Goal: Task Accomplishment & Management: Manage account settings

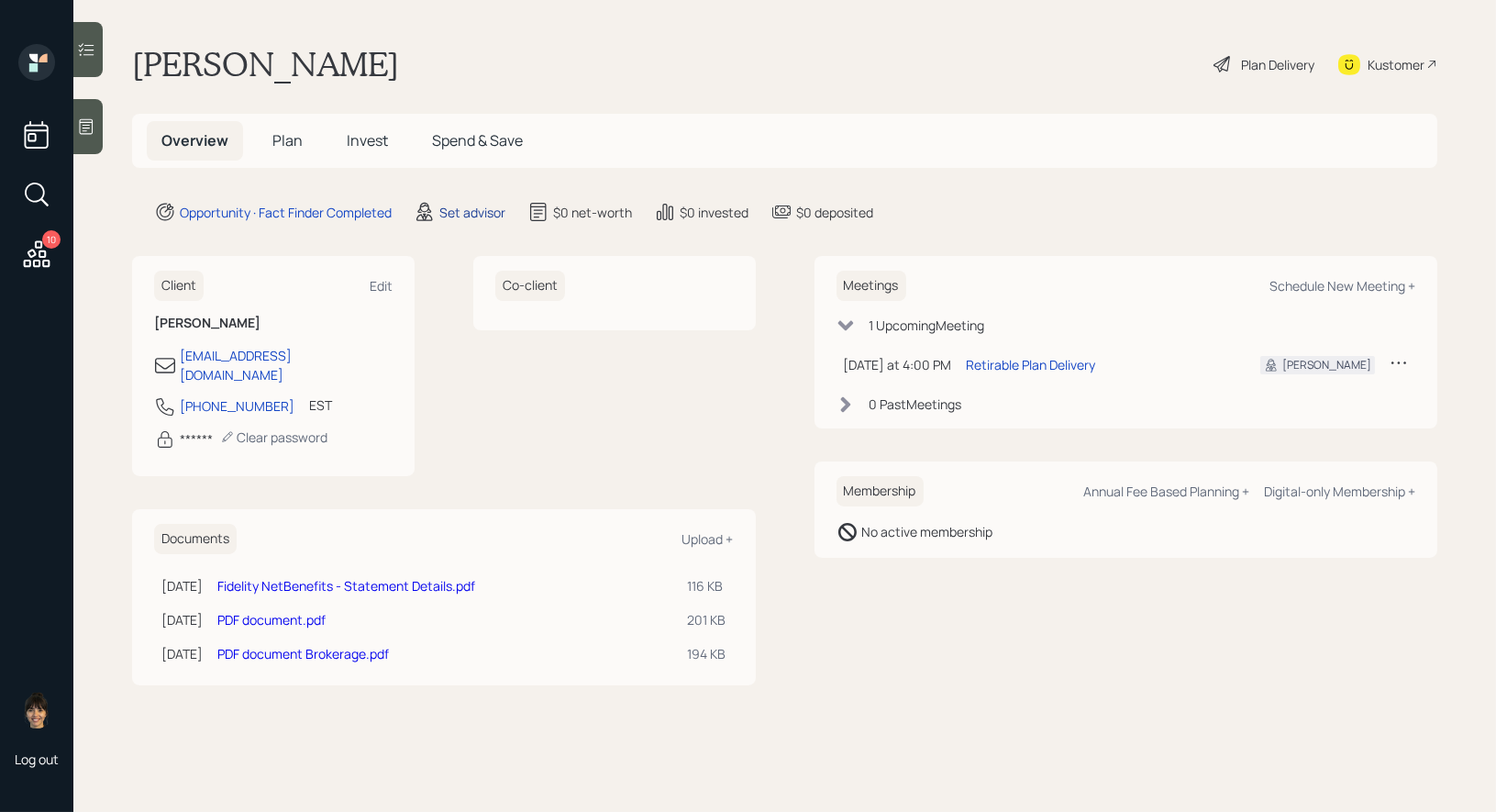
click at [475, 209] on div "Set advisor" at bounding box center [472, 212] width 66 height 20
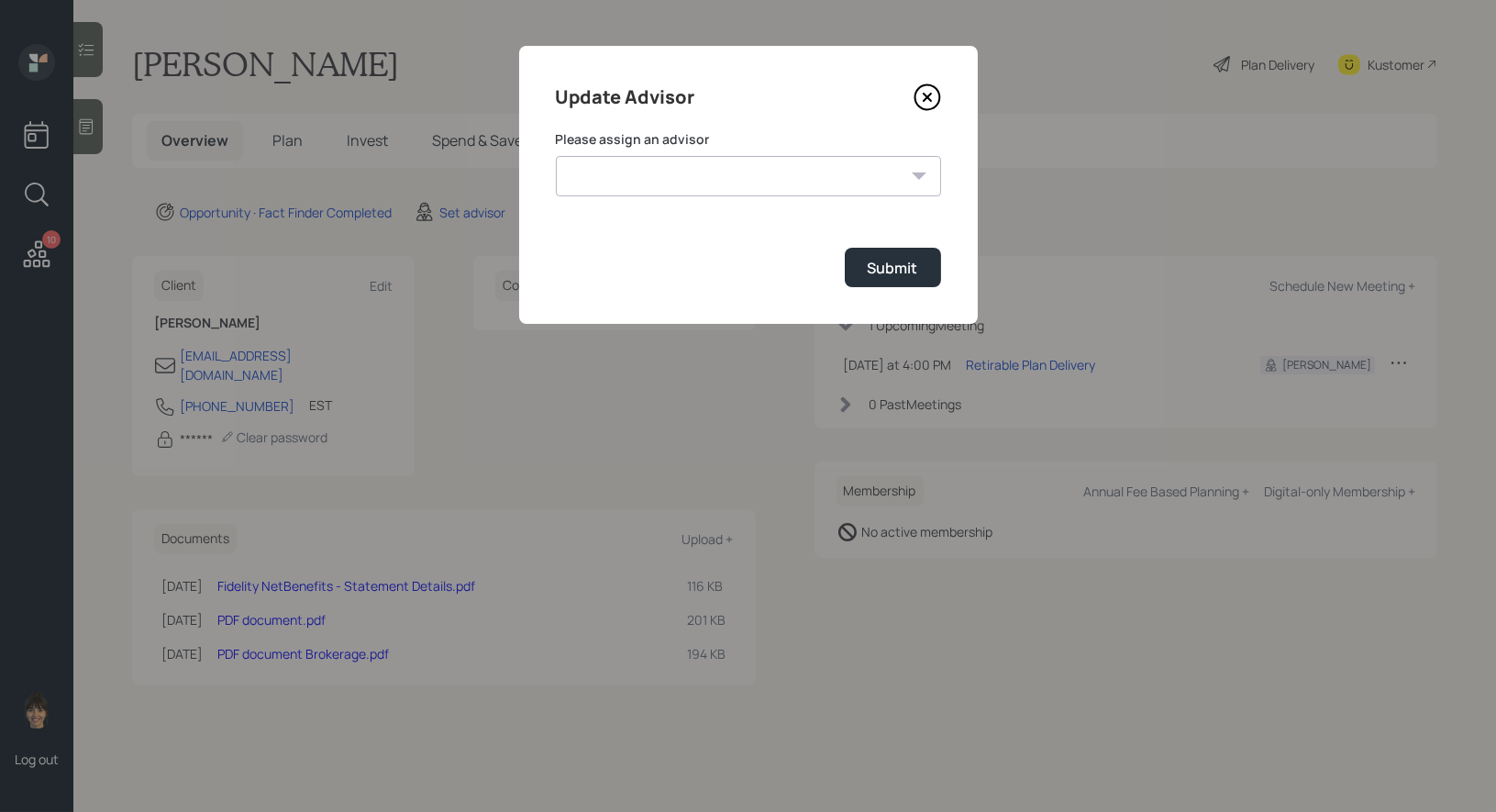
click at [709, 178] on select "Michael Russo Jonah Coleman Tyler End Treva Nostdahl Eric Schwartz Sami Boghos …" at bounding box center [748, 175] width 385 height 40
select select "8b79112e-3cfb-44f9-89e7-15267fe946c1"
click at [556, 156] on select "Michael Russo Jonah Coleman Tyler End Treva Nostdahl Eric Schwartz Sami Boghos …" at bounding box center [748, 175] width 385 height 40
click at [910, 266] on div "Submit" at bounding box center [893, 267] width 51 height 21
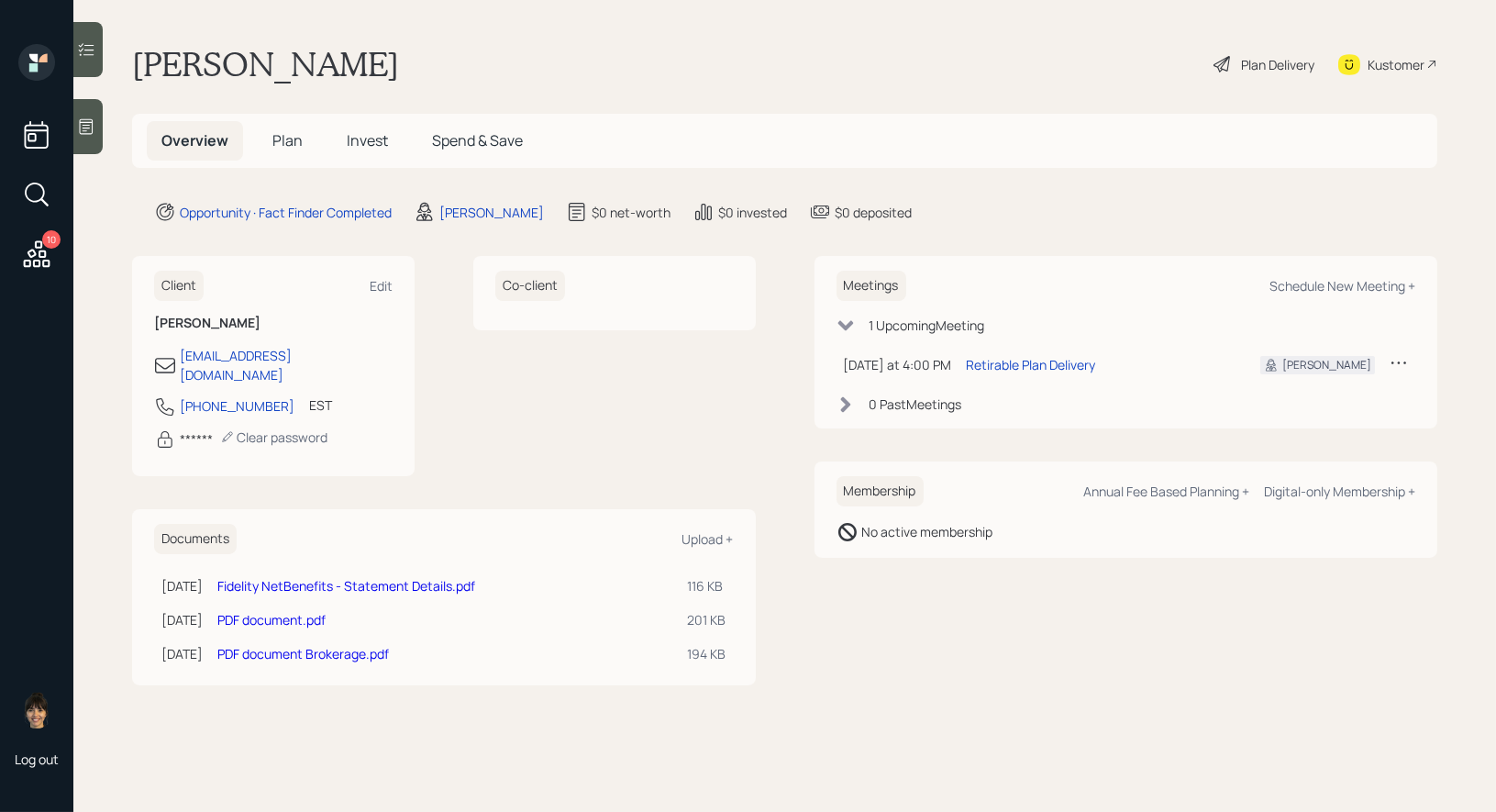
click at [293, 143] on span "Plan" at bounding box center [287, 140] width 30 height 21
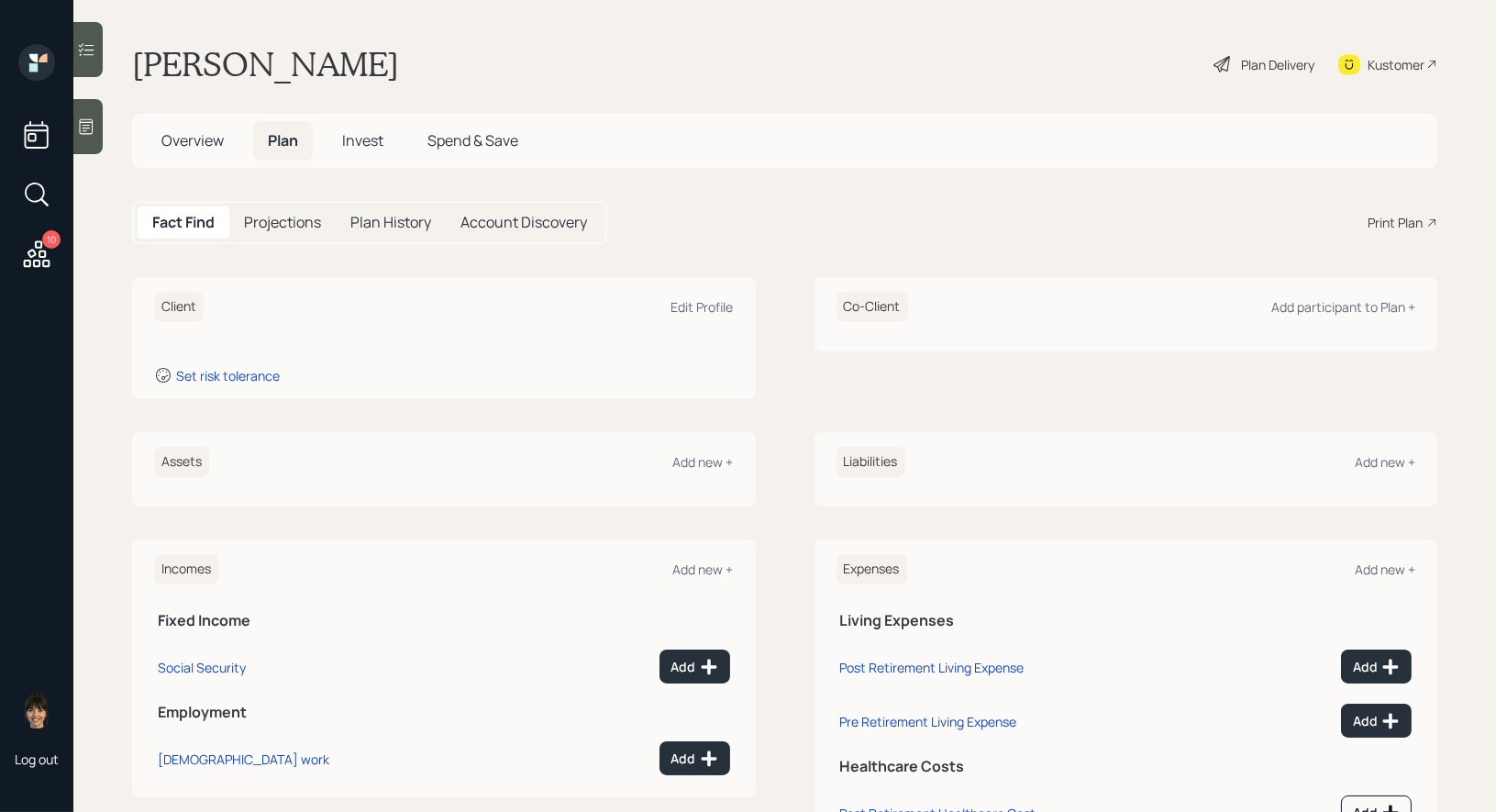
click at [80, 138] on div at bounding box center [88, 126] width 29 height 55
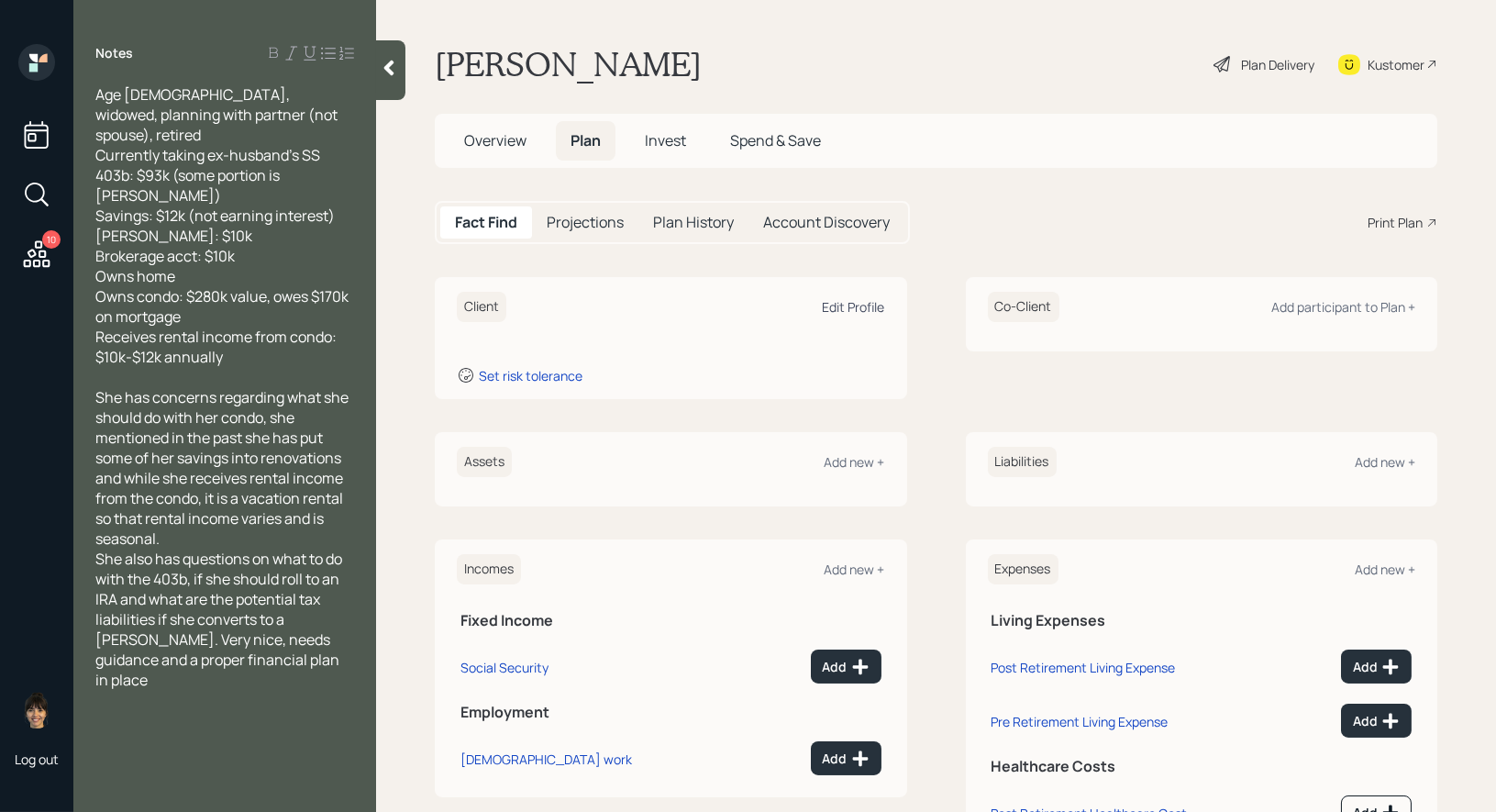
click at [860, 300] on div "Edit Profile" at bounding box center [854, 307] width 63 height 18
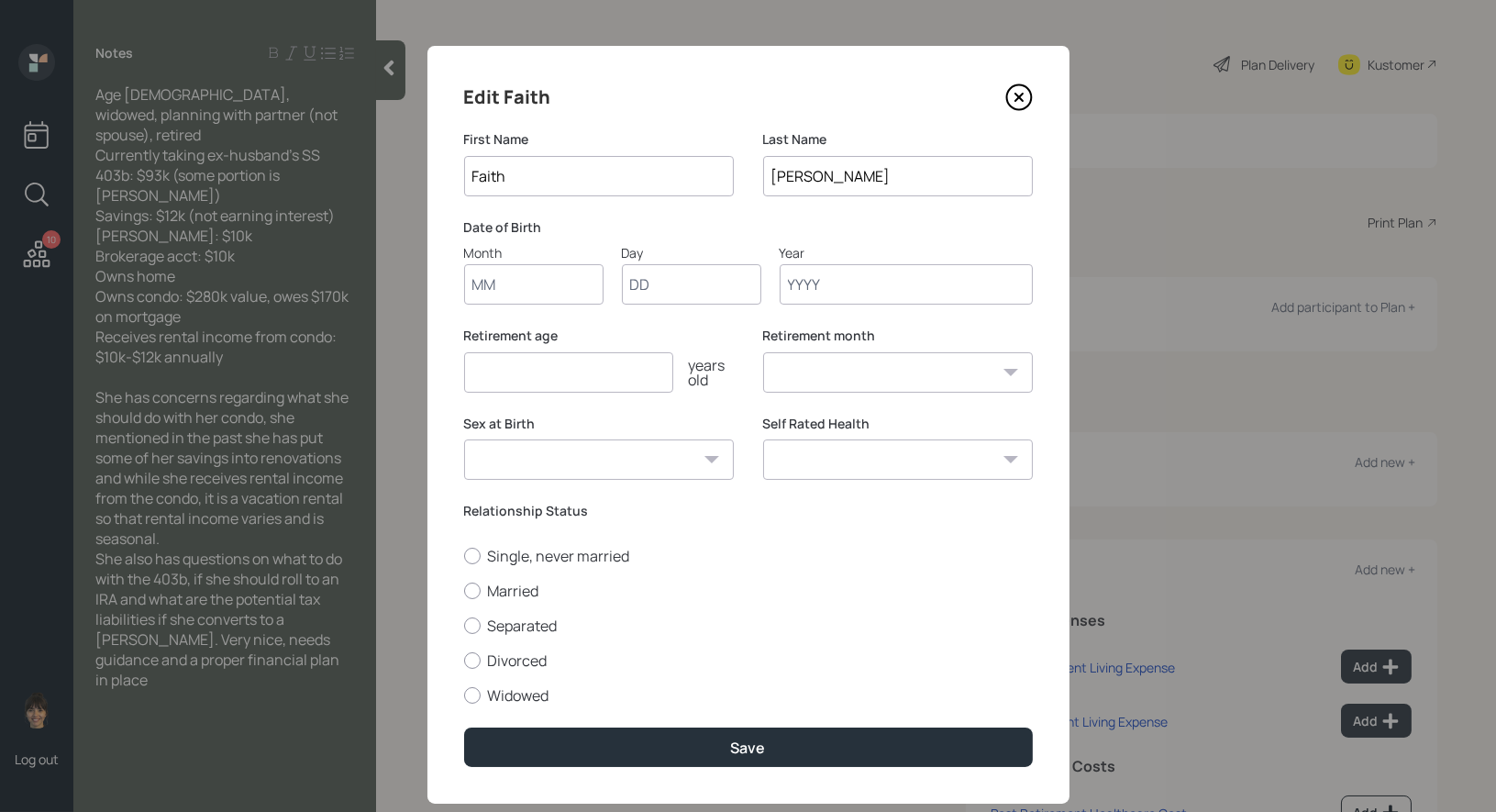
click at [514, 293] on input "Month" at bounding box center [533, 284] width 139 height 40
type input "01"
type input "1962"
select select "1"
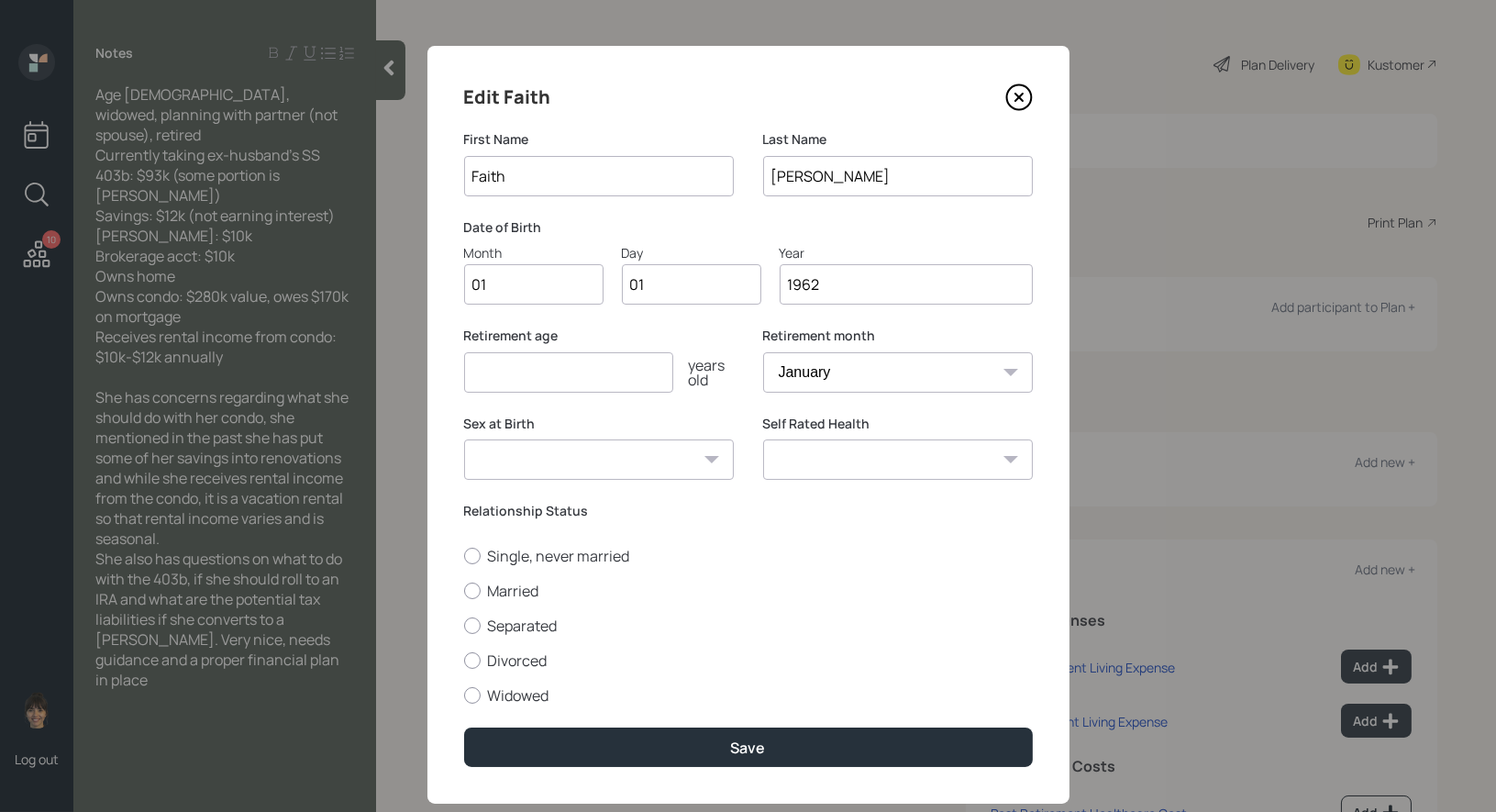
type input "1962"
click at [505, 383] on input "number" at bounding box center [568, 372] width 209 height 40
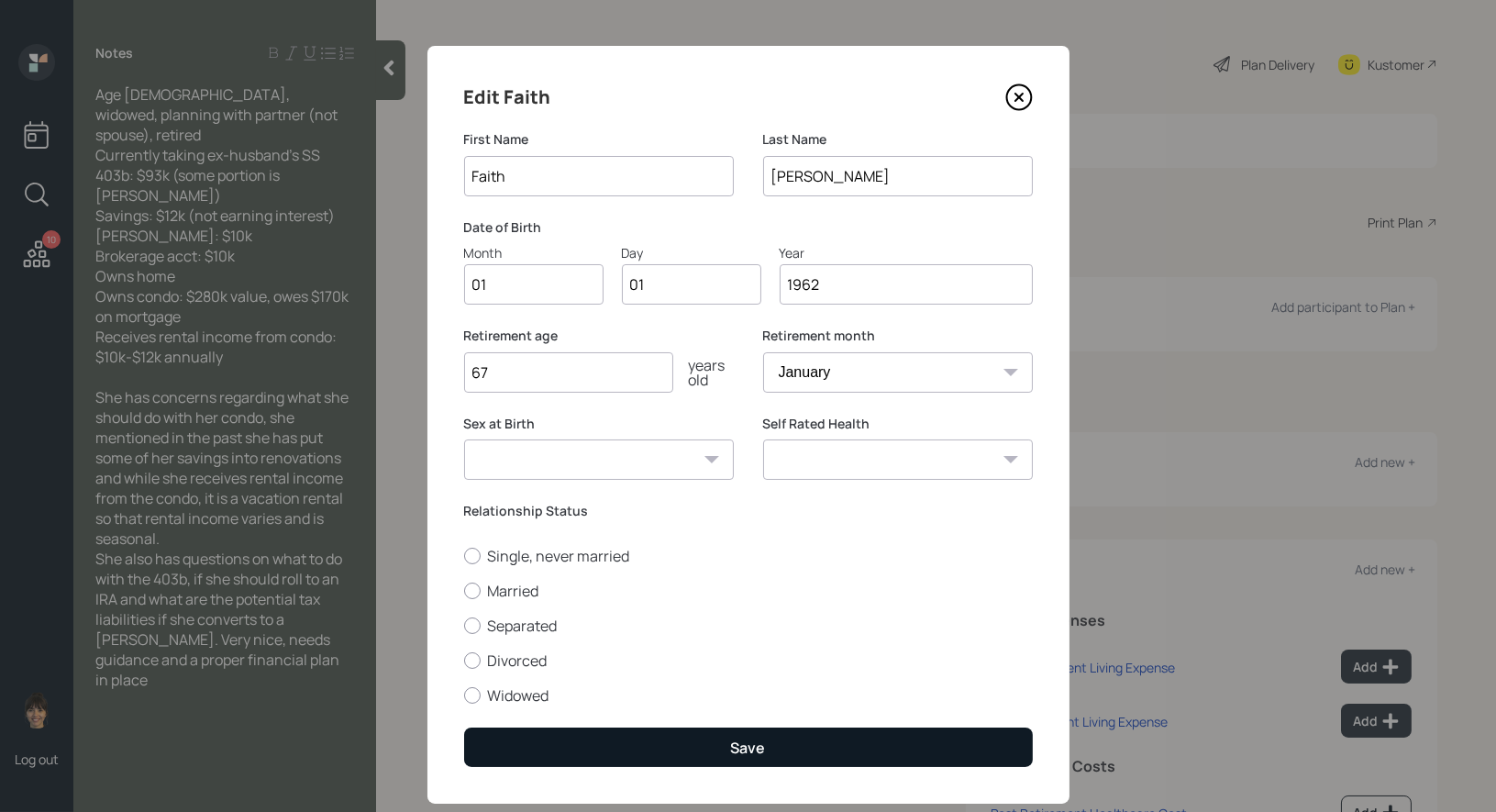
type input "67"
click at [676, 744] on button "Save" at bounding box center [748, 746] width 568 height 39
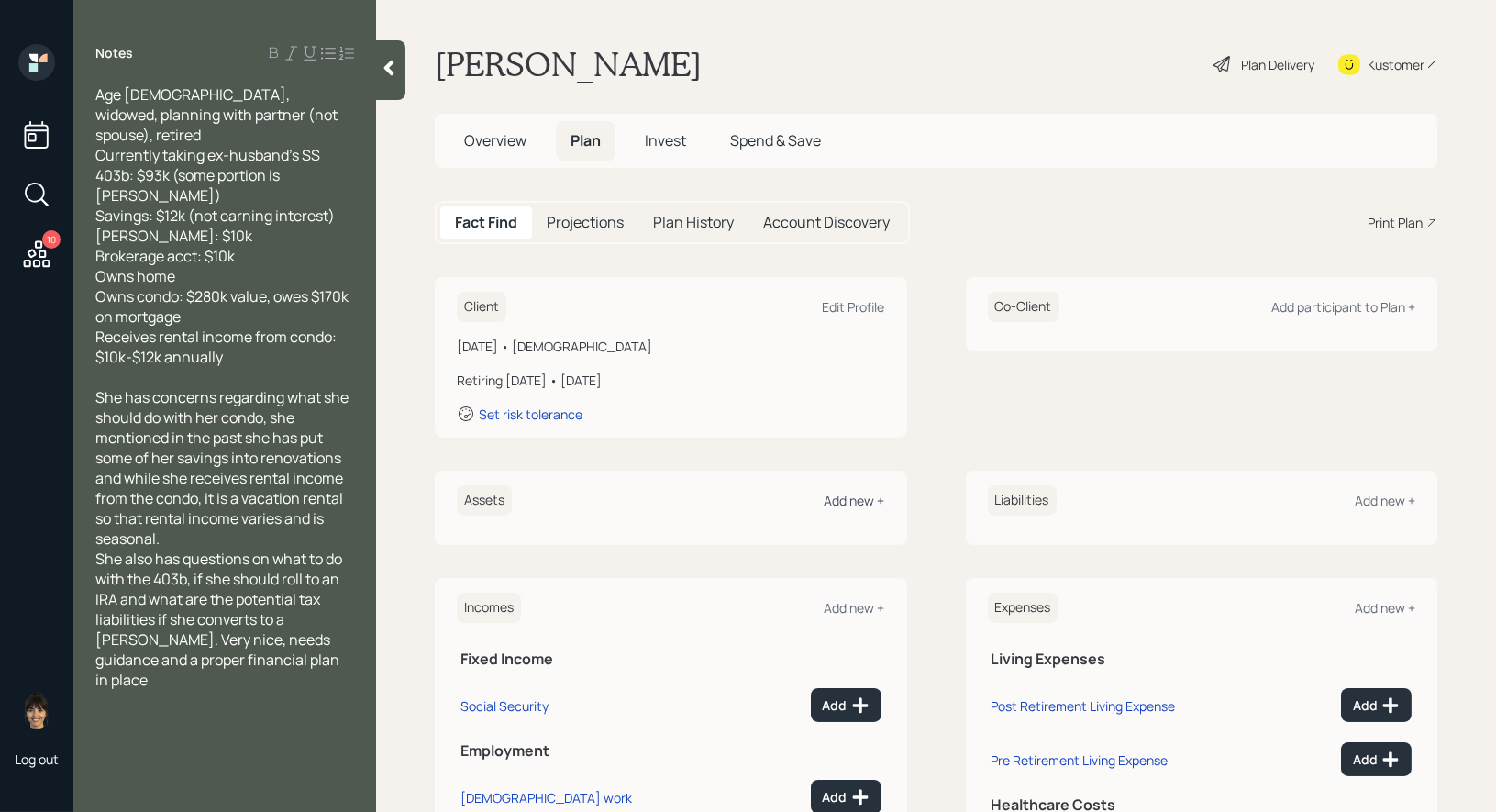
click at [856, 498] on div "Add new +" at bounding box center [855, 500] width 61 height 18
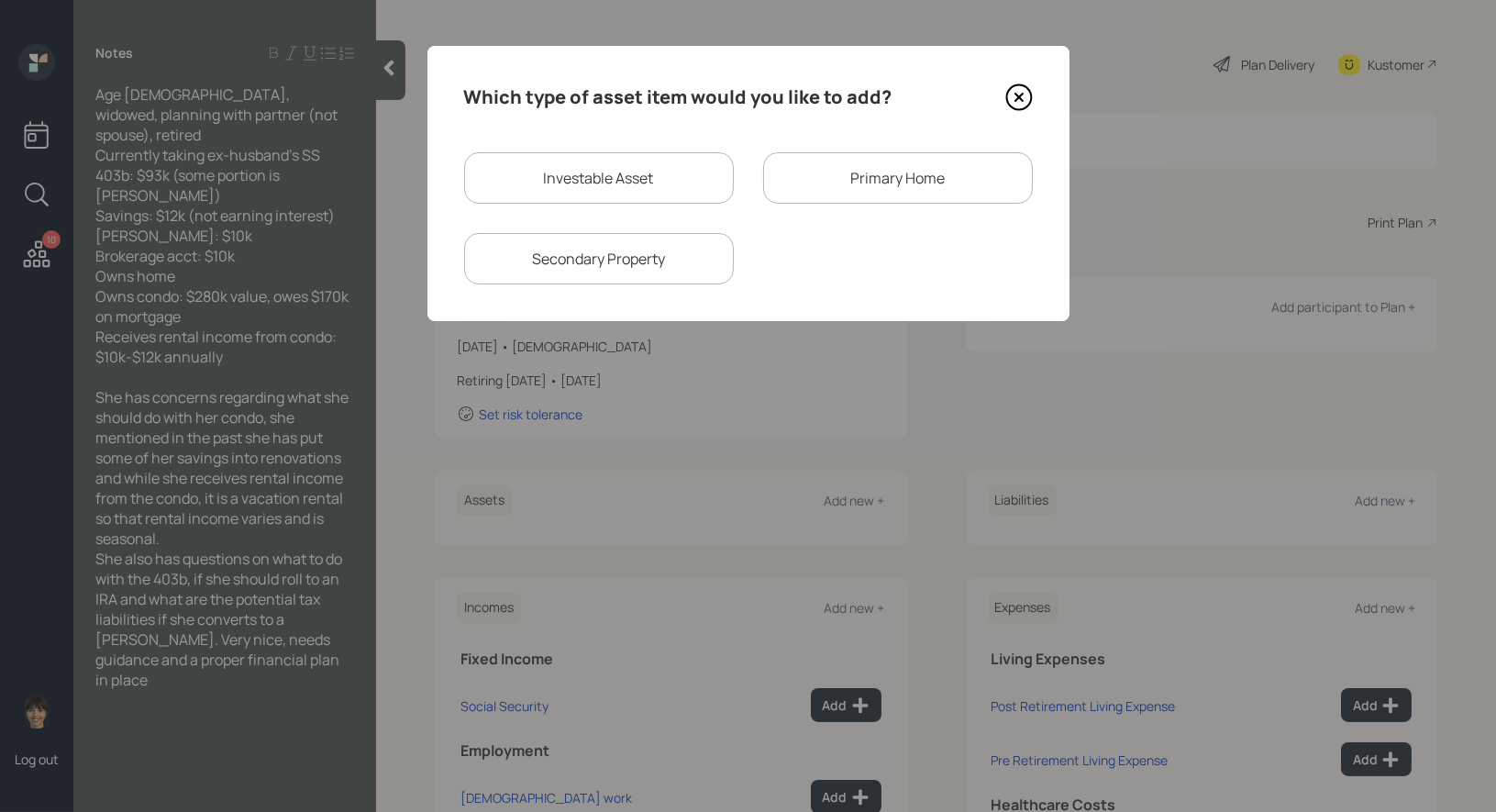
click at [638, 168] on div "Investable Asset" at bounding box center [599, 178] width 270 height 51
select select "taxable"
select select "balanced"
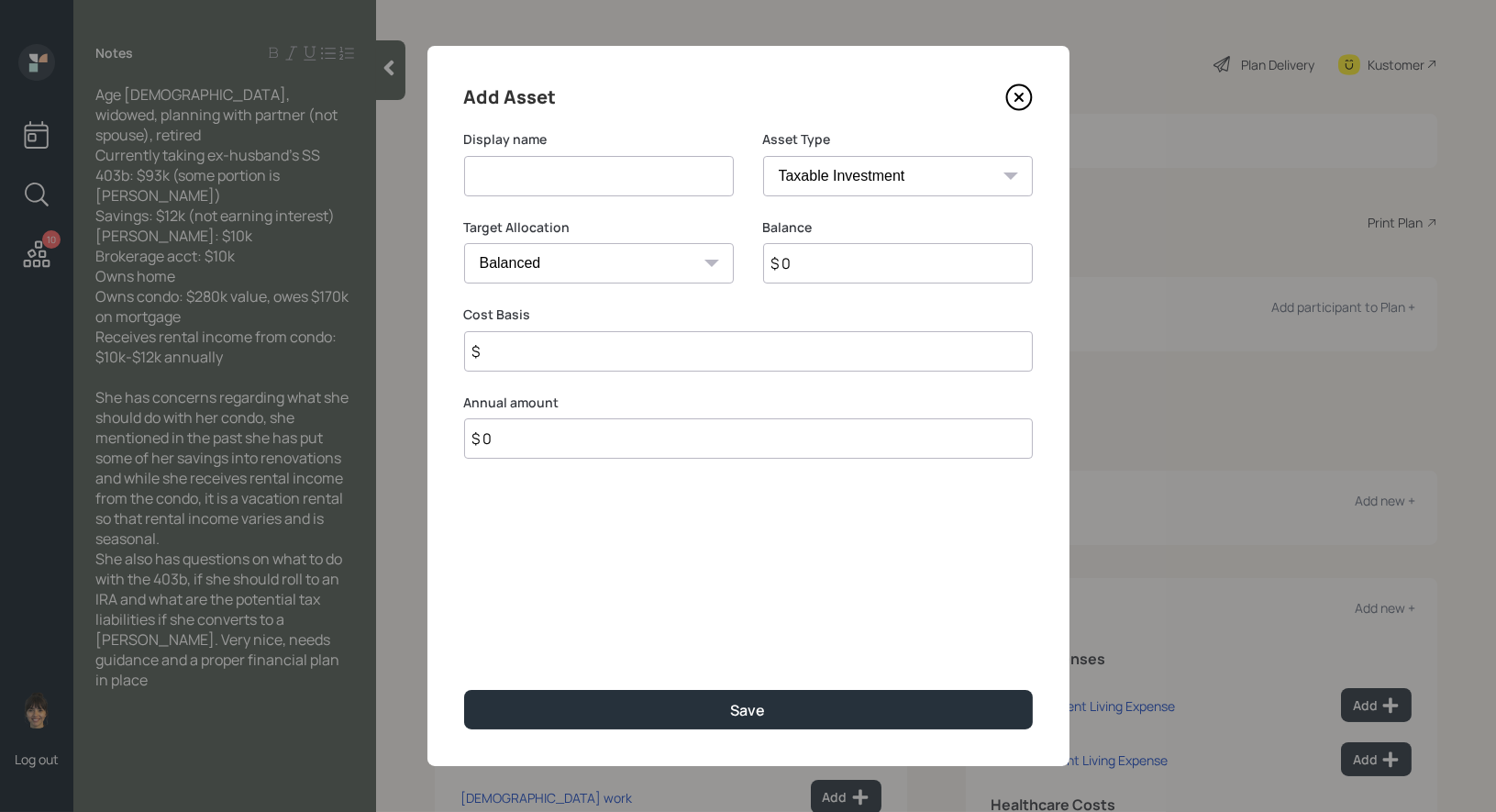
click at [615, 179] on input at bounding box center [599, 175] width 270 height 40
type input "[PERSON_NAME]"
click at [812, 179] on select "SEP [PERSON_NAME] IRA 401(k) [PERSON_NAME] 401(k) 403(b) [PERSON_NAME] 403(b) 4…" at bounding box center [898, 175] width 270 height 40
select select "roth_ira"
click at [763, 156] on select "SEP [PERSON_NAME] IRA 401(k) [PERSON_NAME] 401(k) 403(b) [PERSON_NAME] 403(b) 4…" at bounding box center [898, 175] width 270 height 40
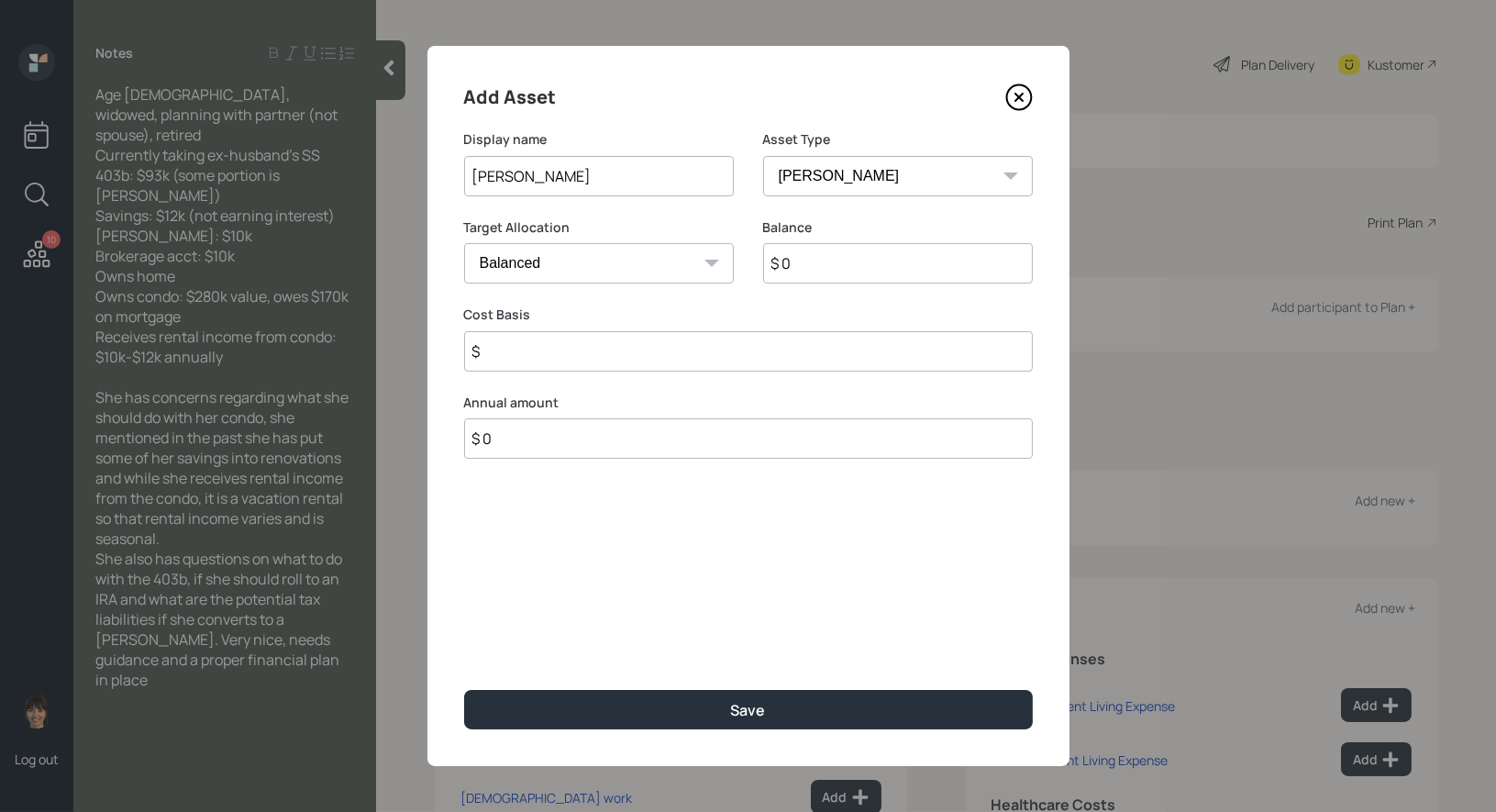
type input "$"
click at [844, 260] on input "$ 0" at bounding box center [898, 262] width 270 height 40
type input "$ 10,000"
click at [704, 343] on input "$" at bounding box center [748, 350] width 568 height 40
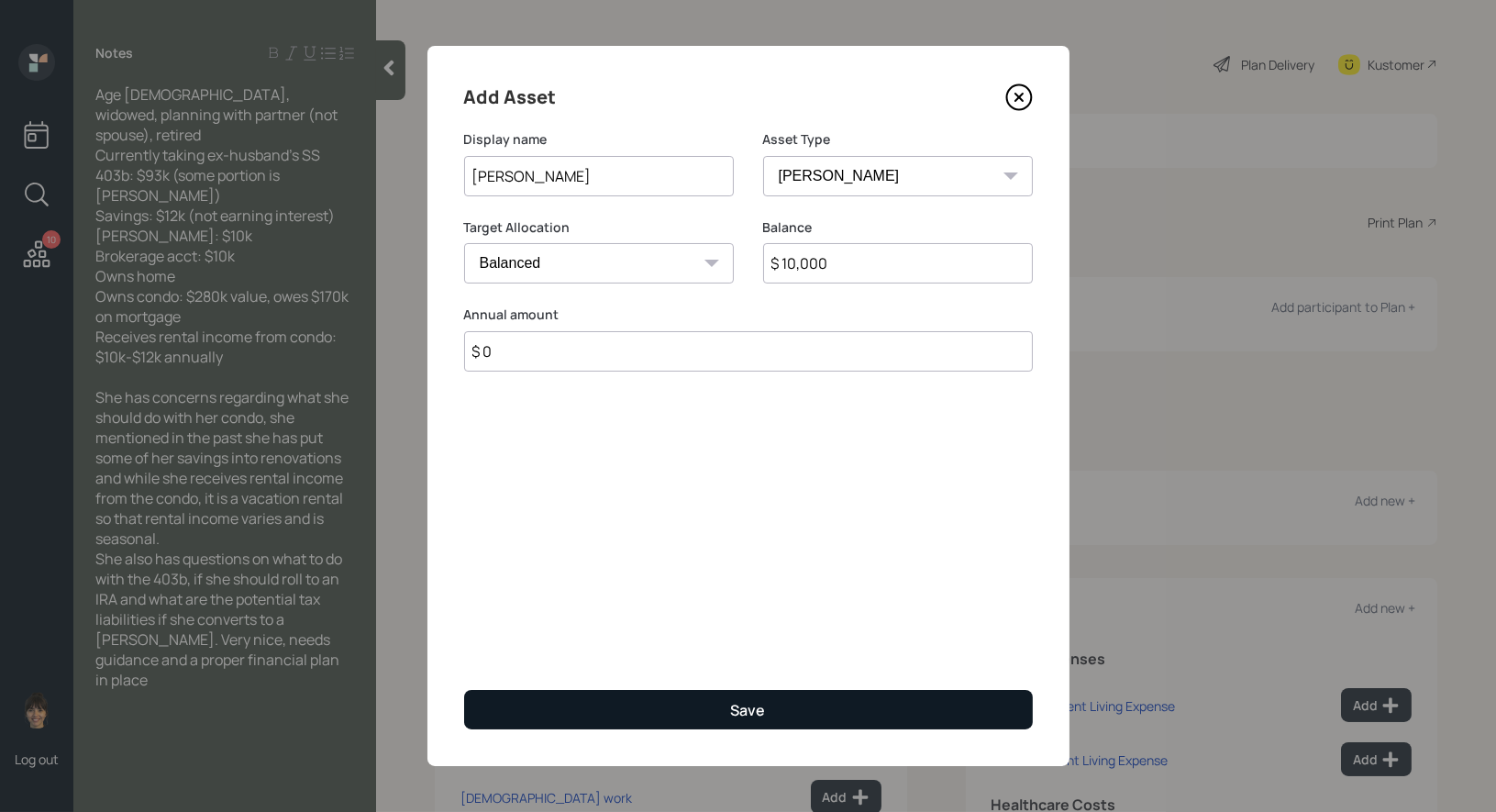
type input "$ 0"
click at [706, 708] on button "Save" at bounding box center [748, 709] width 568 height 39
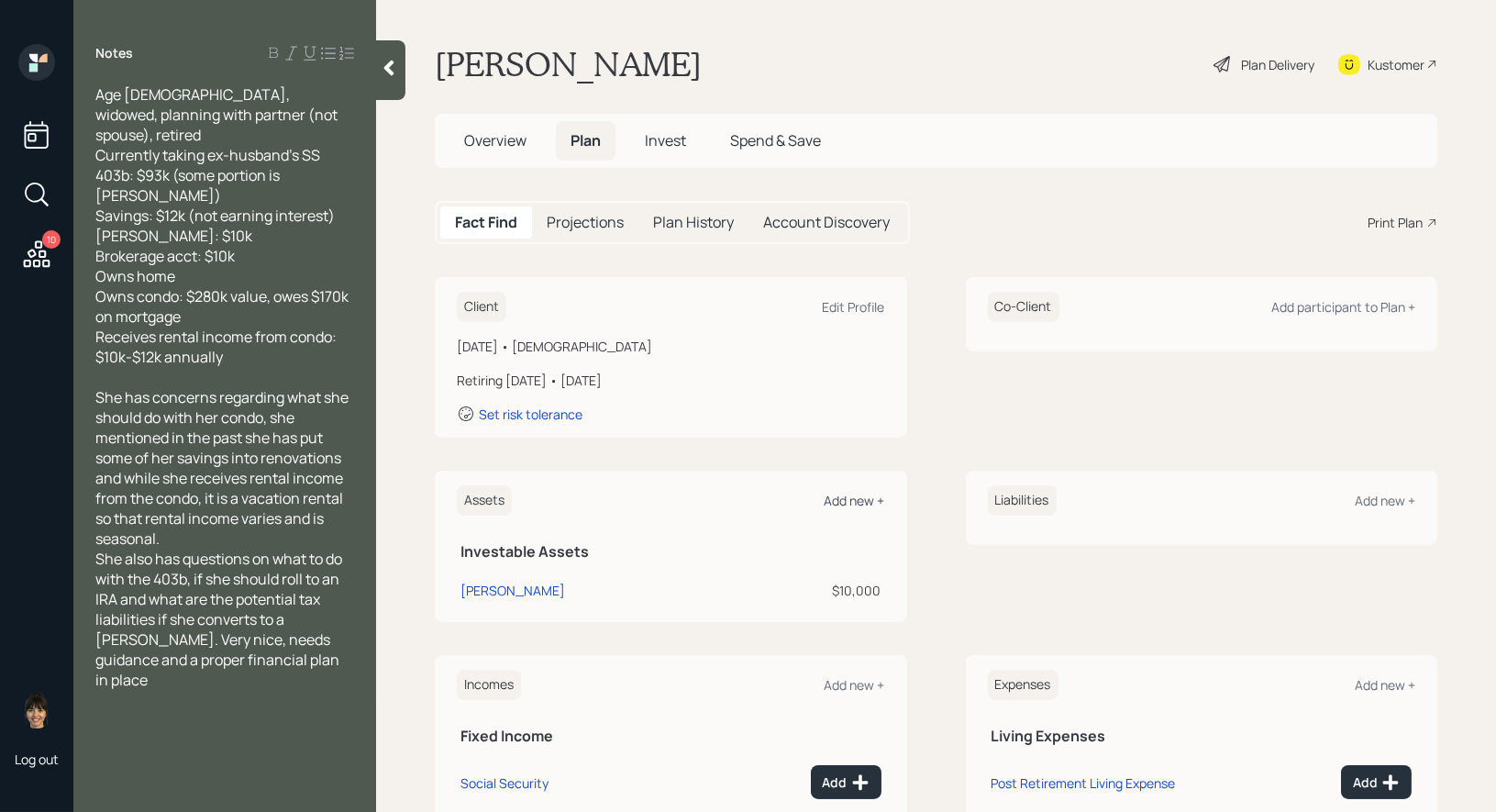
click at [865, 500] on div "Add new +" at bounding box center [855, 500] width 61 height 18
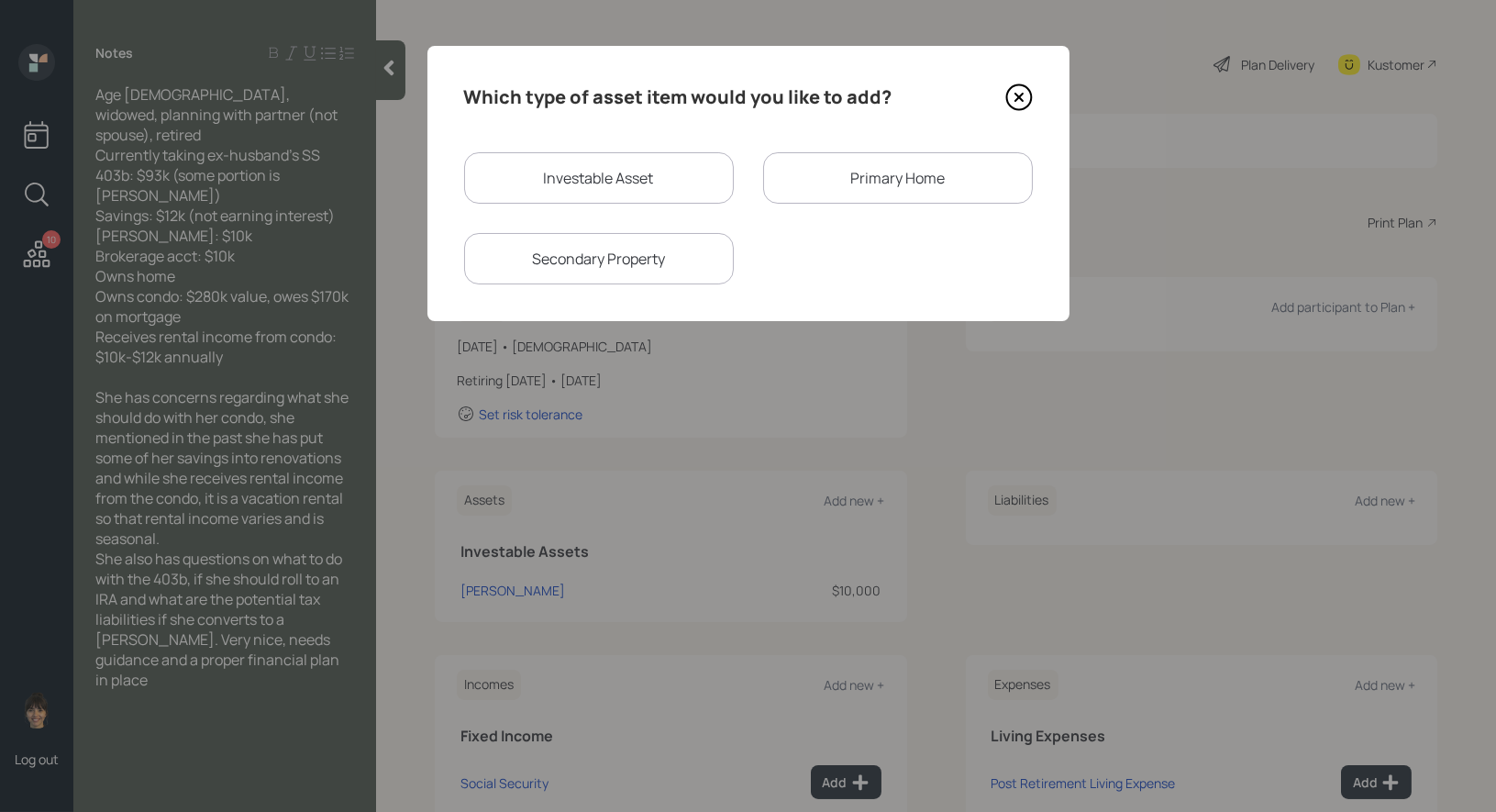
click at [593, 182] on div "Investable Asset" at bounding box center [599, 178] width 270 height 51
select select "taxable"
select select "balanced"
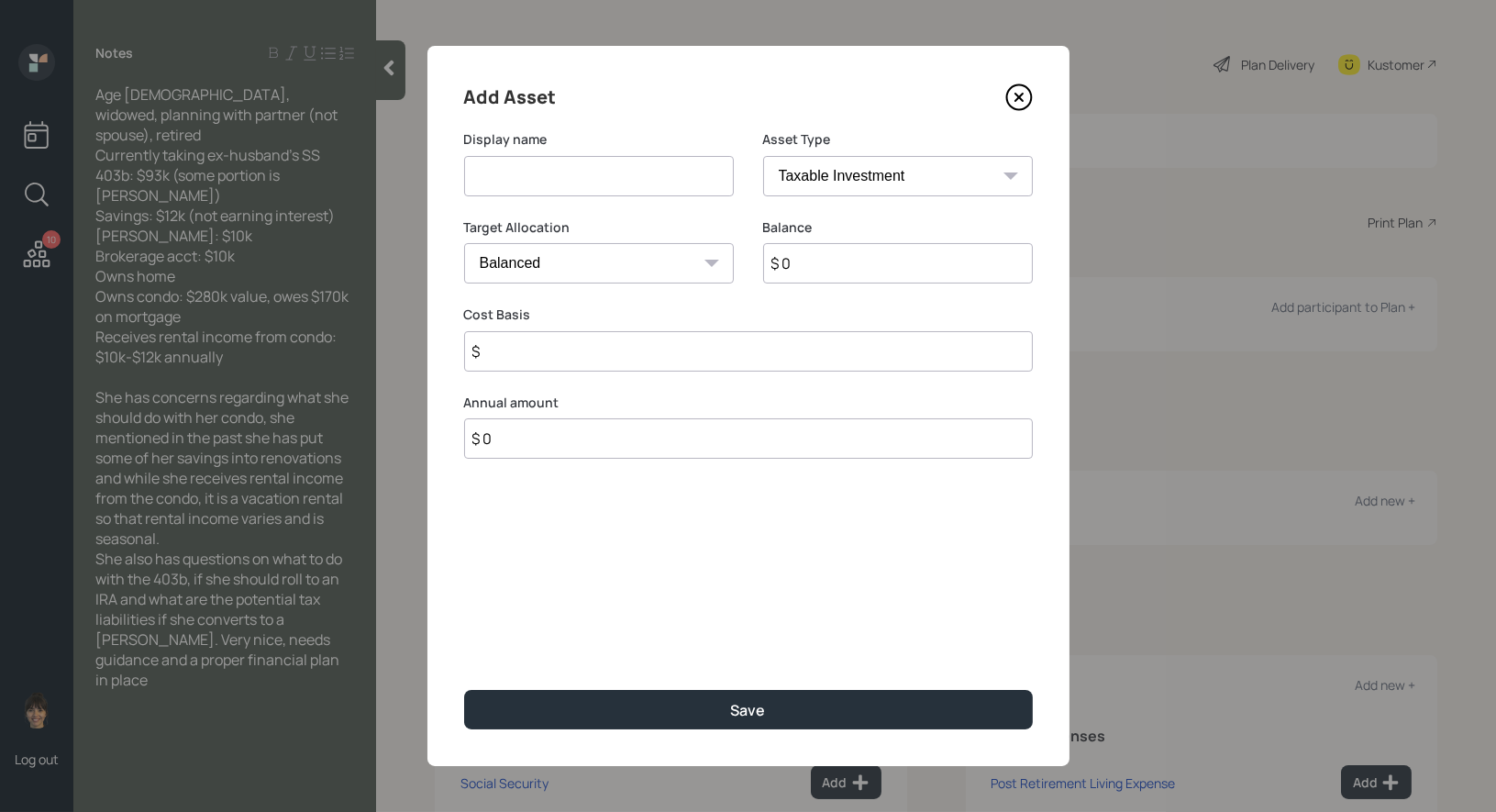
click at [547, 179] on input at bounding box center [599, 175] width 270 height 40
type input "403b"
click at [805, 182] on select "SEP IRA IRA Roth IRA 401(k) Roth 401(k) 403(b) Roth 403(b) 457(b) Roth 457(b) H…" at bounding box center [898, 175] width 270 height 40
select select "public_school_sponsored"
click at [763, 156] on select "SEP IRA IRA Roth IRA 401(k) Roth 401(k) 403(b) Roth 403(b) 457(b) Roth 457(b) H…" at bounding box center [898, 175] width 270 height 40
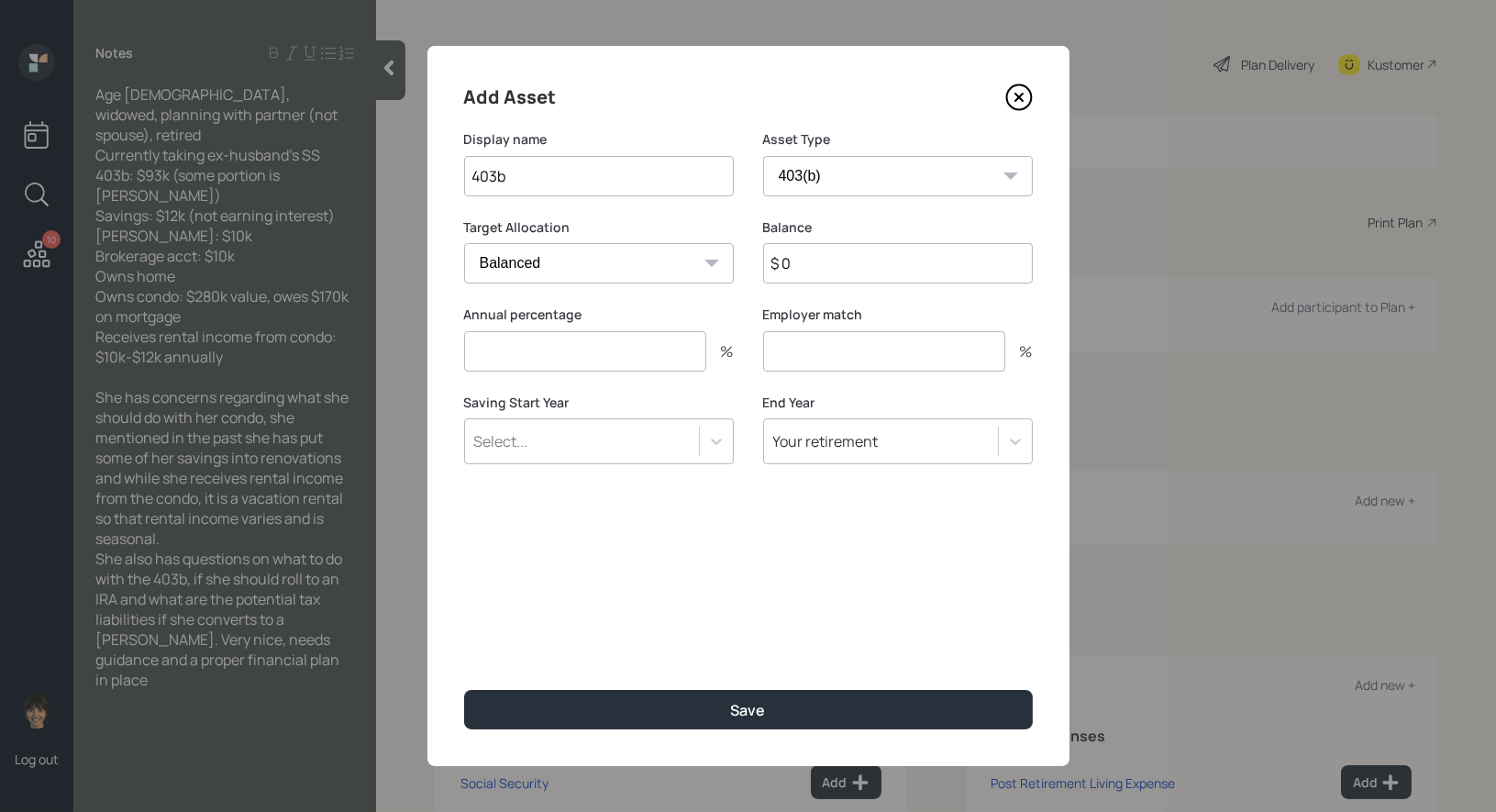
click at [859, 267] on input "$ 0" at bounding box center [898, 262] width 270 height 40
type input "$ 93,000"
click at [631, 358] on input "number" at bounding box center [584, 350] width 242 height 40
type input "0"
click at [858, 358] on input "number" at bounding box center [884, 350] width 242 height 40
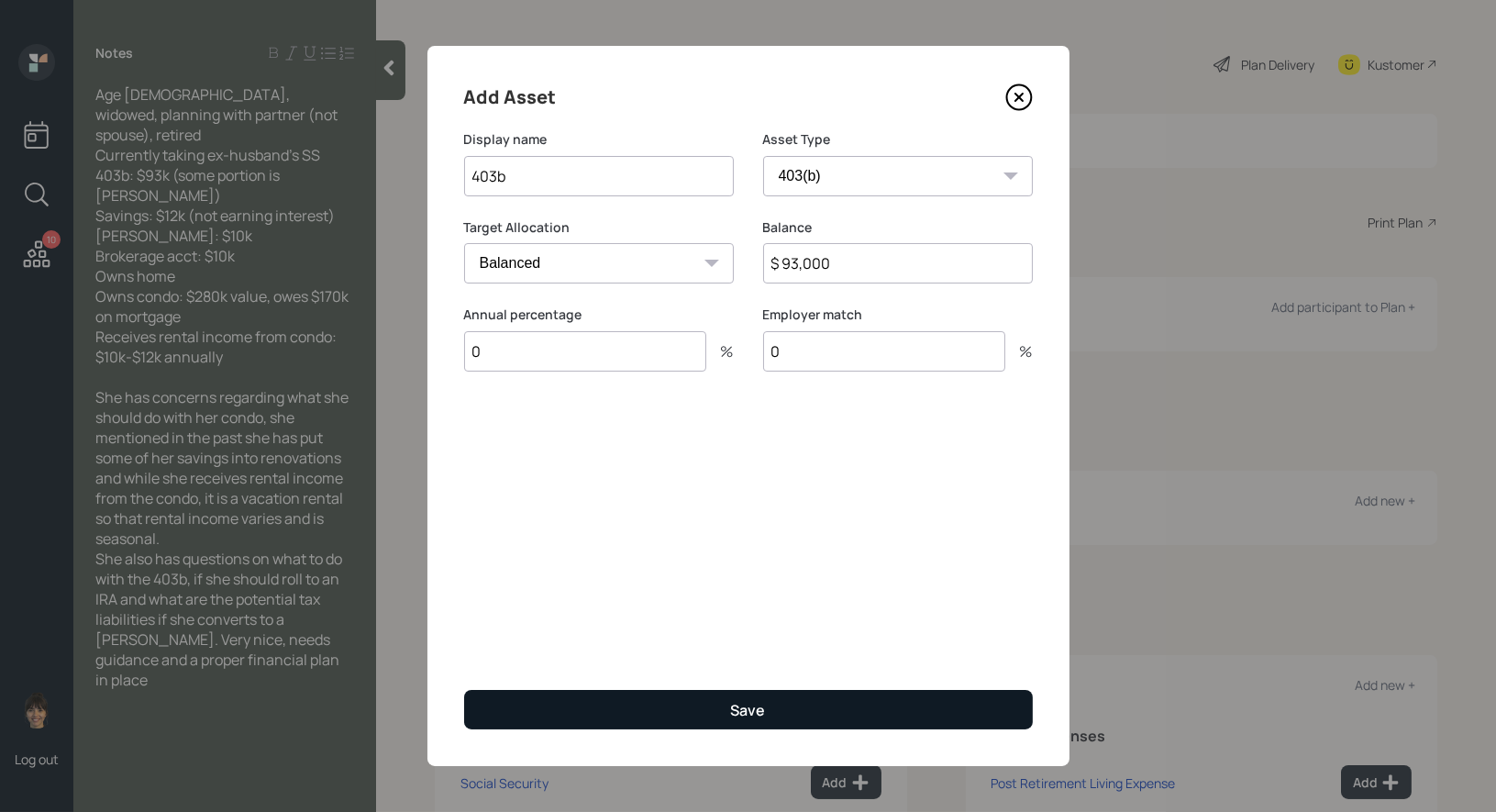
type input "0"
click at [722, 711] on button "Save" at bounding box center [748, 709] width 568 height 39
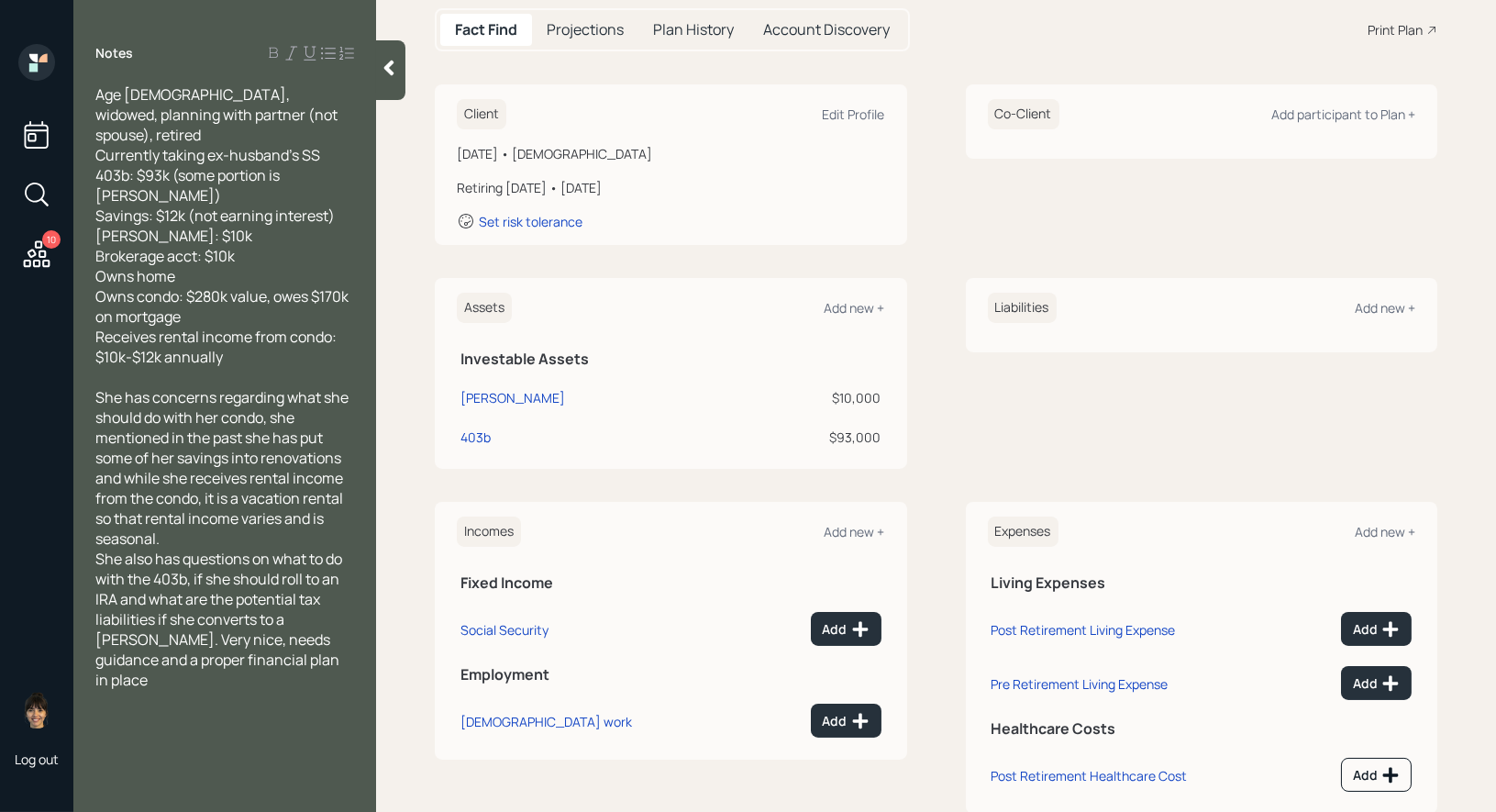
scroll to position [235, 0]
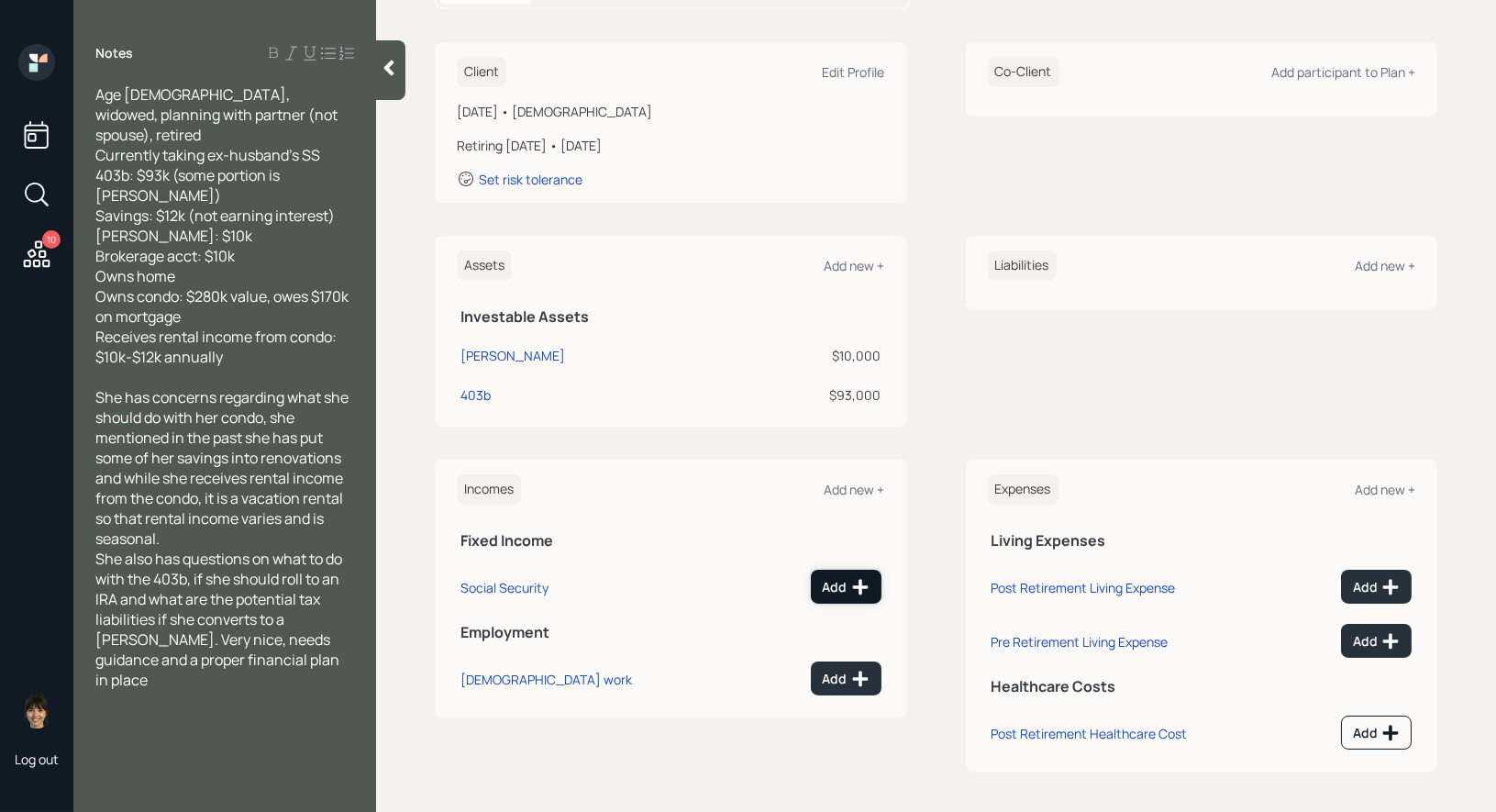
click at [853, 584] on icon at bounding box center [860, 586] width 16 height 16
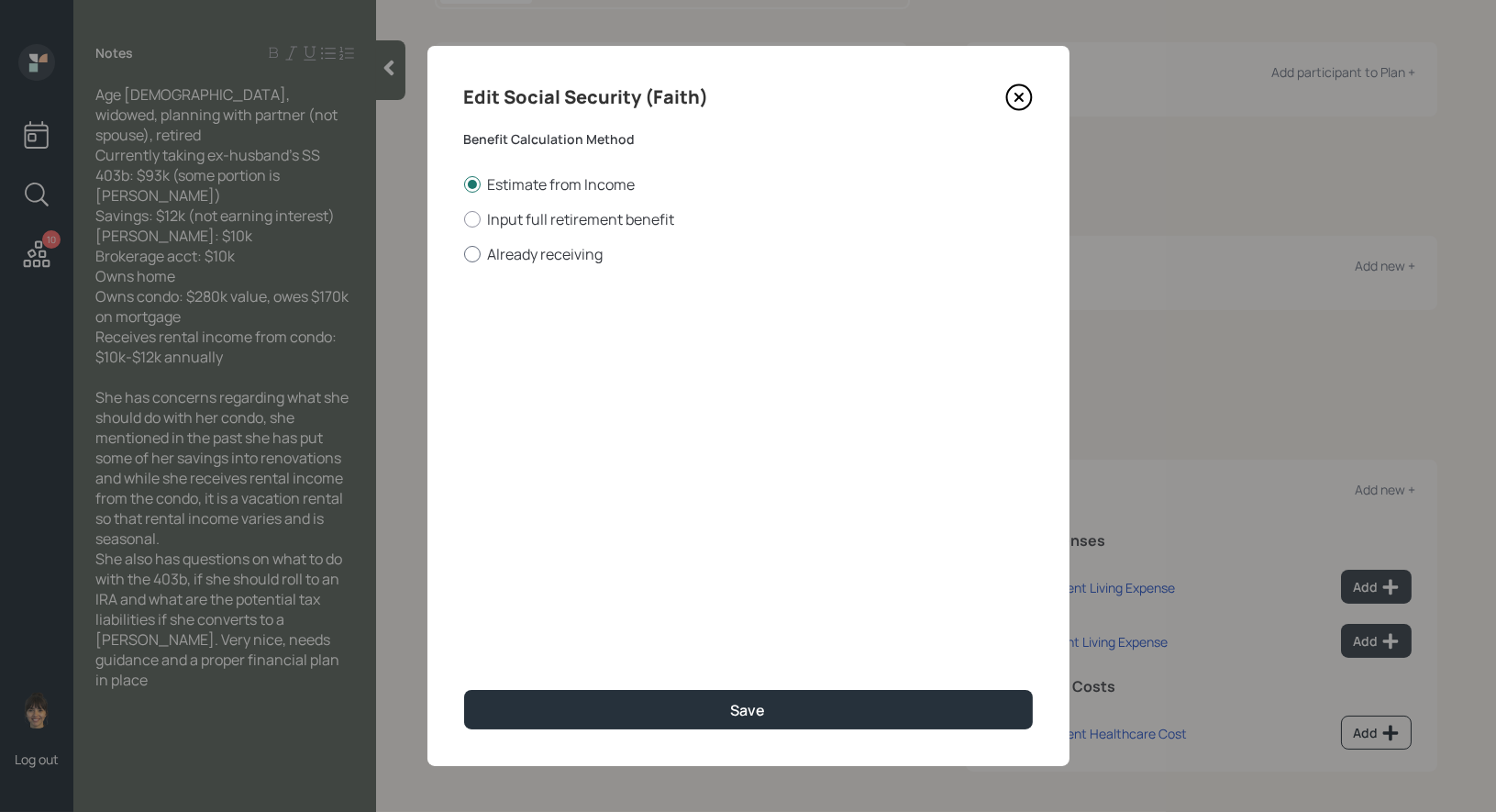
click at [470, 256] on div at bounding box center [472, 253] width 17 height 17
click at [464, 254] on input "Already receiving" at bounding box center [463, 253] width 1 height 1
radio input "true"
click at [539, 330] on input "$" at bounding box center [748, 331] width 568 height 40
click at [470, 218] on div at bounding box center [472, 219] width 17 height 17
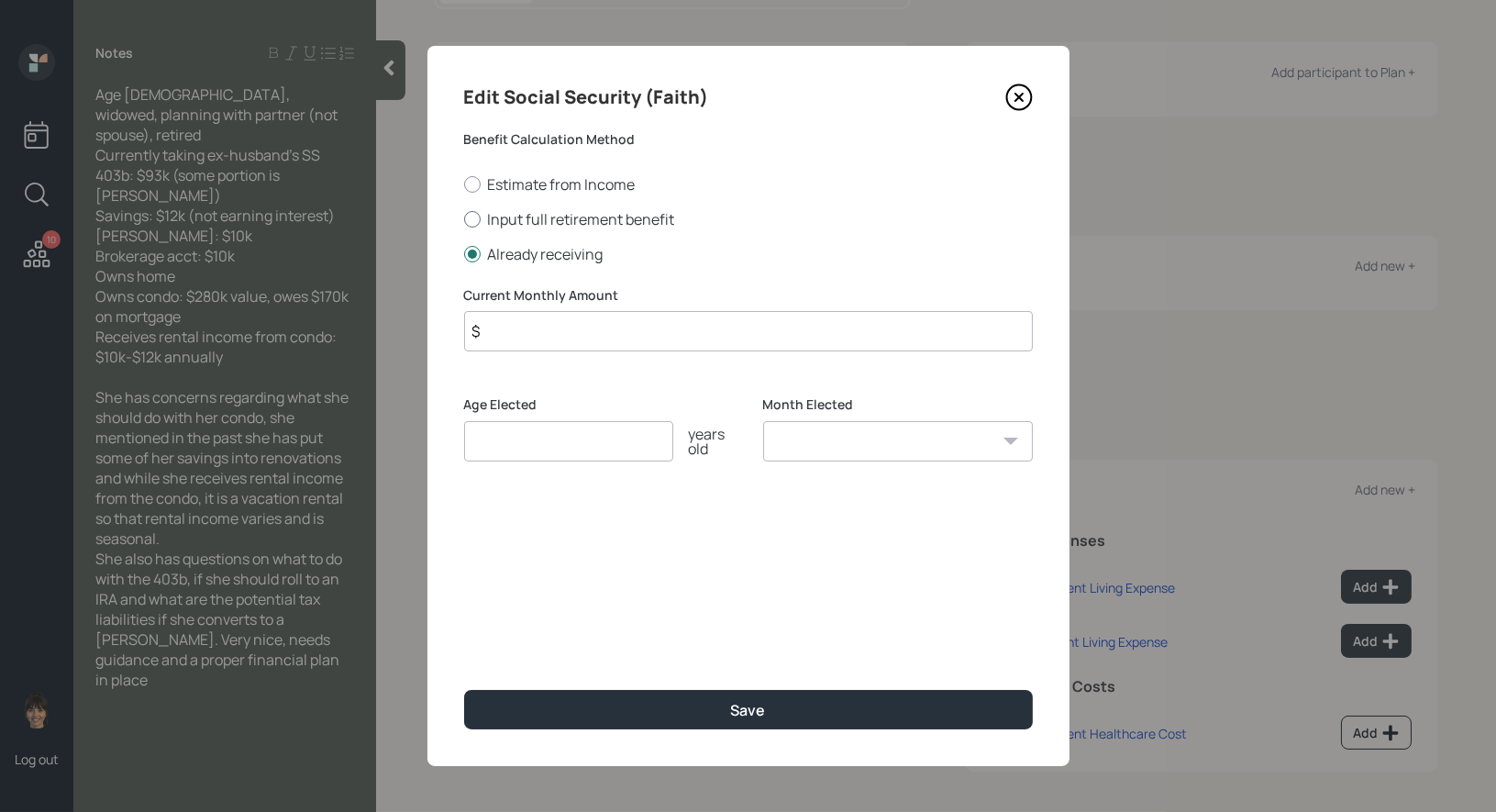
click at [464, 218] on input "Input full retirement benefit" at bounding box center [463, 218] width 1 height 1
radio input "true"
click at [624, 345] on input "$" at bounding box center [748, 331] width 568 height 40
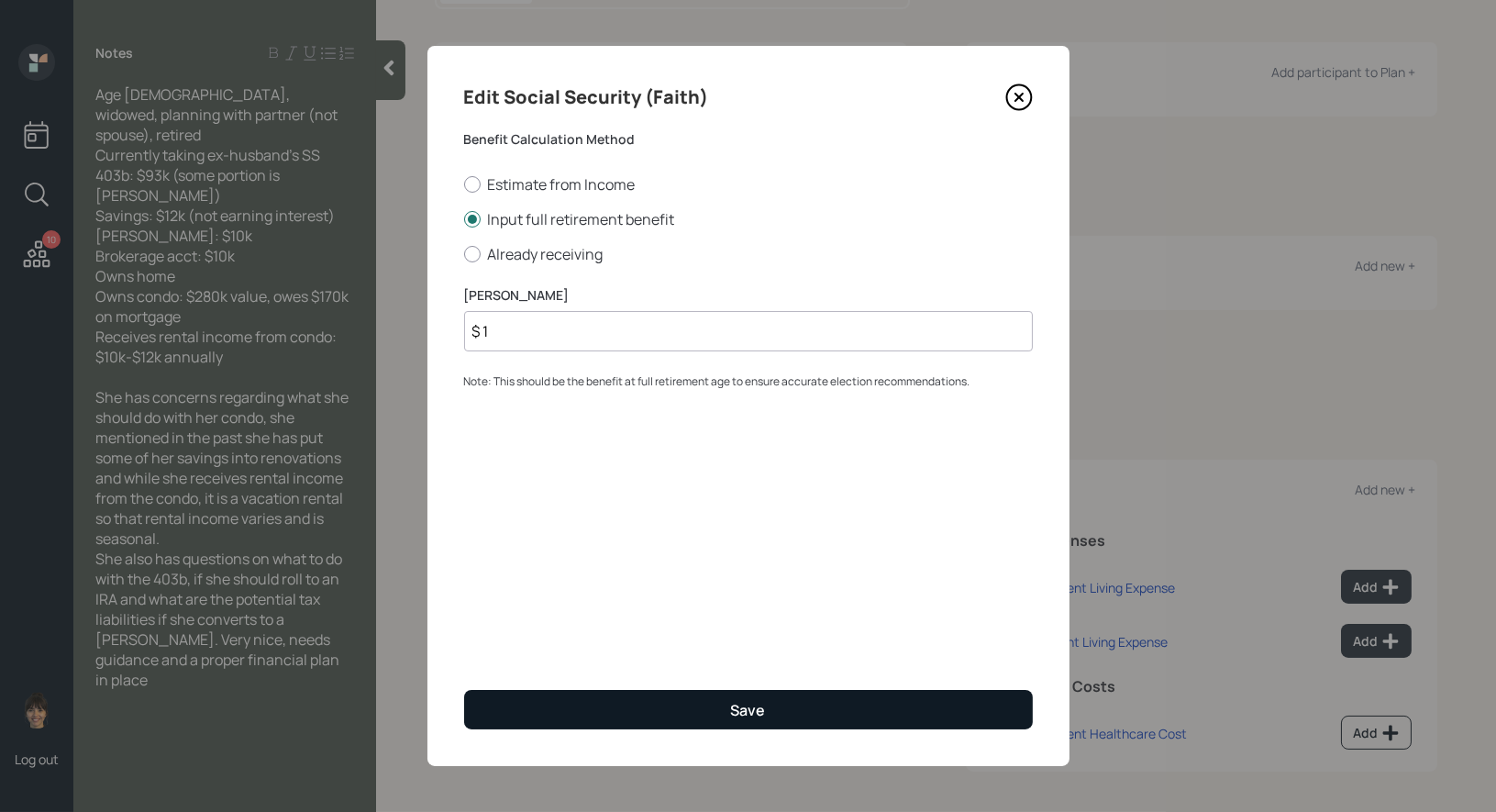
type input "$ 1"
click at [633, 709] on button "Save" at bounding box center [748, 709] width 568 height 39
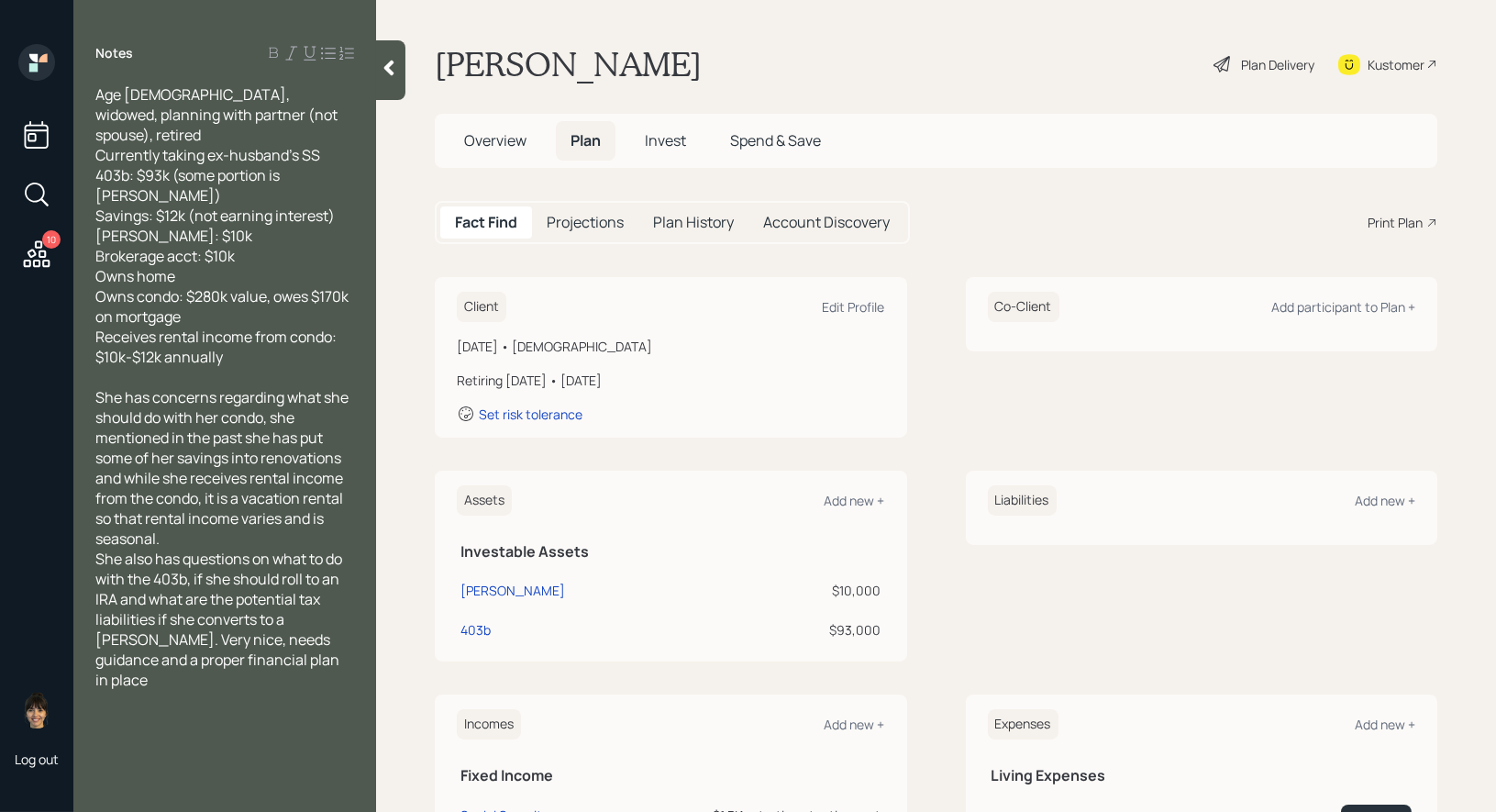
click at [495, 137] on span "Overview" at bounding box center [495, 140] width 63 height 21
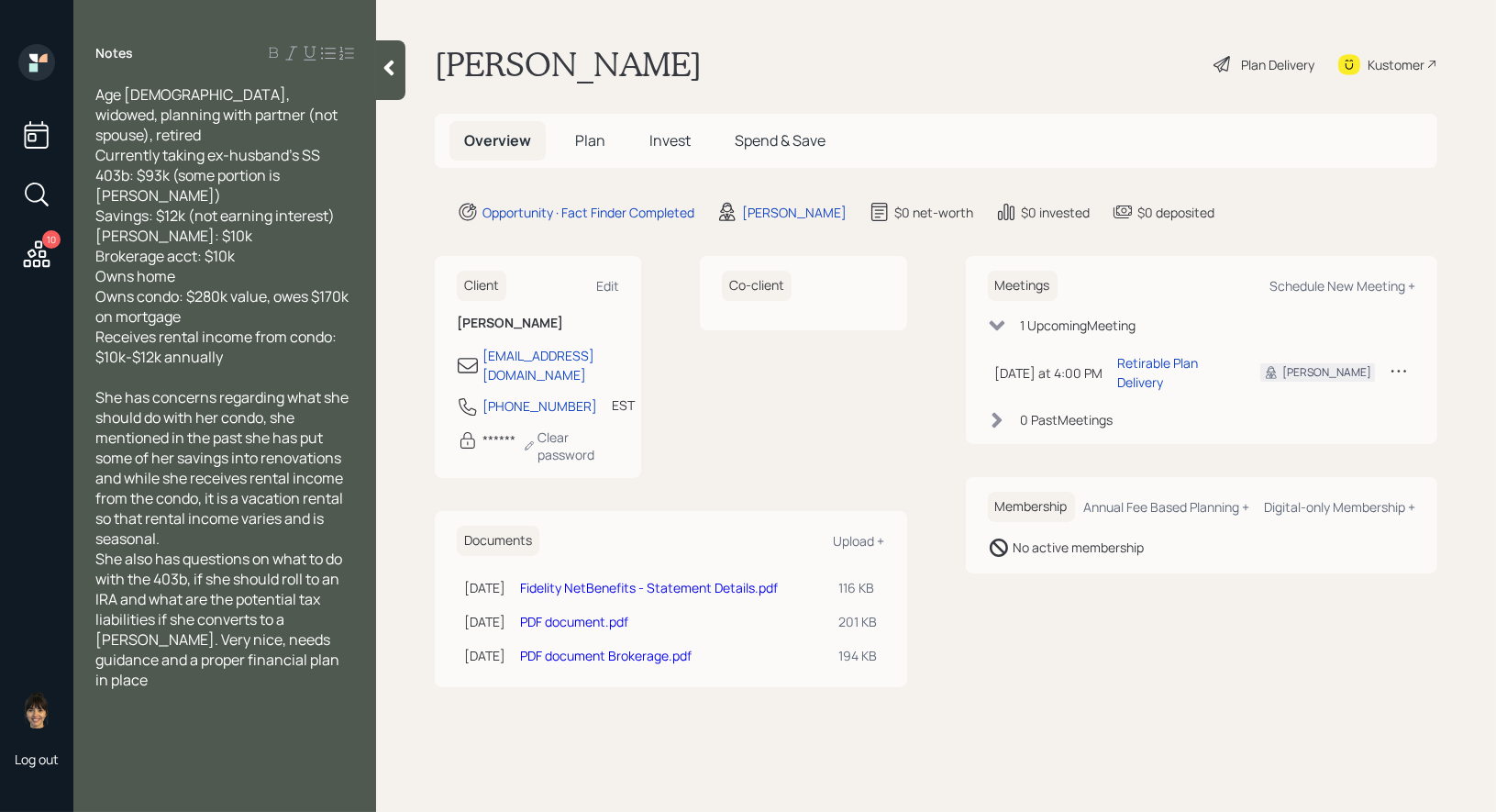
click at [642, 578] on link "Fidelity NetBenefits - Statement Details.pdf" at bounding box center [648, 587] width 257 height 18
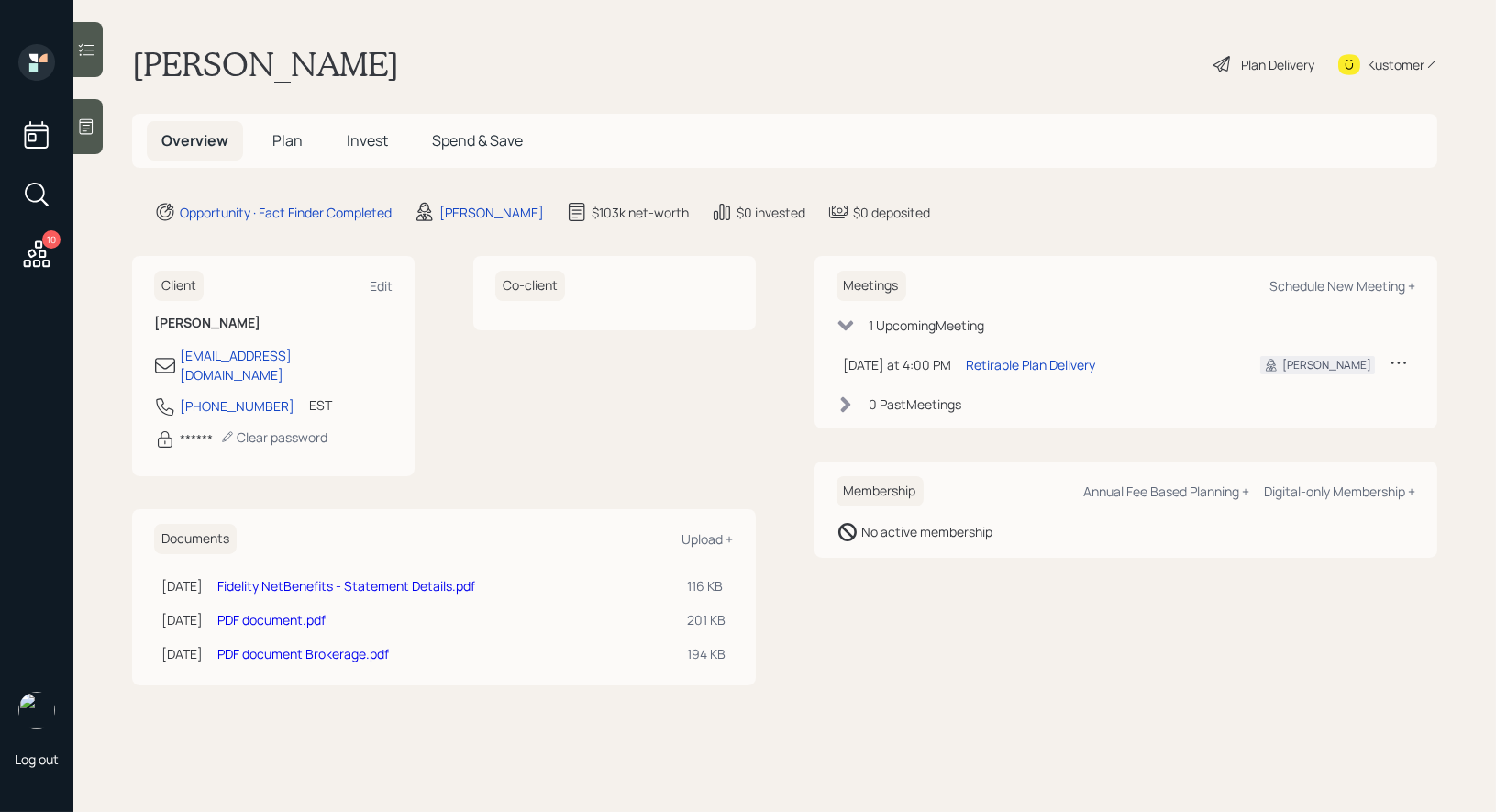
click at [271, 610] on link "PDF document.pdf" at bounding box center [271, 619] width 109 height 18
click at [305, 645] on link "PDF document Brokerage.pdf" at bounding box center [302, 654] width 171 height 18
click at [291, 139] on span "Plan" at bounding box center [287, 140] width 30 height 21
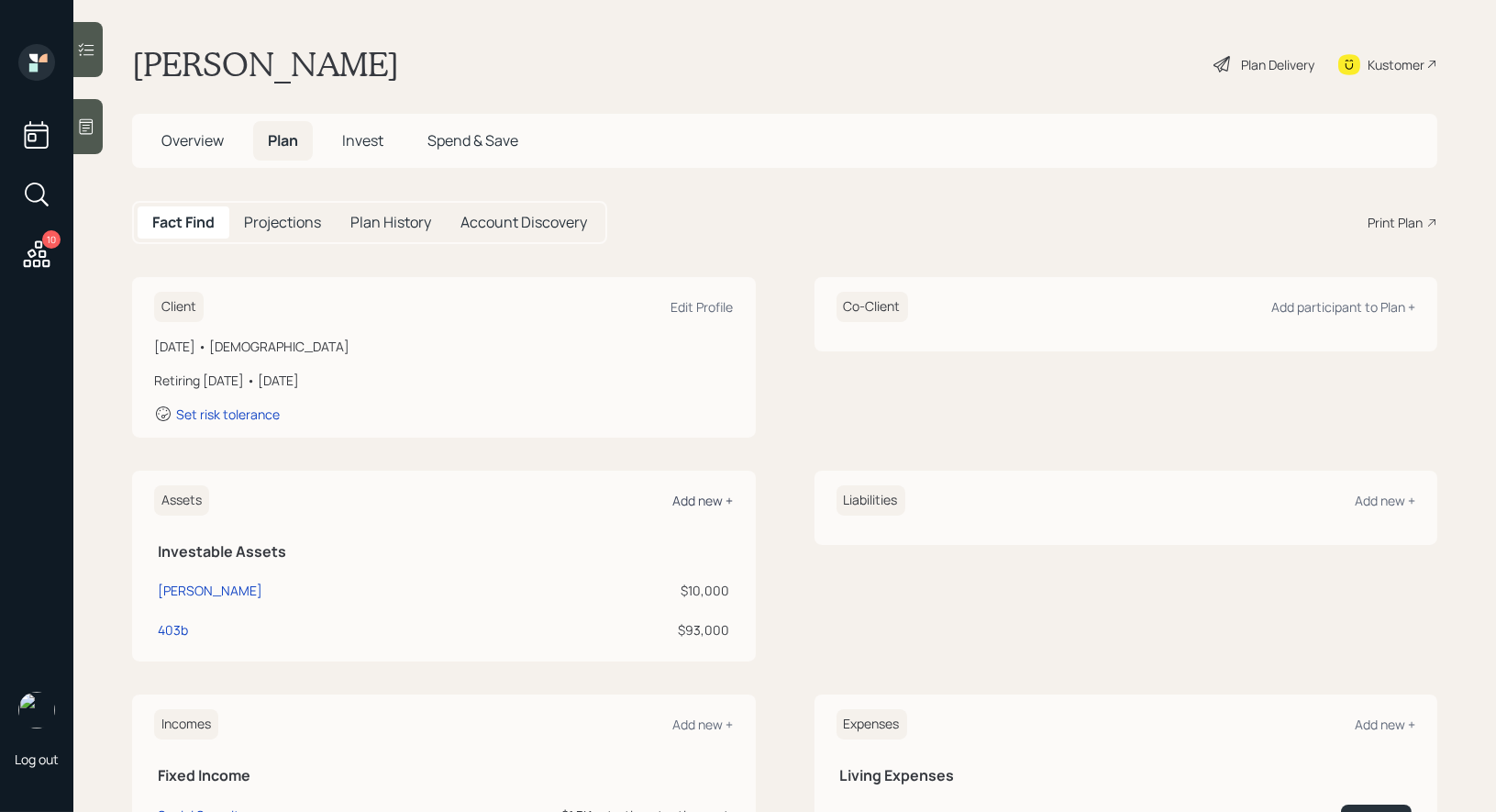
click at [708, 500] on div "Add new +" at bounding box center [703, 500] width 61 height 18
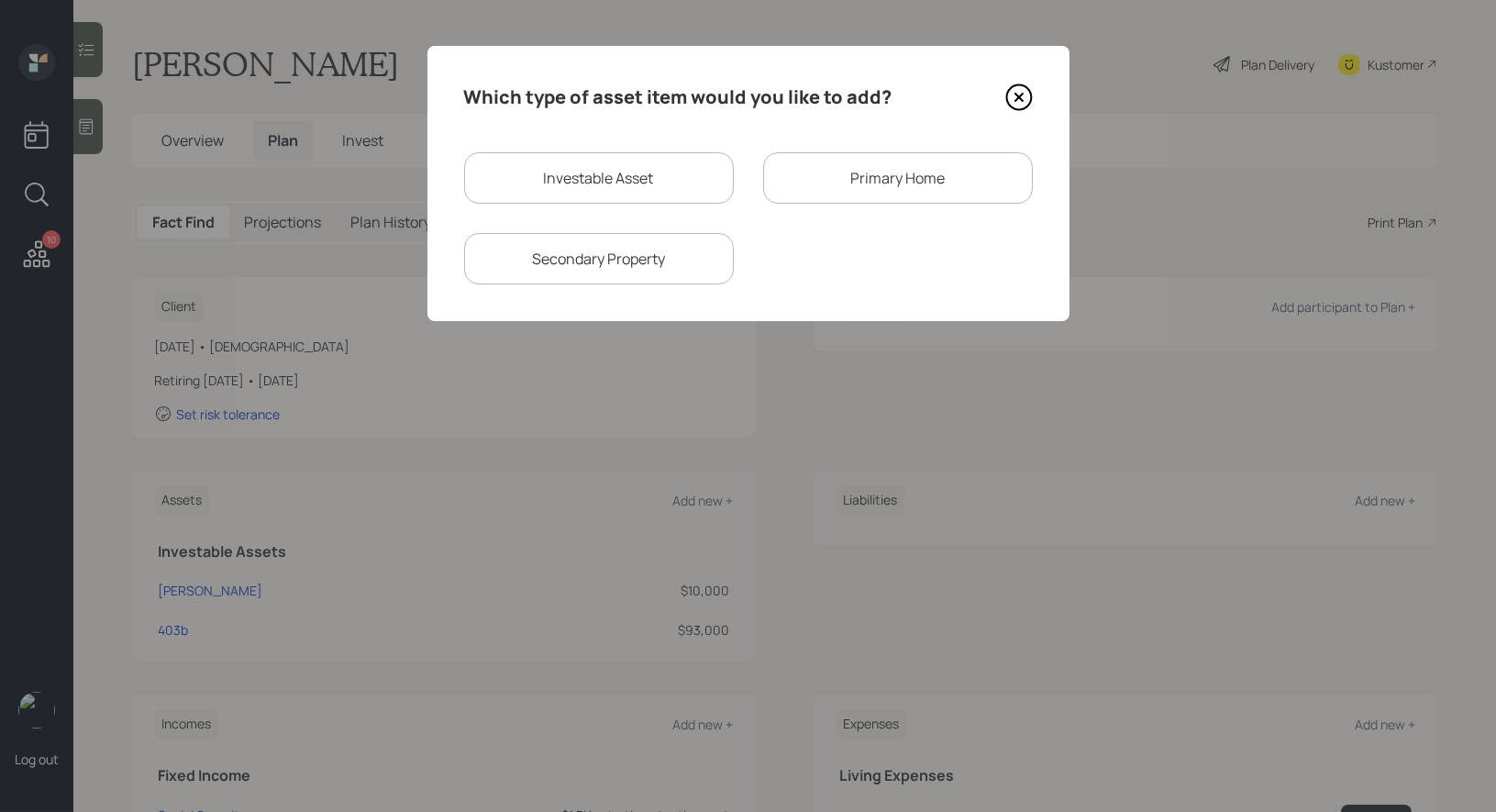
click at [604, 182] on div "Investable Asset" at bounding box center [599, 178] width 270 height 51
select select "taxable"
select select "balanced"
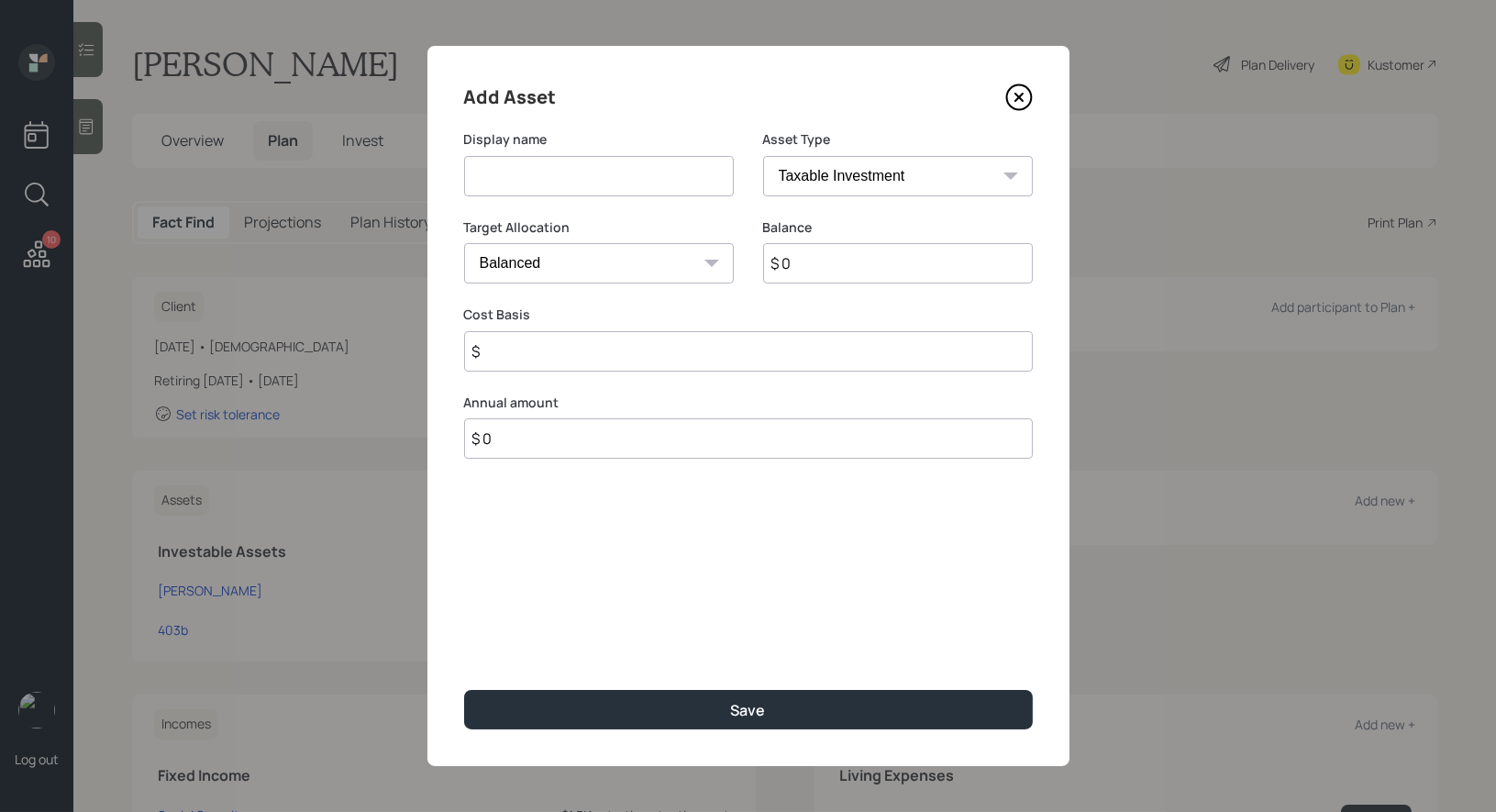
click at [584, 179] on input at bounding box center [599, 175] width 270 height 40
type input "Brokerage"
click at [858, 275] on input "$ 0" at bounding box center [898, 262] width 270 height 40
type input "$ 10,000"
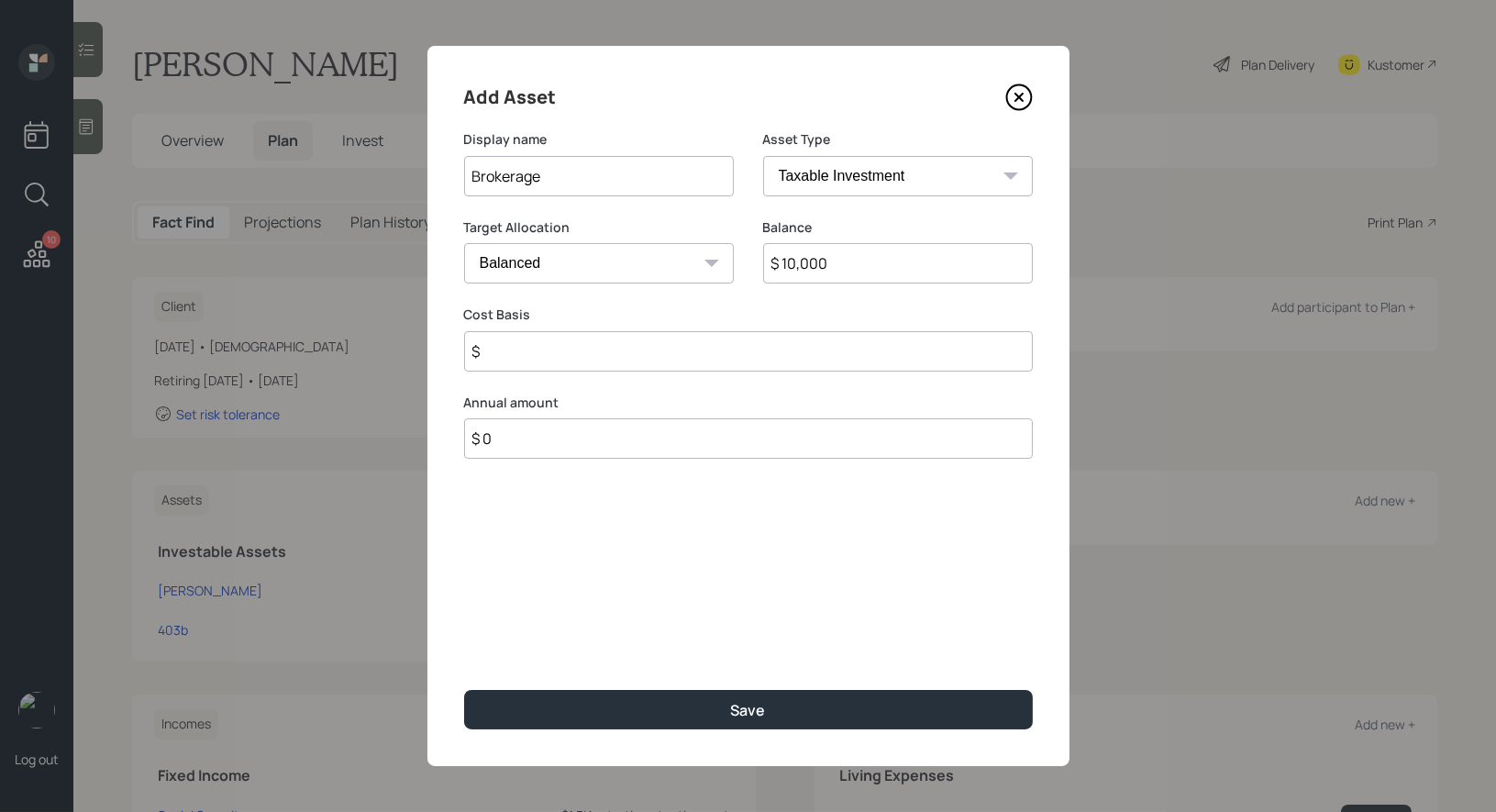
click at [521, 354] on input "$" at bounding box center [748, 350] width 568 height 40
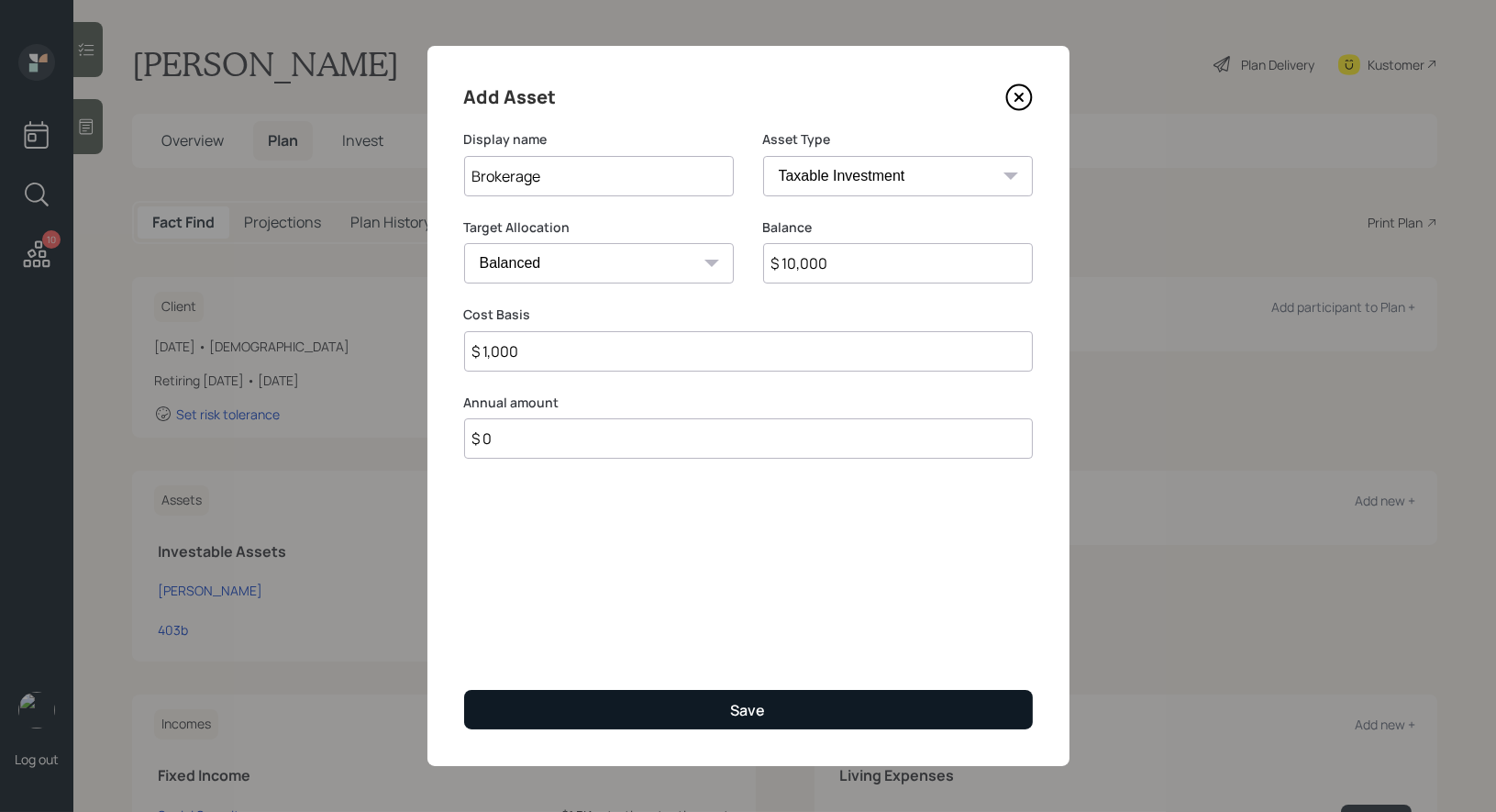
type input "$ 1,000"
click at [663, 706] on button "Save" at bounding box center [748, 709] width 568 height 39
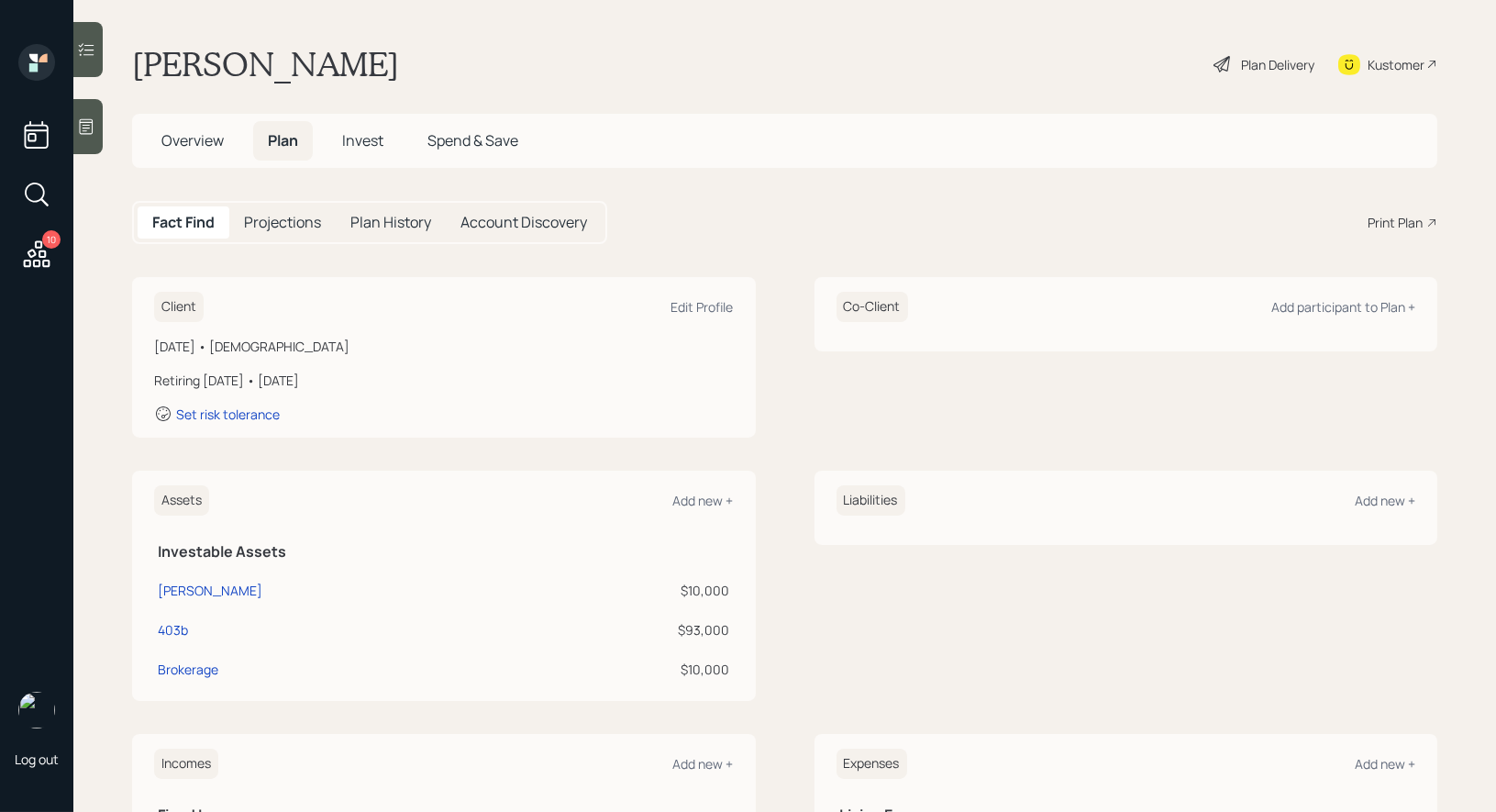
click at [1266, 63] on div "Plan Delivery" at bounding box center [1277, 65] width 73 height 20
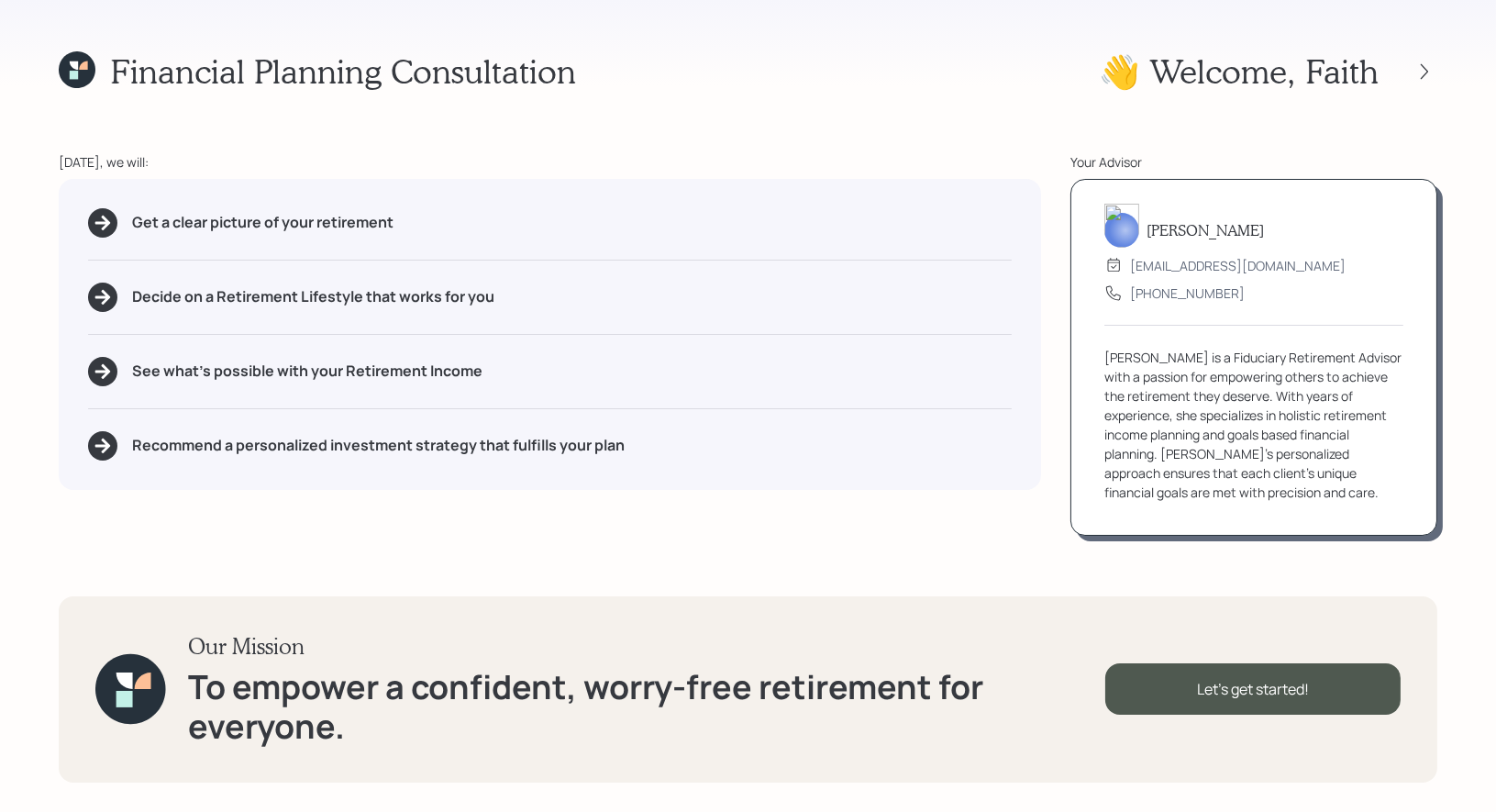
click at [81, 79] on icon at bounding box center [76, 68] width 36 height 36
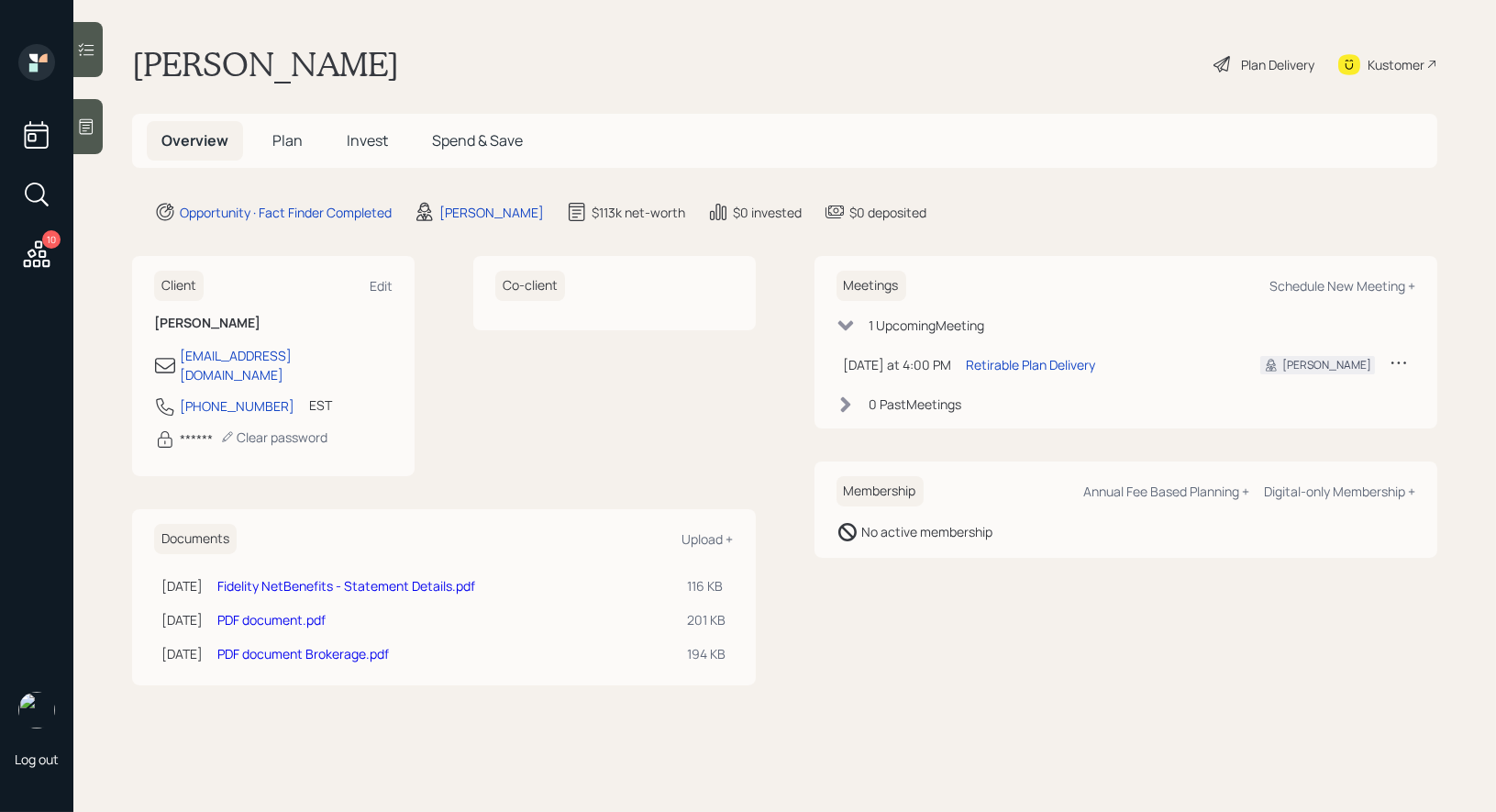
click at [295, 577] on link "Fidelity NetBenefits - Statement Details.pdf" at bounding box center [345, 586] width 257 height 18
click at [1232, 65] on div "Plan Delivery" at bounding box center [1263, 64] width 105 height 40
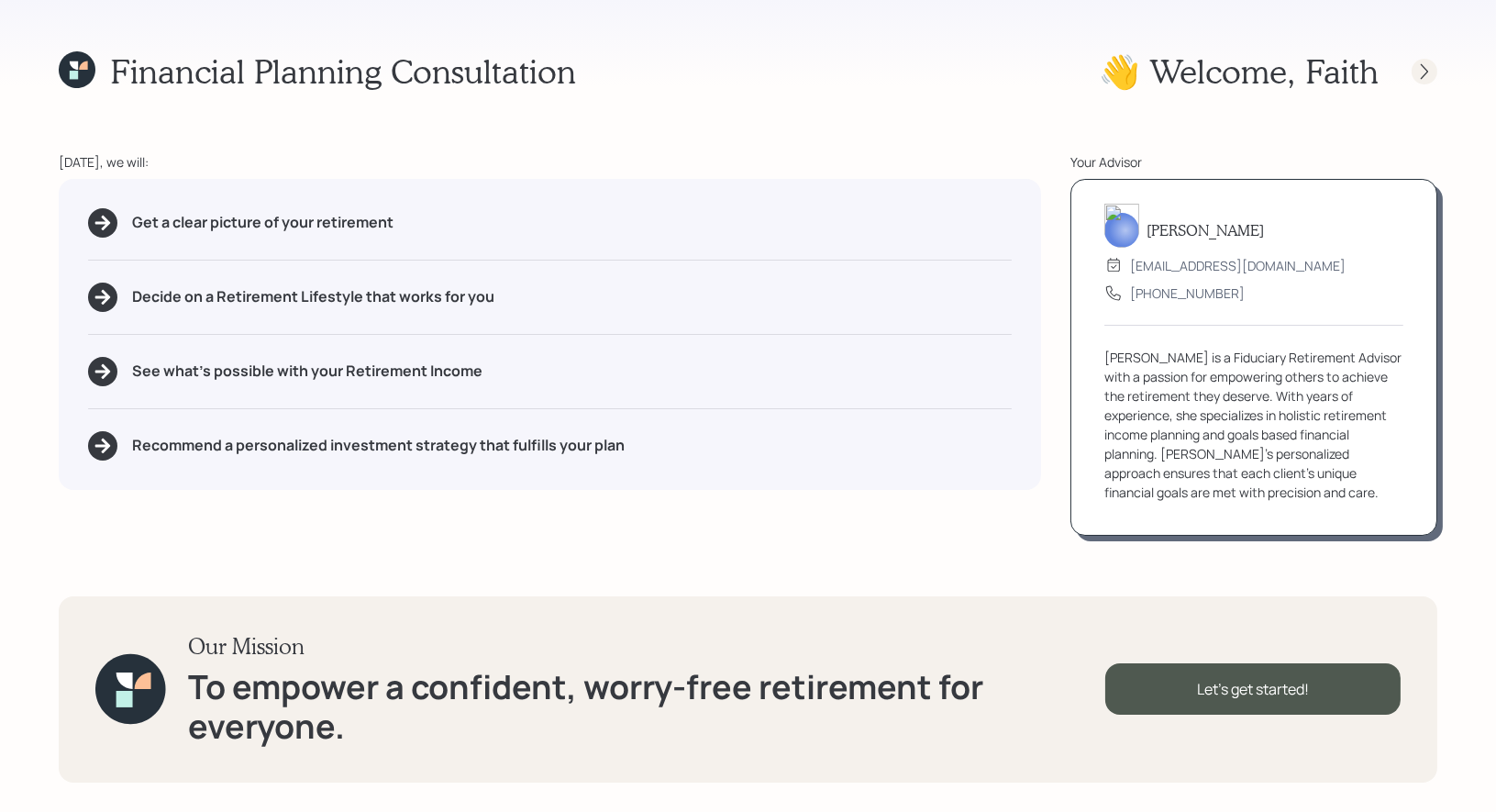
click at [1425, 74] on icon at bounding box center [1424, 71] width 7 height 16
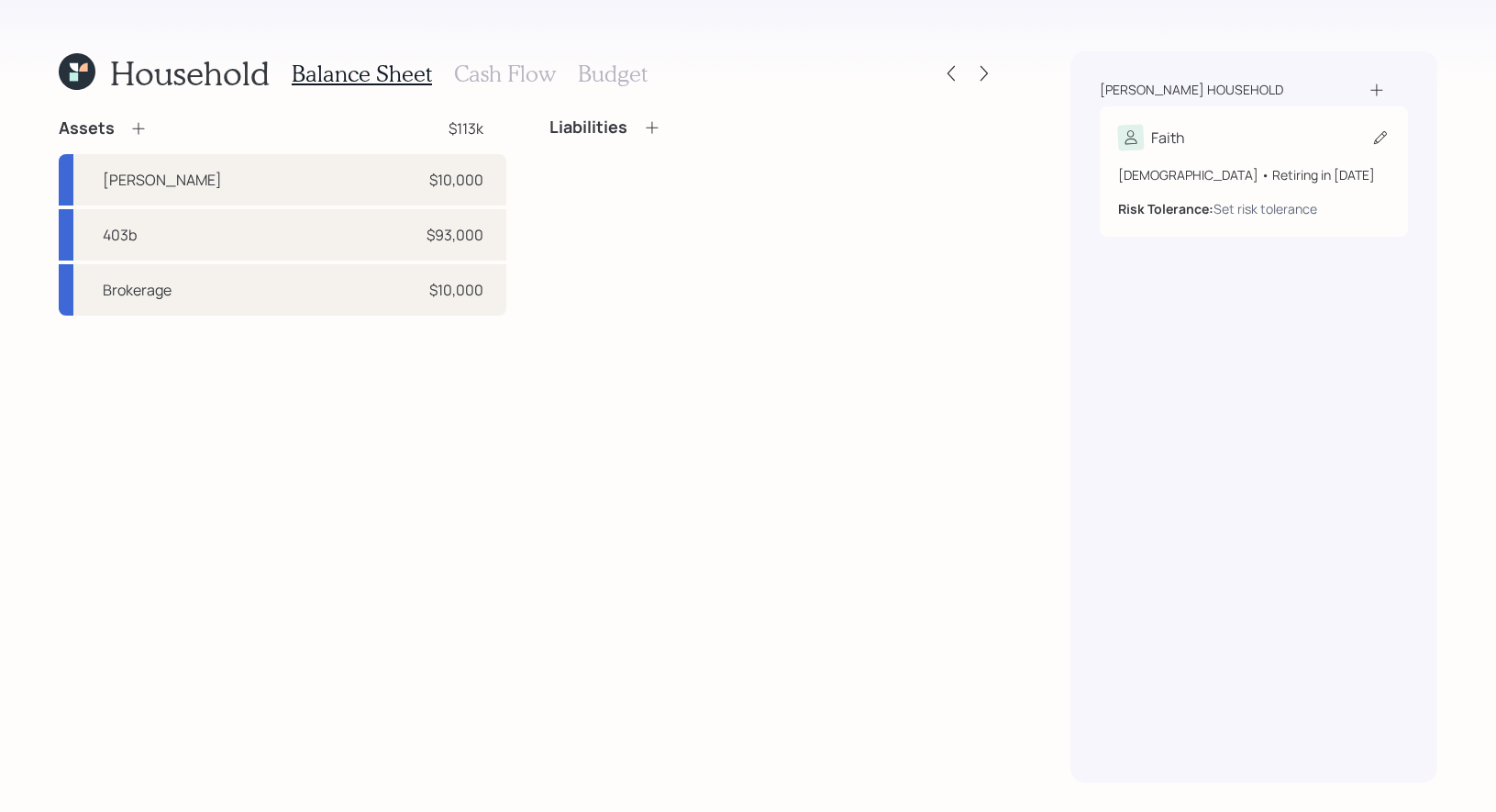
click at [1372, 142] on icon at bounding box center [1380, 137] width 19 height 19
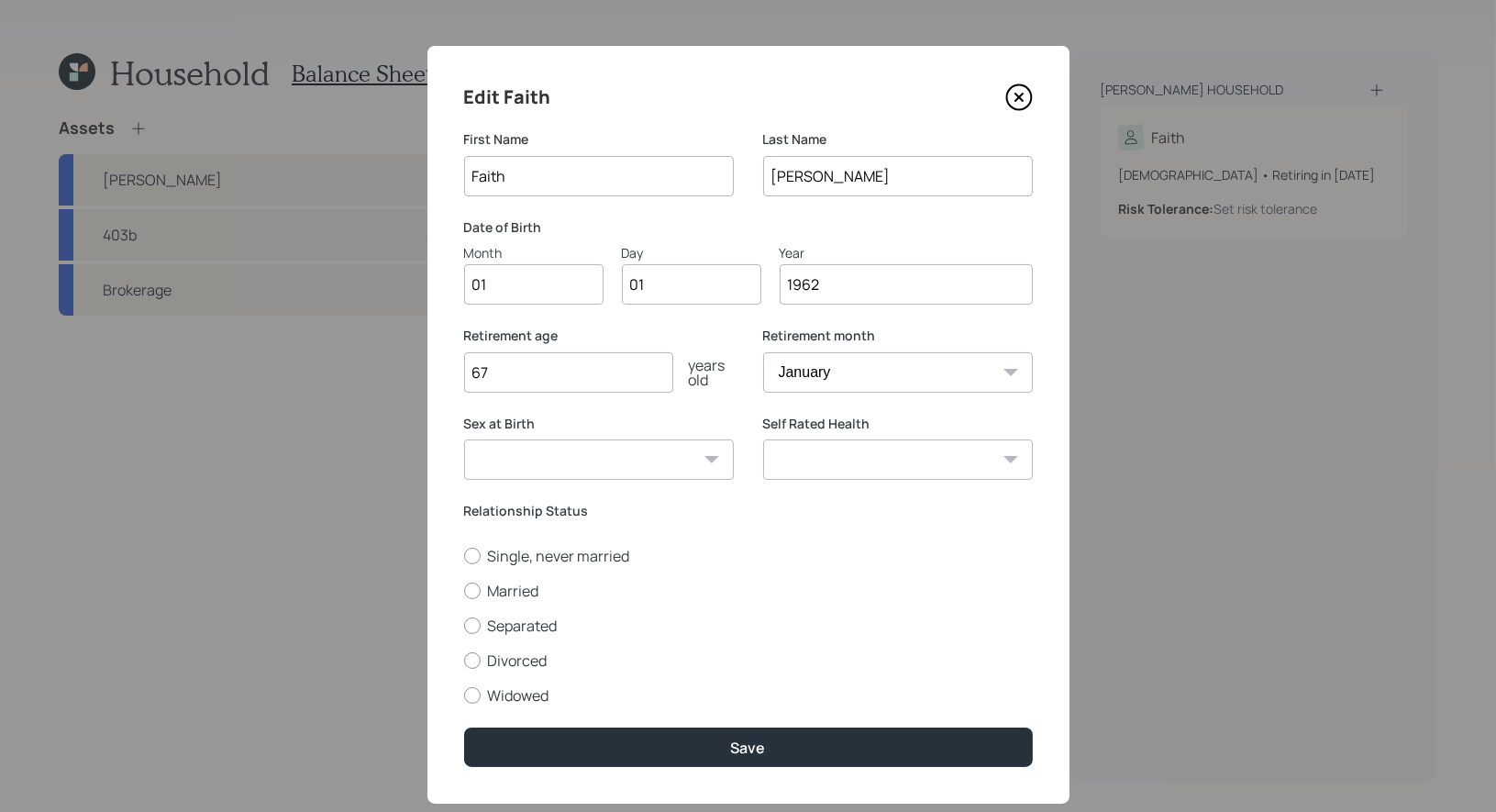
click at [525, 292] on input "01" at bounding box center [533, 284] width 139 height 40
type input "03"
type input "04"
type input "1961"
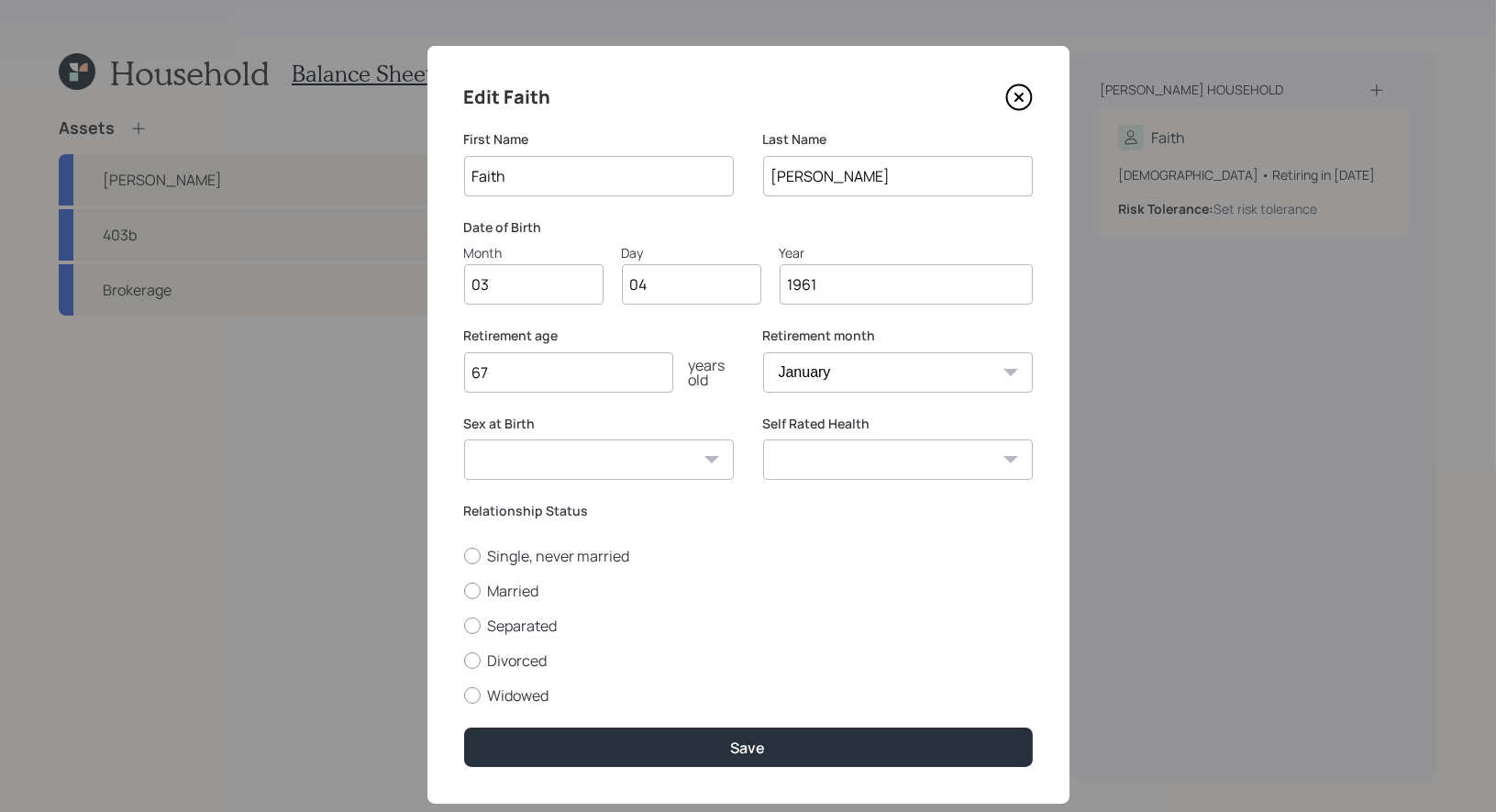
click at [519, 374] on input "67" at bounding box center [568, 372] width 209 height 40
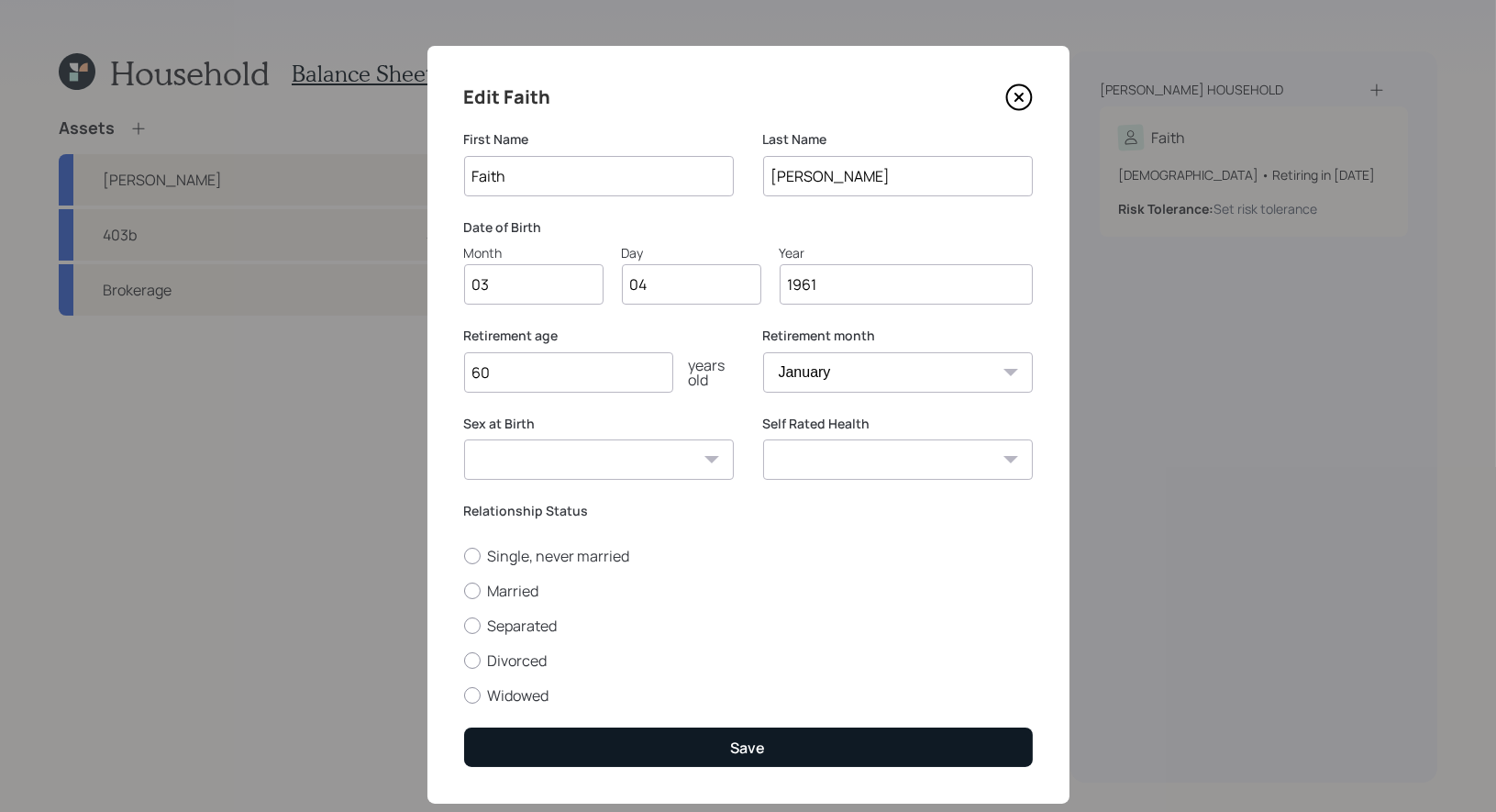
type input "60"
click at [713, 746] on button "Save" at bounding box center [748, 746] width 568 height 39
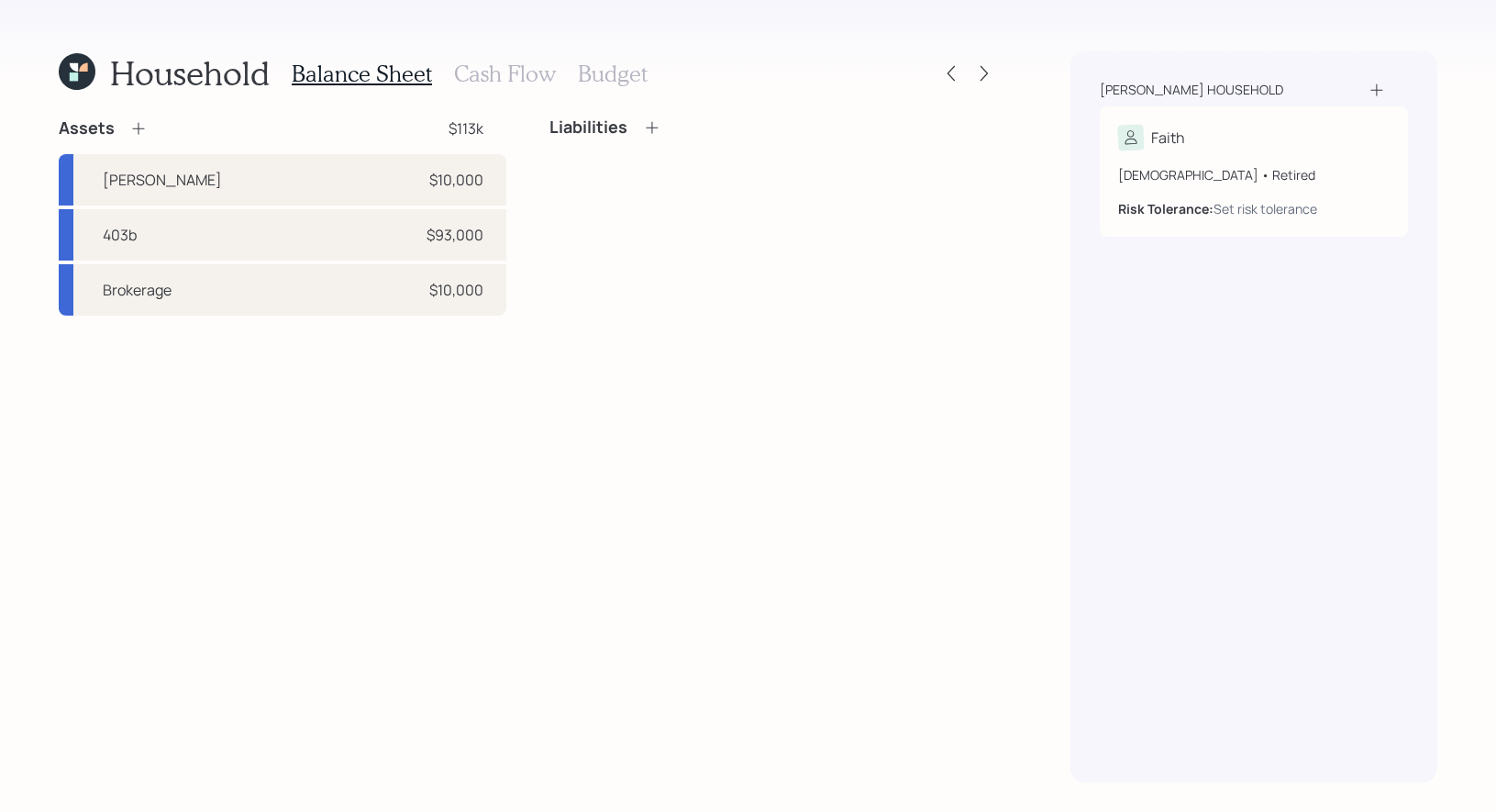
click at [139, 127] on icon at bounding box center [138, 128] width 19 height 19
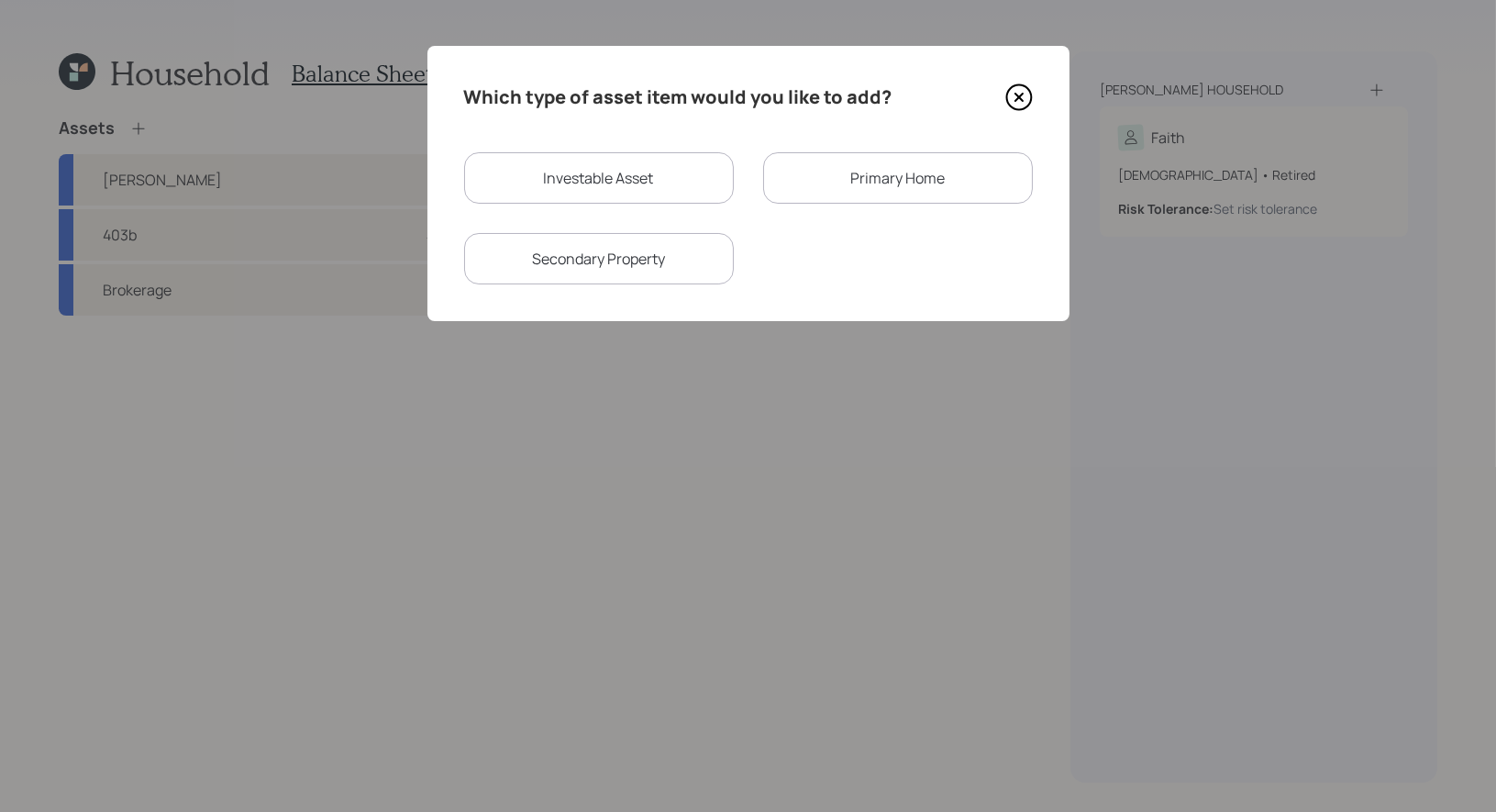
click at [491, 185] on div "Investable Asset" at bounding box center [599, 178] width 270 height 51
select select "taxable"
select select "balanced"
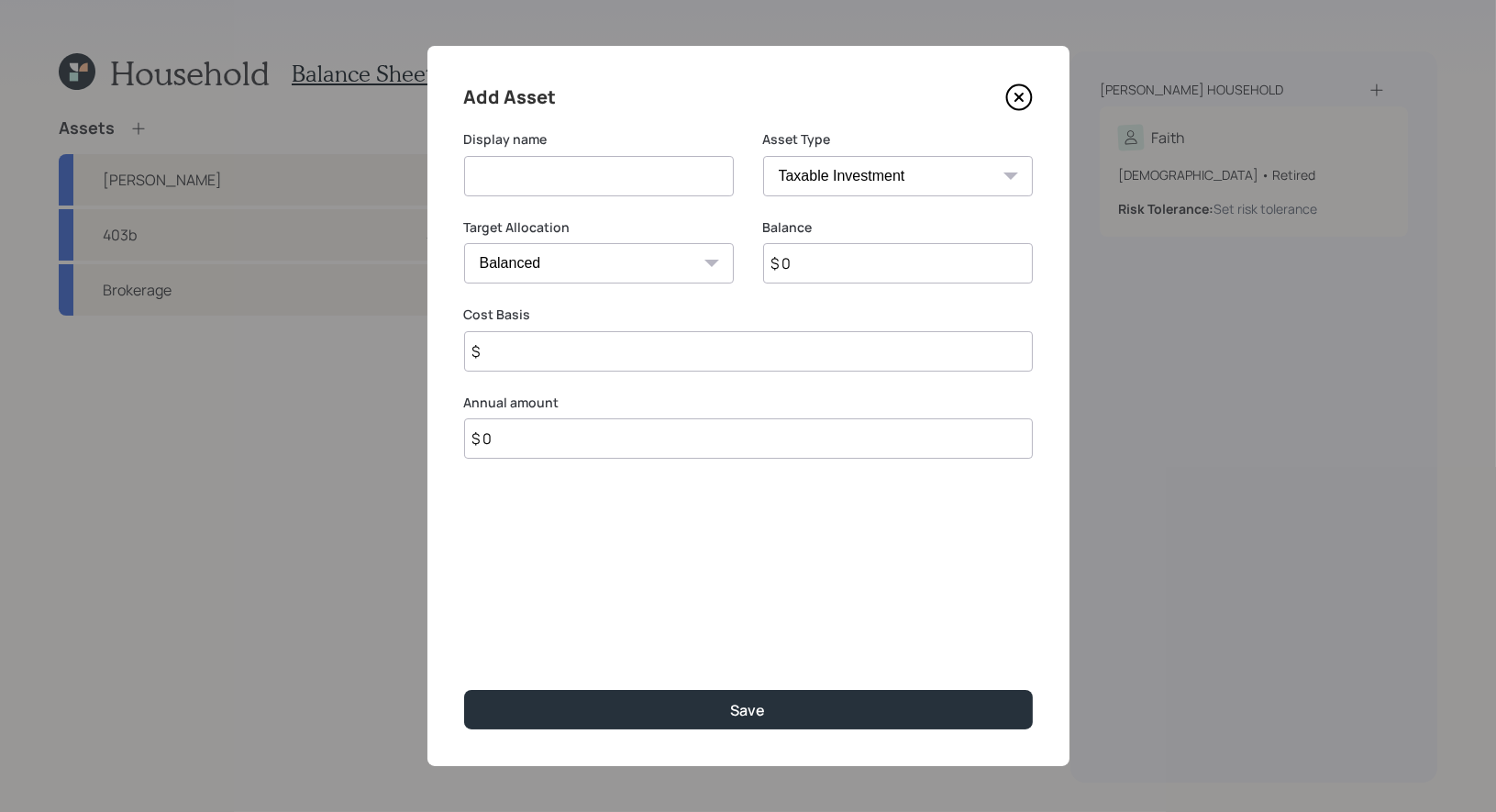
click at [547, 176] on input at bounding box center [599, 175] width 270 height 40
type input "Cash"
click at [868, 271] on input "$ 0" at bounding box center [898, 262] width 270 height 40
type input "$ 12,000"
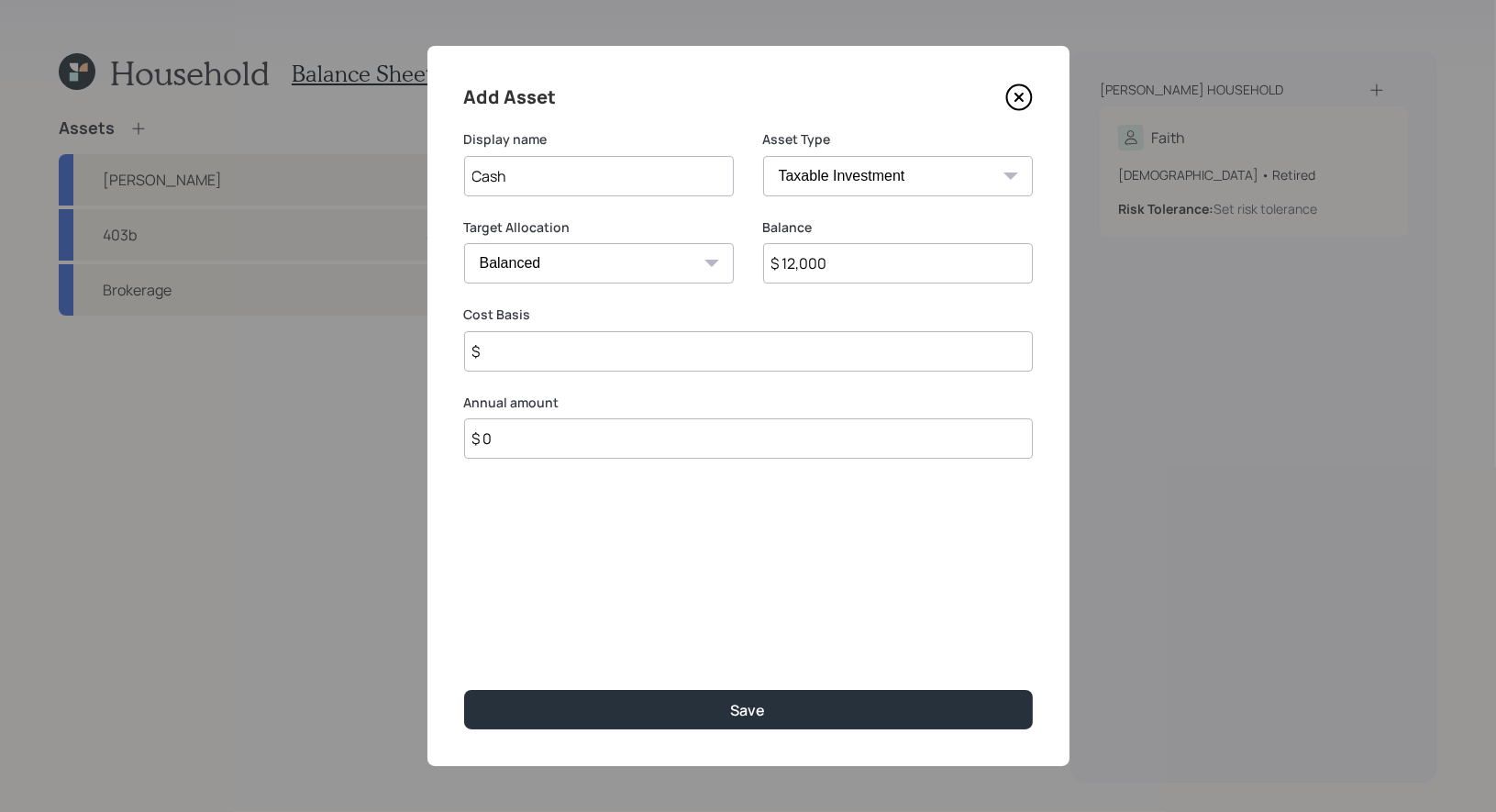
click at [677, 262] on select "Cash Conservative Balanced Aggressive" at bounding box center [599, 262] width 270 height 40
select select "uninvested"
click at [464, 243] on select "Cash Conservative Balanced Aggressive" at bounding box center [599, 262] width 270 height 40
click at [622, 353] on input "$" at bounding box center [748, 350] width 568 height 40
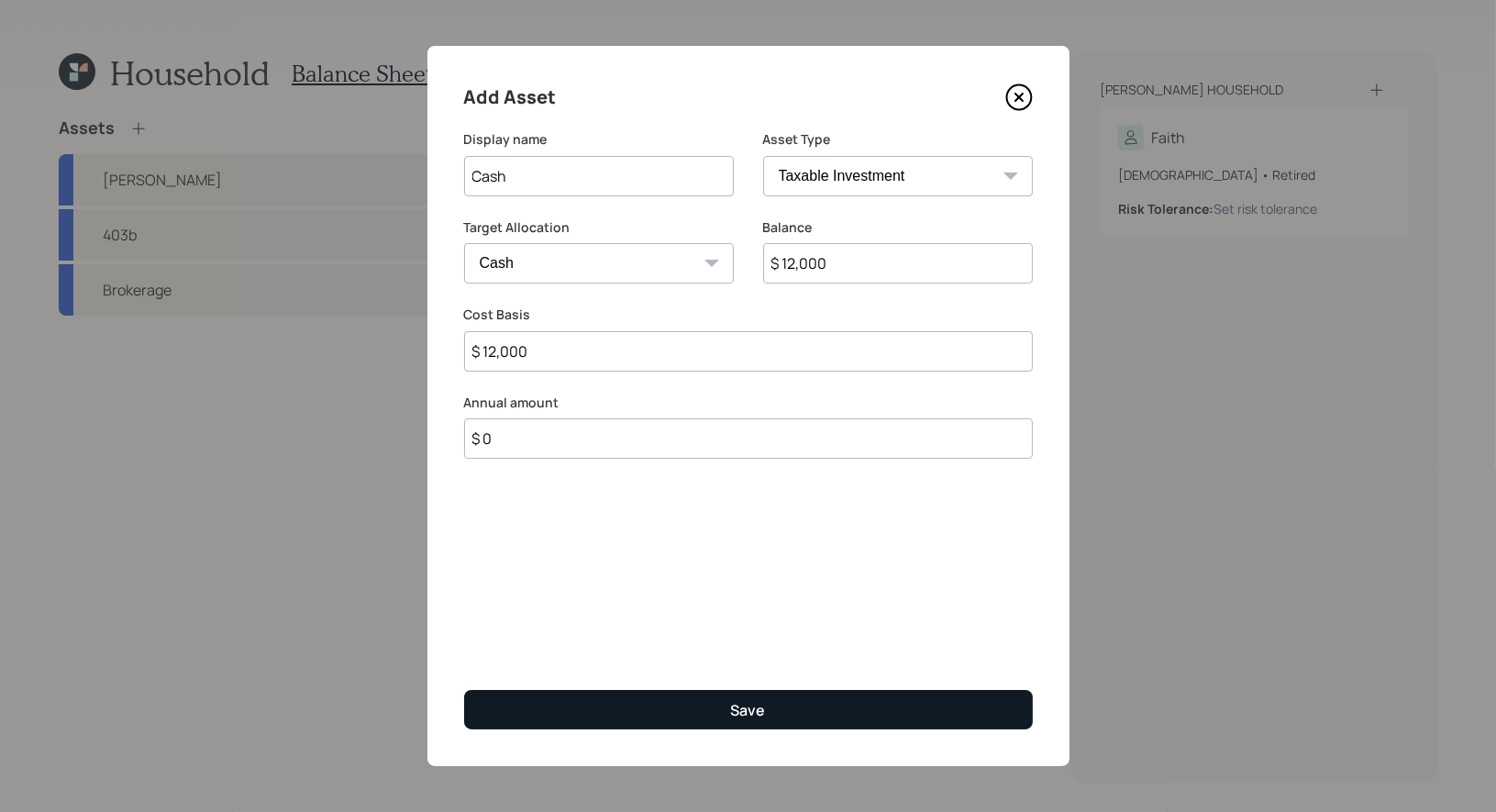
type input "$ 12,000"
click at [713, 702] on button "Save" at bounding box center [748, 709] width 568 height 39
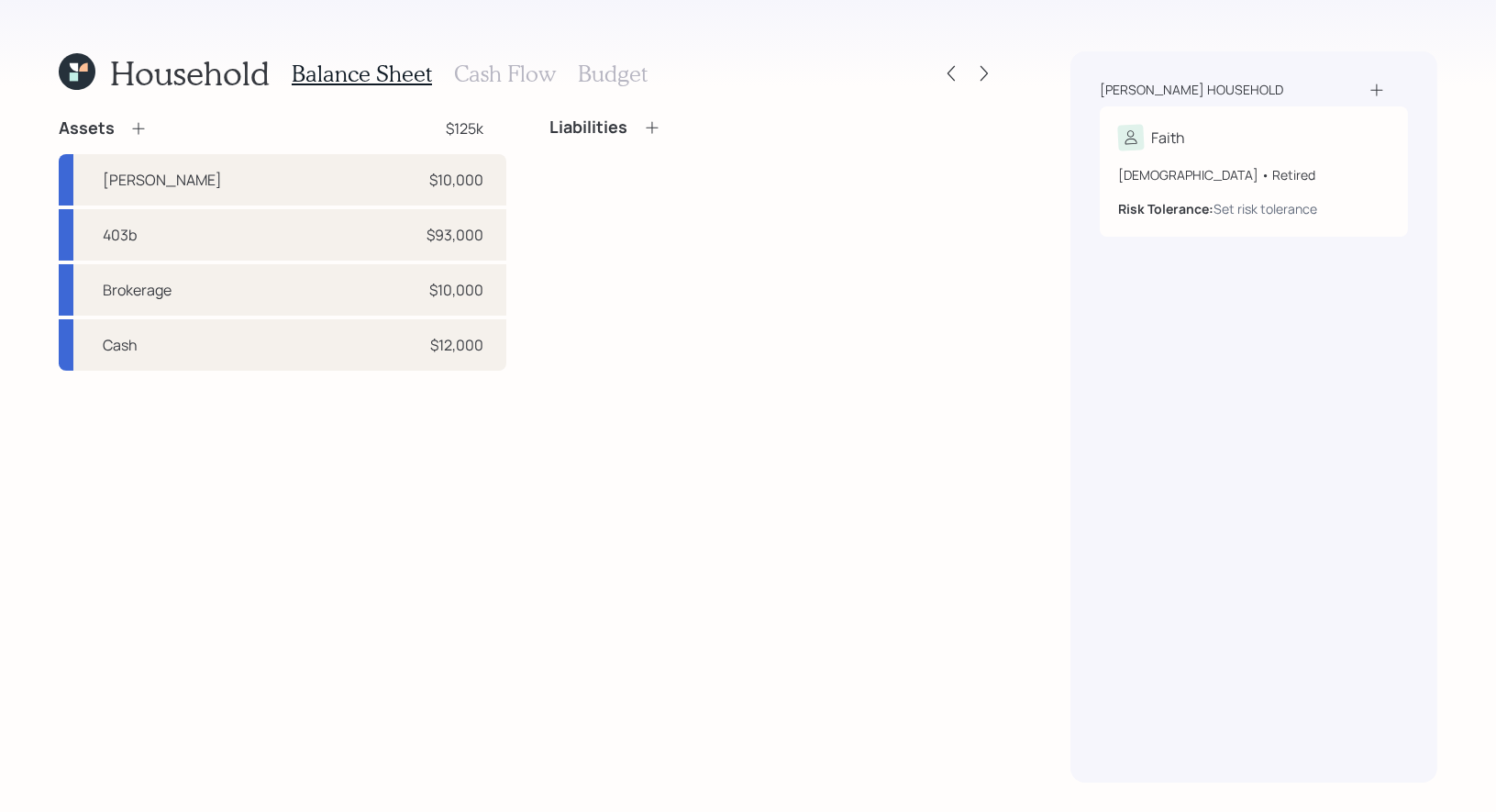
click at [135, 126] on icon at bounding box center [138, 128] width 19 height 19
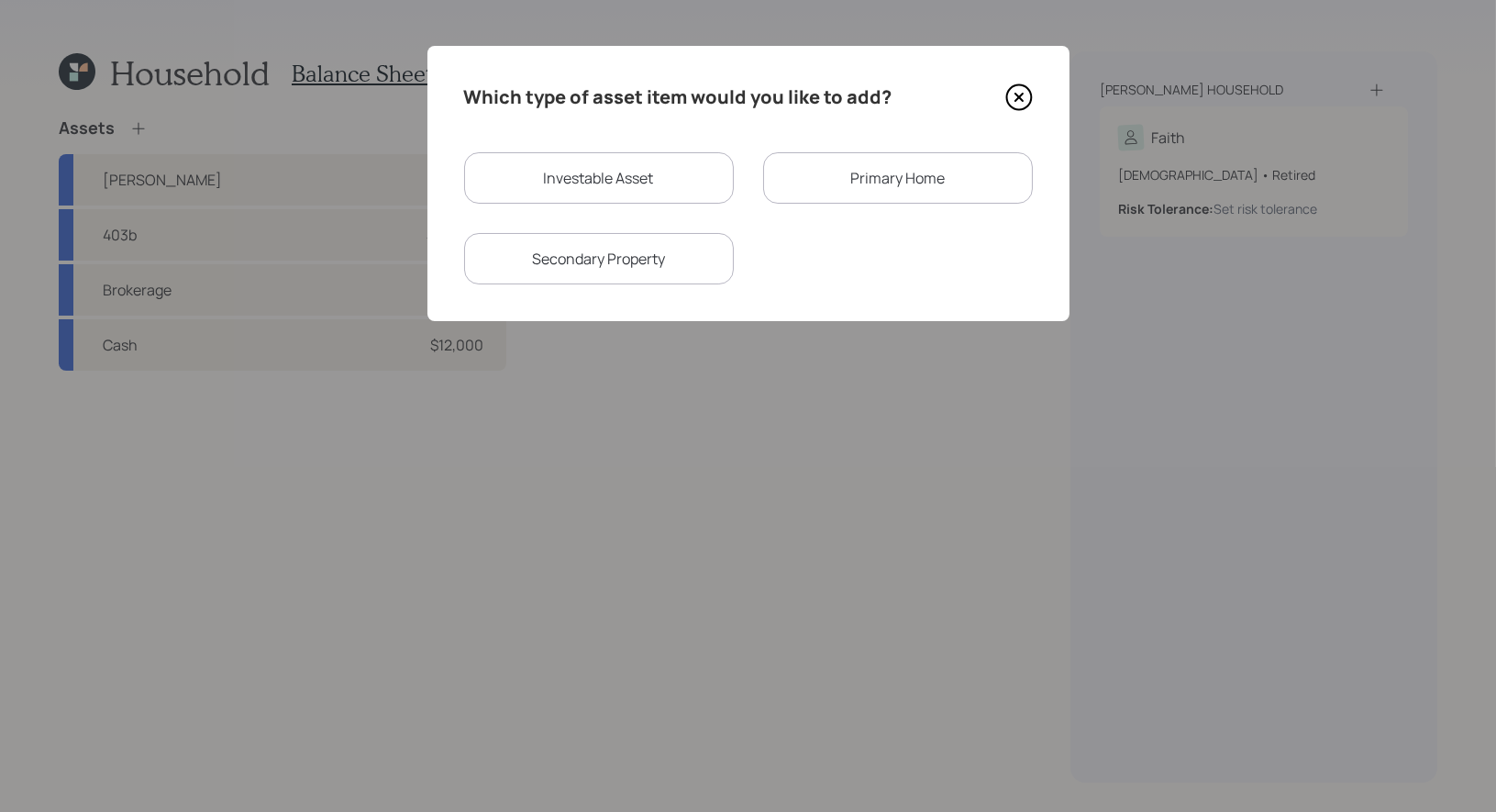
click at [892, 180] on div "Primary Home" at bounding box center [898, 178] width 270 height 51
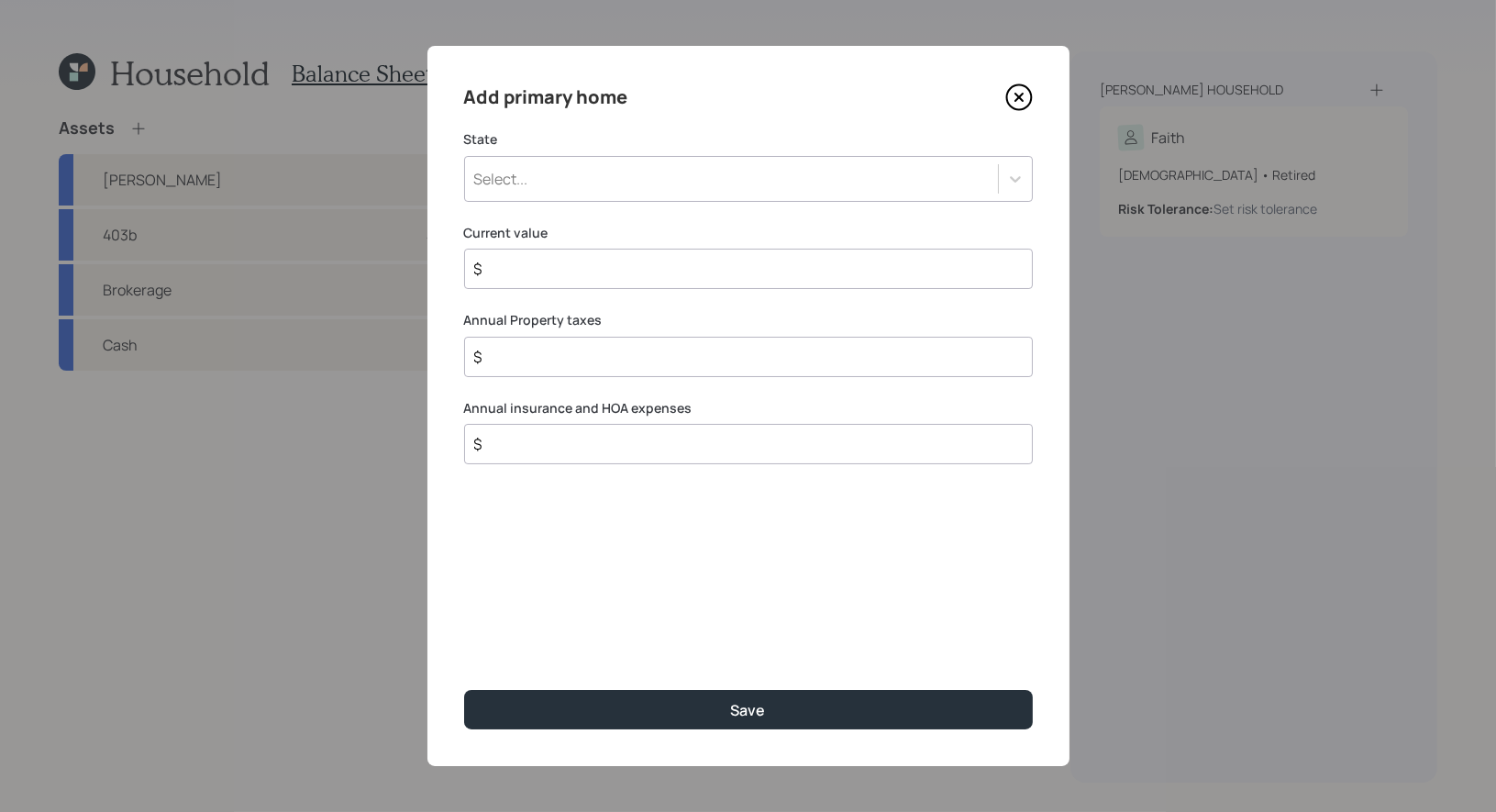
click at [795, 183] on div "Select..." at bounding box center [731, 179] width 533 height 31
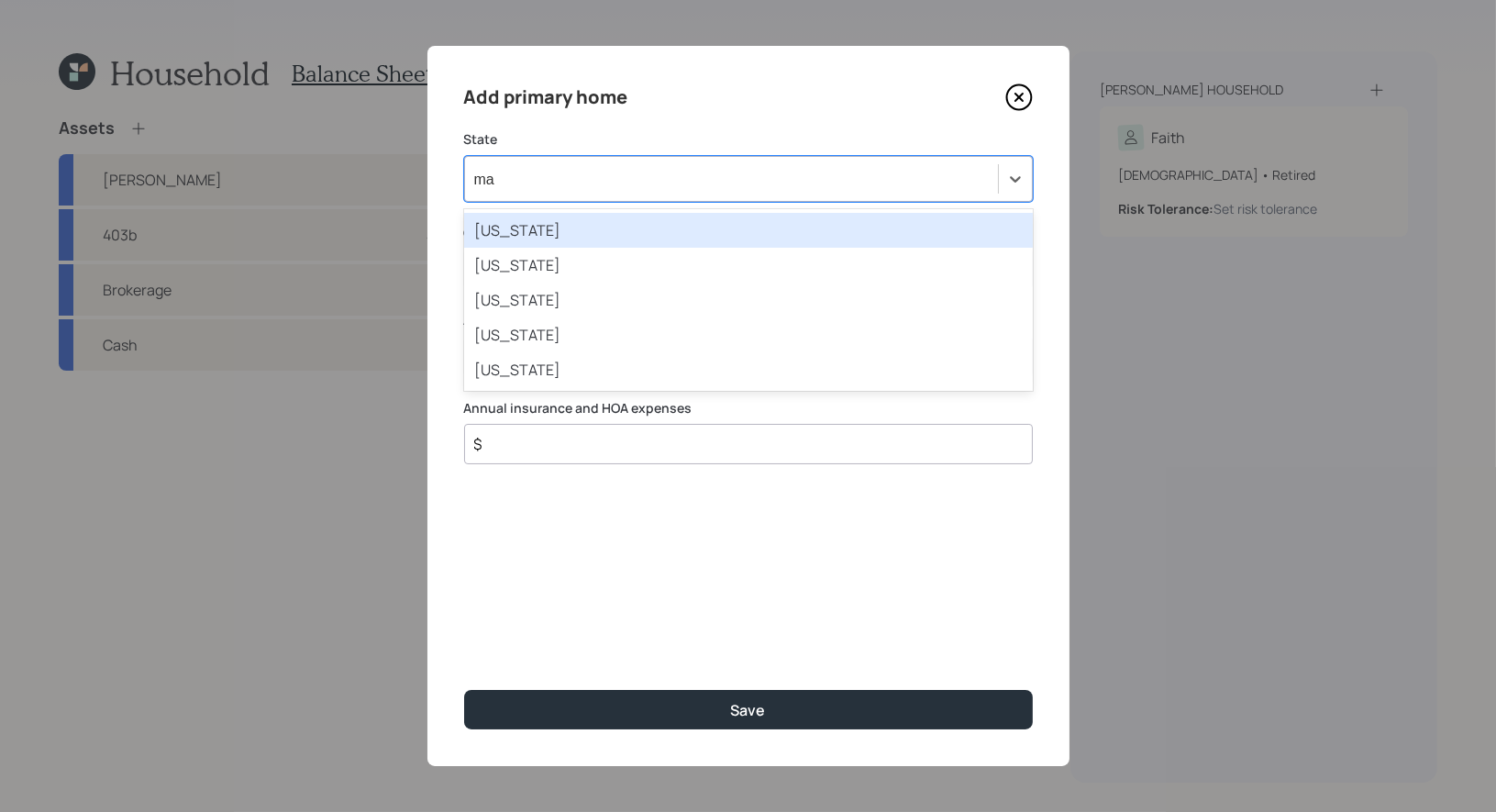
type input "mai"
click at [725, 224] on div "Maine" at bounding box center [748, 230] width 568 height 35
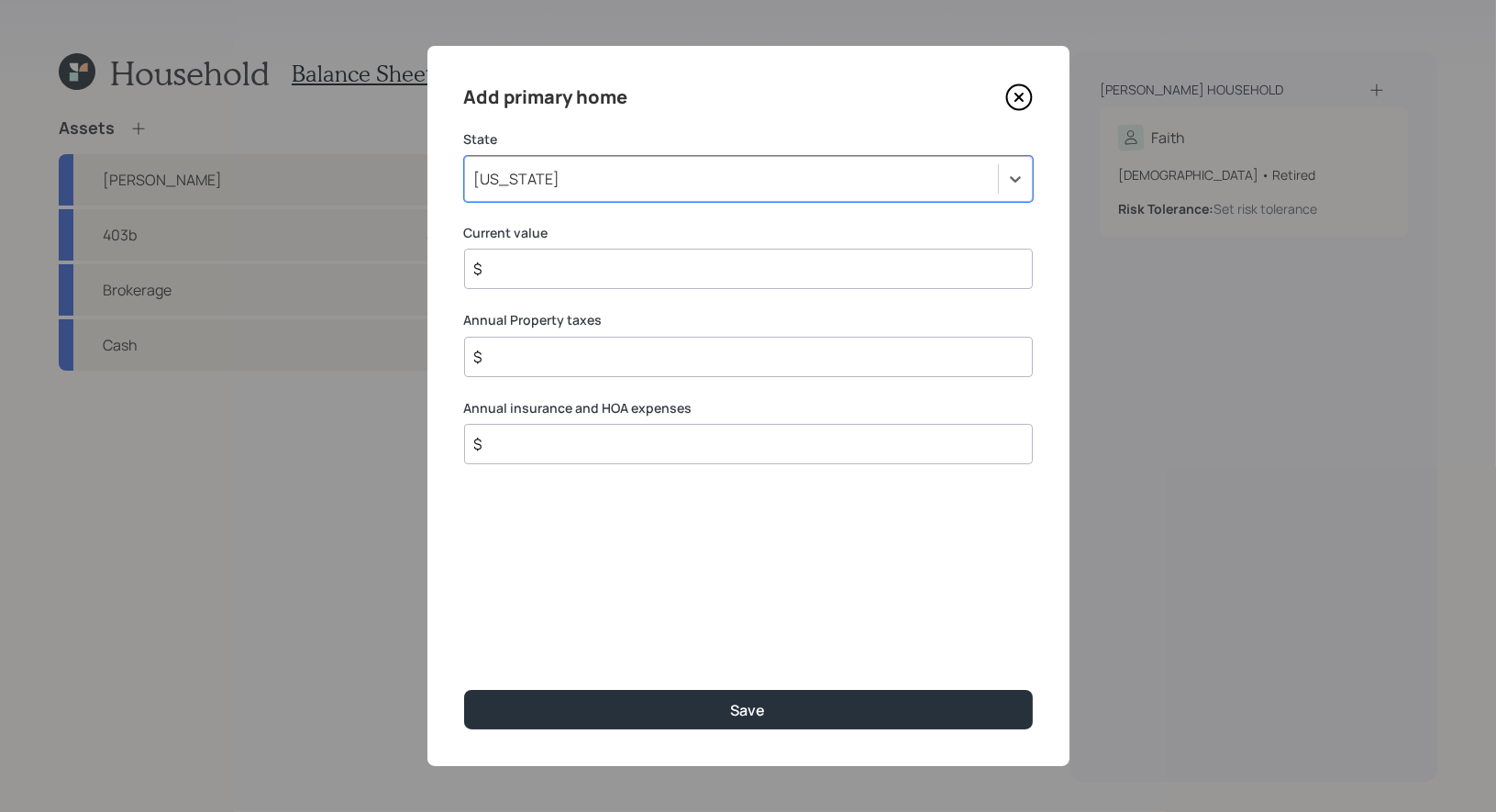
click at [657, 271] on input "$" at bounding box center [741, 268] width 537 height 22
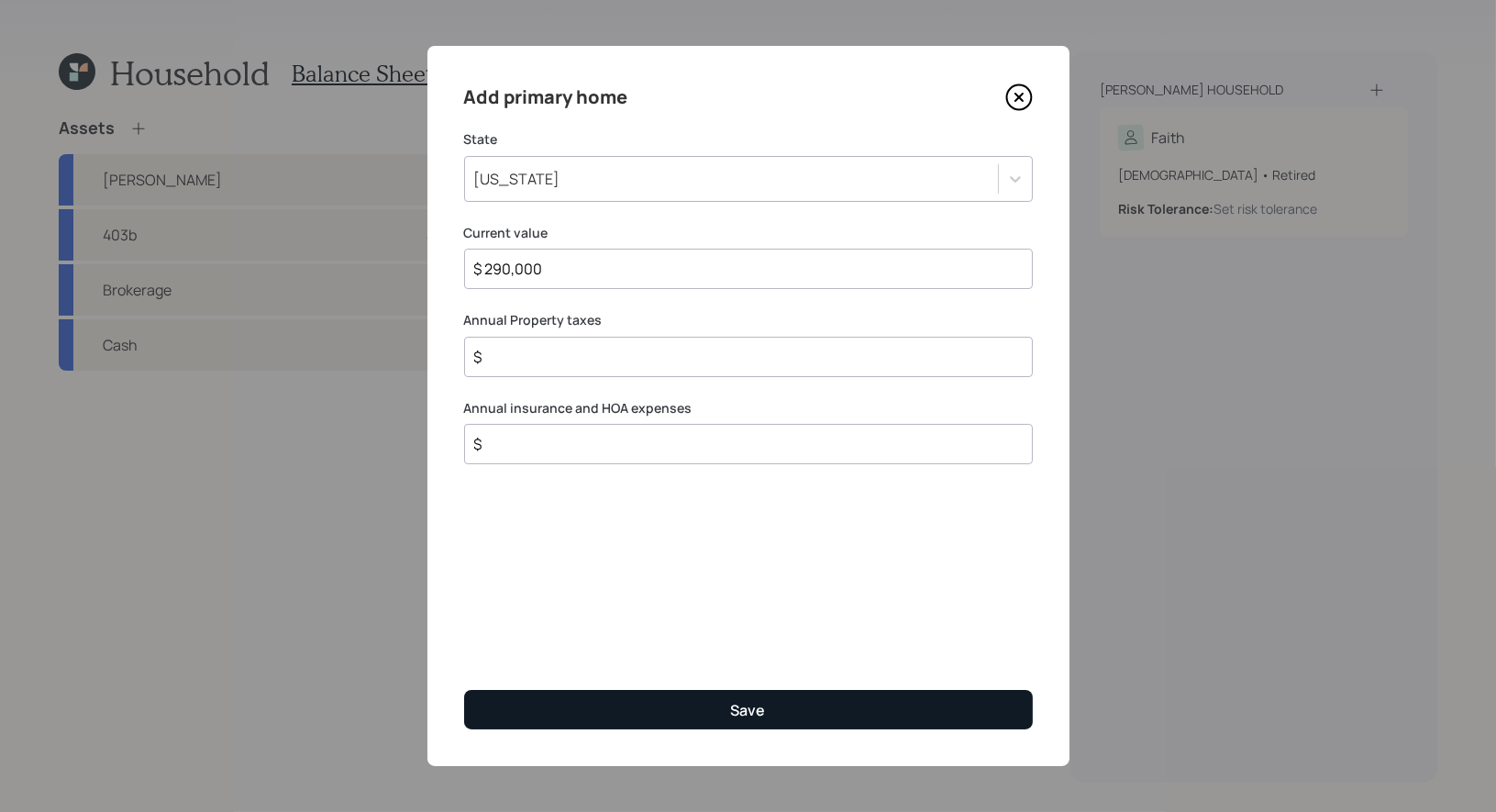
type input "$ 290,000"
click at [559, 709] on button "Save" at bounding box center [748, 709] width 568 height 39
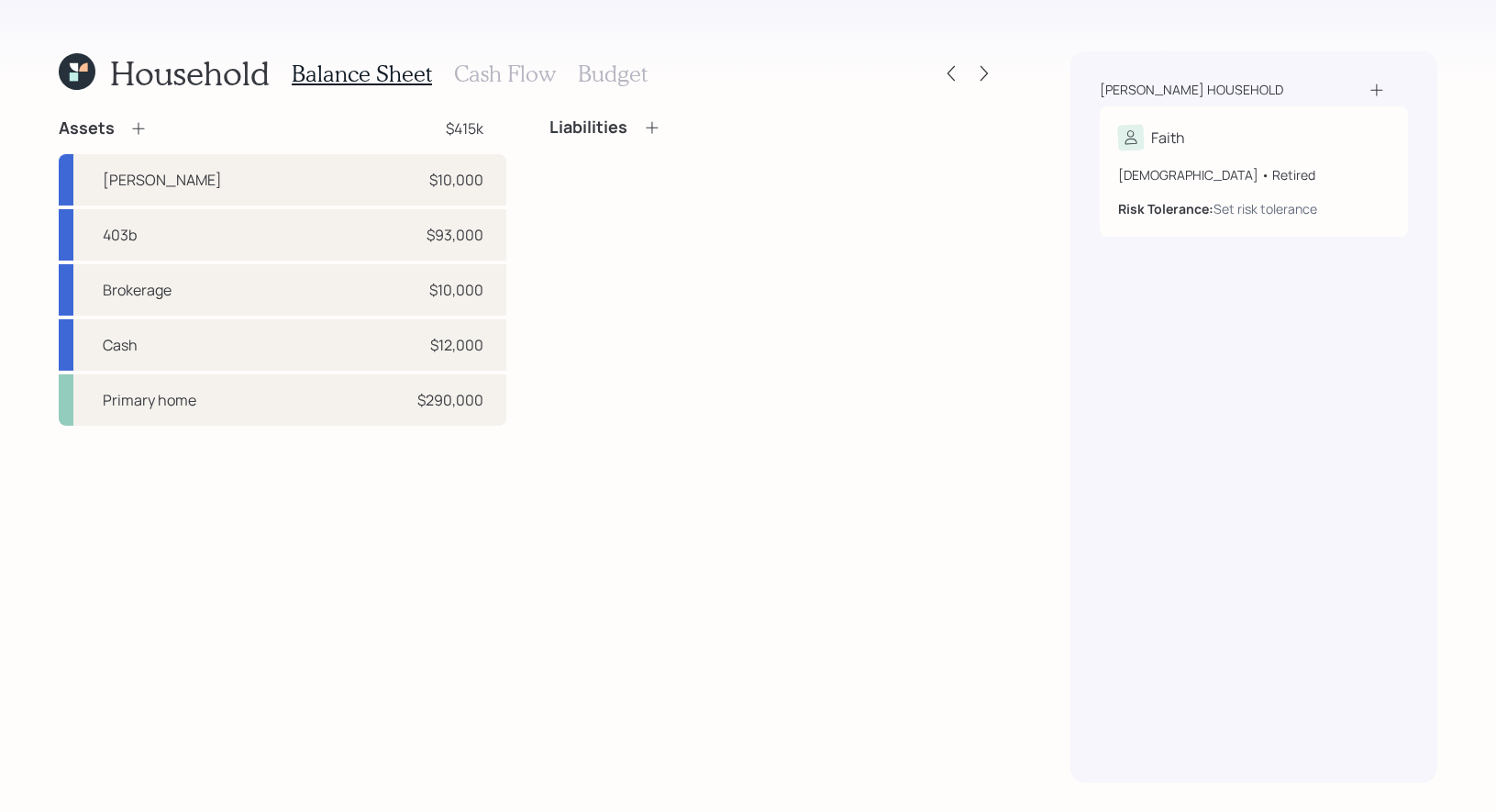
click at [140, 121] on icon at bounding box center [138, 128] width 19 height 19
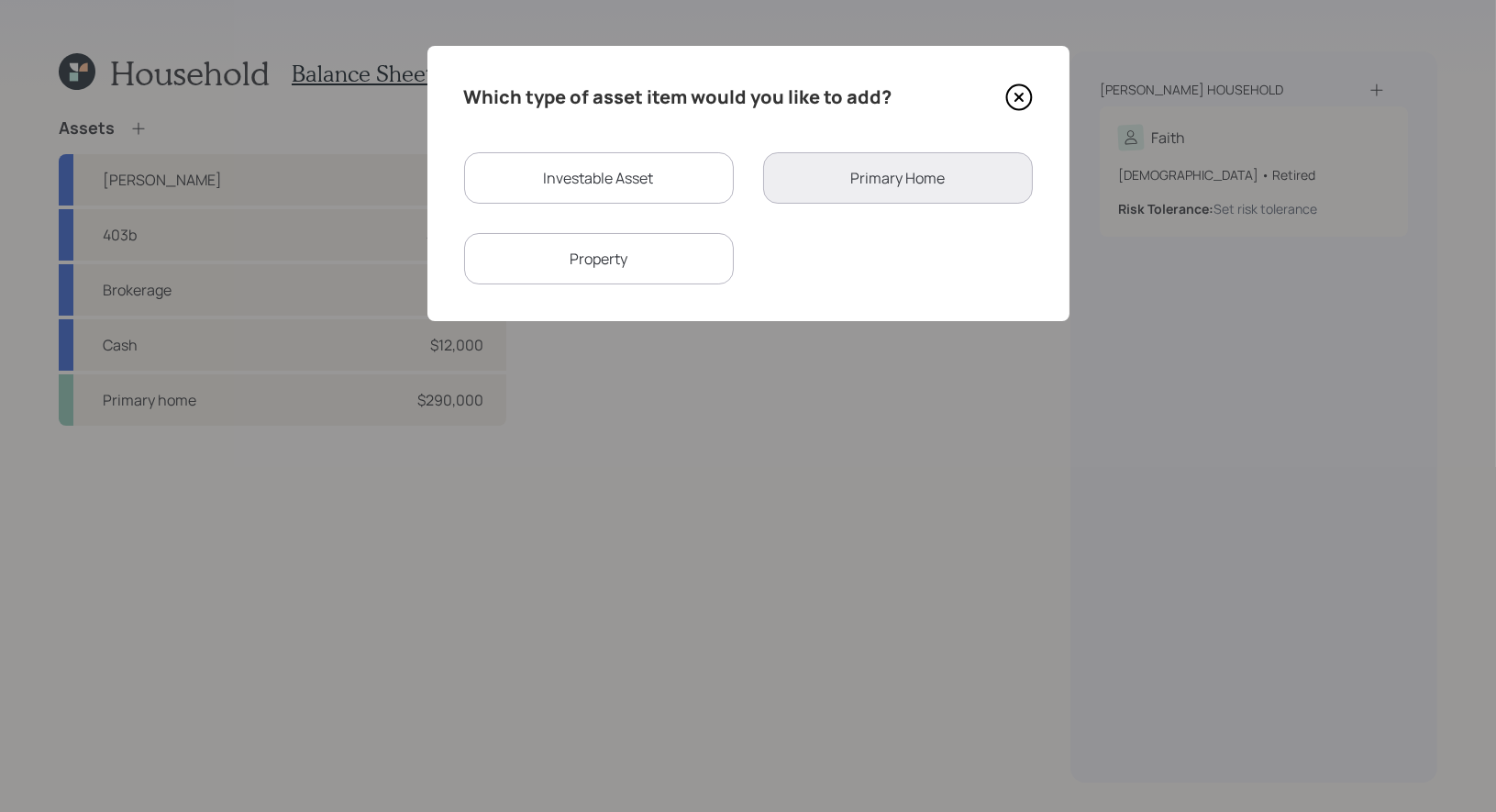
click at [585, 179] on div "Investable Asset" at bounding box center [599, 178] width 270 height 51
select select "taxable"
select select "balanced"
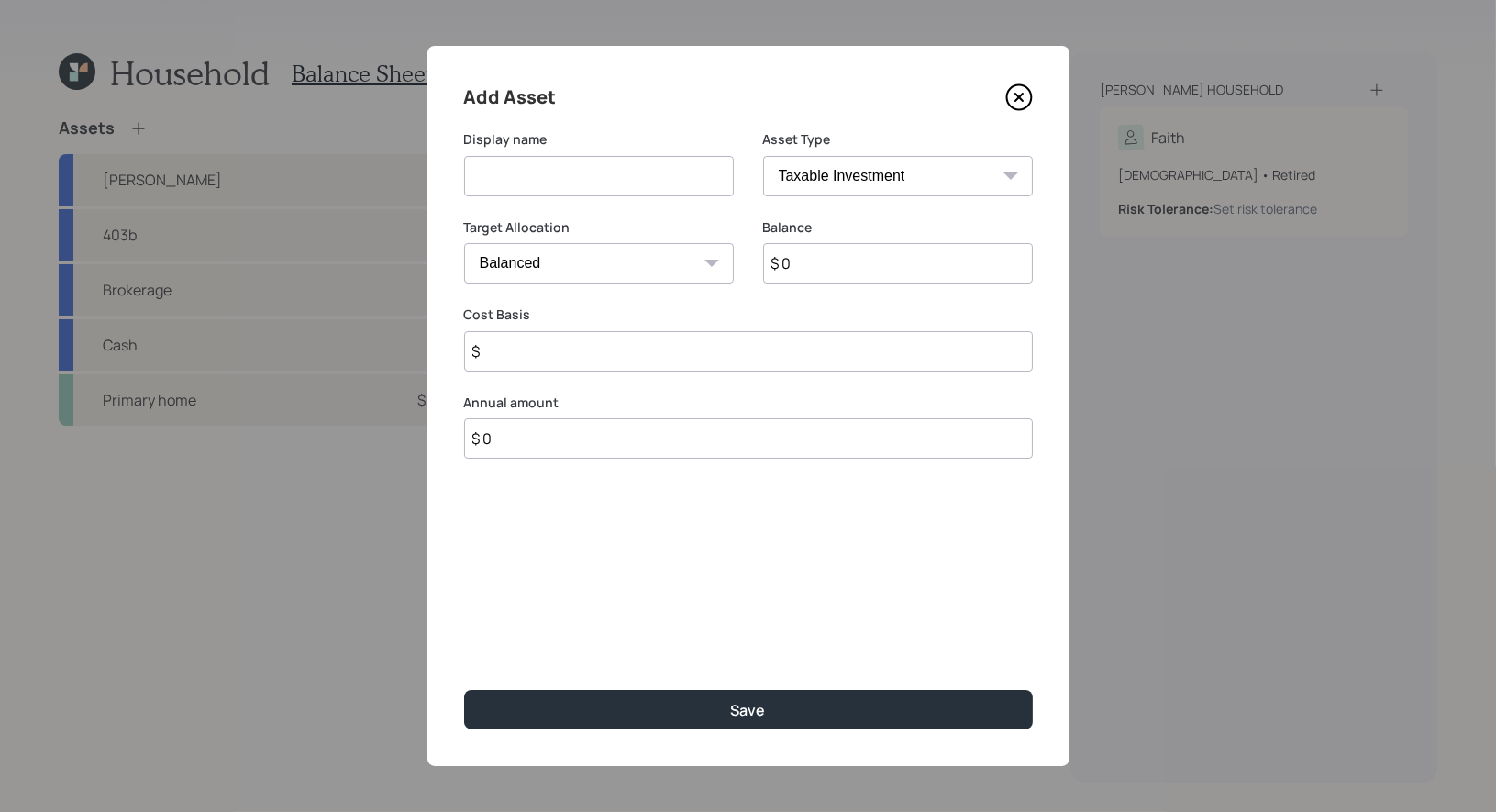
click at [582, 178] on input at bounding box center [599, 175] width 270 height 40
type input "Proceeds from Property"
click at [874, 272] on input "$ 0" at bounding box center [898, 262] width 270 height 40
type input "$ 100,000"
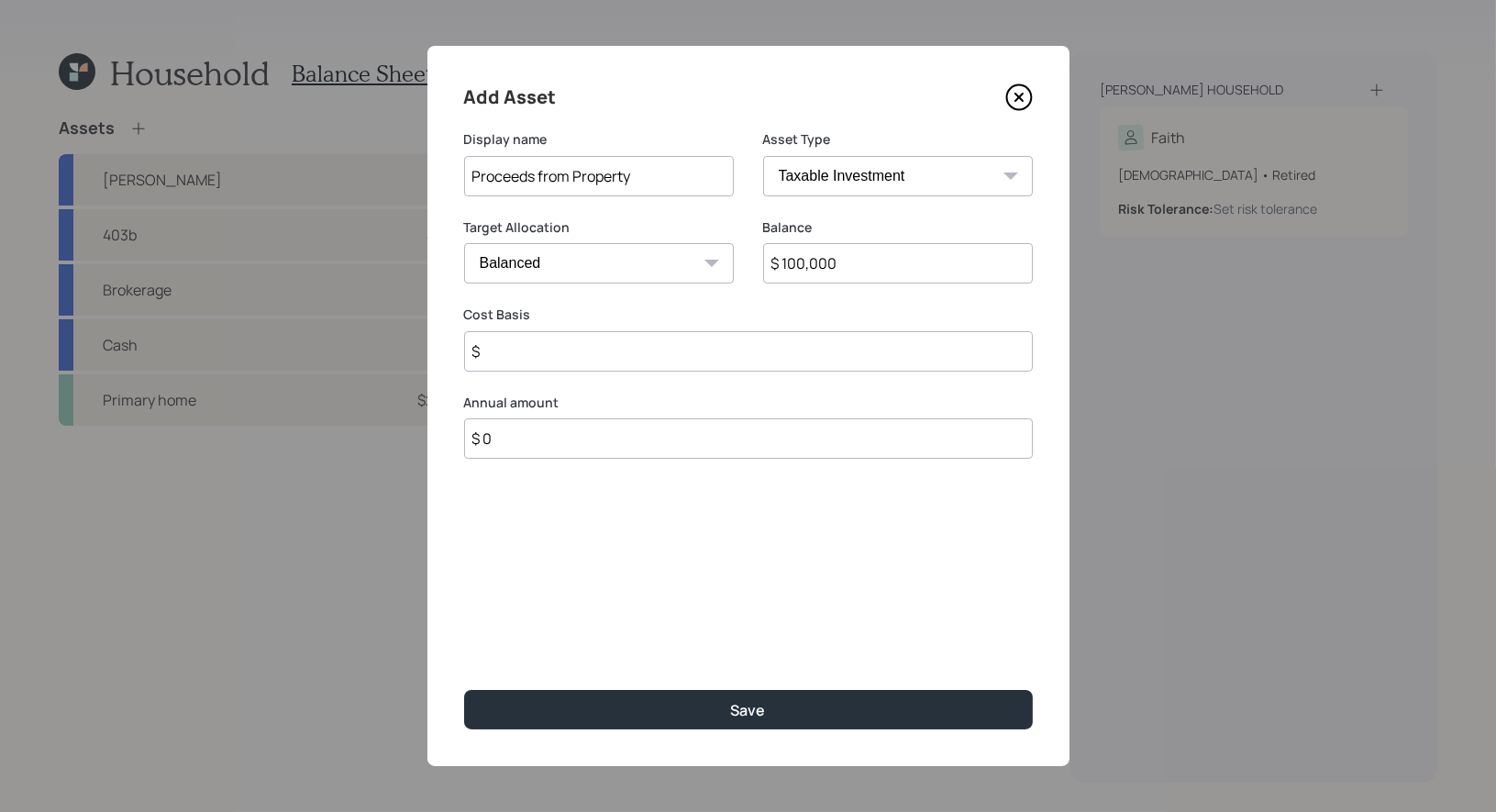
click at [610, 254] on select "Cash Conservative Balanced Aggressive" at bounding box center [599, 262] width 270 height 40
select select "uninvested"
click at [464, 243] on select "Cash Conservative Balanced Aggressive" at bounding box center [599, 262] width 270 height 40
click at [551, 354] on input "$" at bounding box center [748, 350] width 568 height 40
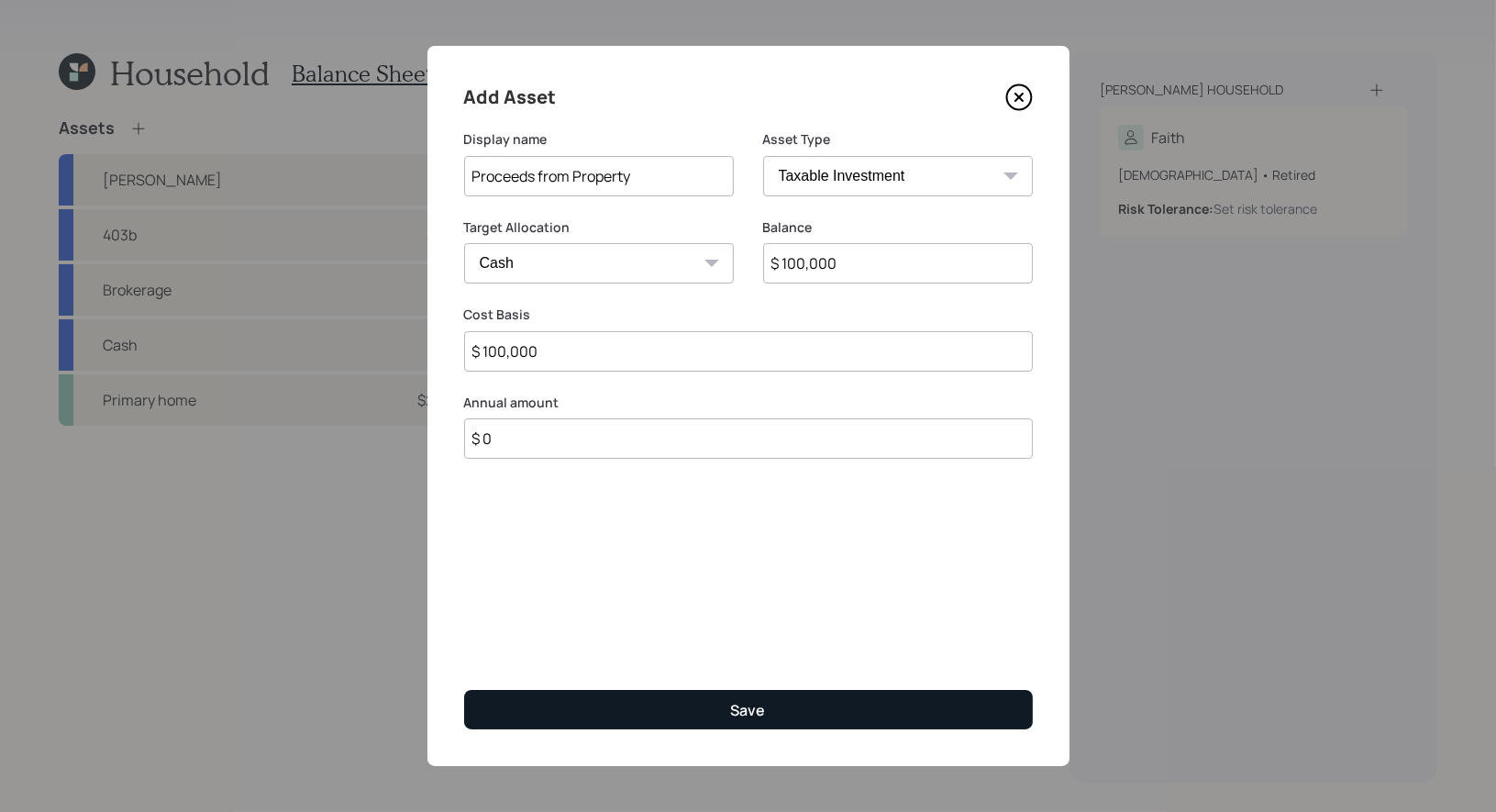
type input "$ 100,000"
click at [694, 708] on button "Save" at bounding box center [748, 709] width 568 height 39
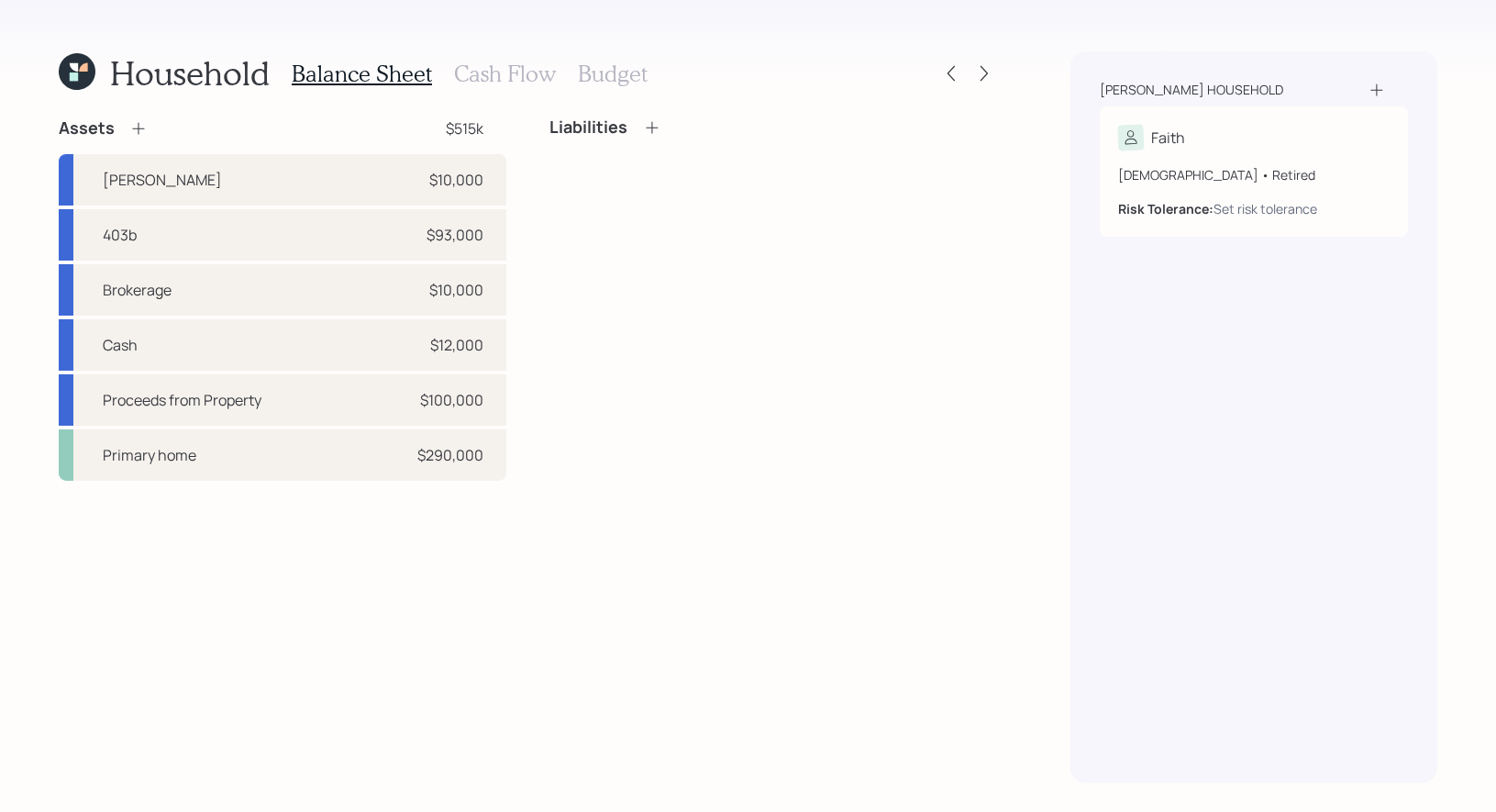
click at [653, 130] on icon at bounding box center [652, 127] width 19 height 19
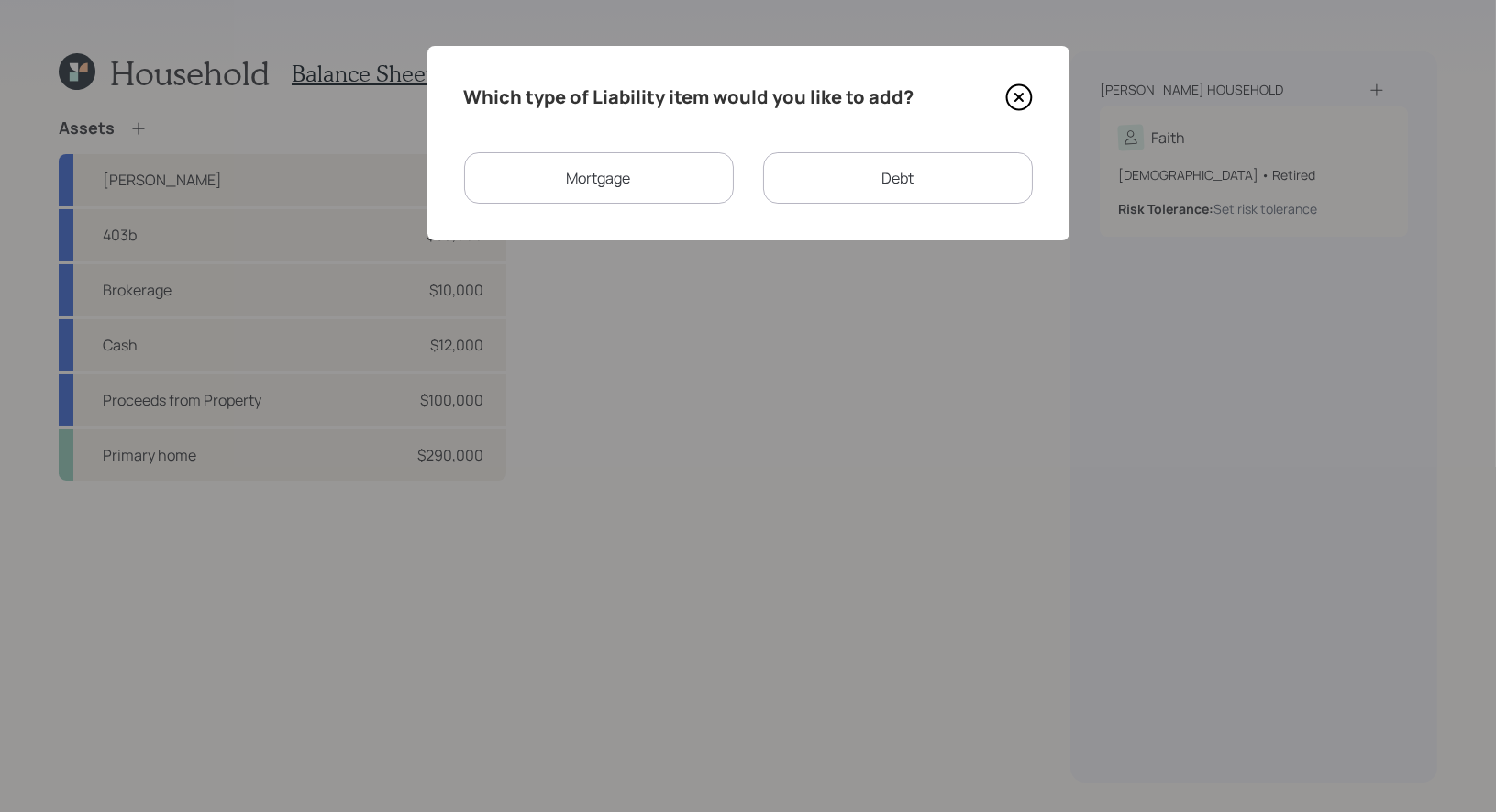
click at [830, 189] on div "Debt" at bounding box center [898, 178] width 270 height 51
select select "credit_card"
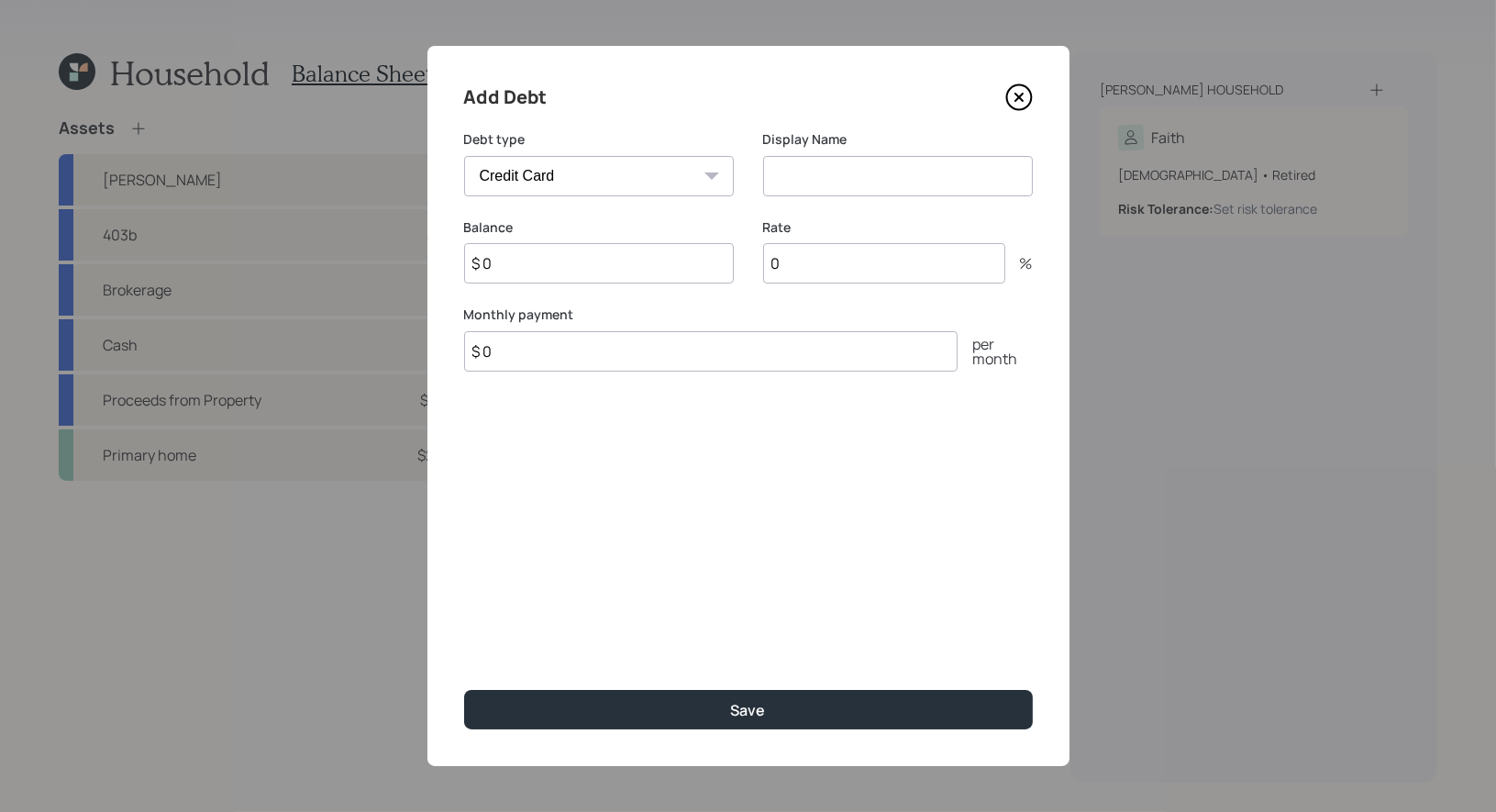
click at [809, 185] on input at bounding box center [898, 175] width 270 height 40
type input "Credit Card"
click at [640, 260] on input "$ 0" at bounding box center [599, 262] width 270 height 40
type input "$ 2,500"
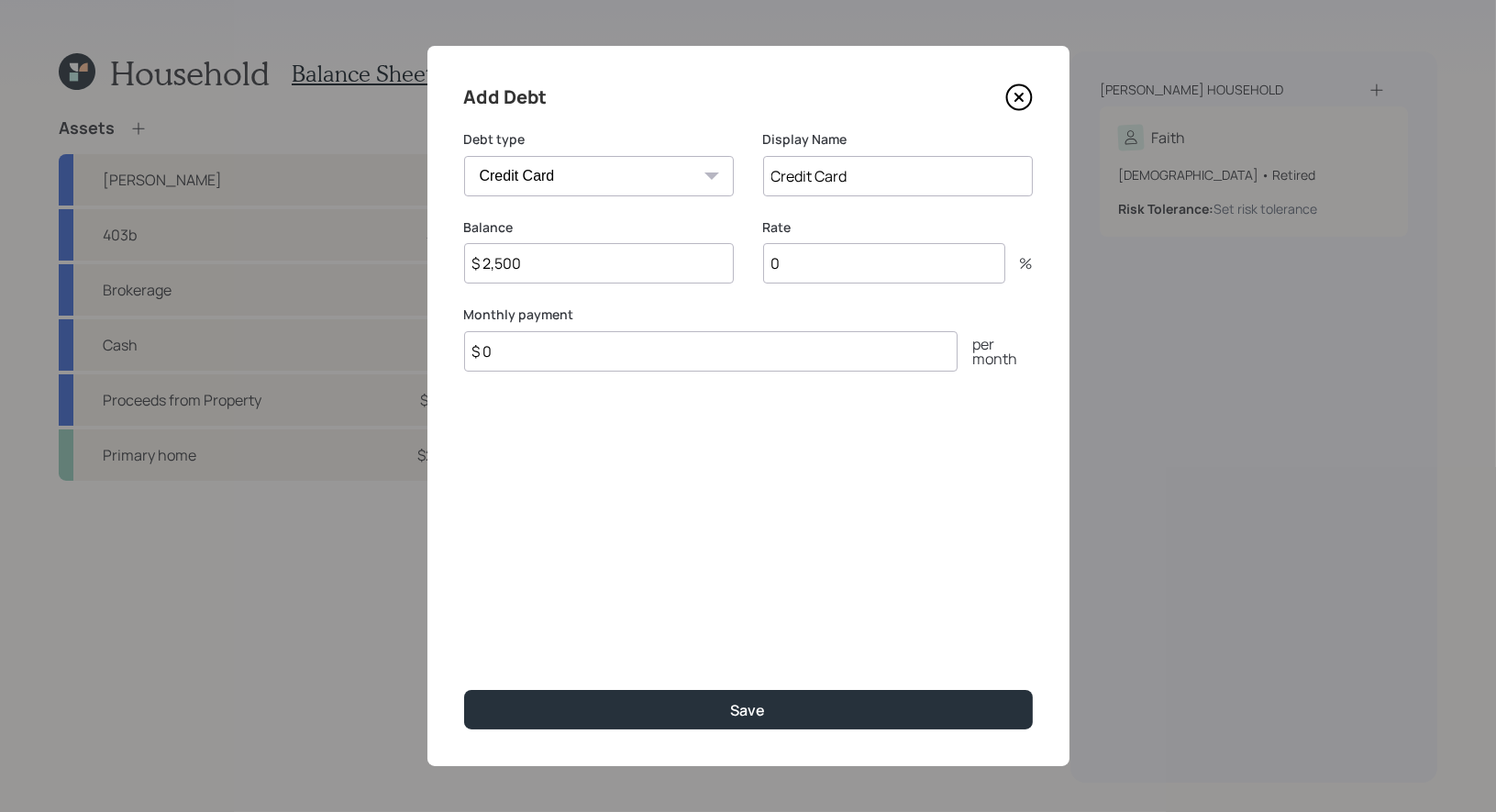
click at [599, 361] on input "$ 0" at bounding box center [710, 350] width 493 height 40
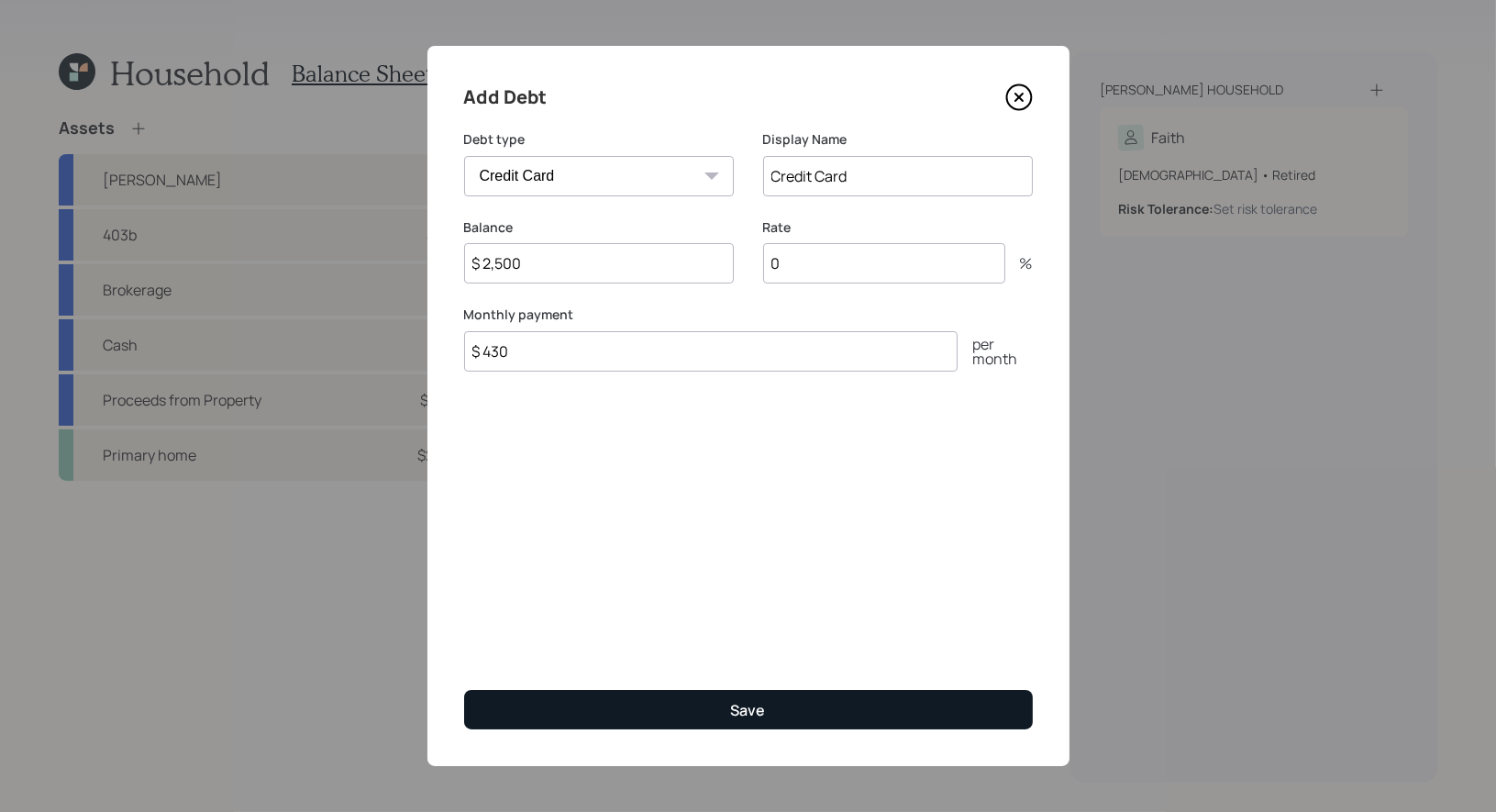
type input "$ 430"
click at [706, 709] on button "Save" at bounding box center [748, 709] width 568 height 39
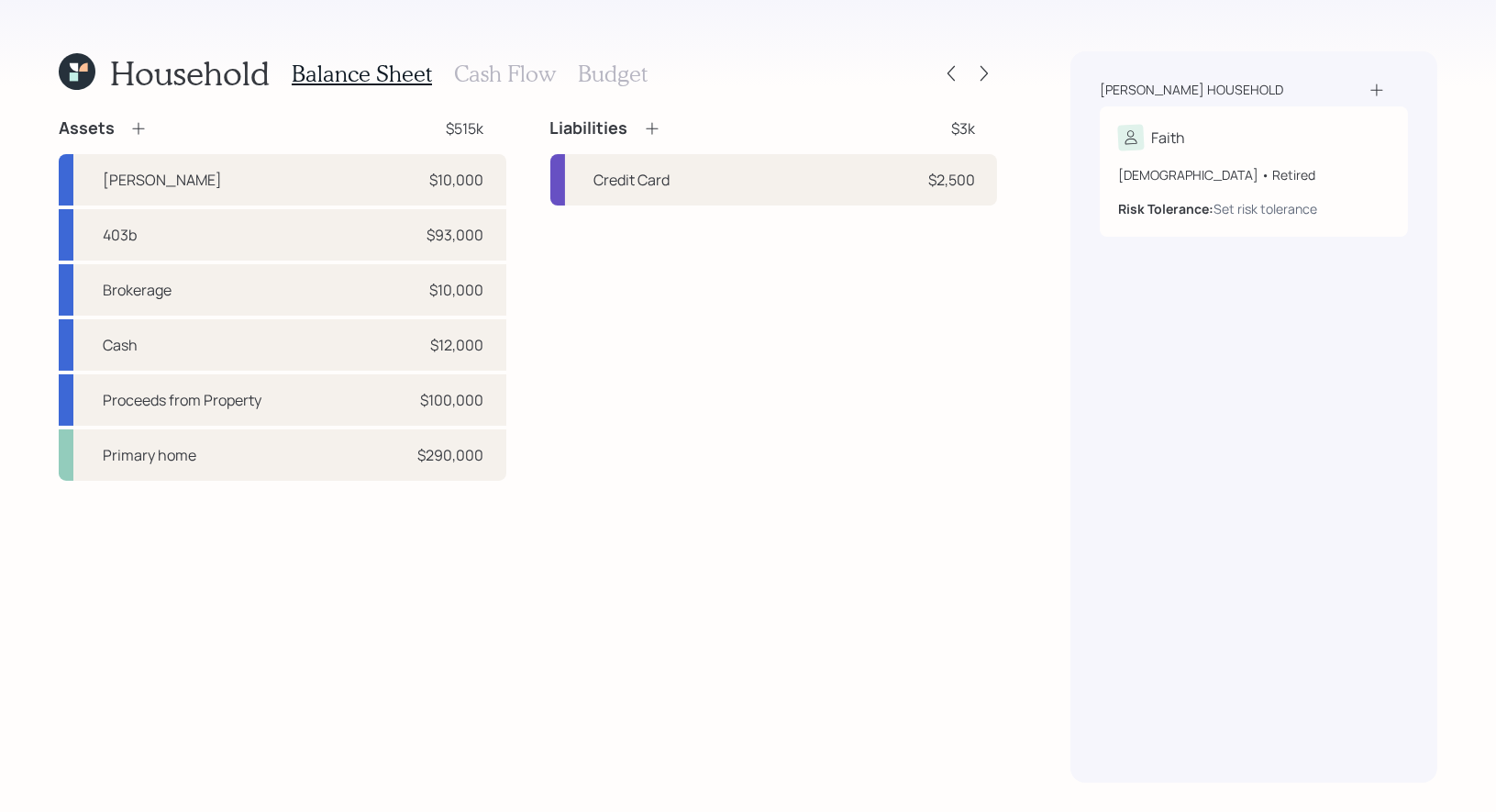
click at [476, 71] on h3 "Cash Flow" at bounding box center [505, 73] width 102 height 26
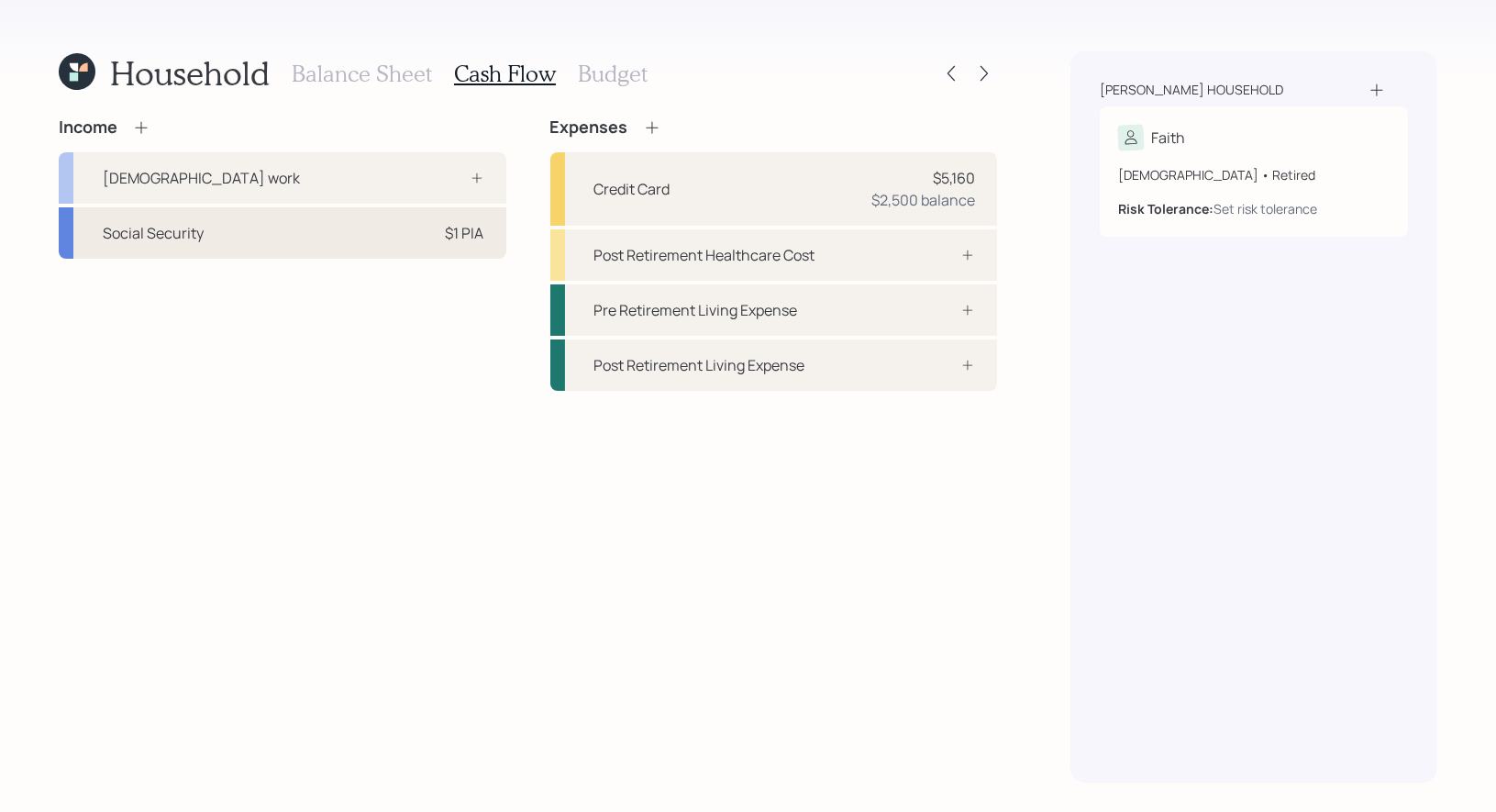
click at [242, 235] on div "Social Security $1 PIA" at bounding box center [282, 233] width 447 height 51
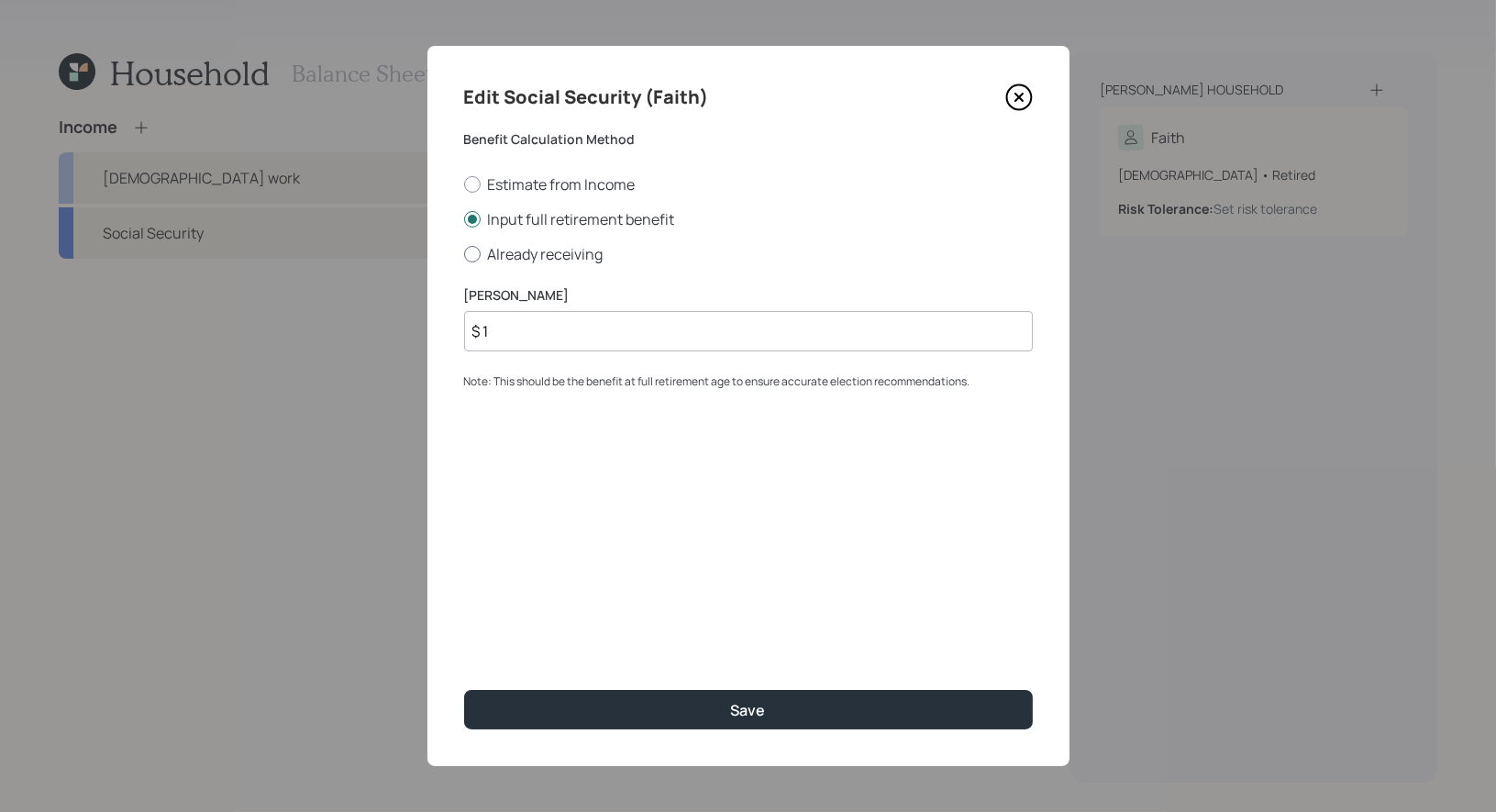
click at [473, 249] on div at bounding box center [472, 253] width 17 height 17
click at [464, 253] on input "Already receiving" at bounding box center [463, 253] width 1 height 1
radio input "true"
click at [503, 338] on input "$" at bounding box center [748, 331] width 568 height 40
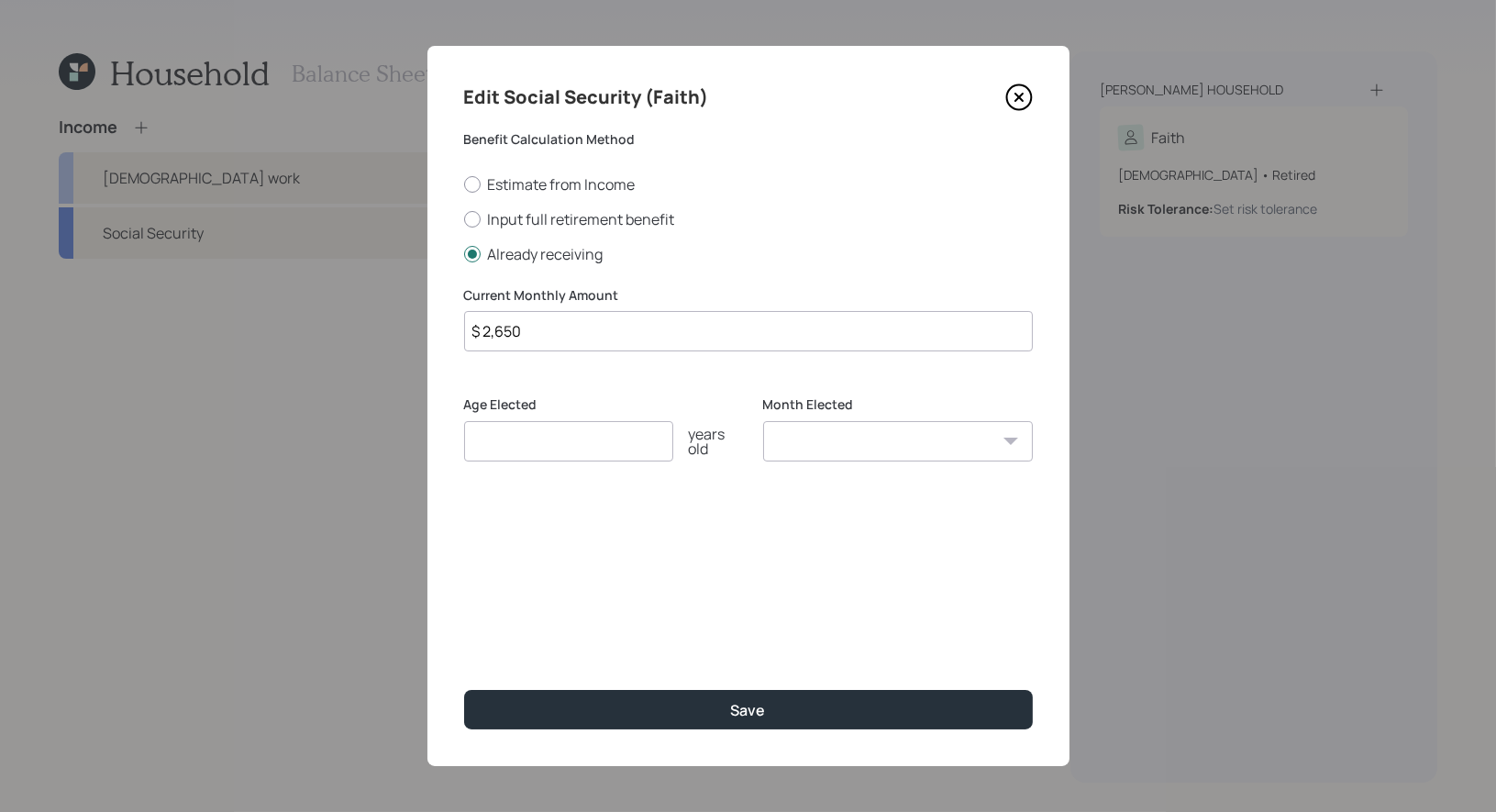
type input "$ 2,650"
click at [512, 440] on input "number" at bounding box center [568, 440] width 209 height 40
type input "62"
click at [875, 453] on select "January February March April May June July August September October November De…" at bounding box center [898, 440] width 270 height 40
select select "1"
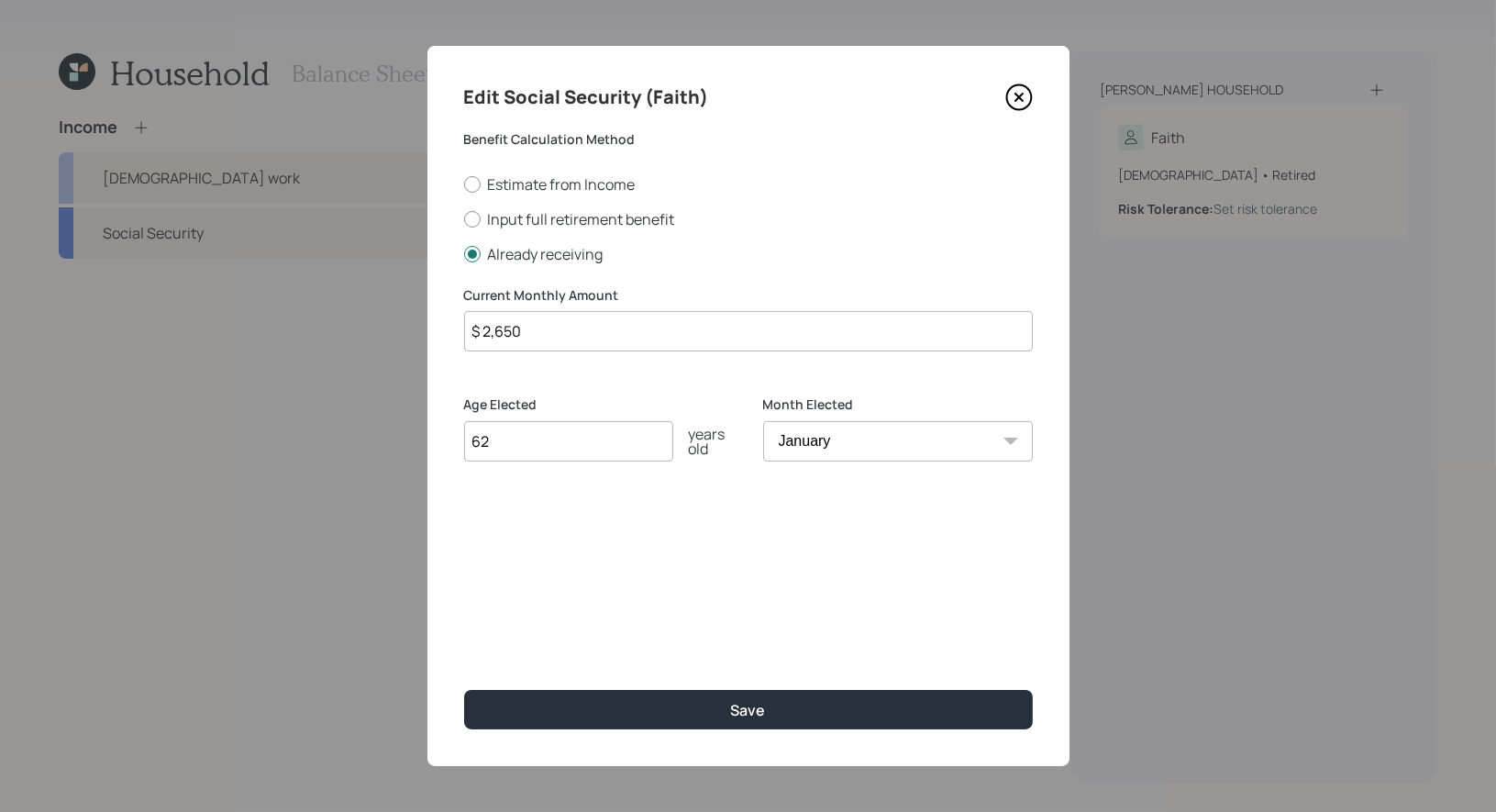
click at [763, 421] on select "January February March April May June July August September October November De…" at bounding box center [898, 440] width 270 height 40
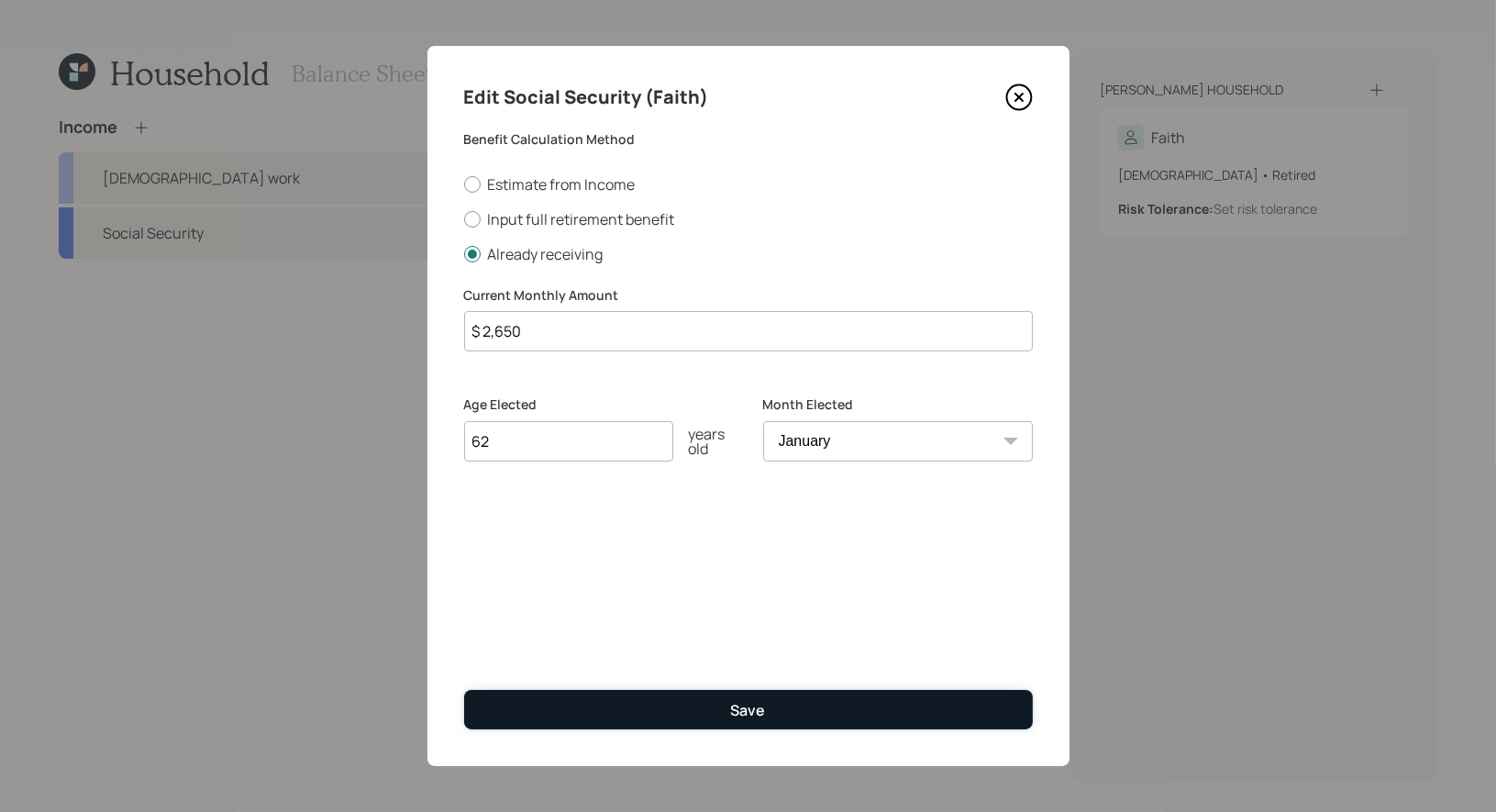
click at [709, 716] on button "Save" at bounding box center [748, 709] width 568 height 39
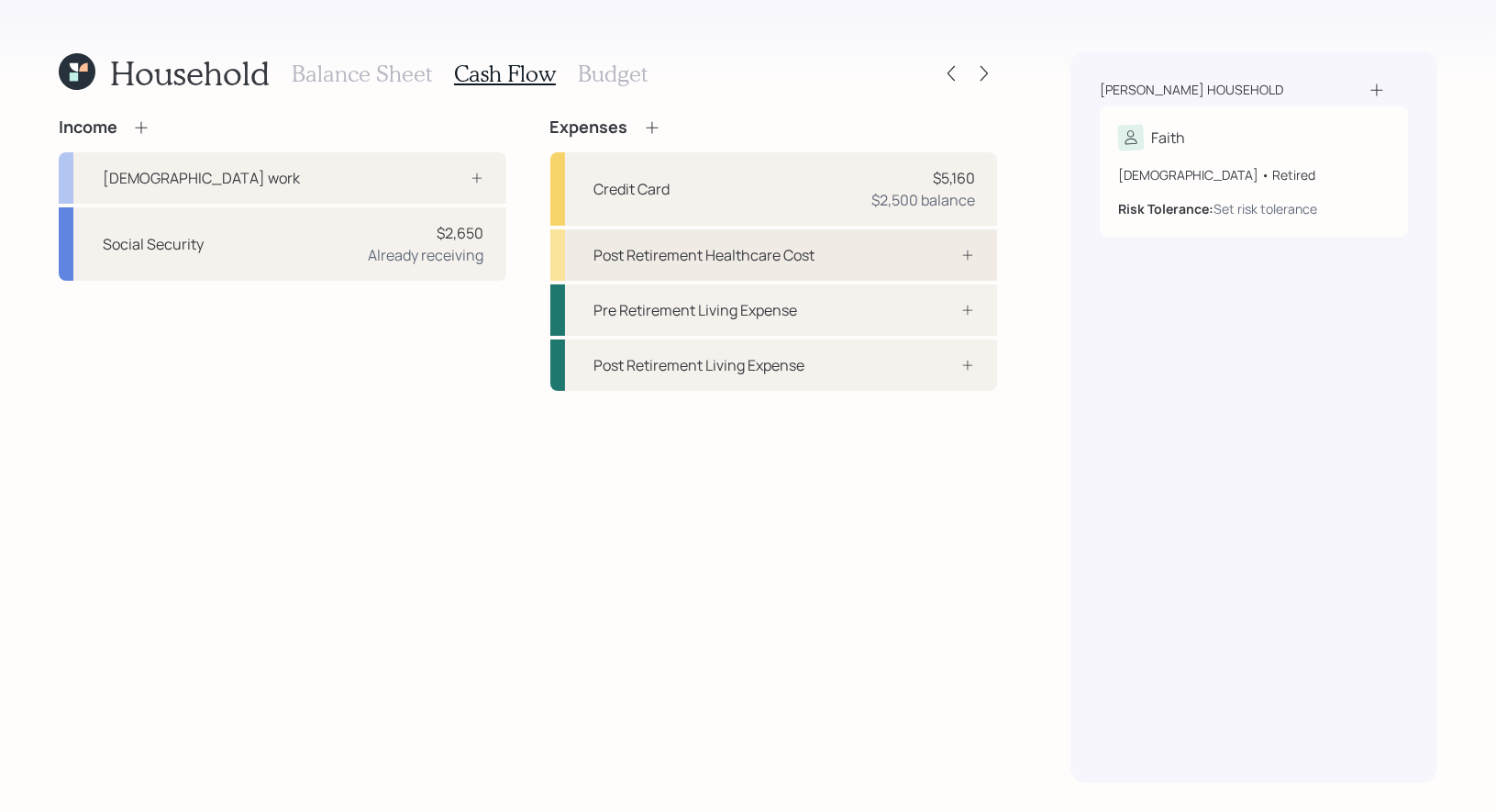
click at [872, 260] on div "Post Retirement Healthcare Cost" at bounding box center [773, 254] width 447 height 51
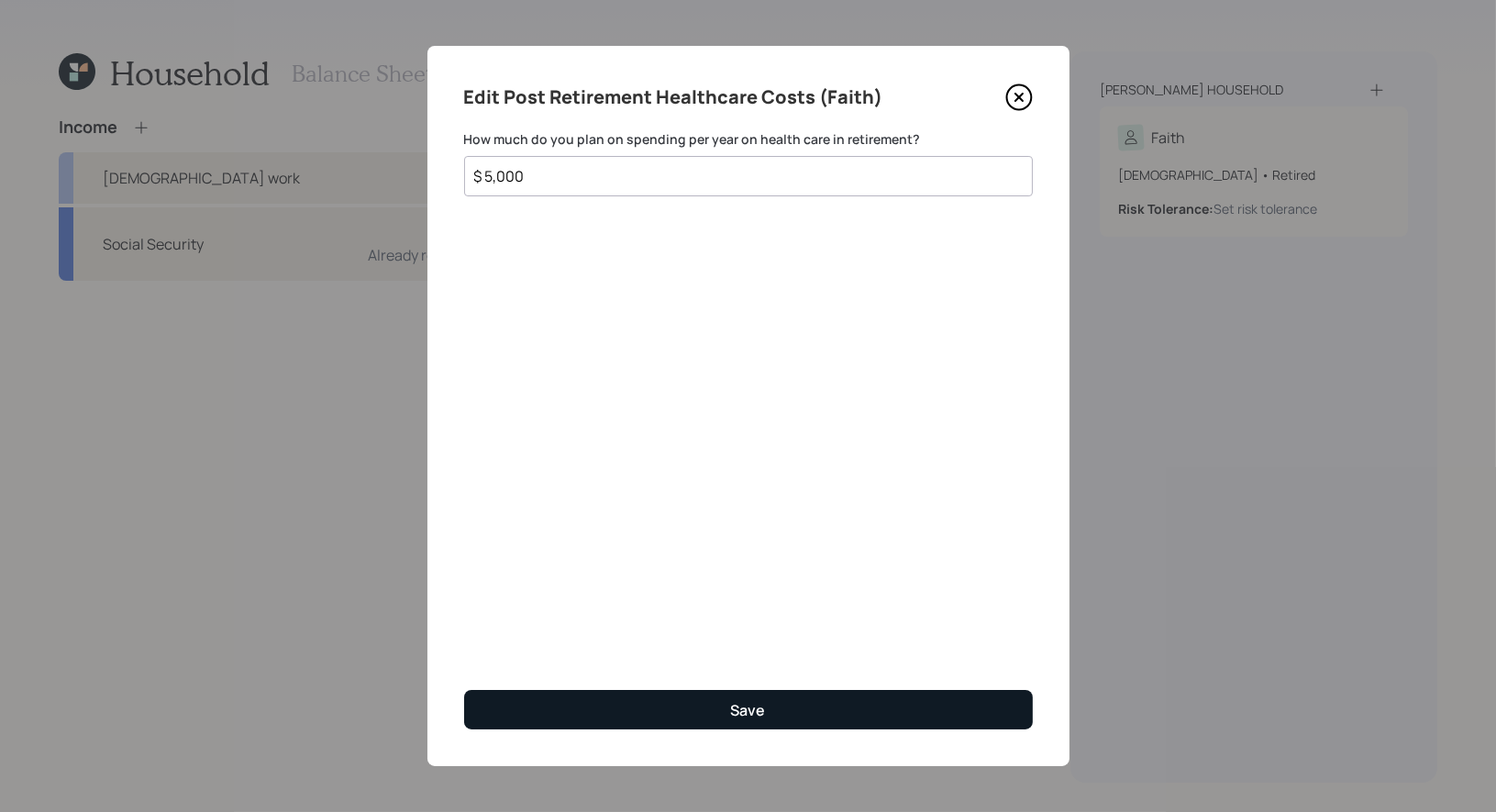
type input "$ 5,000"
click at [638, 698] on button "Save" at bounding box center [748, 709] width 568 height 39
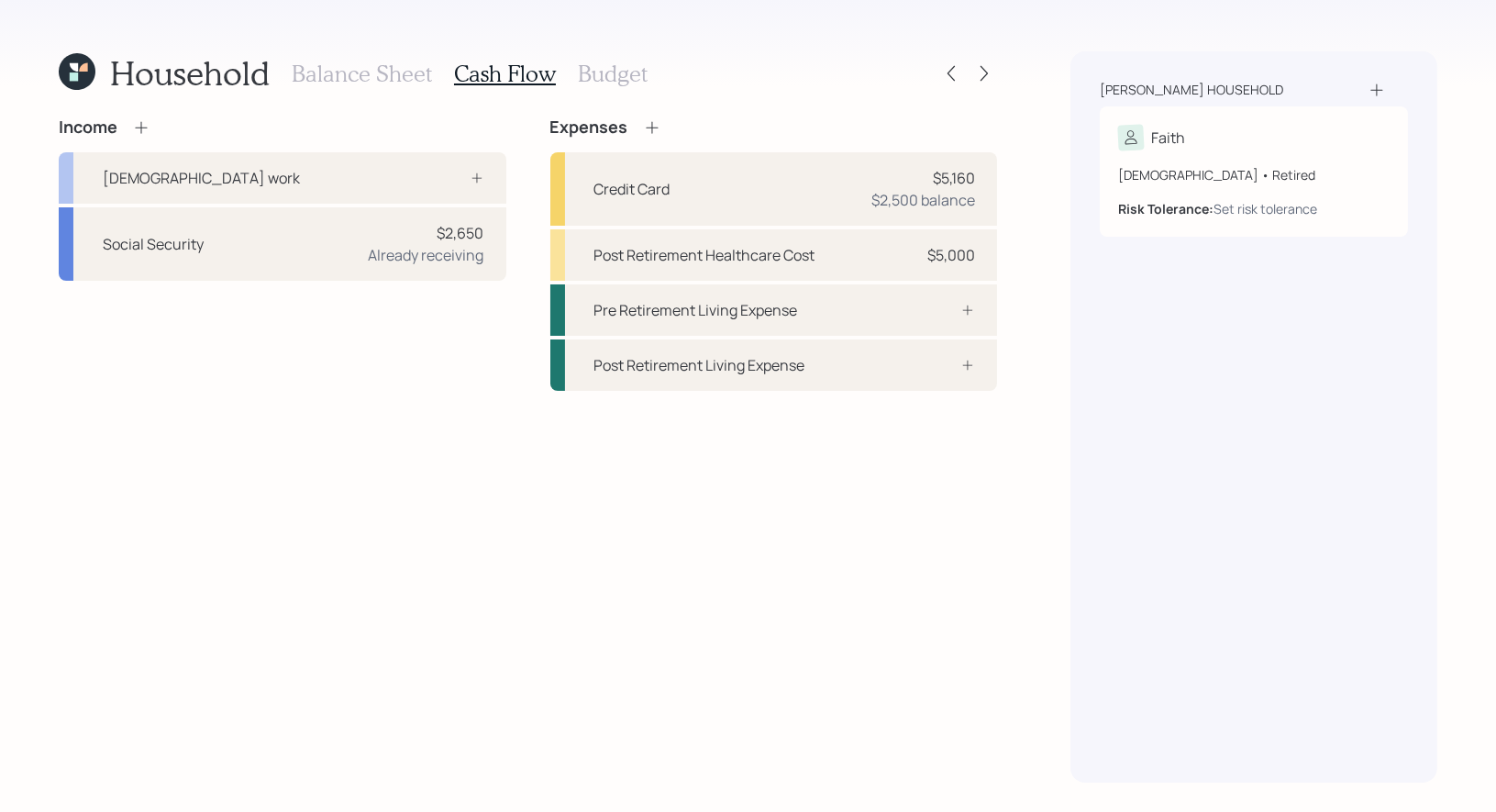
click at [652, 125] on icon at bounding box center [652, 127] width 19 height 19
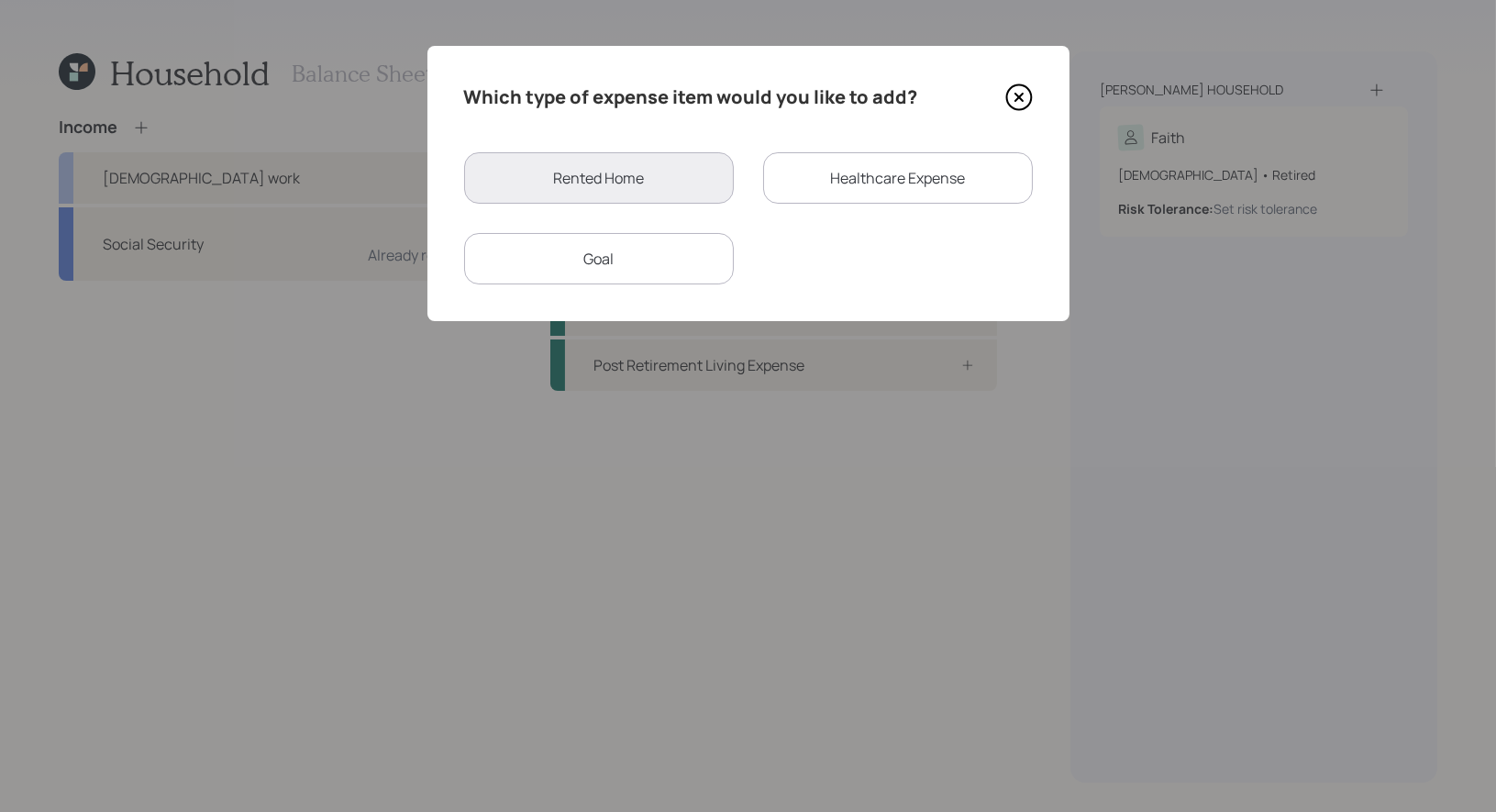
click at [1017, 91] on icon at bounding box center [1019, 97] width 27 height 27
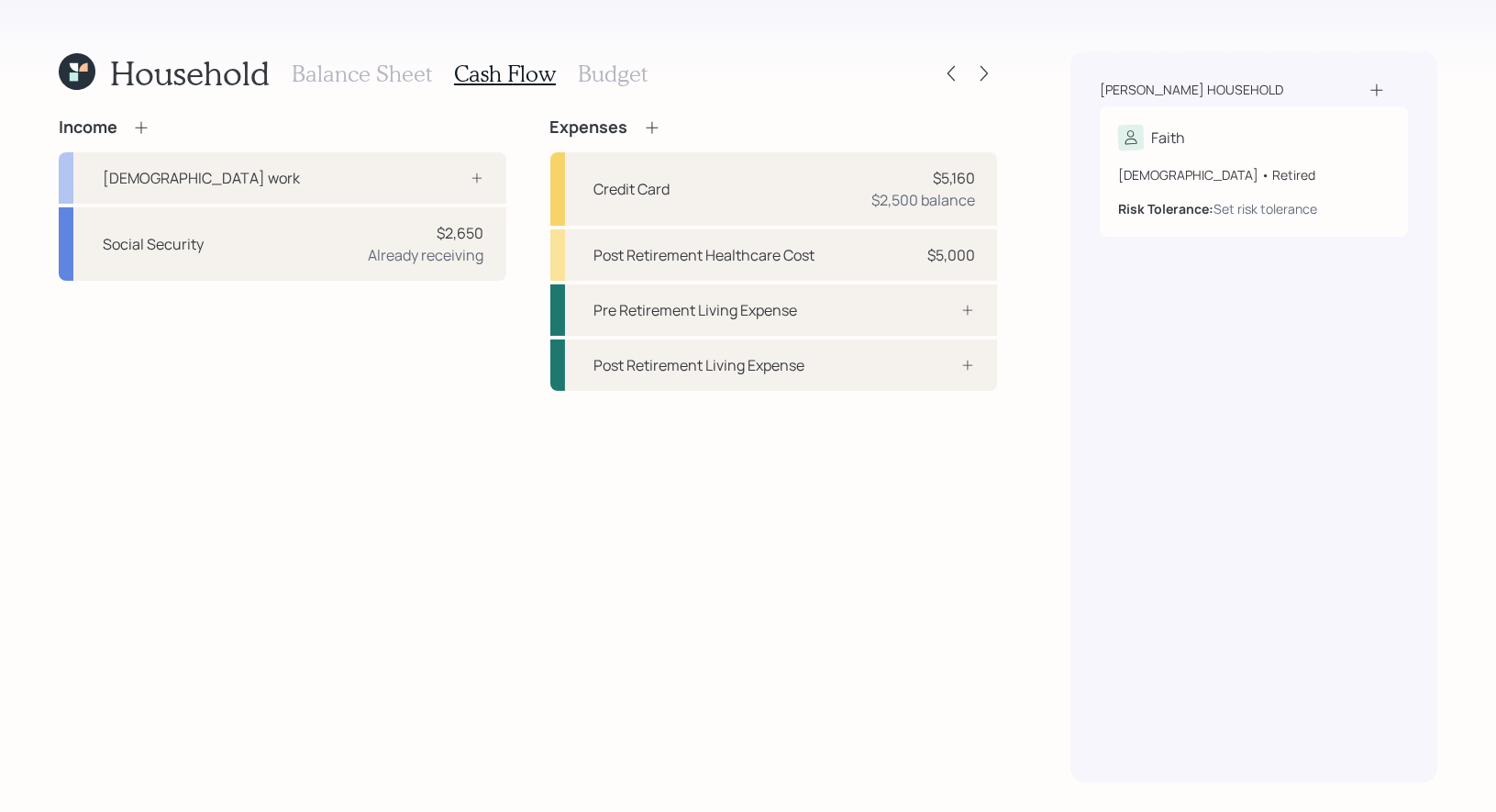
click at [337, 70] on h3 "Balance Sheet" at bounding box center [361, 73] width 140 height 26
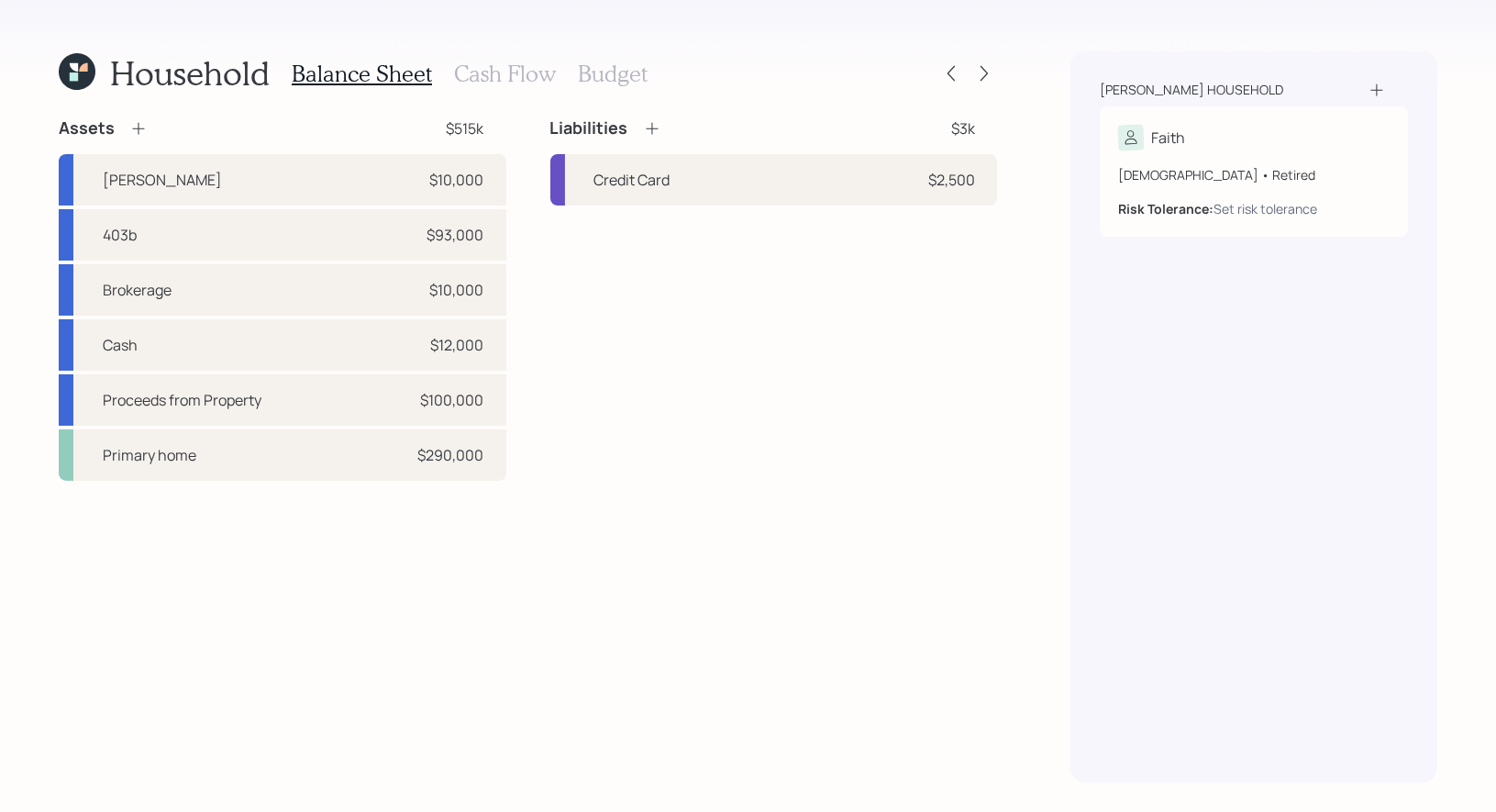
click at [138, 127] on icon at bounding box center [138, 128] width 19 height 19
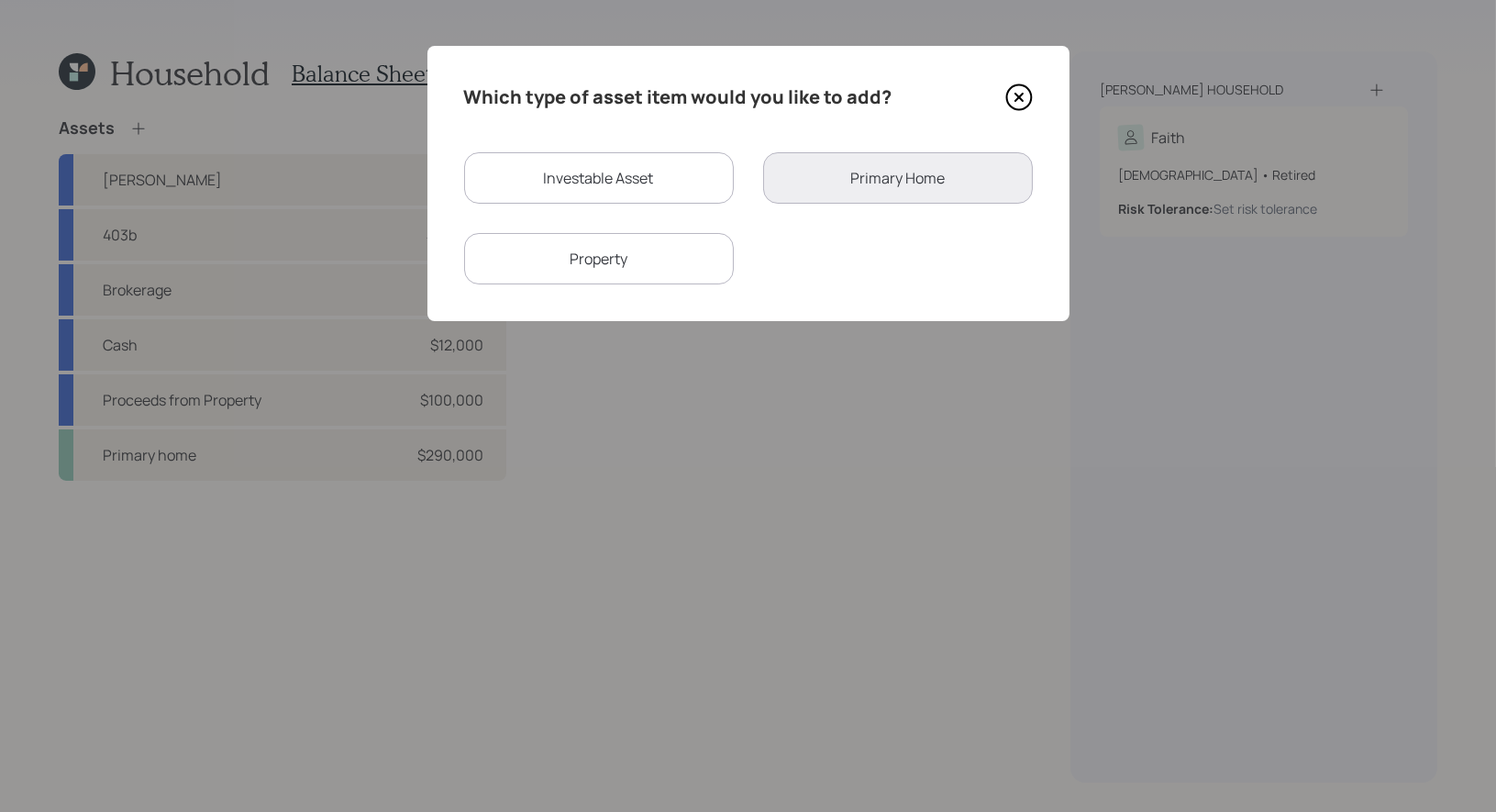
click at [572, 188] on div "Investable Asset" at bounding box center [599, 178] width 270 height 51
select select "taxable"
select select "balanced"
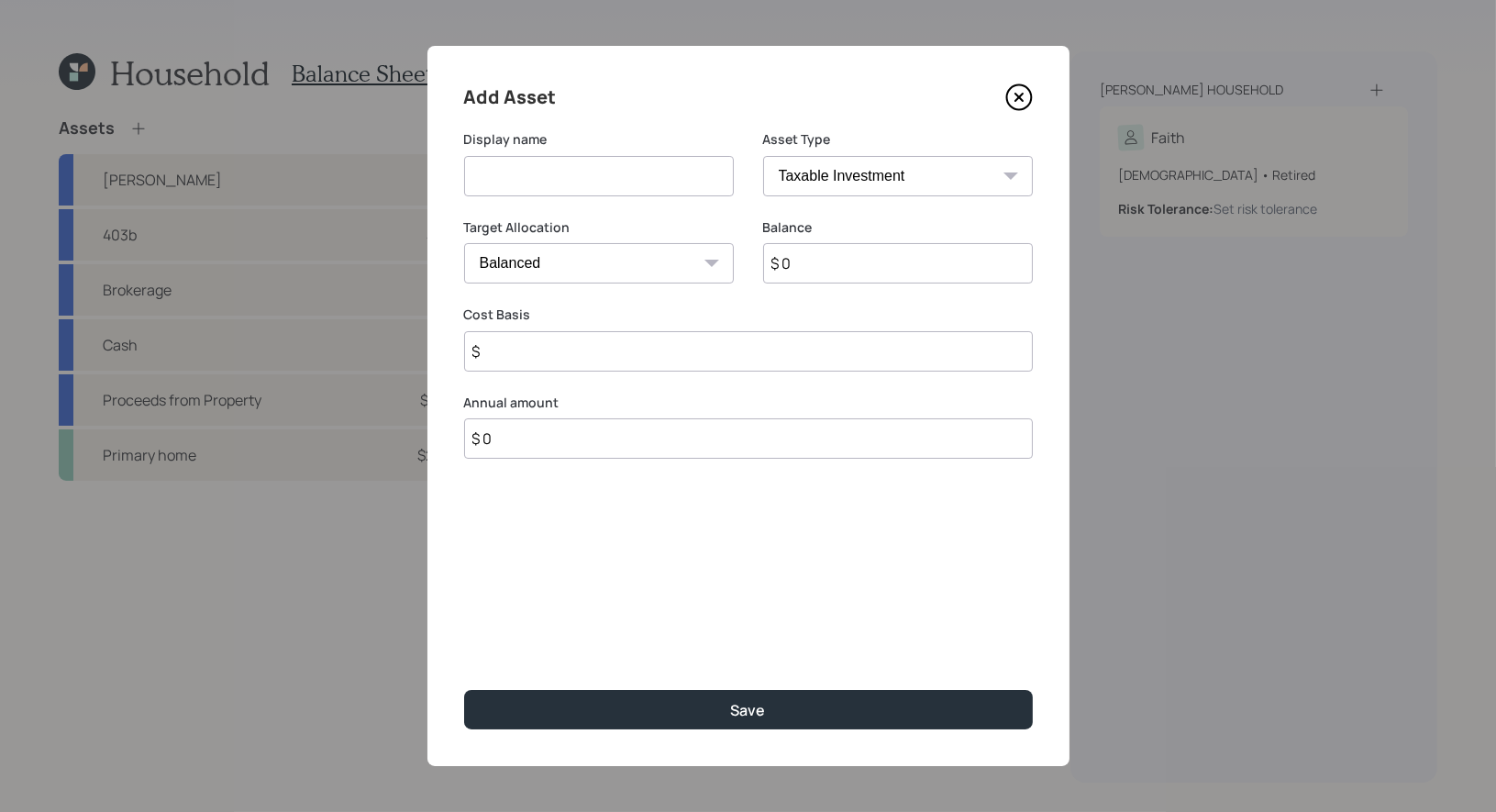
click at [578, 183] on input at bounding box center [599, 175] width 270 height 40
type input "HSA"
click at [825, 271] on input "$ 0" at bounding box center [898, 262] width 270 height 40
type input "$ 1,500"
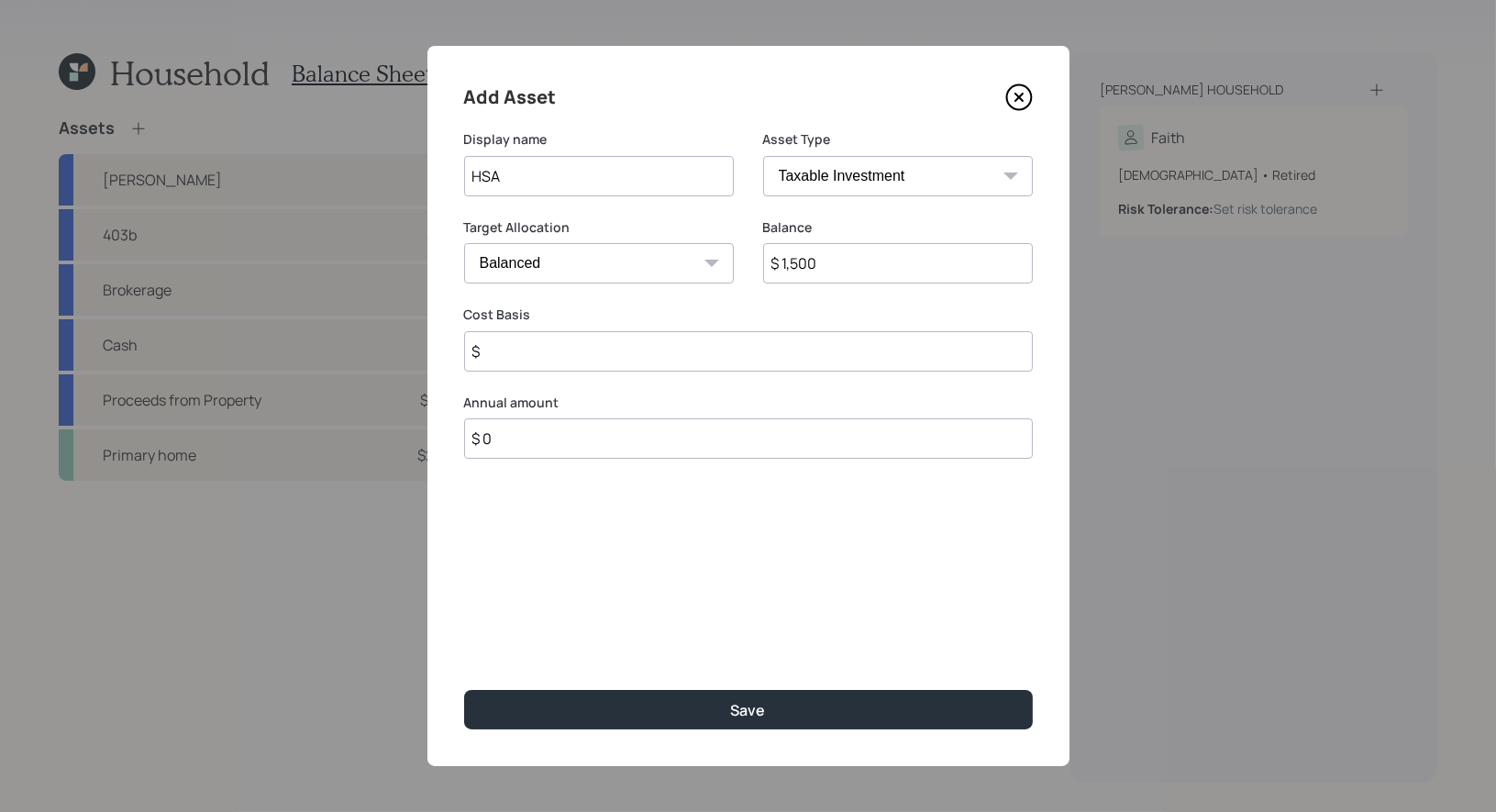
click at [889, 172] on select "SEP IRA IRA Roth IRA 401(k) Roth 401(k) 403(b) Roth 403(b) 457(b) Roth 457(b) H…" at bounding box center [898, 175] width 270 height 40
select select "hsa"
click at [763, 156] on select "SEP IRA IRA Roth IRA 401(k) Roth 401(k) 403(b) Roth 403(b) 457(b) Roth 457(b) H…" at bounding box center [898, 175] width 270 height 40
click at [686, 353] on input "$" at bounding box center [748, 350] width 568 height 40
type input "$ 0"
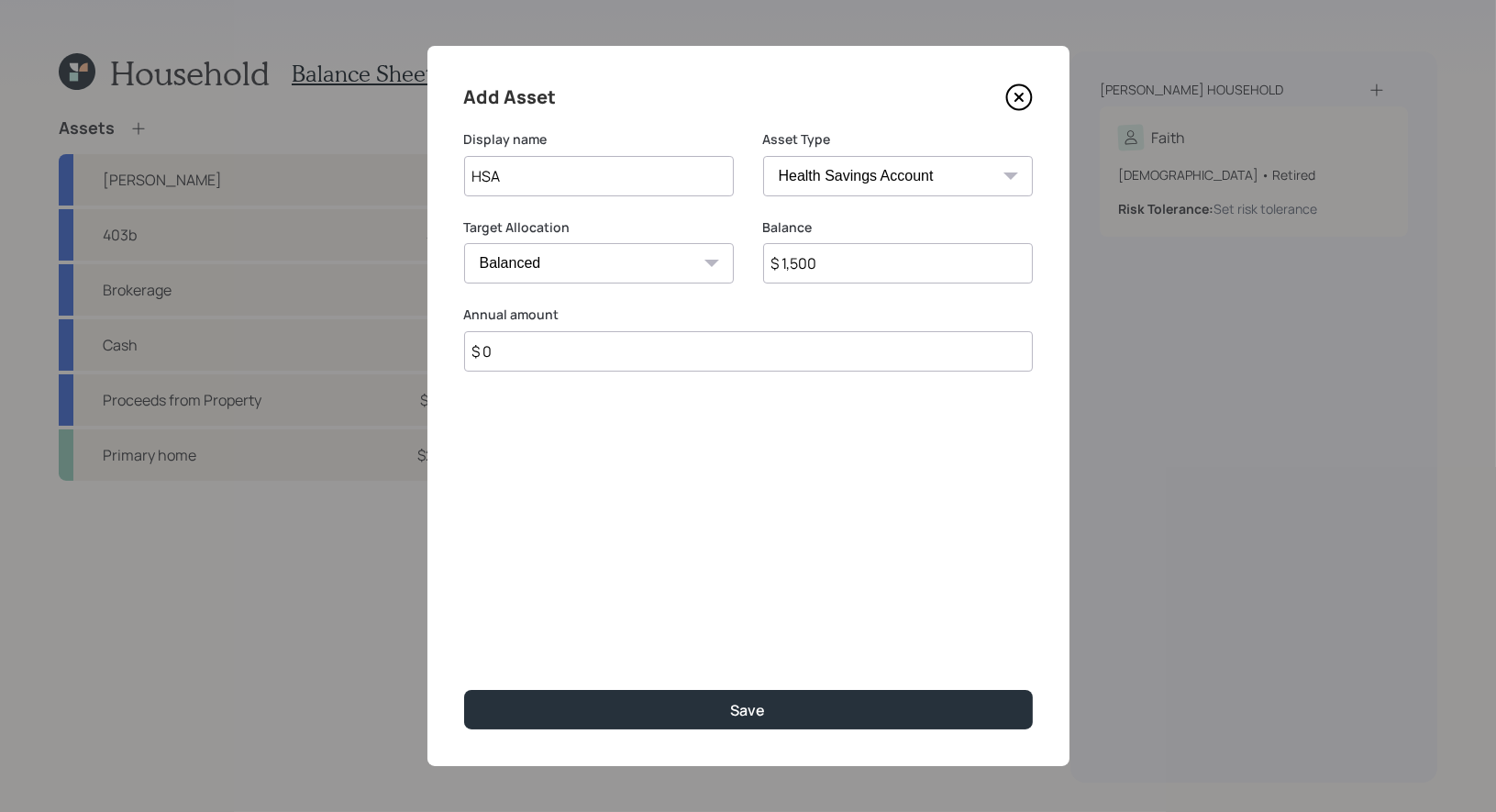
click at [683, 271] on select "Cash Conservative Balanced Aggressive" at bounding box center [599, 262] width 270 height 40
select select "uninvested"
click at [464, 243] on select "Cash Conservative Balanced Aggressive" at bounding box center [599, 262] width 270 height 40
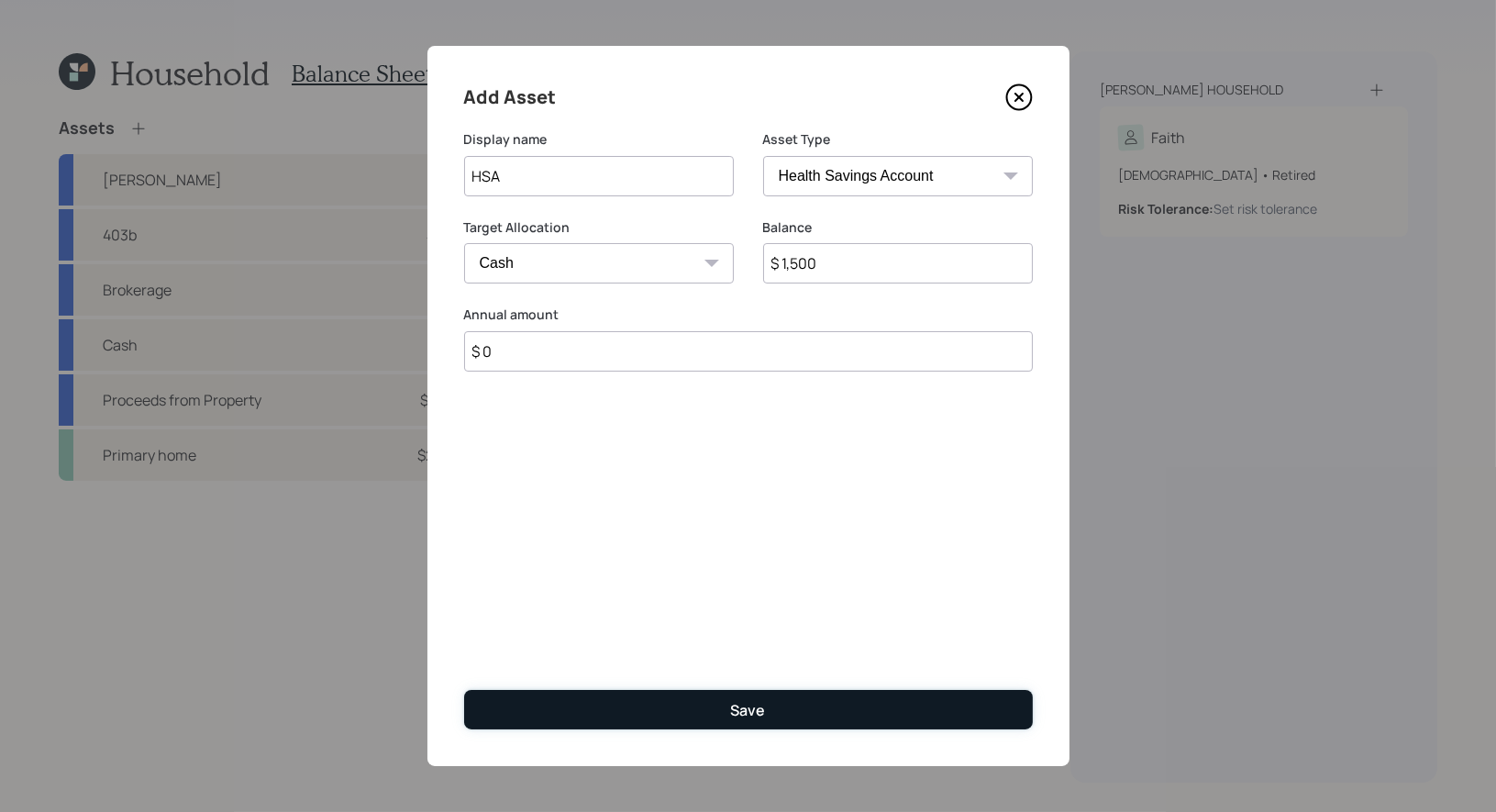
click at [655, 708] on button "Save" at bounding box center [748, 709] width 568 height 39
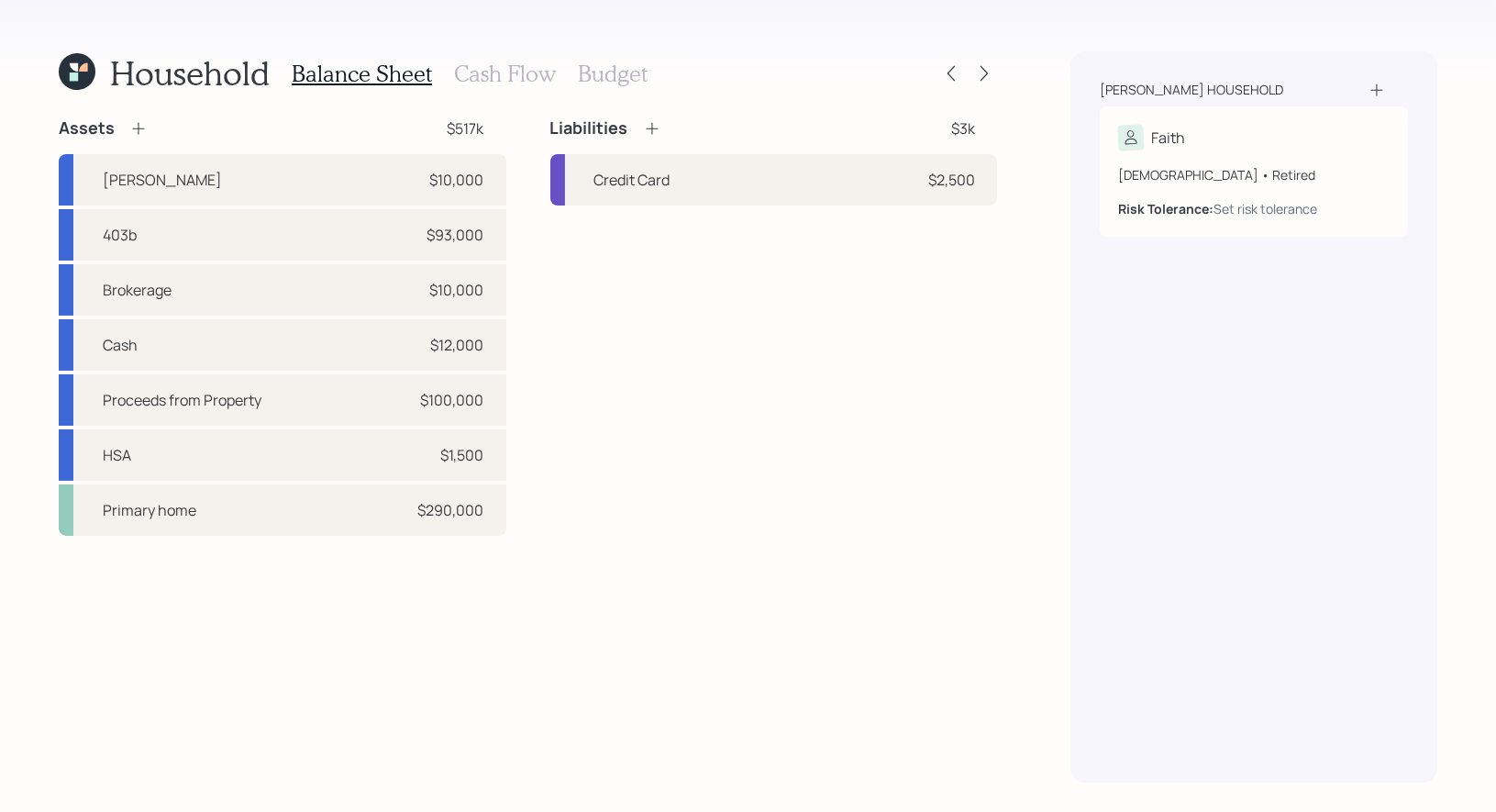
click at [514, 71] on h3 "Cash Flow" at bounding box center [505, 73] width 102 height 26
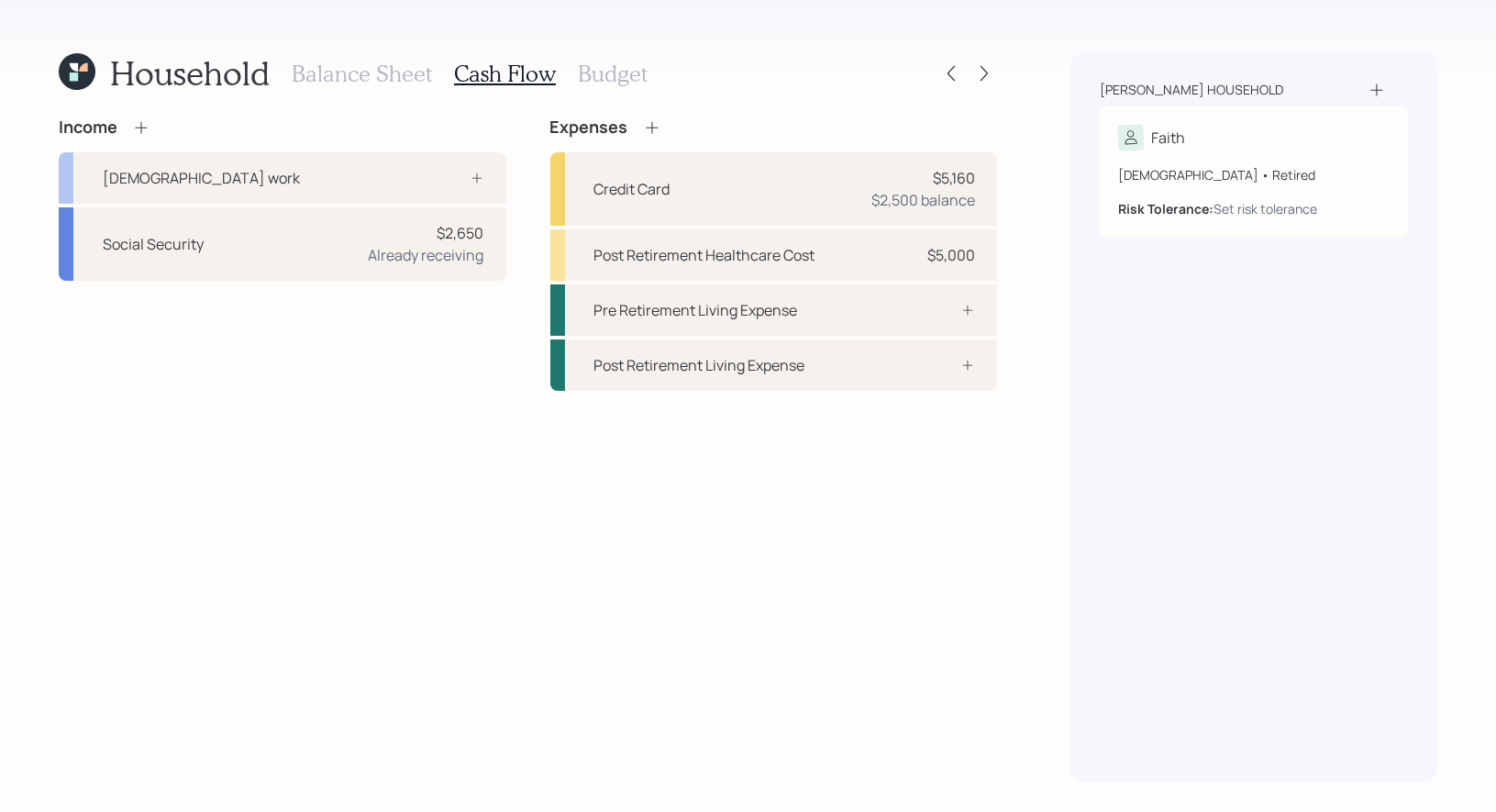
click at [656, 133] on icon at bounding box center [652, 127] width 19 height 19
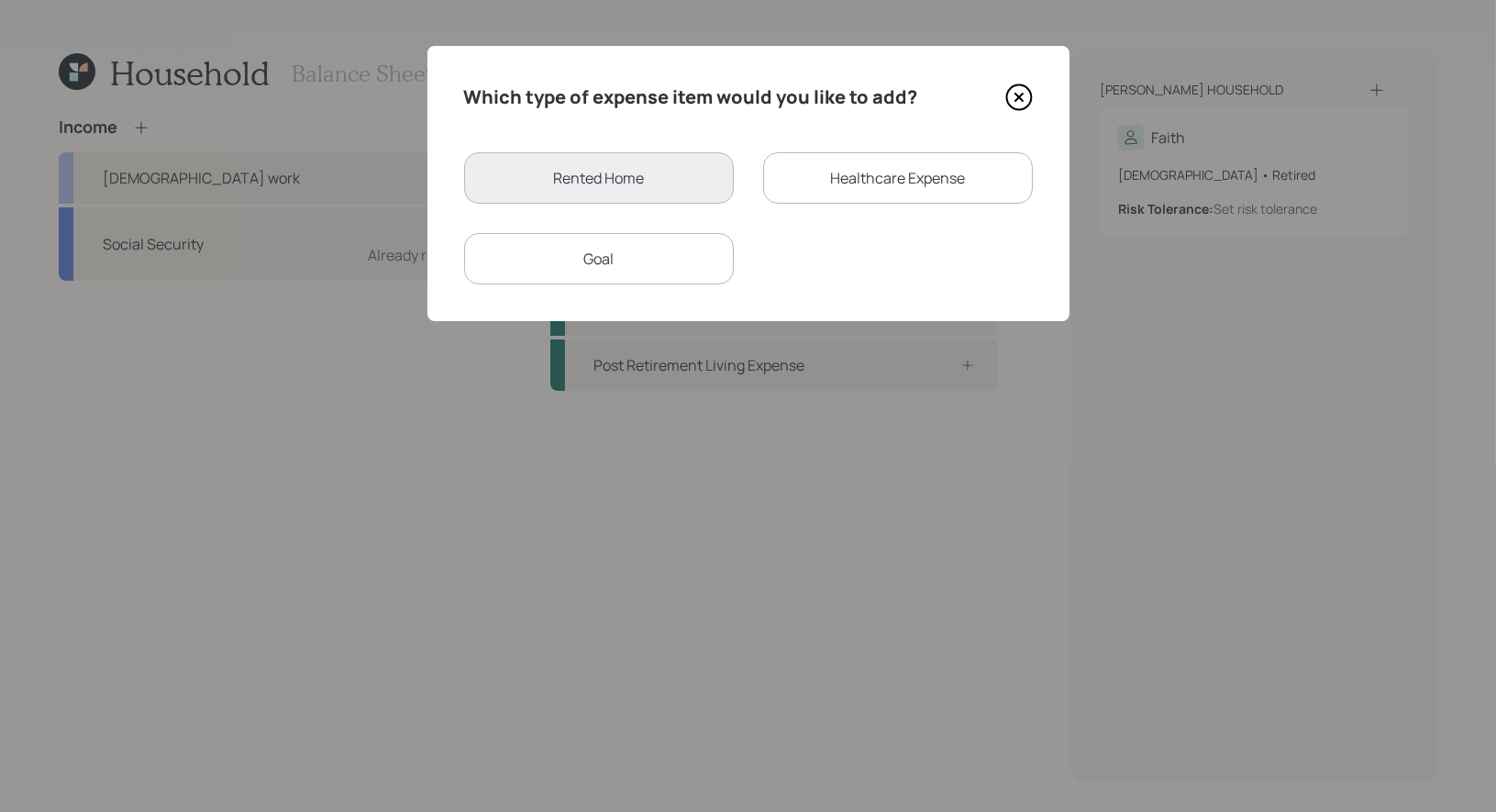
click at [654, 251] on div "Goal" at bounding box center [599, 258] width 270 height 51
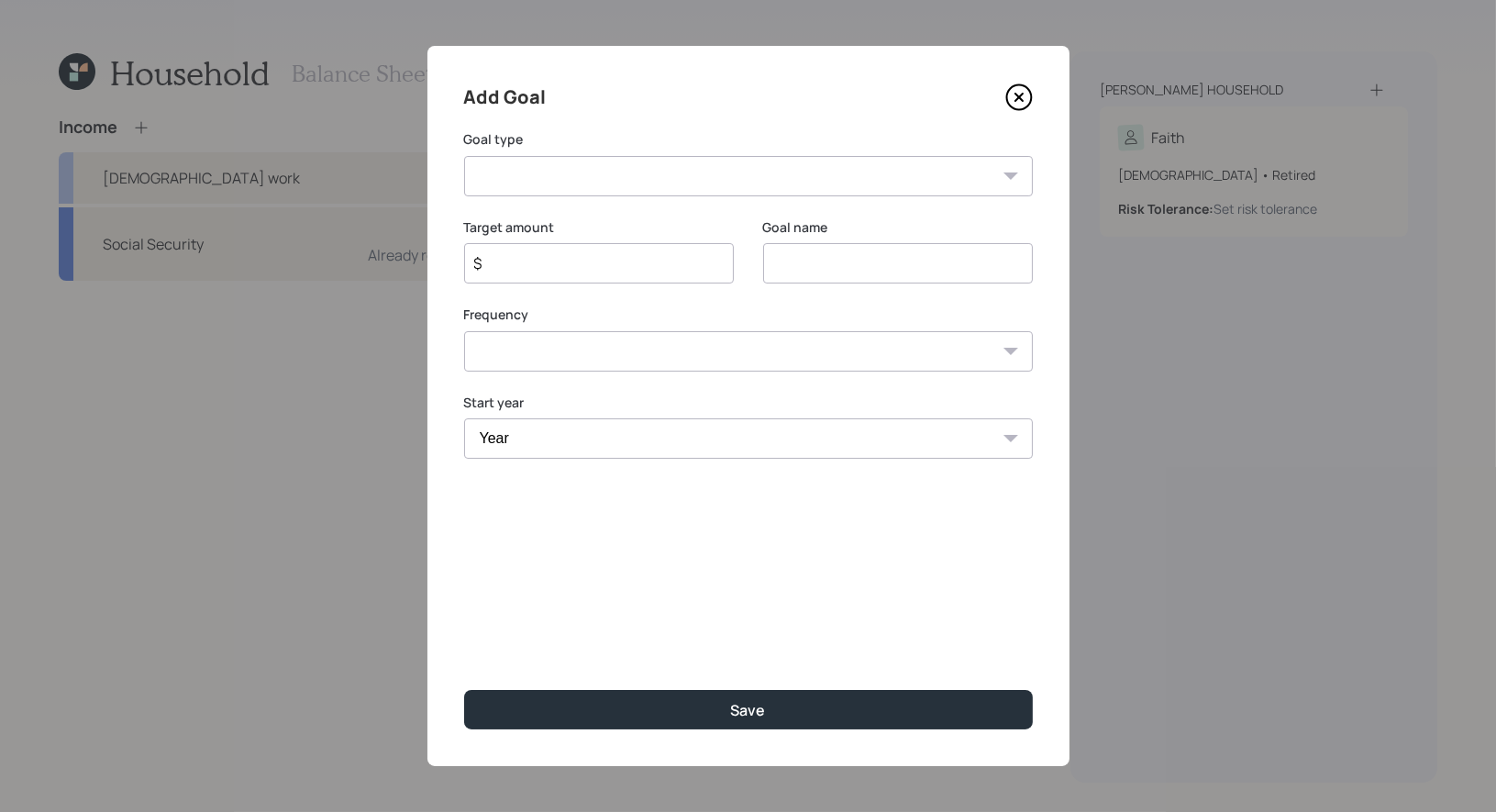
click at [803, 256] on input at bounding box center [898, 262] width 270 height 40
type input "Healthcare 2025"
click at [557, 263] on input "$" at bounding box center [592, 263] width 239 height 22
type input "$ 8,000"
click at [617, 184] on select "Create an emergency fund Donate to charity Purchase a home Make a purchase Supp…" at bounding box center [748, 175] width 568 height 40
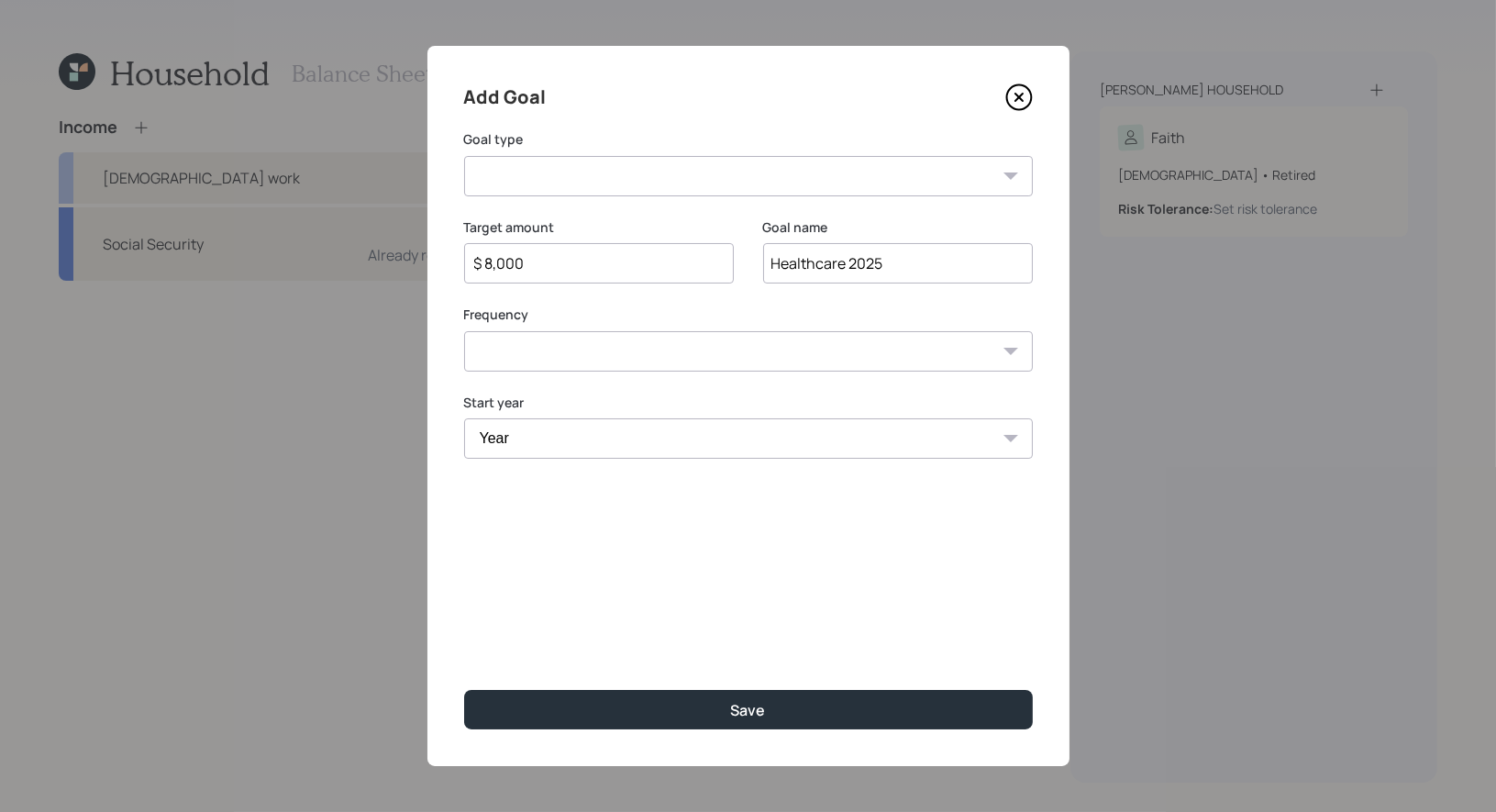
select select "other"
click at [464, 156] on select "Create an emergency fund Donate to charity Purchase a home Make a purchase Supp…" at bounding box center [748, 175] width 568 height 40
click at [684, 355] on select "One time Every 1 year Every 2 years Every 3 years Every 4 years Every 5 years E…" at bounding box center [748, 350] width 568 height 40
select select "0"
click at [464, 331] on select "One time Every 1 year Every 2 years Every 3 years Every 4 years Every 5 years E…" at bounding box center [748, 350] width 568 height 40
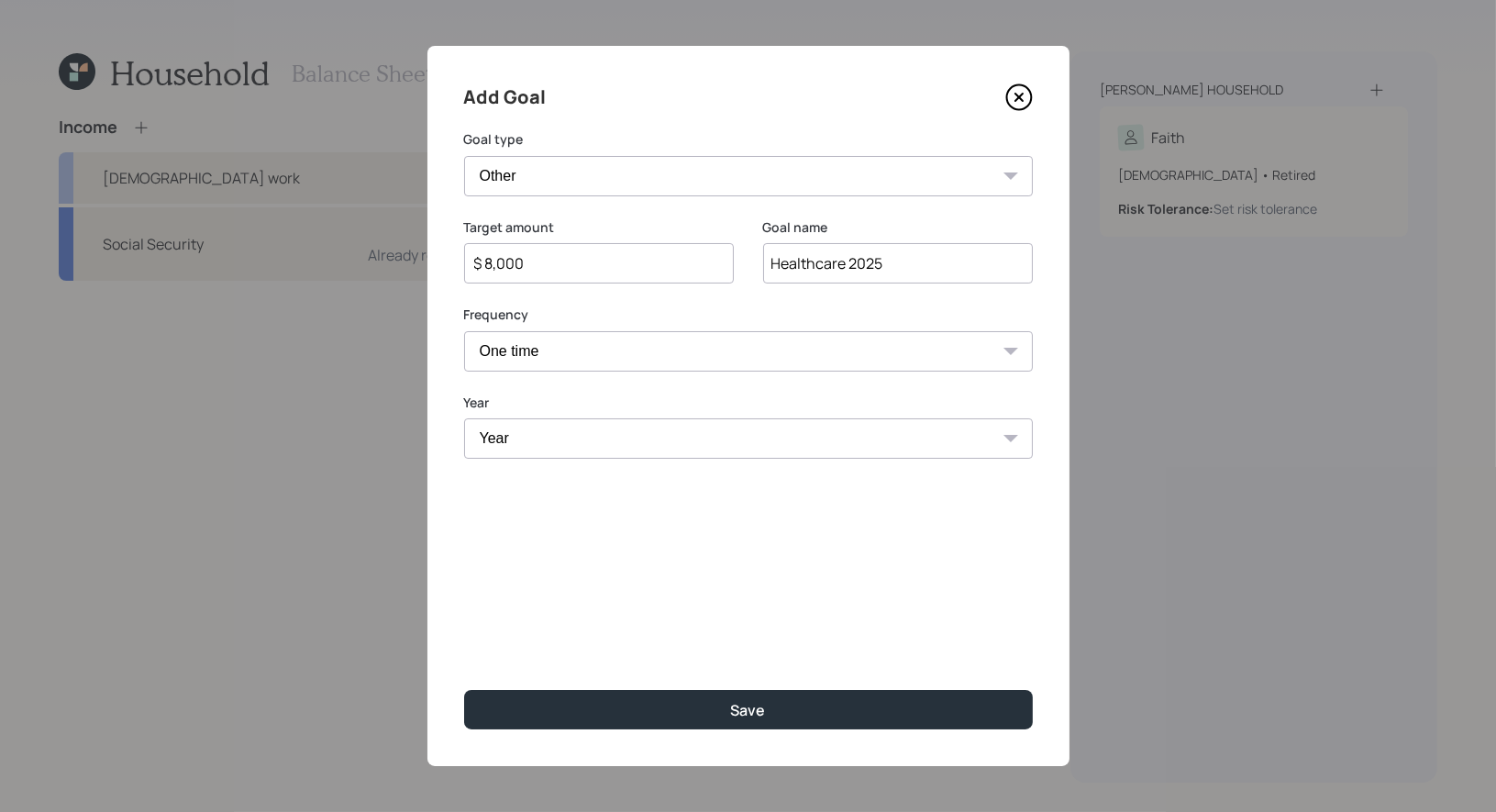
click at [632, 437] on select "Year 2025 2026 2027 2028 2029 2030 2031 2032 2033 2034 2035 2036 2037 2038 2039…" at bounding box center [748, 437] width 568 height 40
select select "2025"
click at [464, 418] on select "Year 2025 2026 2027 2028 2029 2030 2031 2032 2033 2034 2035 2036 2037 2038 2039…" at bounding box center [748, 437] width 568 height 40
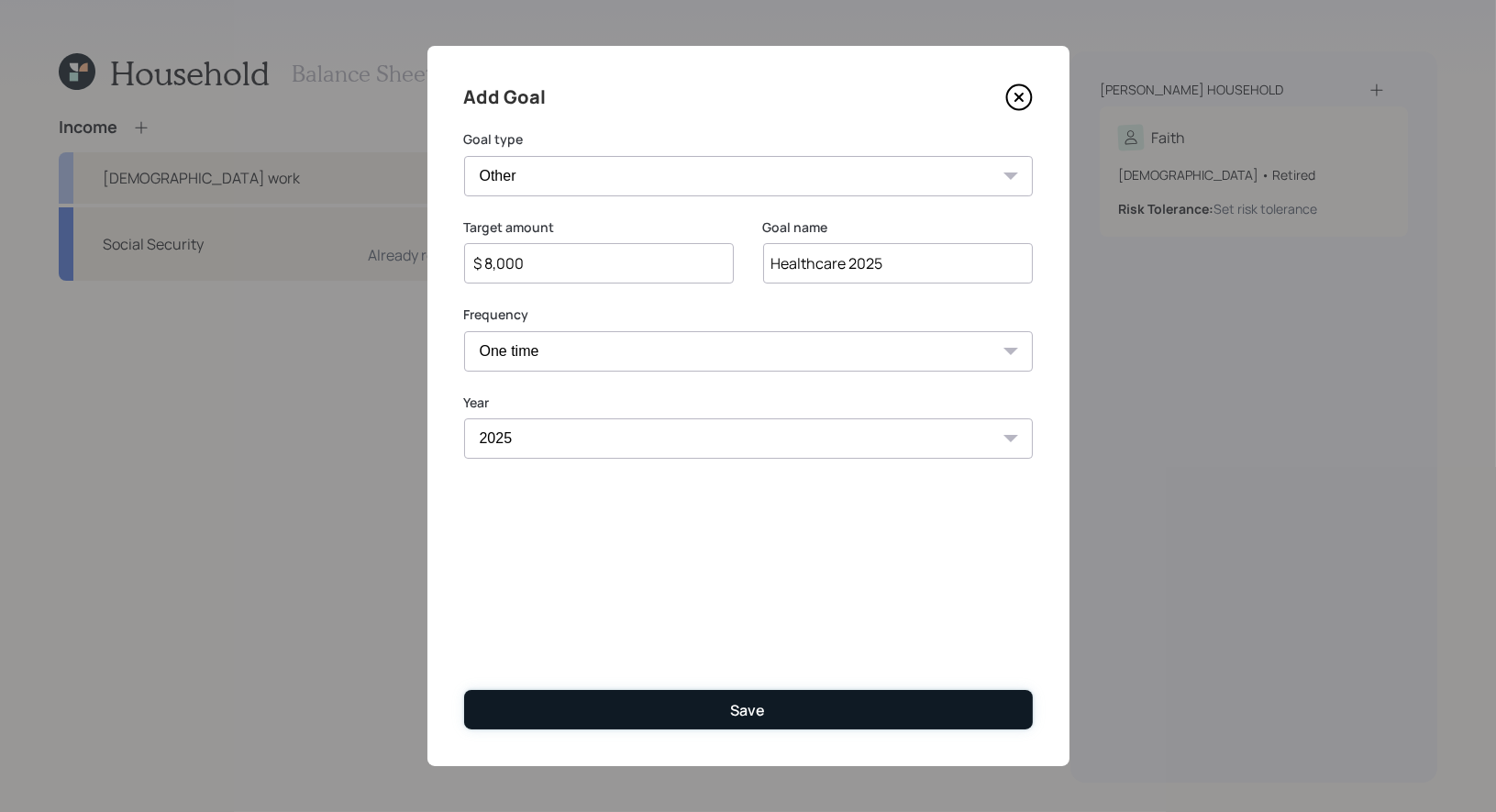
click at [699, 710] on button "Save" at bounding box center [748, 709] width 568 height 39
type input "$"
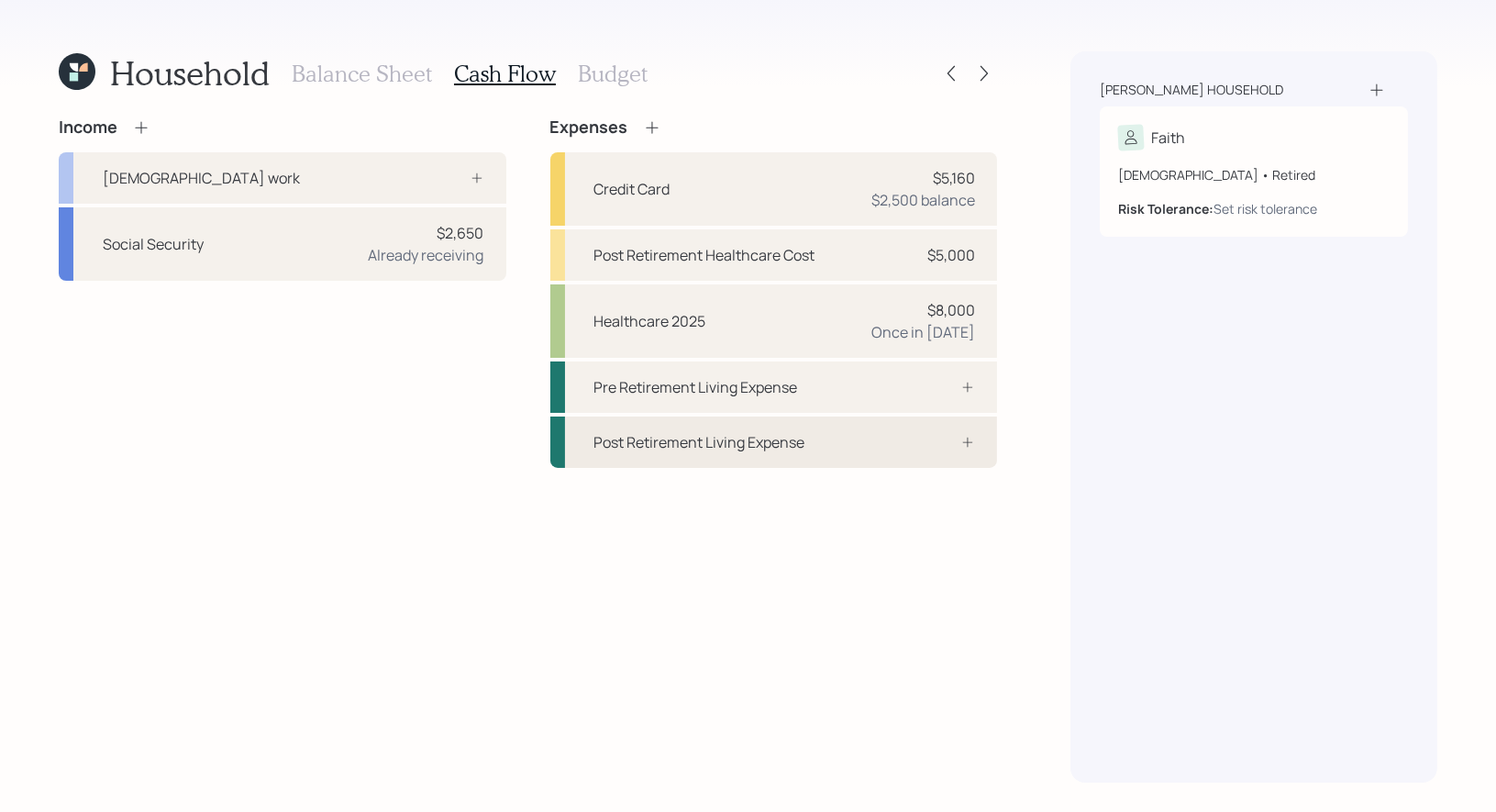
click at [824, 438] on div "Post Retirement Living Expense" at bounding box center [773, 442] width 447 height 51
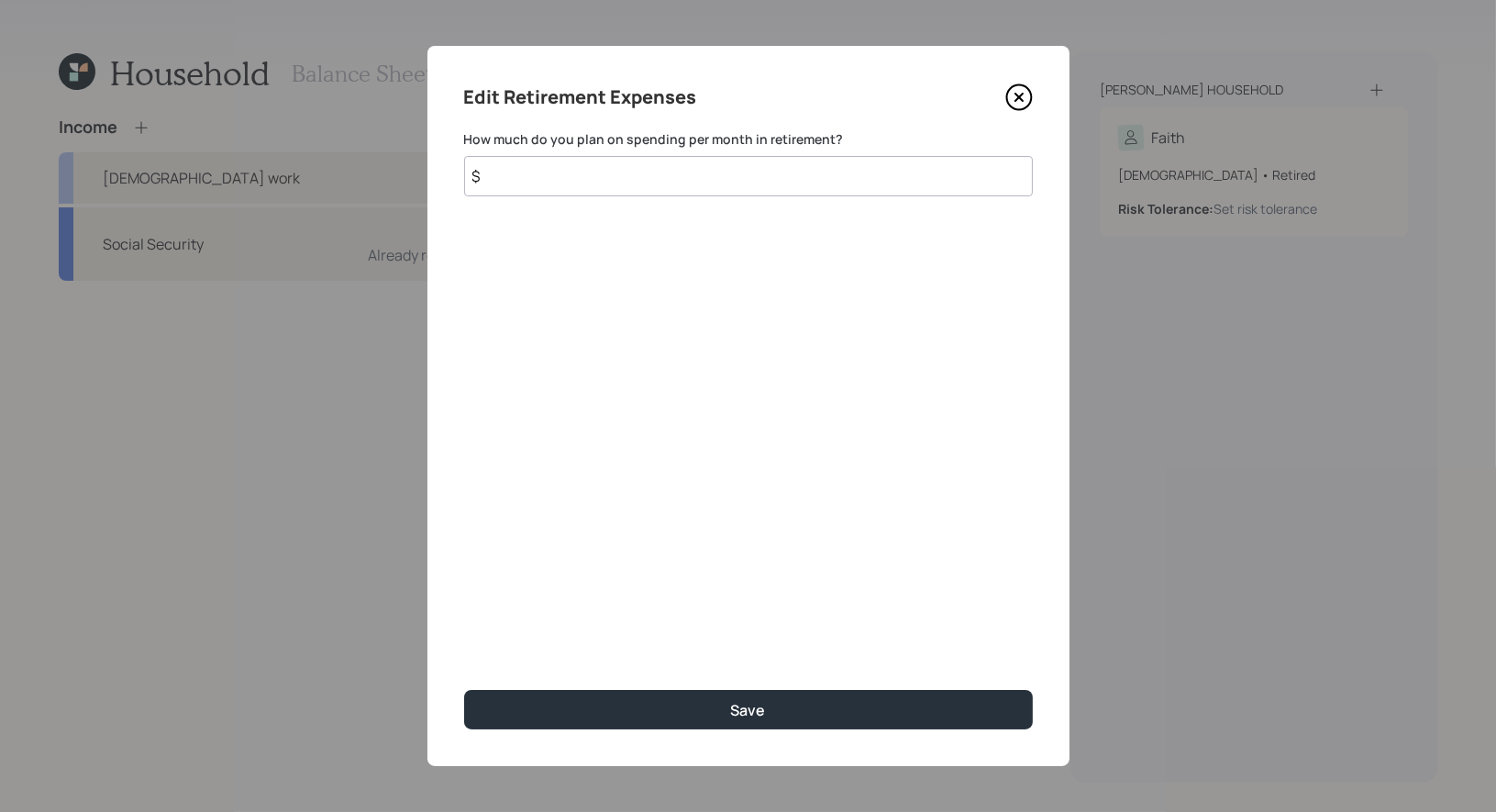
click at [563, 176] on input "$" at bounding box center [748, 175] width 568 height 40
click at [499, 181] on input "$ 1,300" at bounding box center [748, 175] width 568 height 40
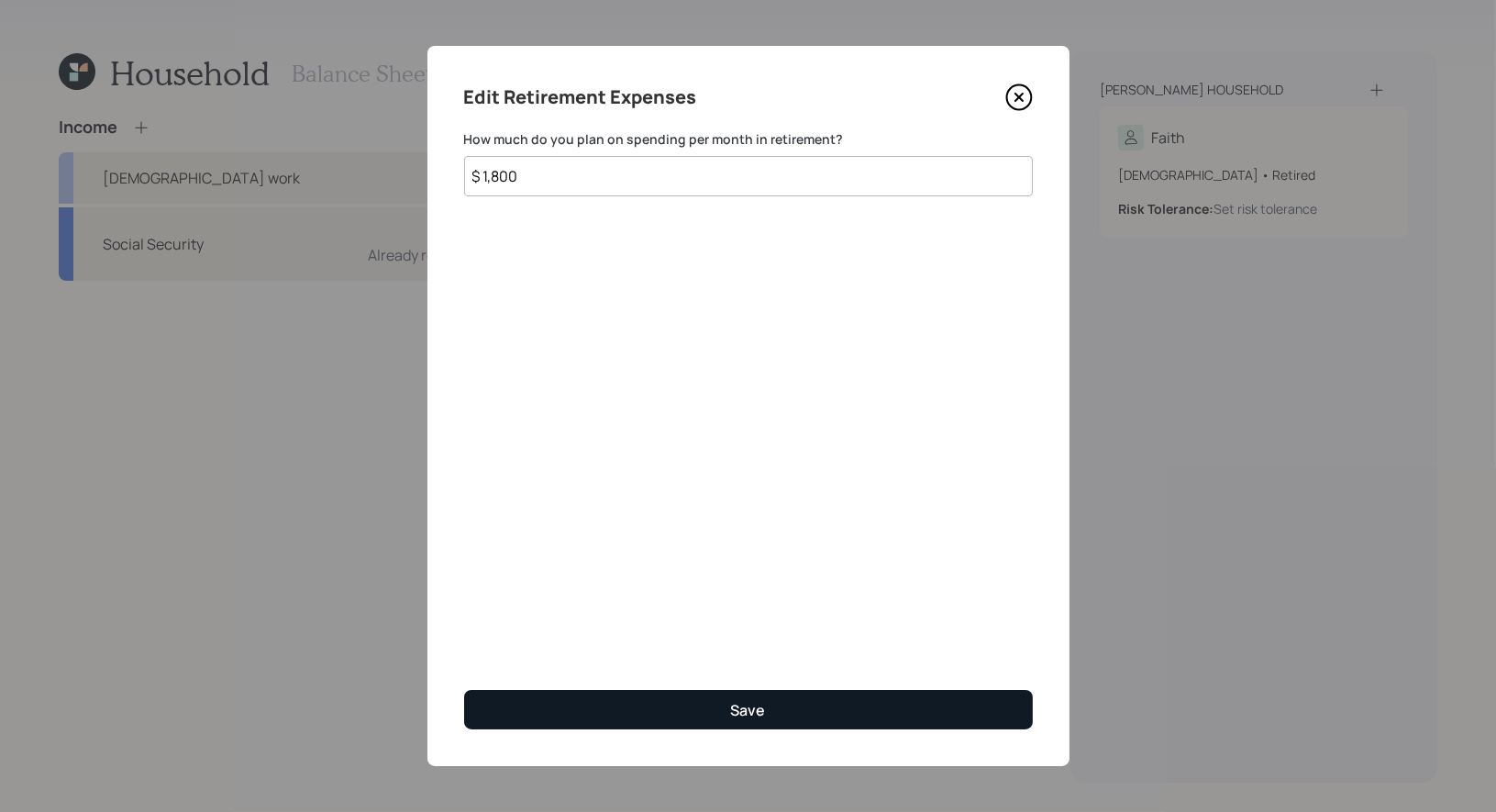
type input "$ 1,800"
click at [636, 714] on button "Save" at bounding box center [748, 709] width 568 height 39
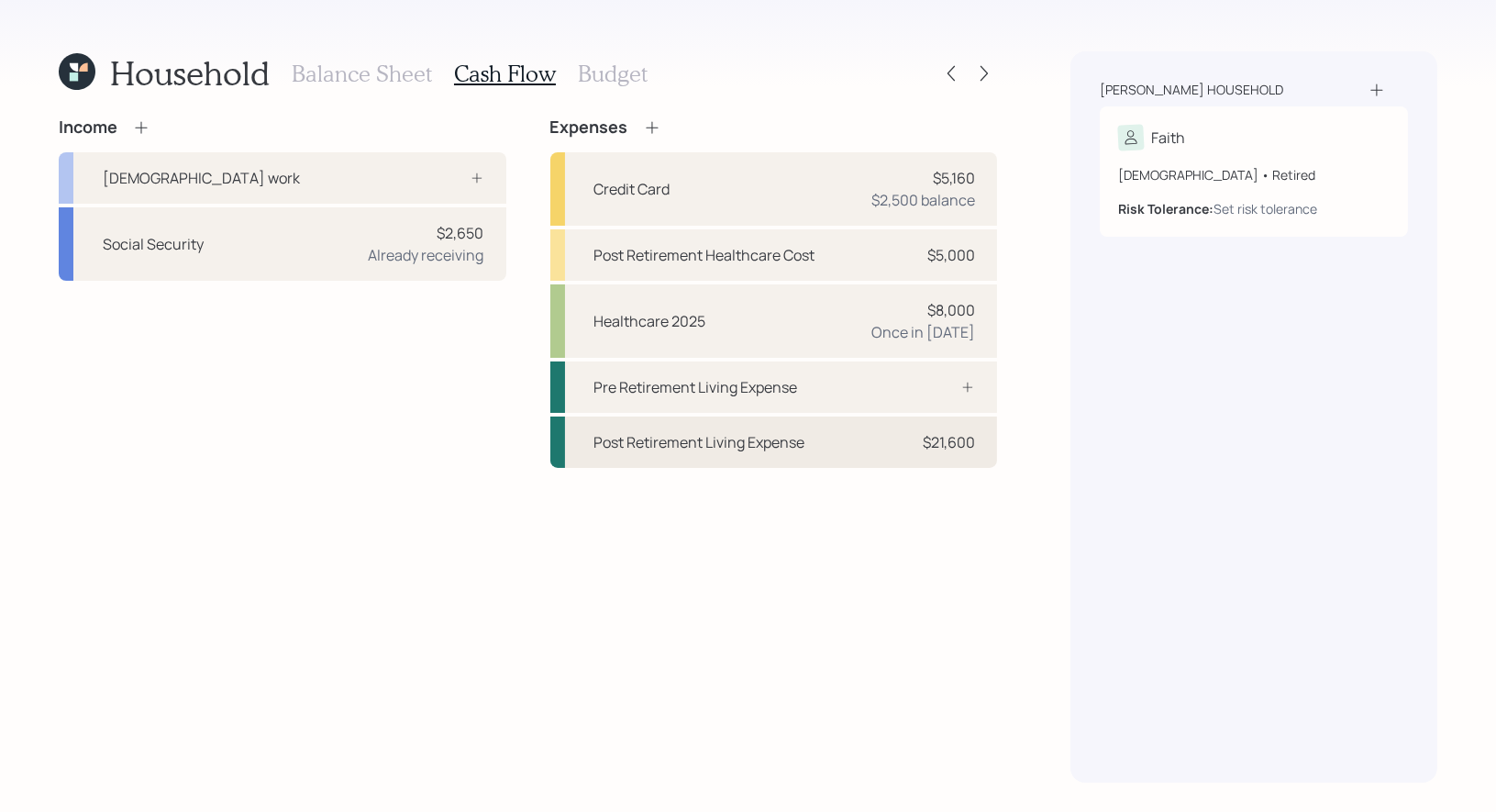
click at [810, 429] on div "Post Retirement Living Expense $21,600" at bounding box center [773, 442] width 447 height 51
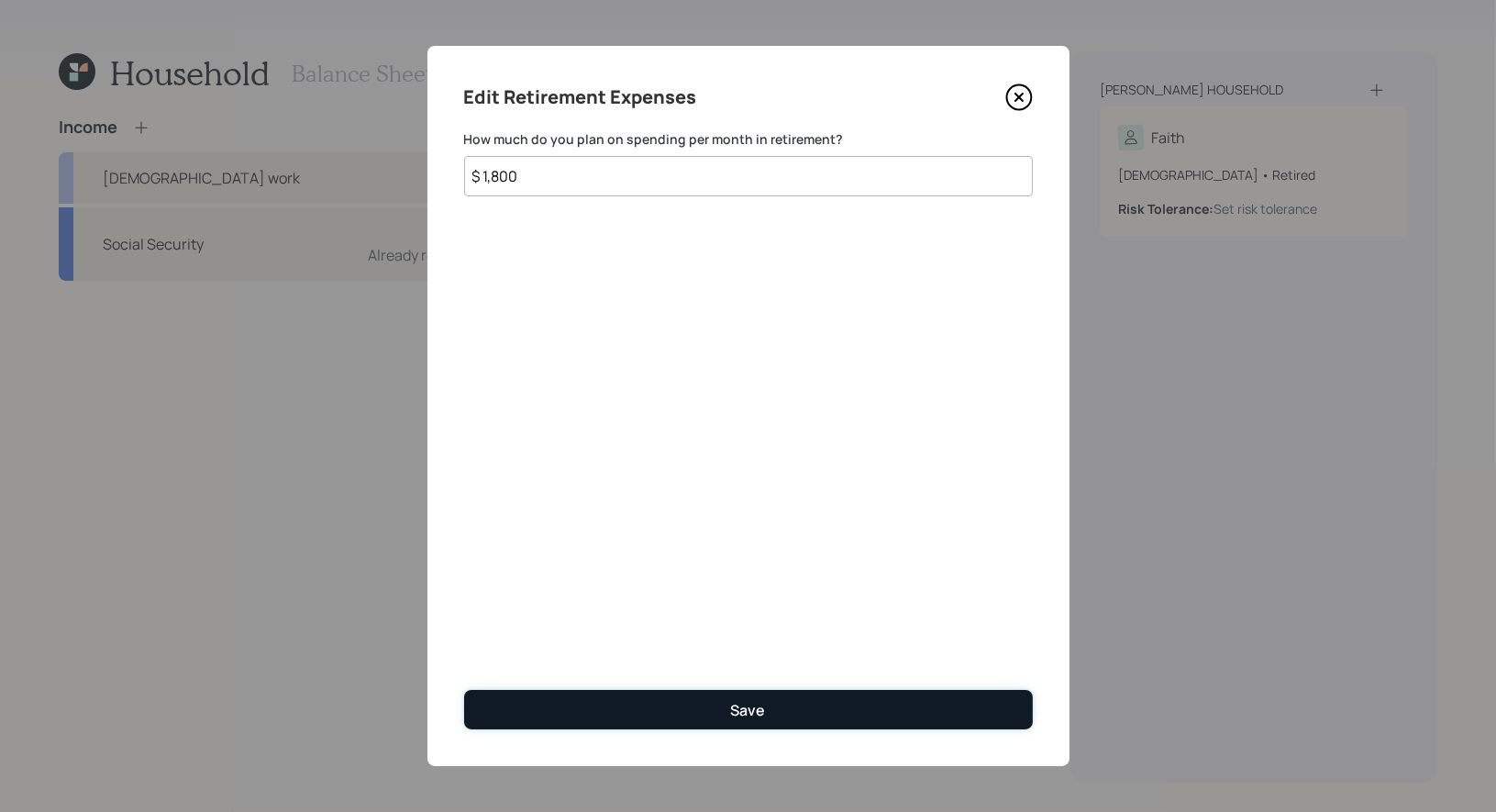
click at [554, 706] on button "Save" at bounding box center [748, 709] width 568 height 39
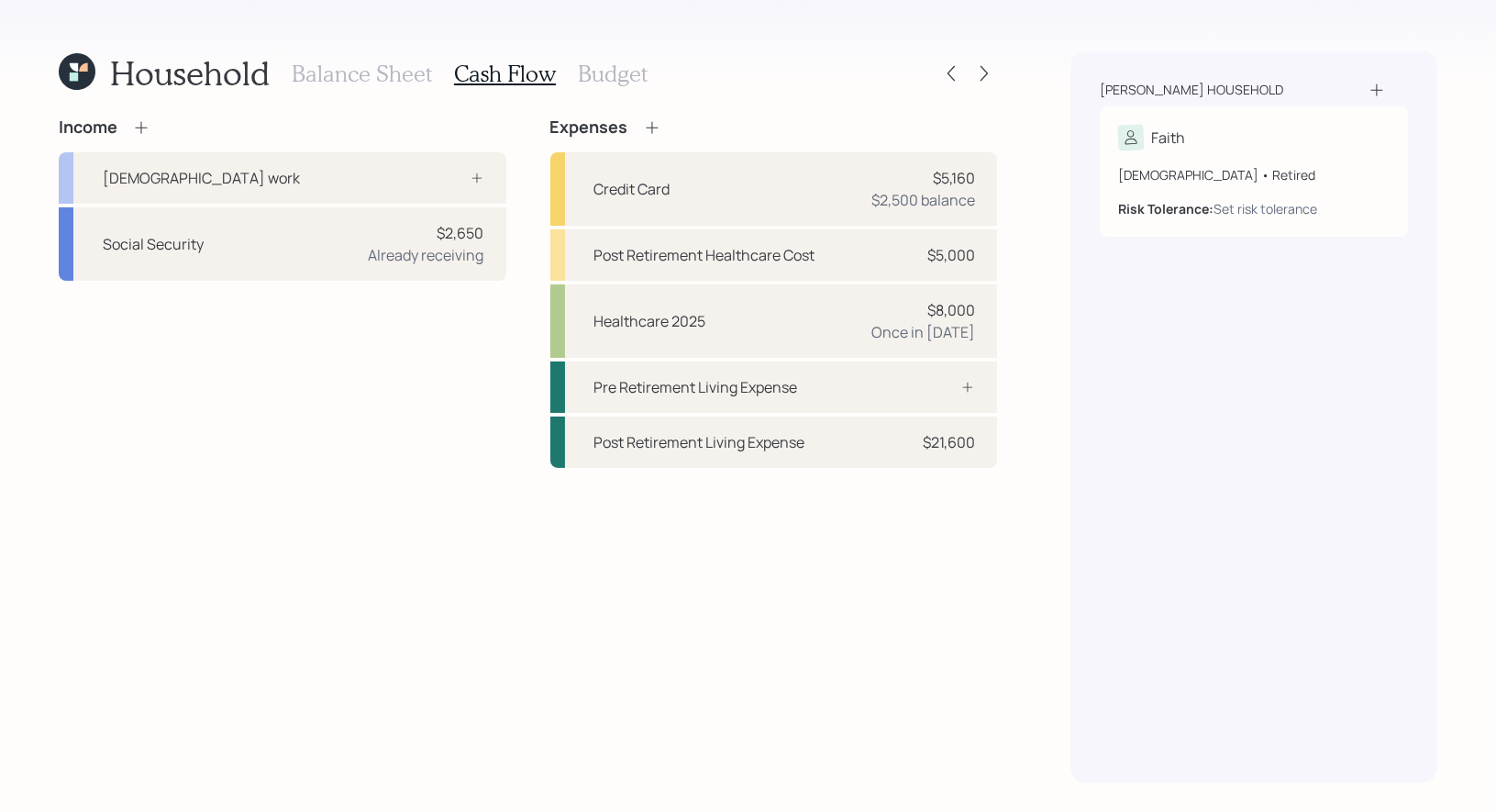
click at [386, 67] on h3 "Balance Sheet" at bounding box center [361, 73] width 140 height 26
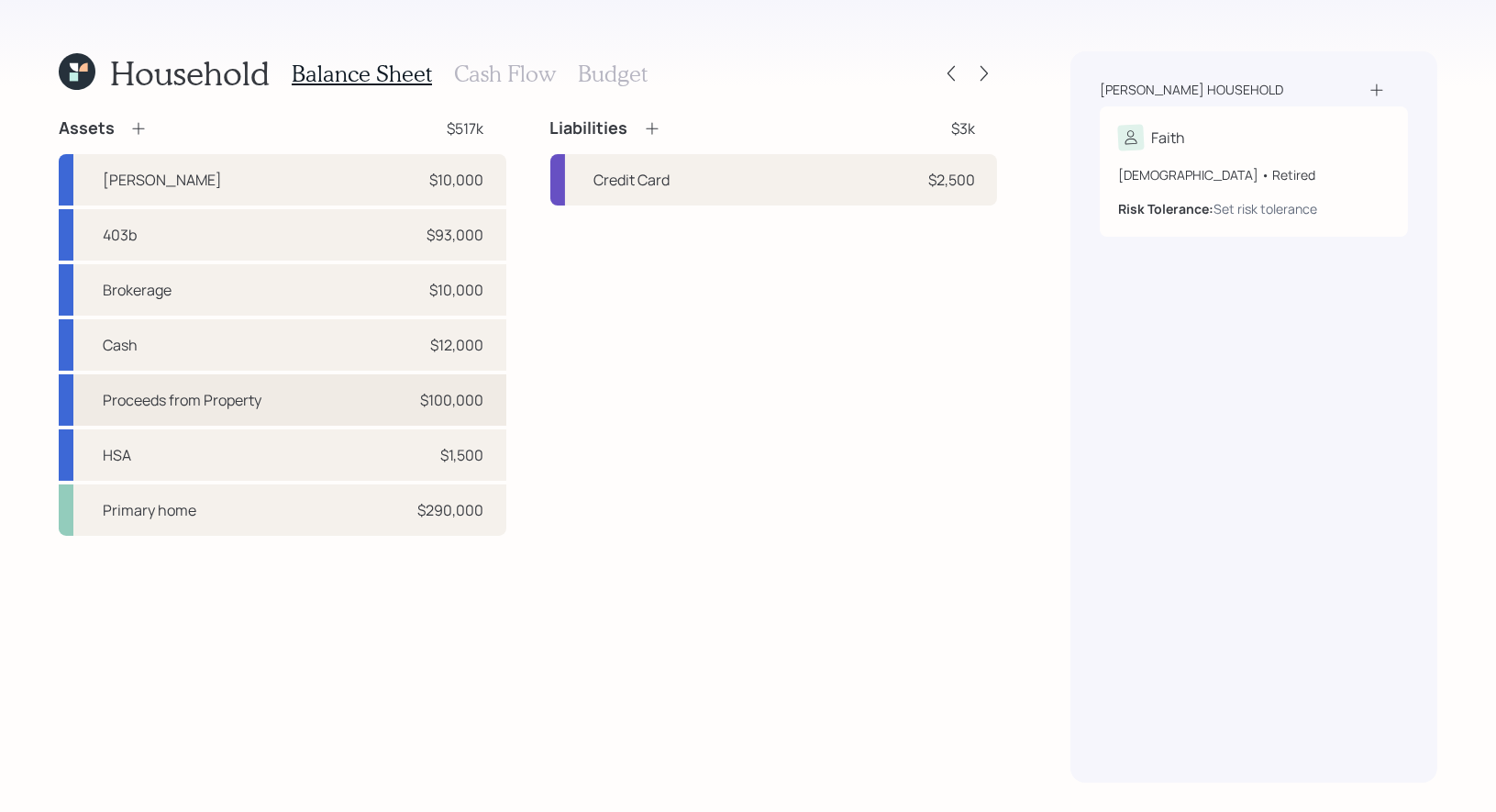
click at [315, 395] on div "Proceeds from Property $100,000" at bounding box center [282, 399] width 447 height 51
select select "taxable"
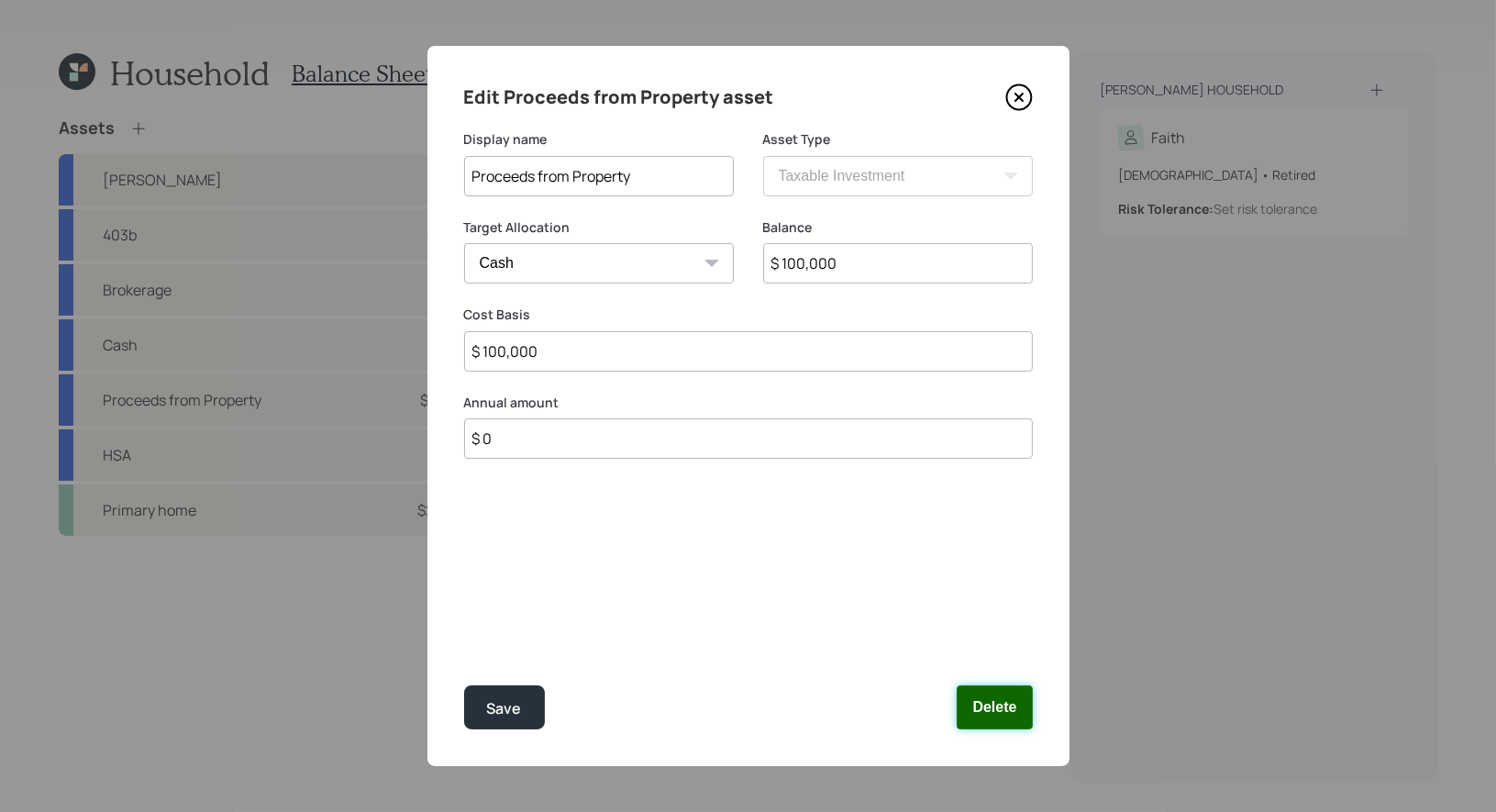
click at [1002, 700] on button "Delete" at bounding box center [994, 706] width 75 height 44
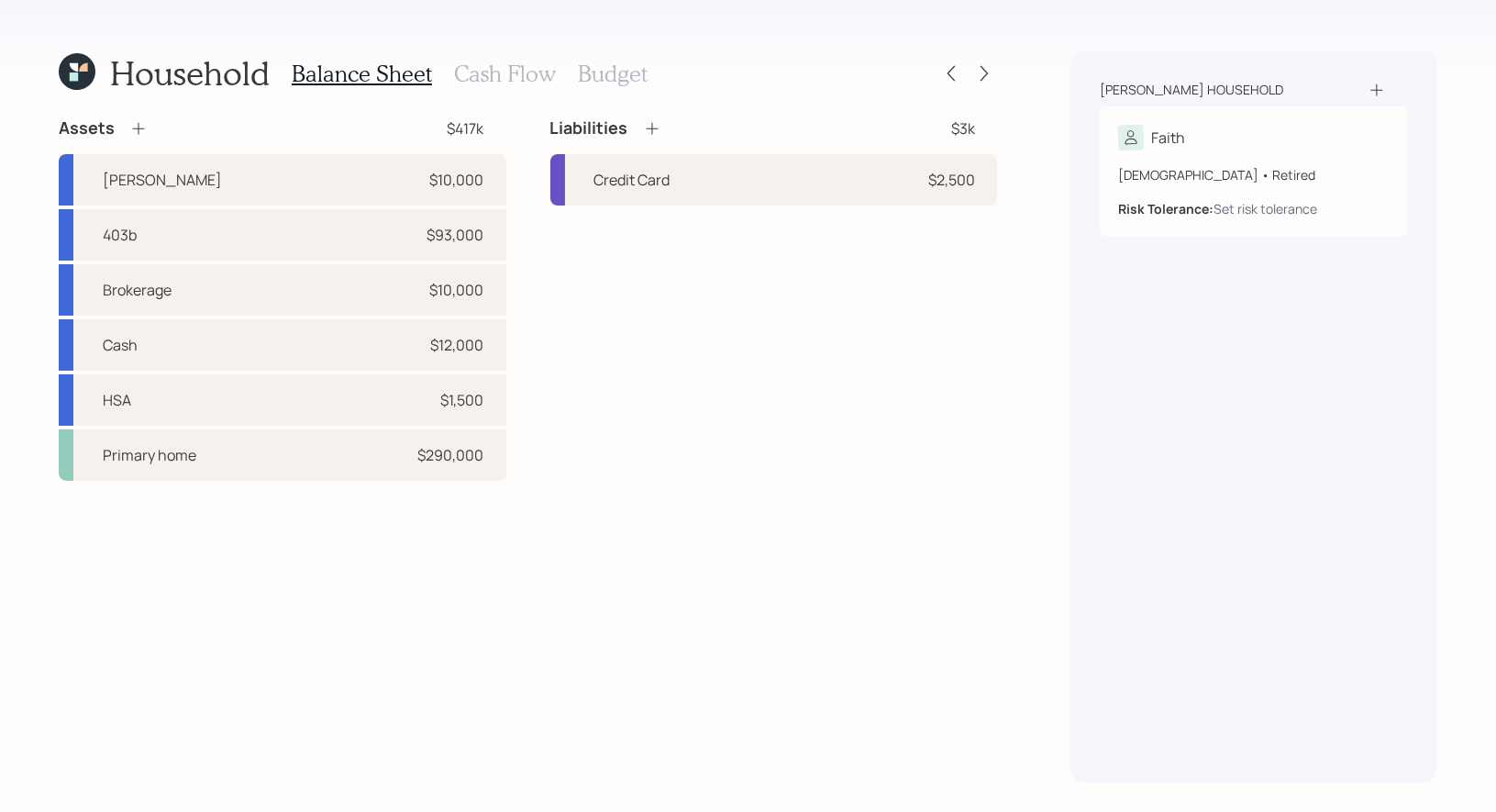
click at [143, 127] on icon at bounding box center [138, 128] width 19 height 19
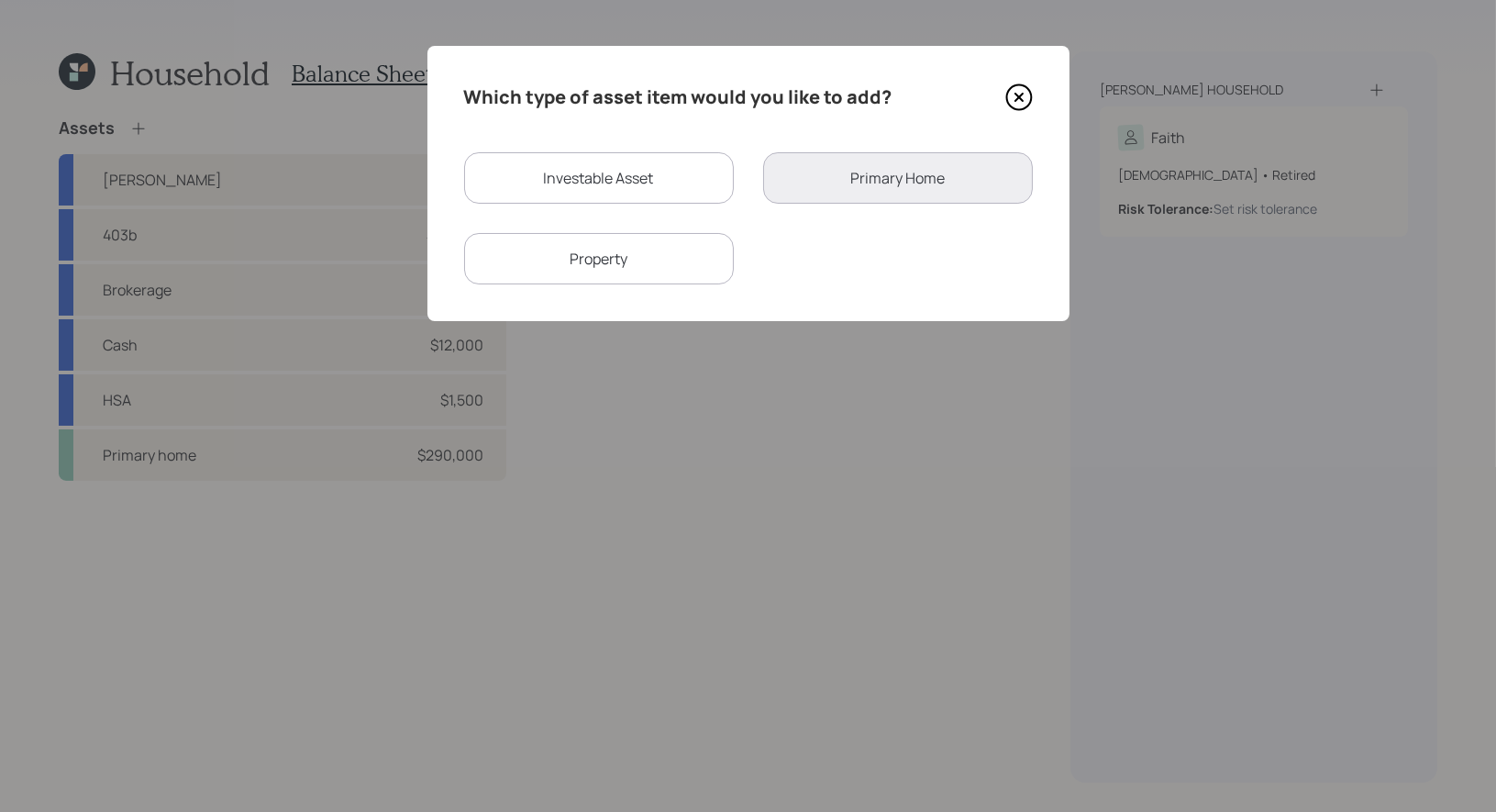
click at [604, 188] on div "Investable Asset" at bounding box center [599, 178] width 270 height 51
select select "taxable"
select select "balanced"
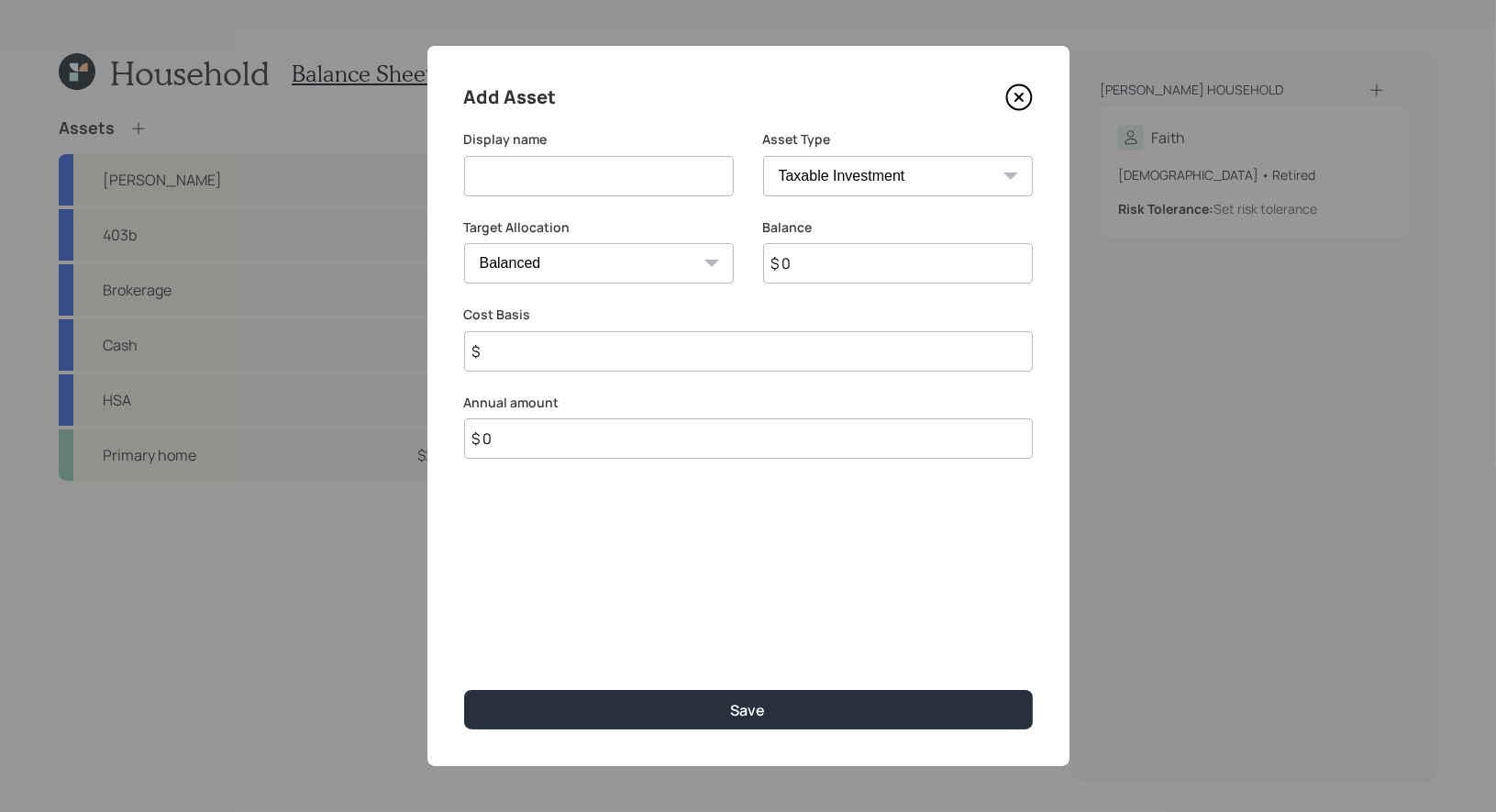
click at [604, 188] on input at bounding box center [599, 175] width 270 height 40
type input "Proceeds from Property"
click at [928, 178] on select "SEP IRA IRA Roth IRA 401(k) Roth 401(k) 403(b) Roth 403(b) 457(b) Roth 457(b) H…" at bounding box center [898, 175] width 270 height 40
select select "emergency_fund"
click at [763, 156] on select "SEP IRA IRA Roth IRA 401(k) Roth 401(k) 403(b) Roth 403(b) 457(b) Roth 457(b) H…" at bounding box center [898, 175] width 270 height 40
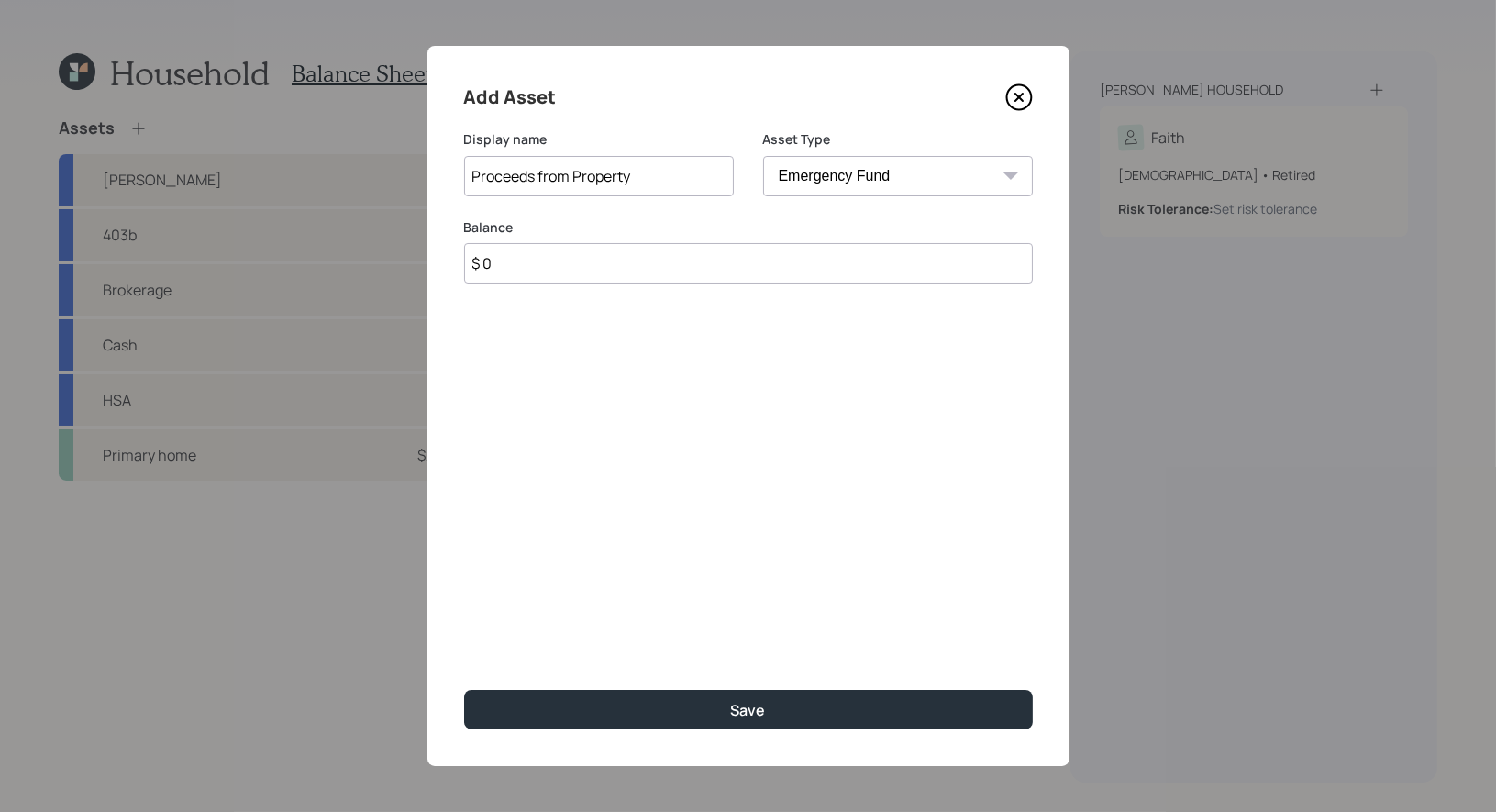
click at [857, 268] on input "$ 0" at bounding box center [748, 262] width 568 height 40
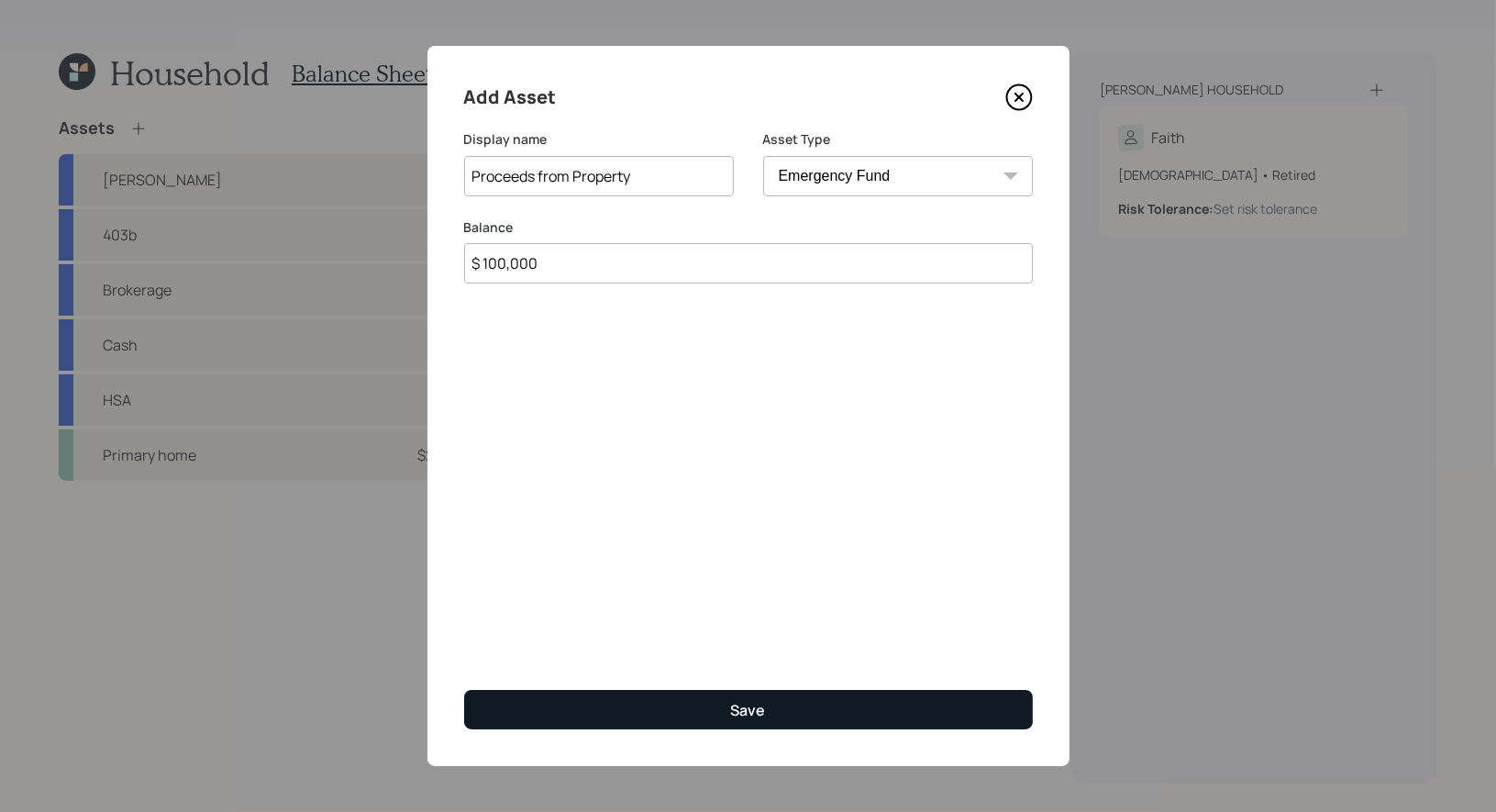
type input "$ 100,000"
click at [765, 710] on button "Save" at bounding box center [748, 709] width 568 height 39
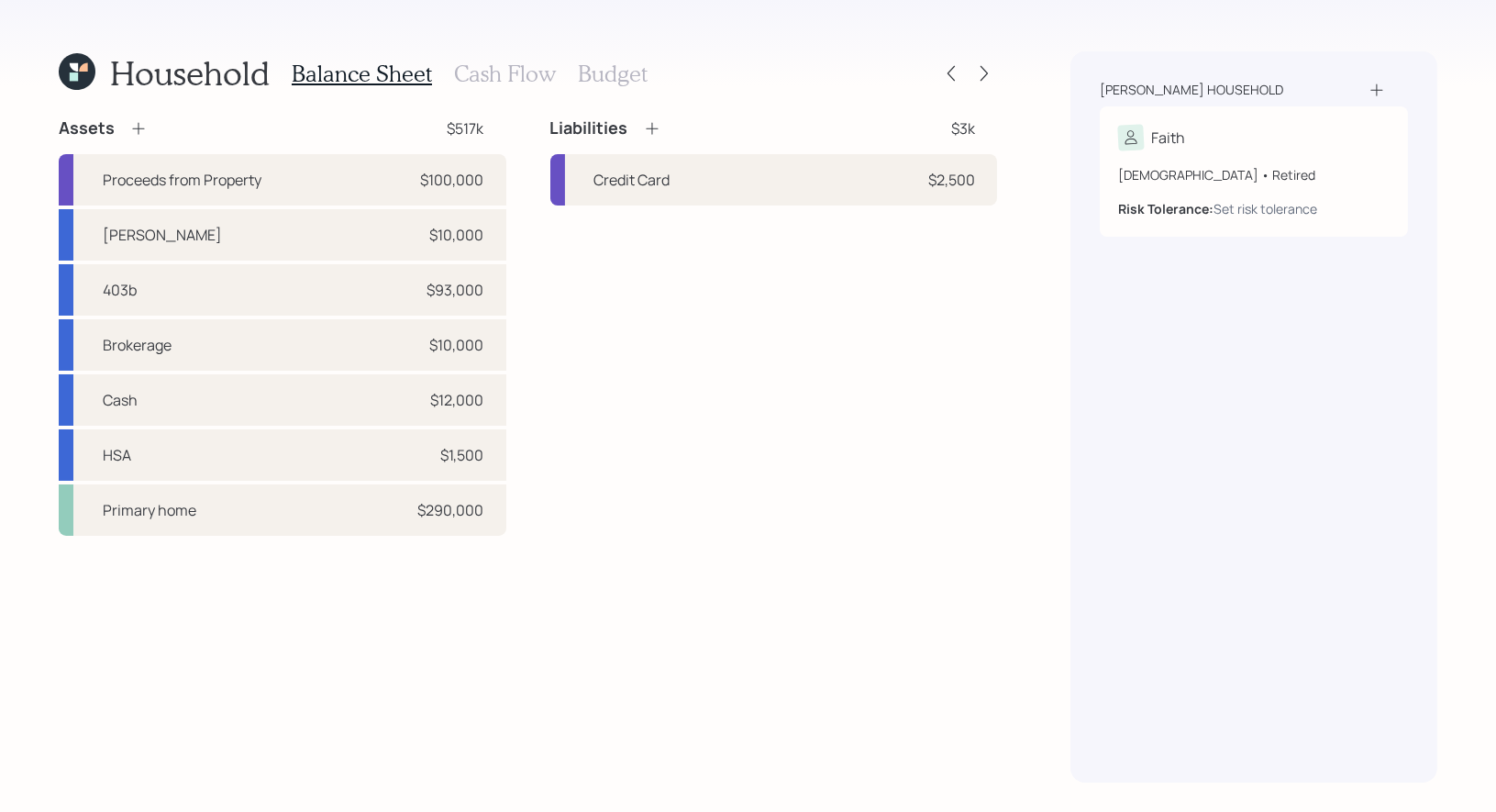
click at [534, 73] on h3 "Cash Flow" at bounding box center [505, 73] width 102 height 26
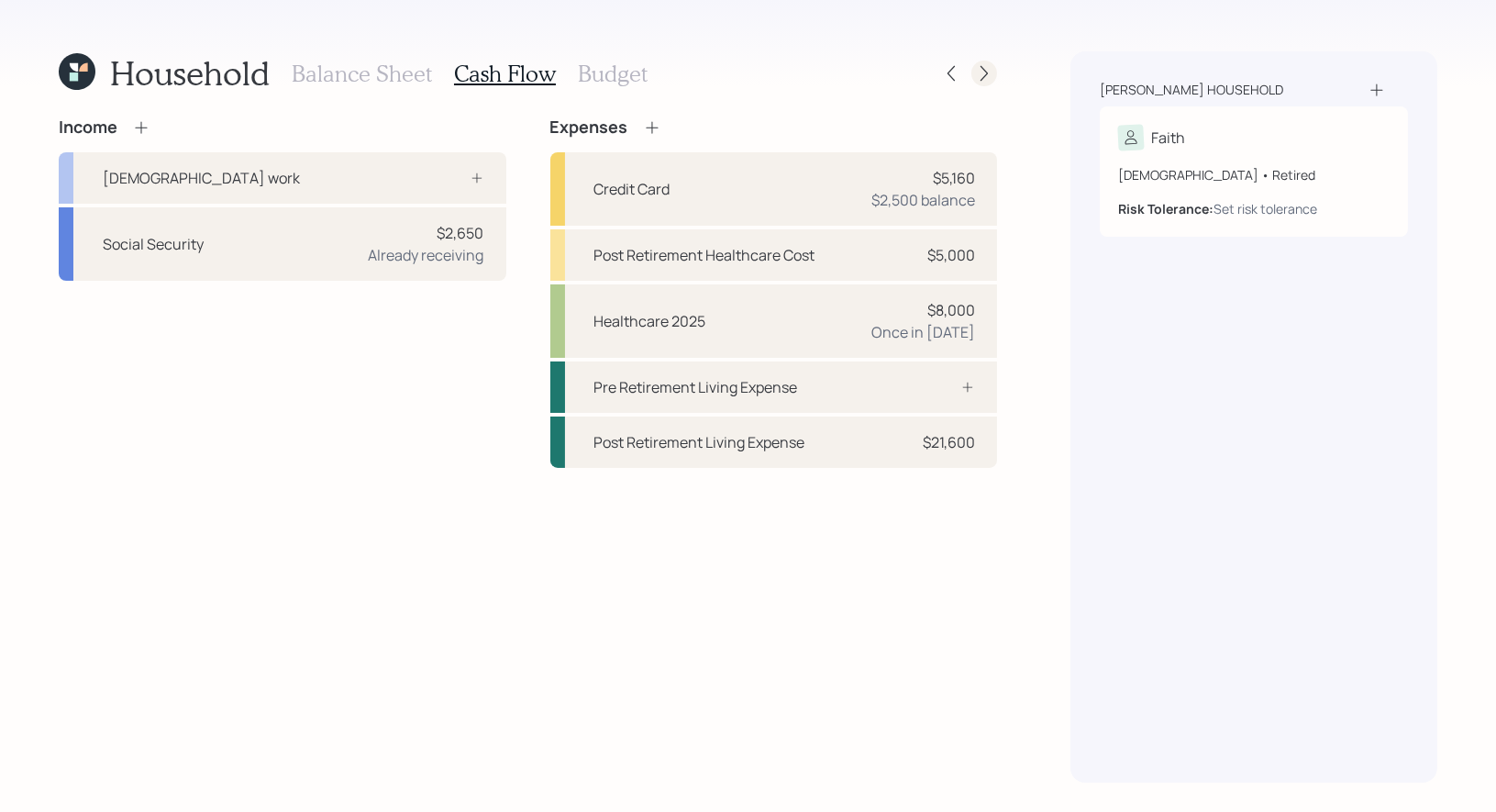
click at [986, 75] on icon at bounding box center [983, 73] width 19 height 19
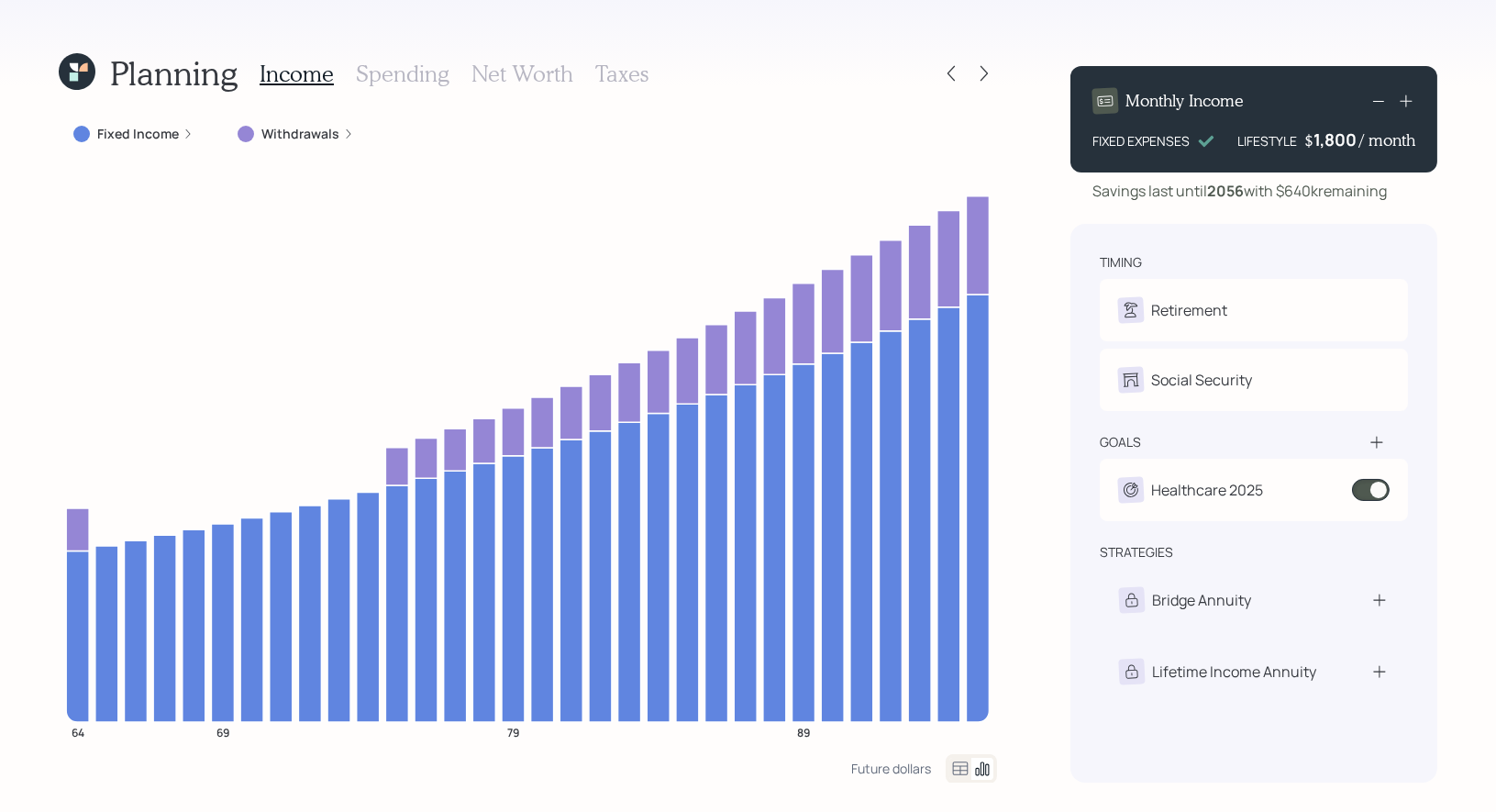
click at [303, 130] on label "Withdrawals" at bounding box center [300, 133] width 78 height 19
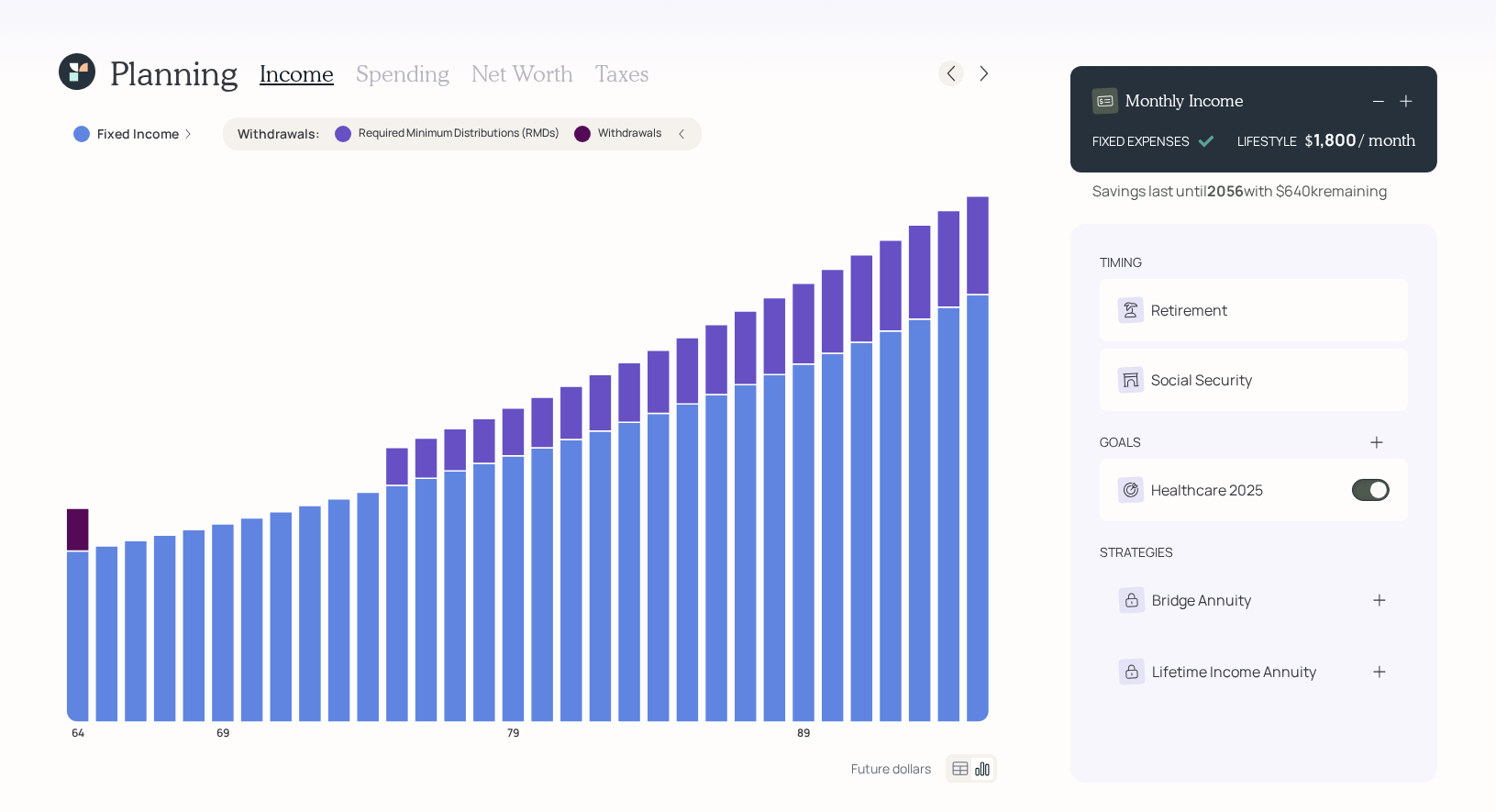
click at [950, 82] on div at bounding box center [951, 73] width 25 height 25
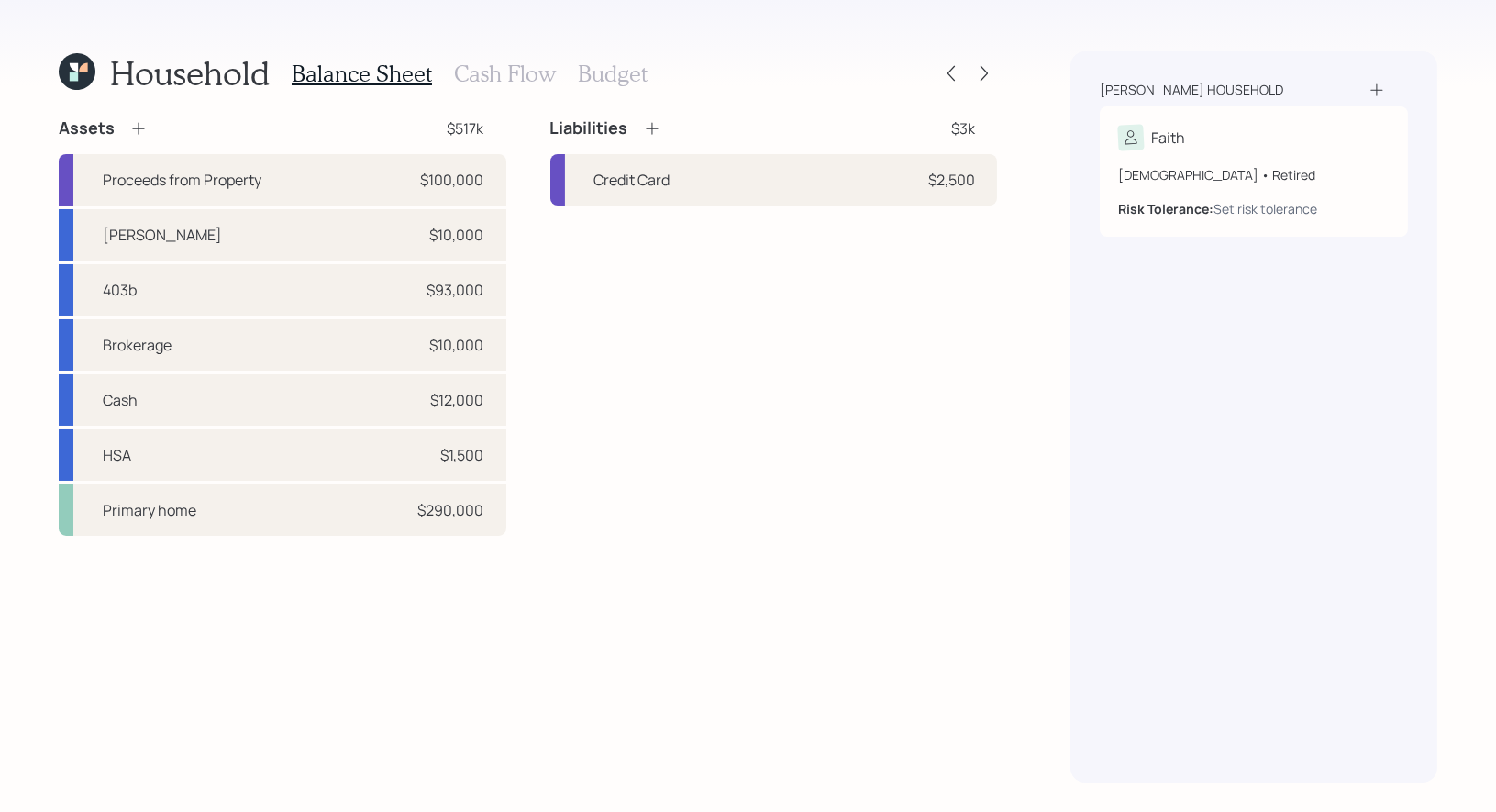
click at [537, 74] on h3 "Cash Flow" at bounding box center [505, 73] width 102 height 26
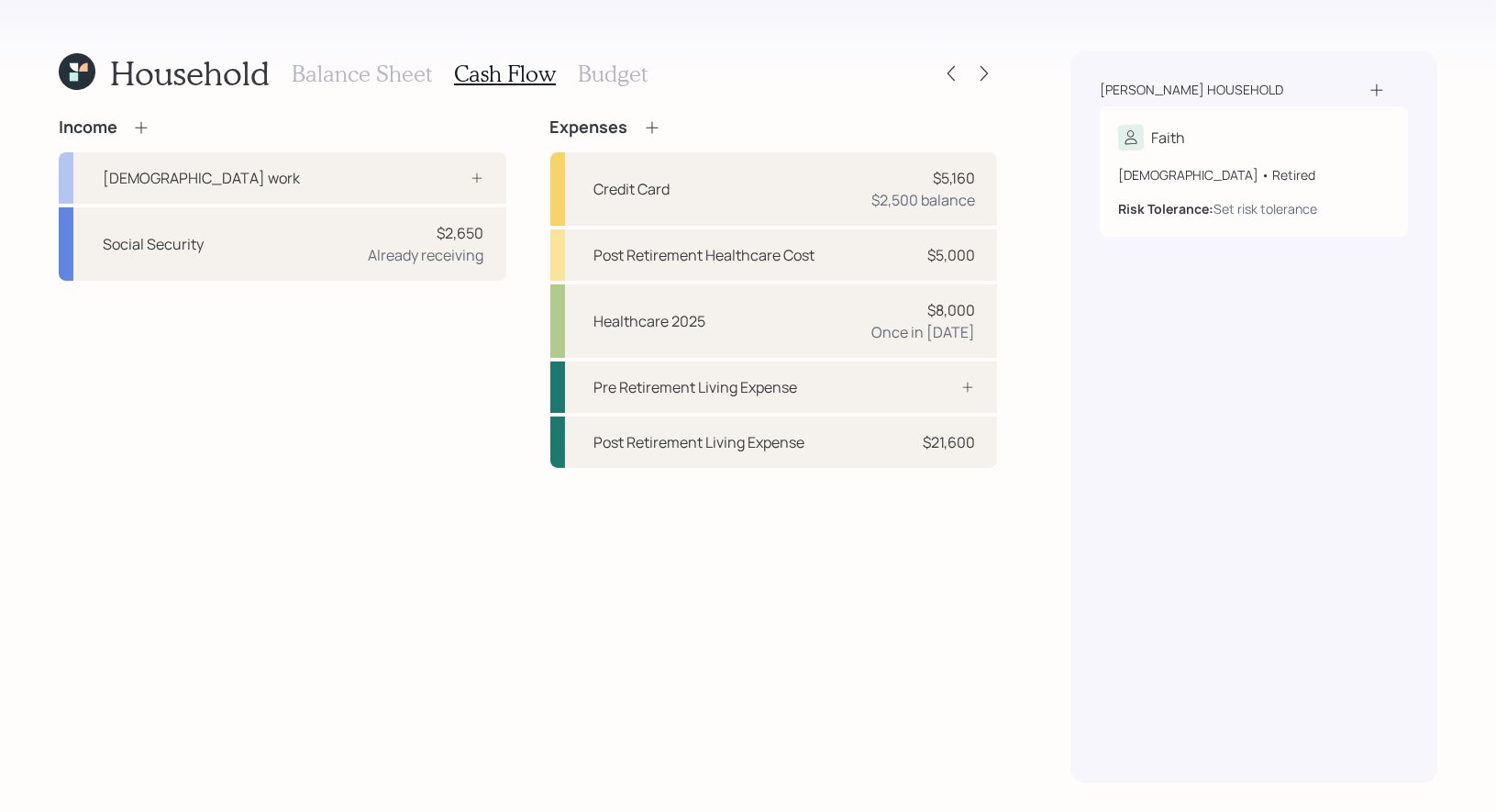
click at [602, 74] on h3 "Budget" at bounding box center [612, 73] width 69 height 26
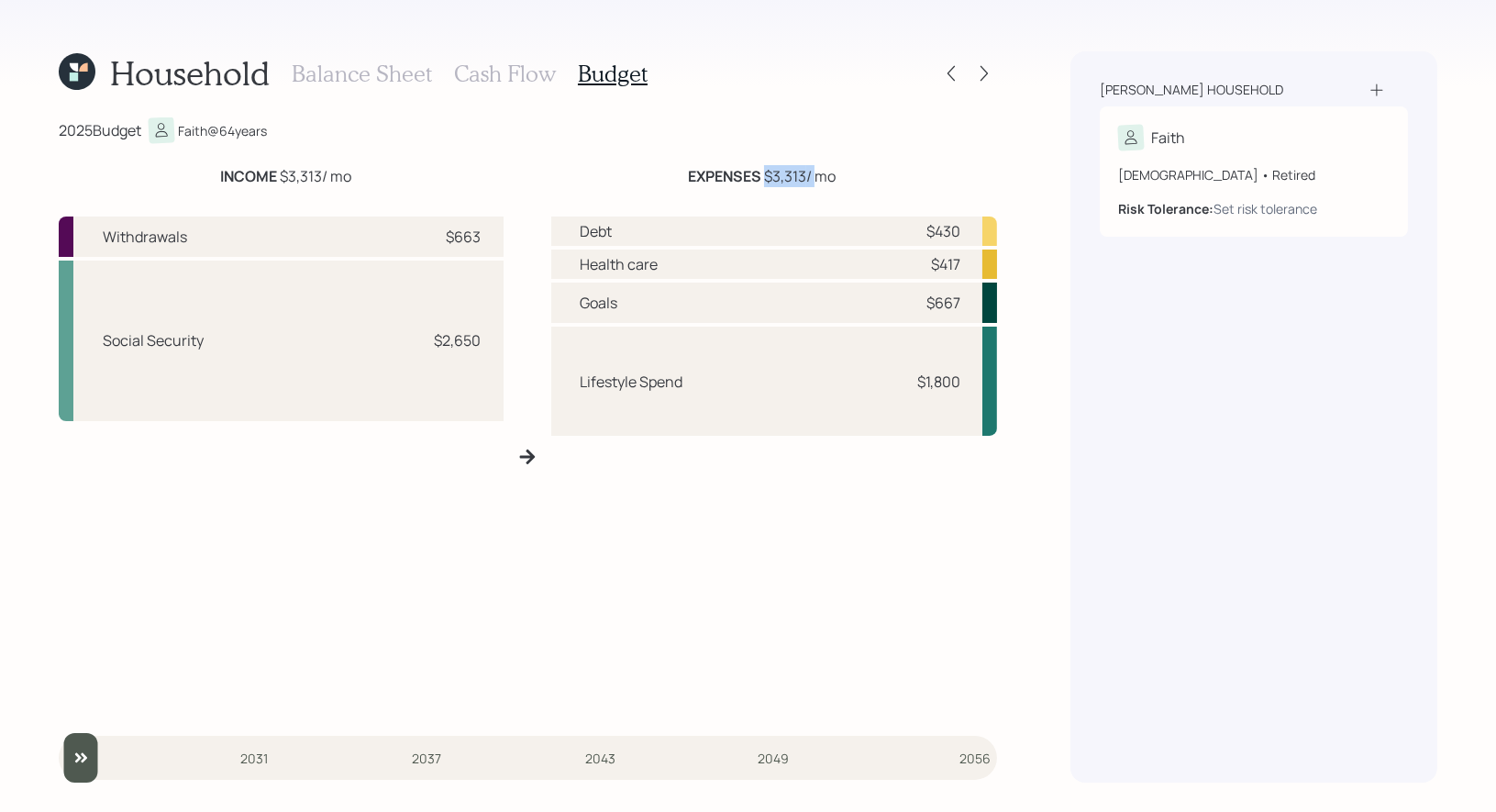
drag, startPoint x: 813, startPoint y: 174, endPoint x: 764, endPoint y: 176, distance: 49.0
click at [764, 176] on div "EXPENSES $3,313 / mo" at bounding box center [761, 176] width 148 height 22
drag, startPoint x: 486, startPoint y: 239, endPoint x: 451, endPoint y: 239, distance: 35.0
click at [451, 239] on div "Withdrawals $663" at bounding box center [281, 236] width 445 height 40
click at [984, 72] on icon at bounding box center [983, 73] width 19 height 19
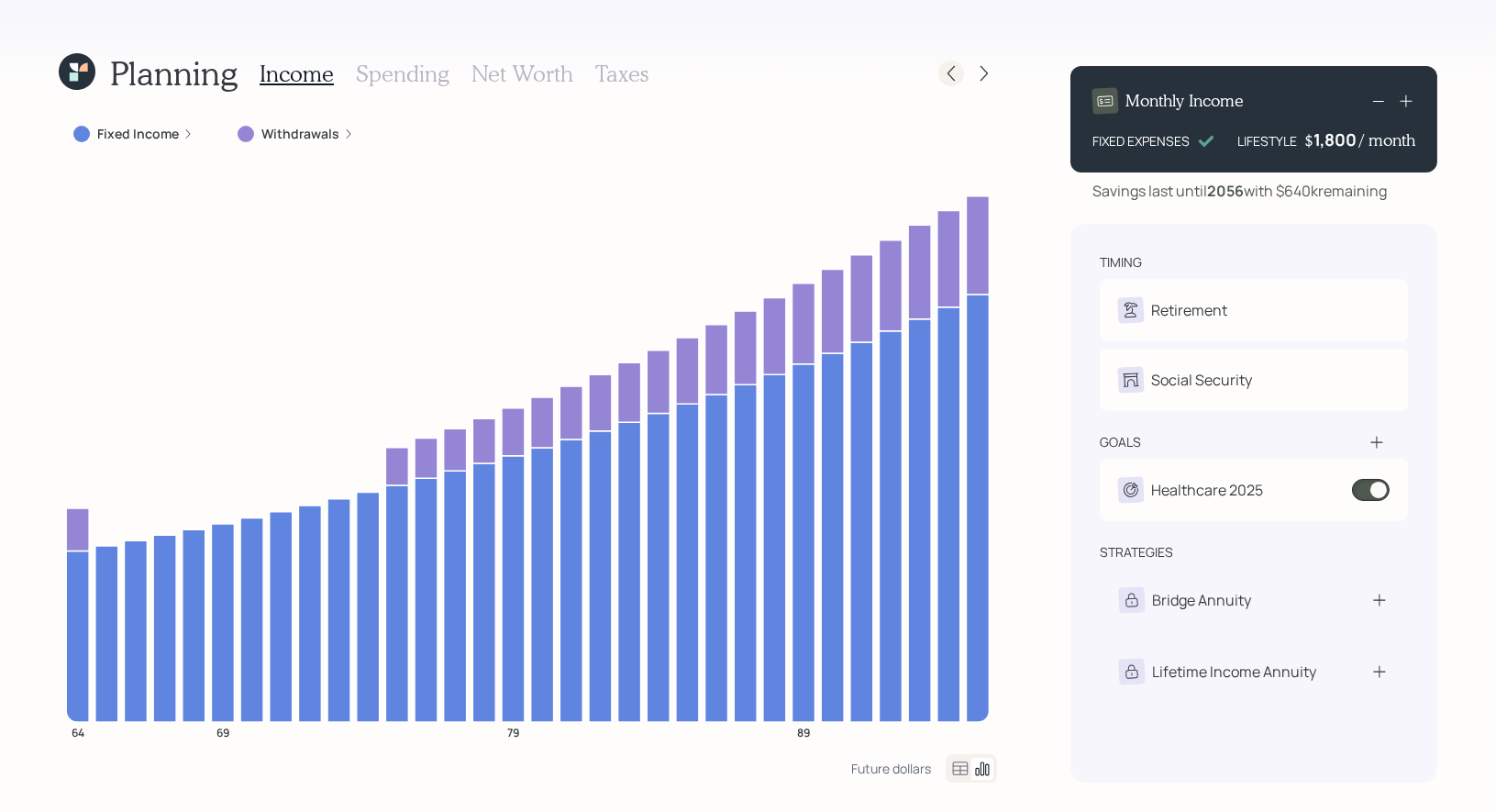
click at [951, 70] on icon at bounding box center [951, 73] width 19 height 19
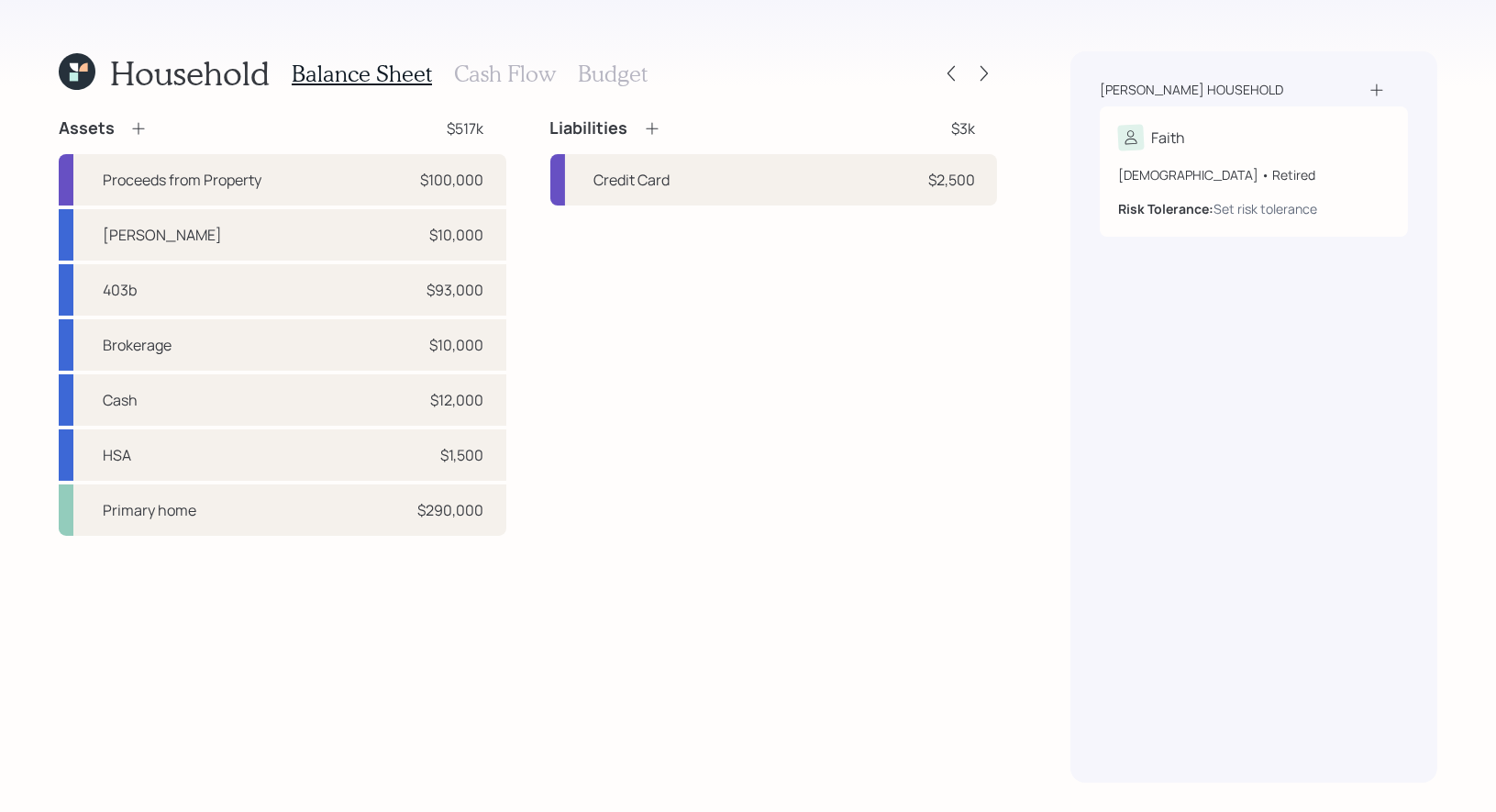
click at [520, 81] on h3 "Cash Flow" at bounding box center [505, 73] width 102 height 26
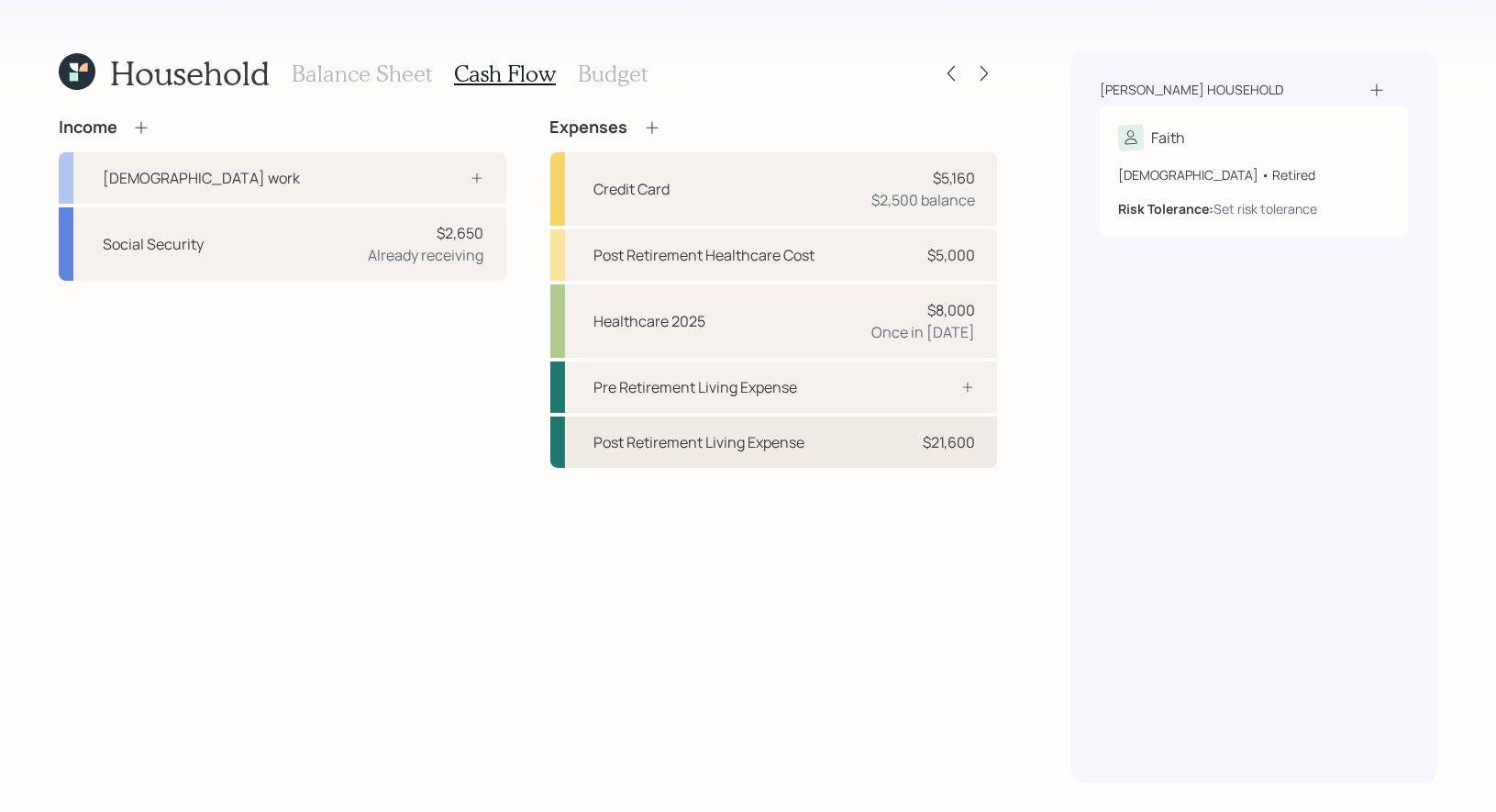
click at [703, 450] on div "Post Retirement Living Expense" at bounding box center [700, 442] width 211 height 22
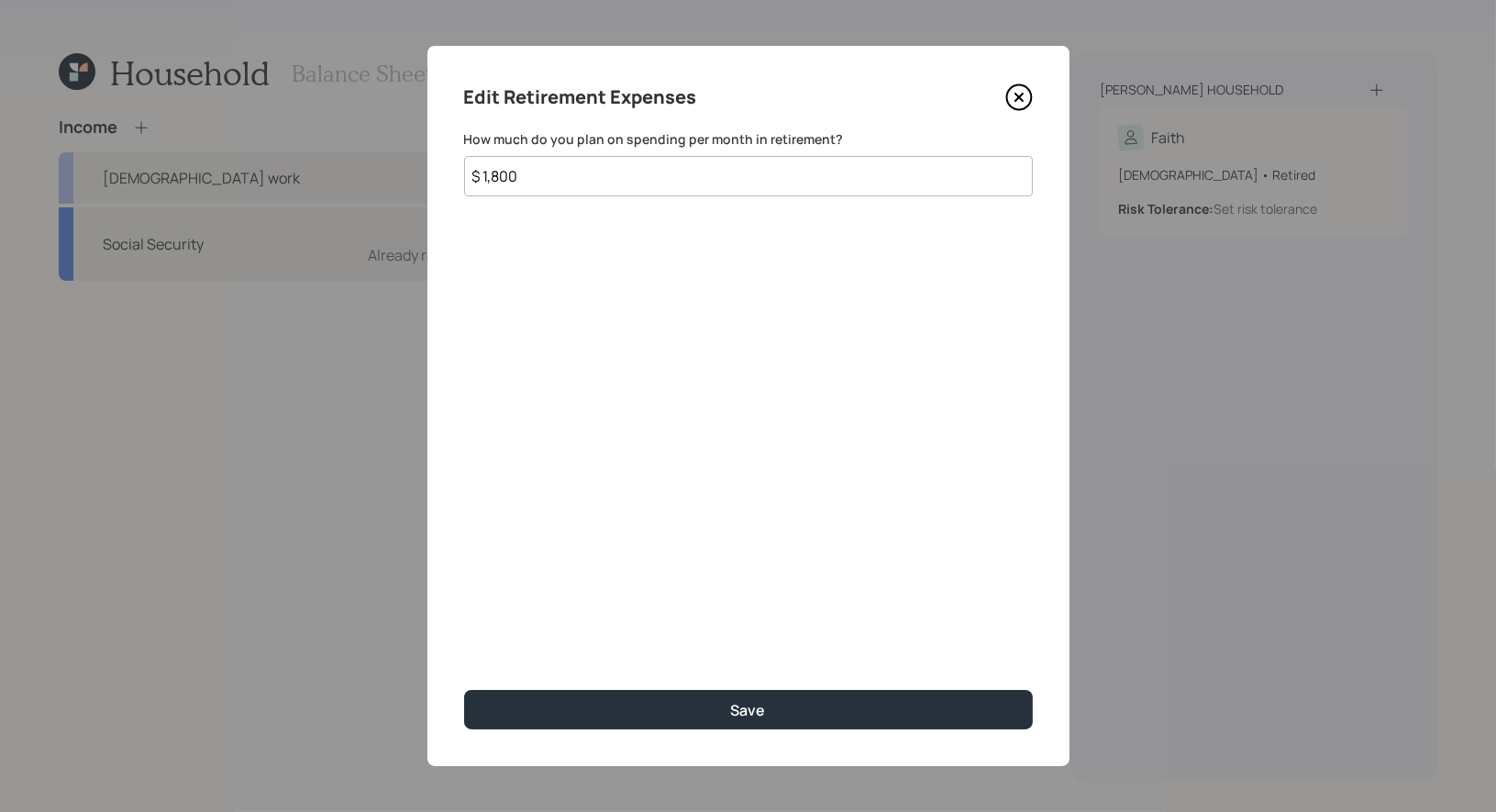
click at [563, 181] on input "$ 1,800" at bounding box center [748, 175] width 568 height 40
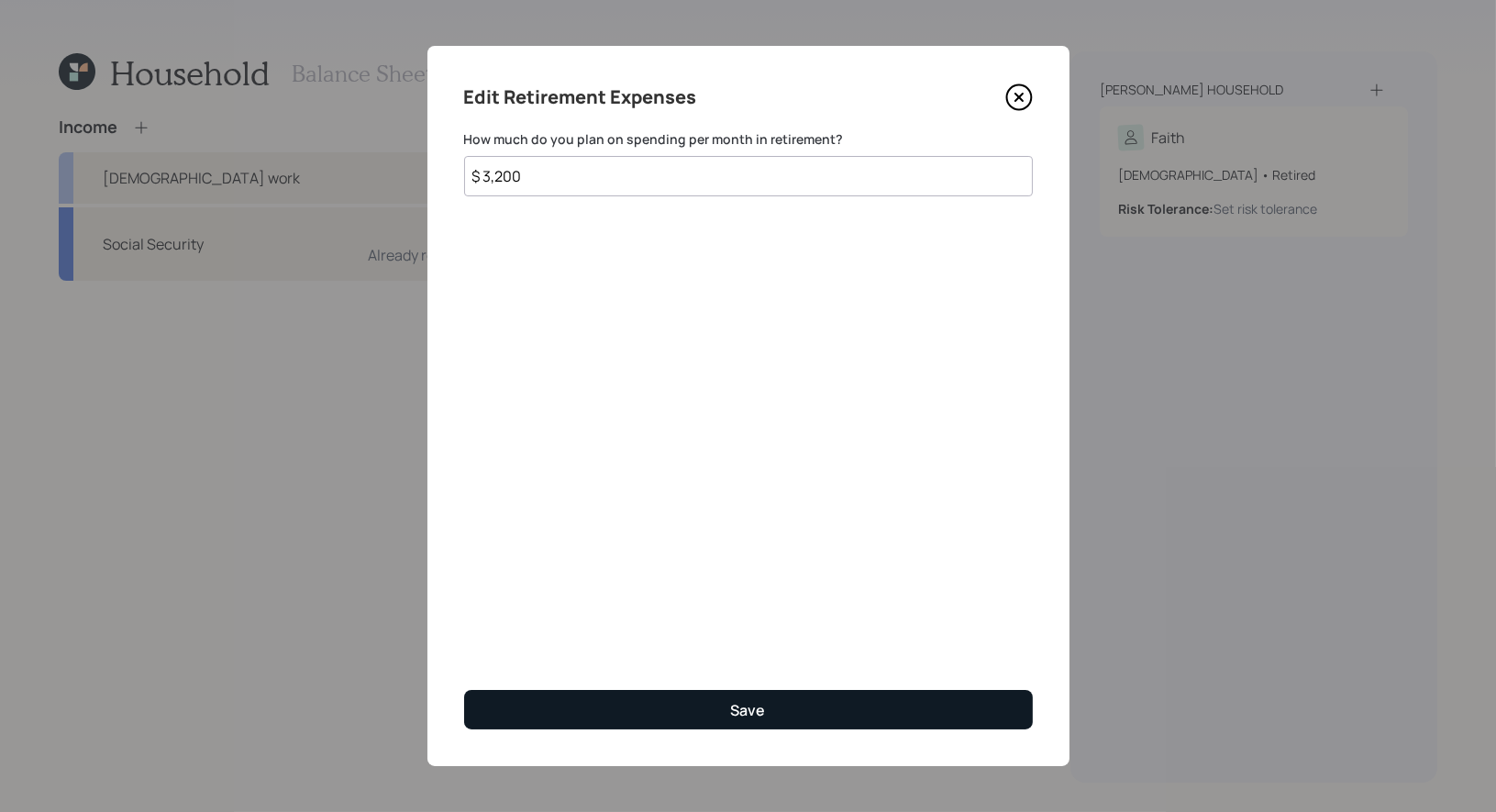
type input "$ 3,200"
click at [578, 707] on button "Save" at bounding box center [748, 709] width 568 height 39
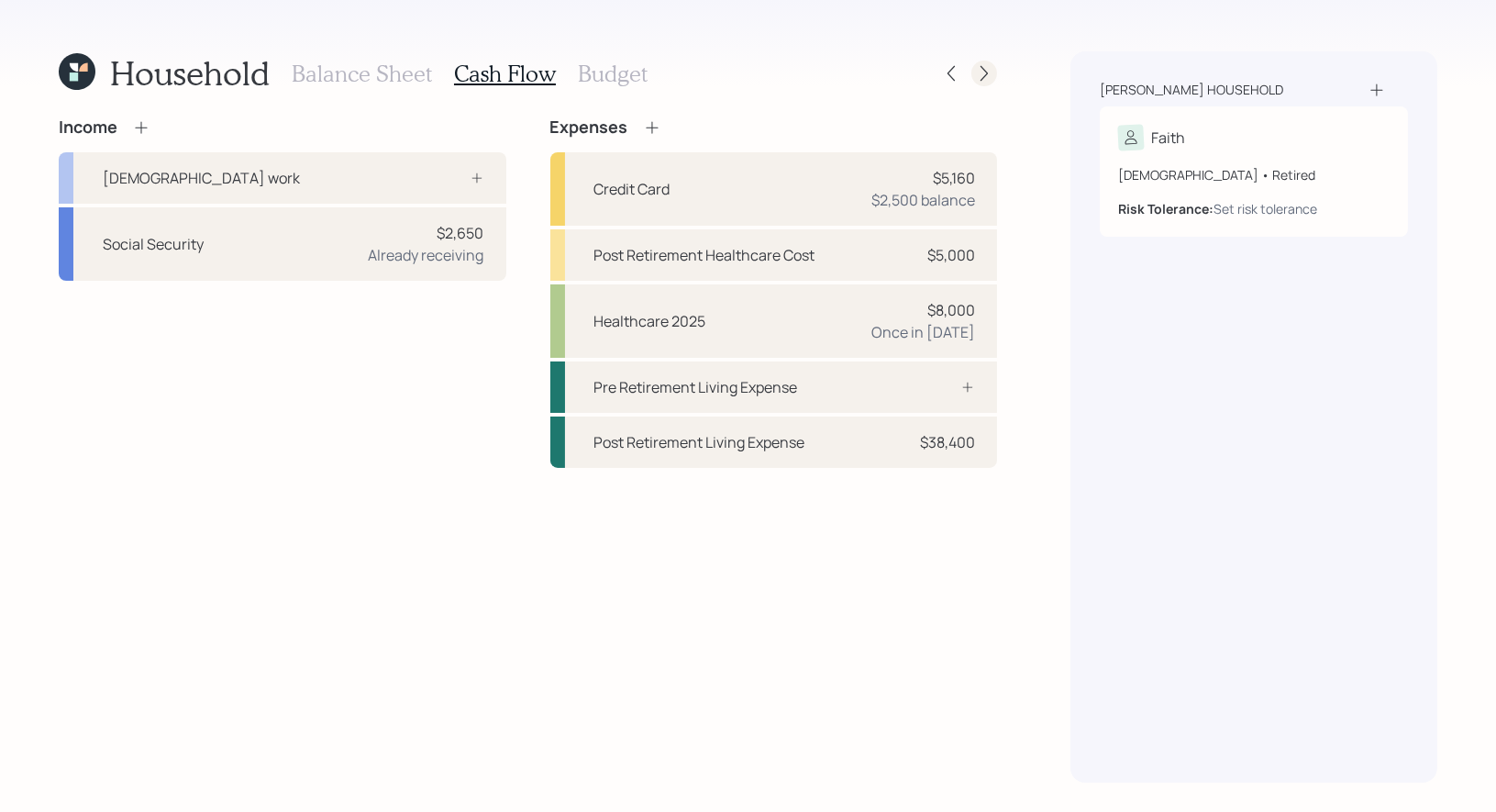
click at [987, 70] on icon at bounding box center [983, 73] width 19 height 19
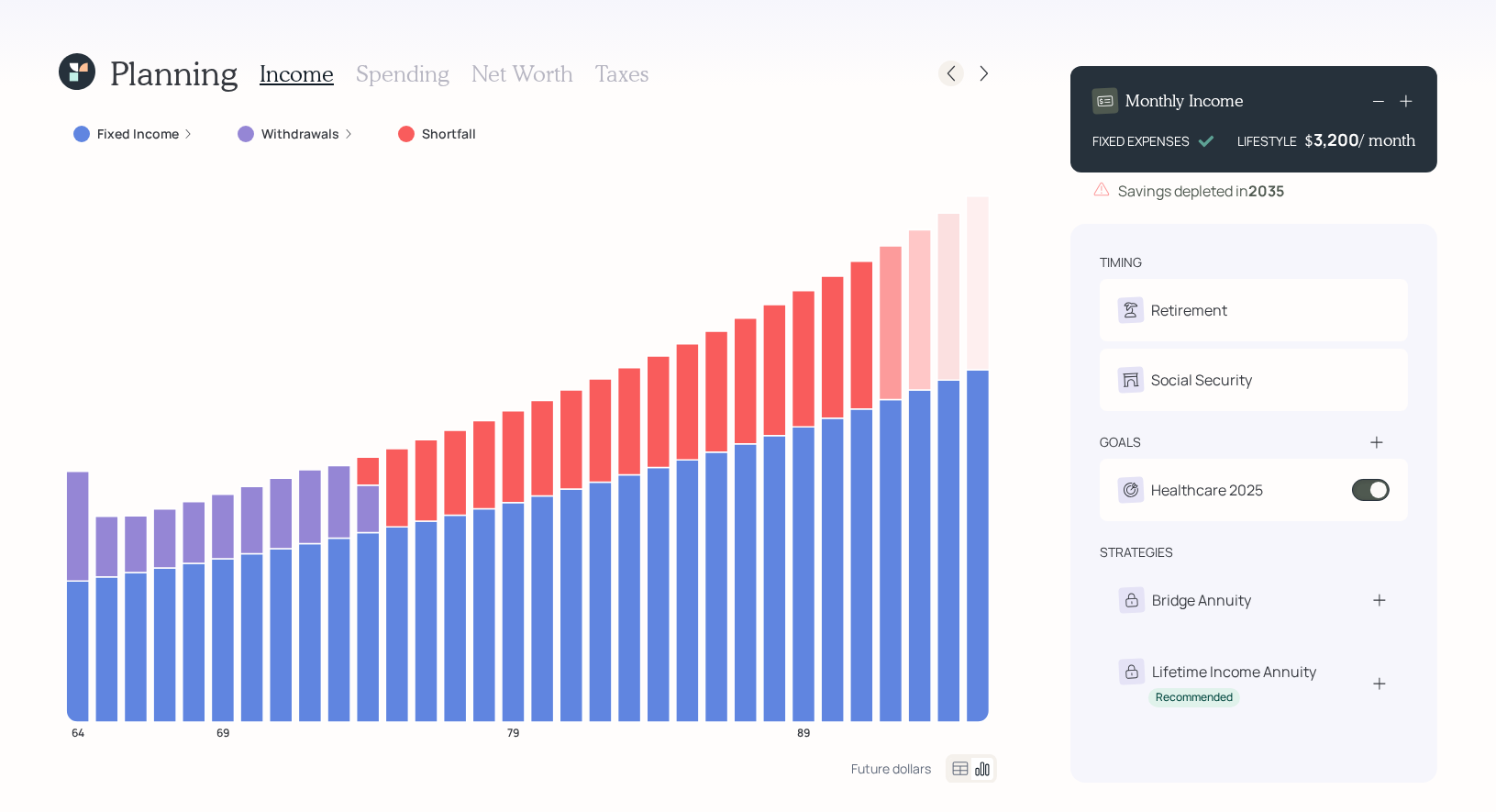
click at [951, 71] on icon at bounding box center [951, 73] width 19 height 19
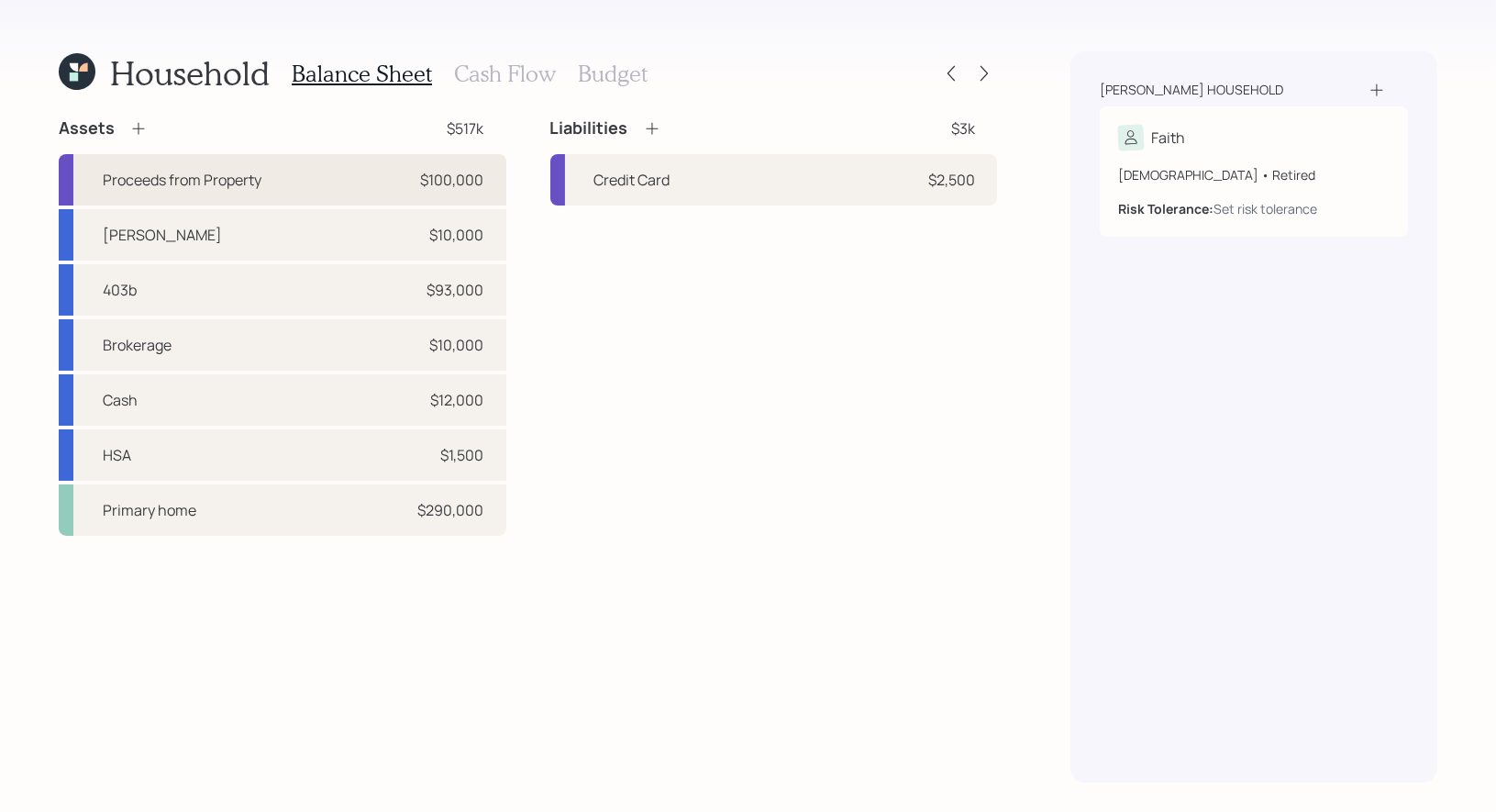
click at [237, 180] on div "Proceeds from Property" at bounding box center [182, 179] width 159 height 22
select select "emergency_fund"
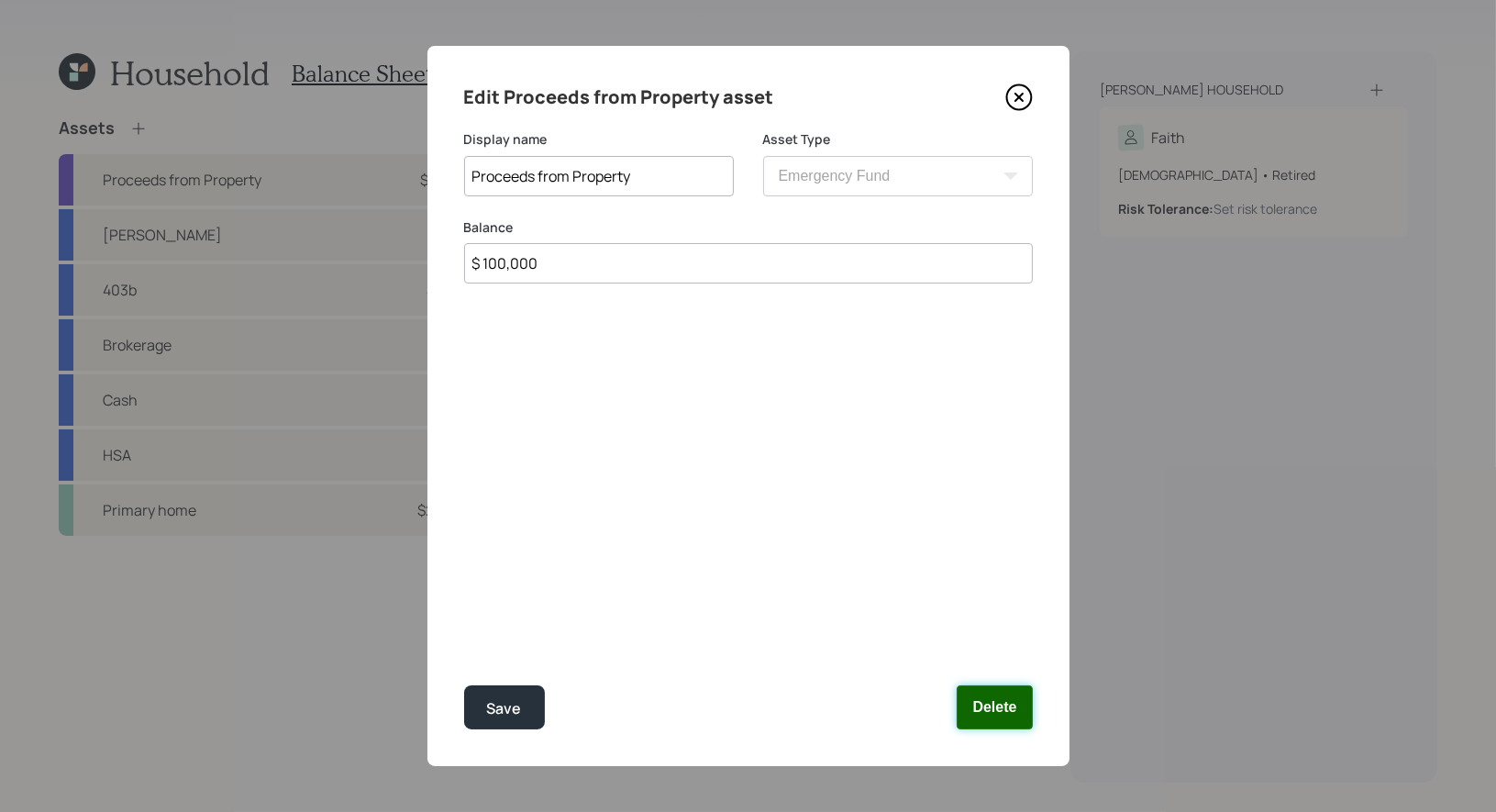
click at [987, 701] on button "Delete" at bounding box center [994, 706] width 75 height 44
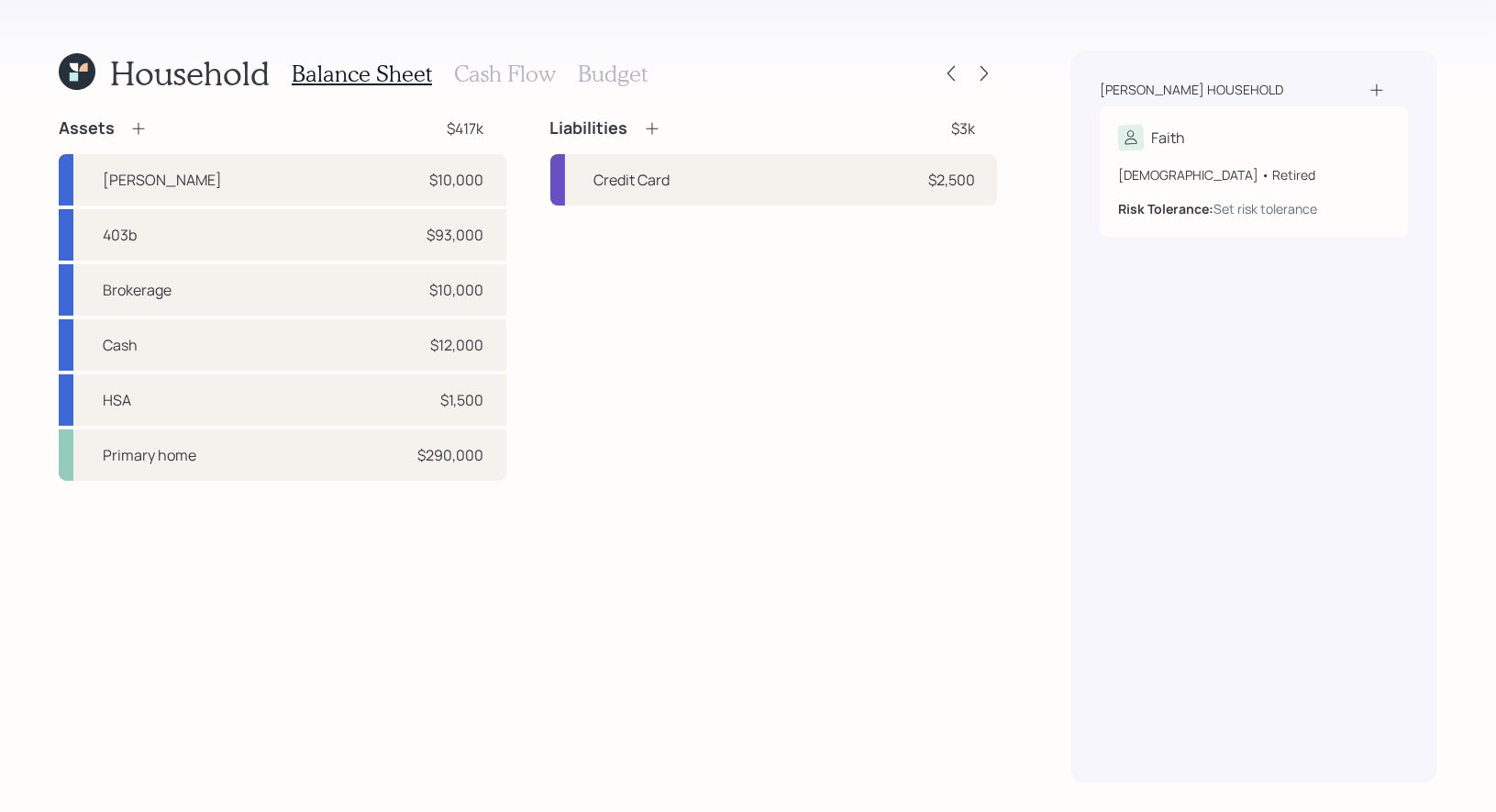
click at [139, 128] on icon at bounding box center [138, 129] width 12 height 12
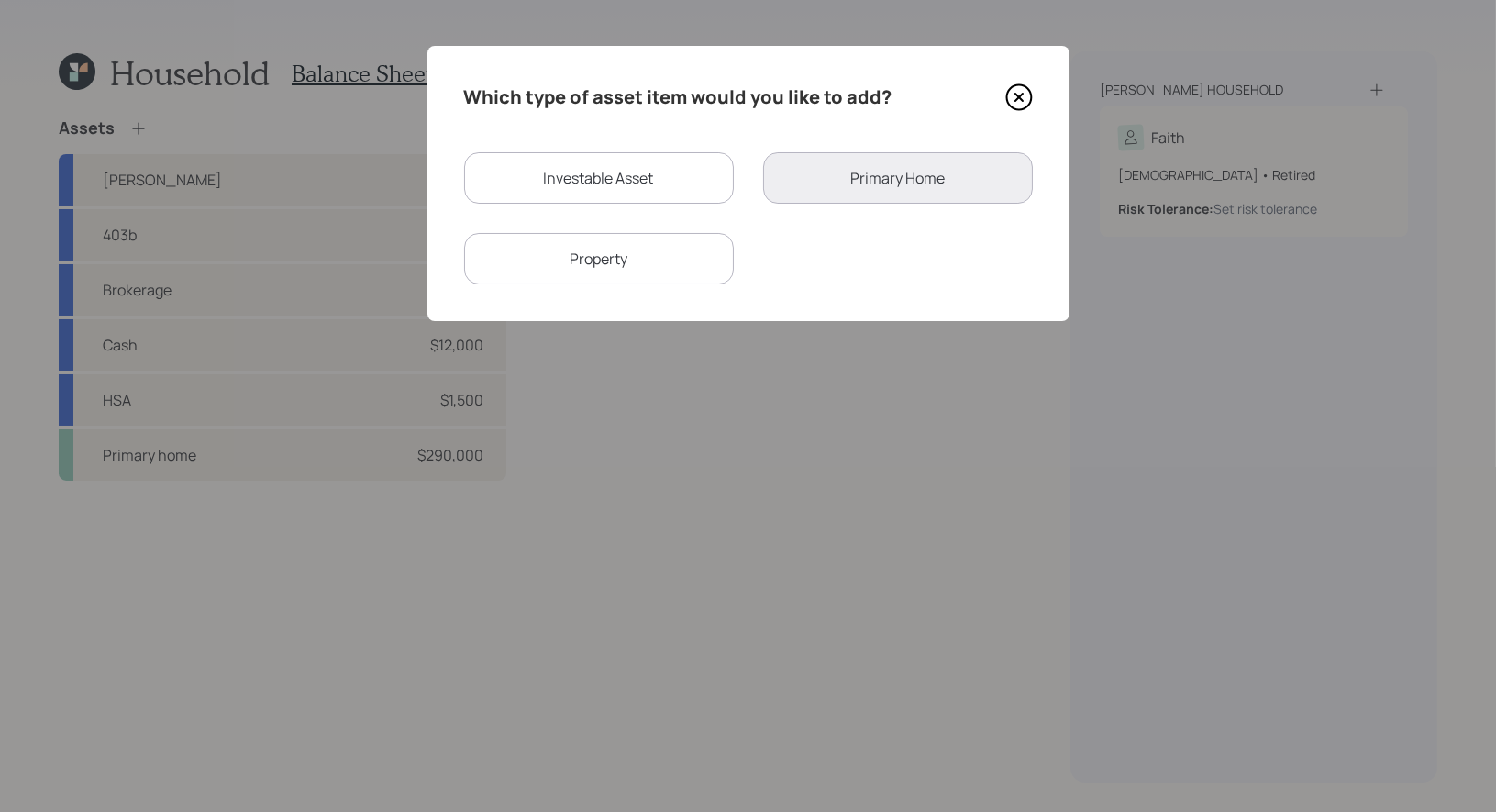
click at [576, 194] on div "Investable Asset" at bounding box center [599, 178] width 270 height 51
select select "taxable"
select select "balanced"
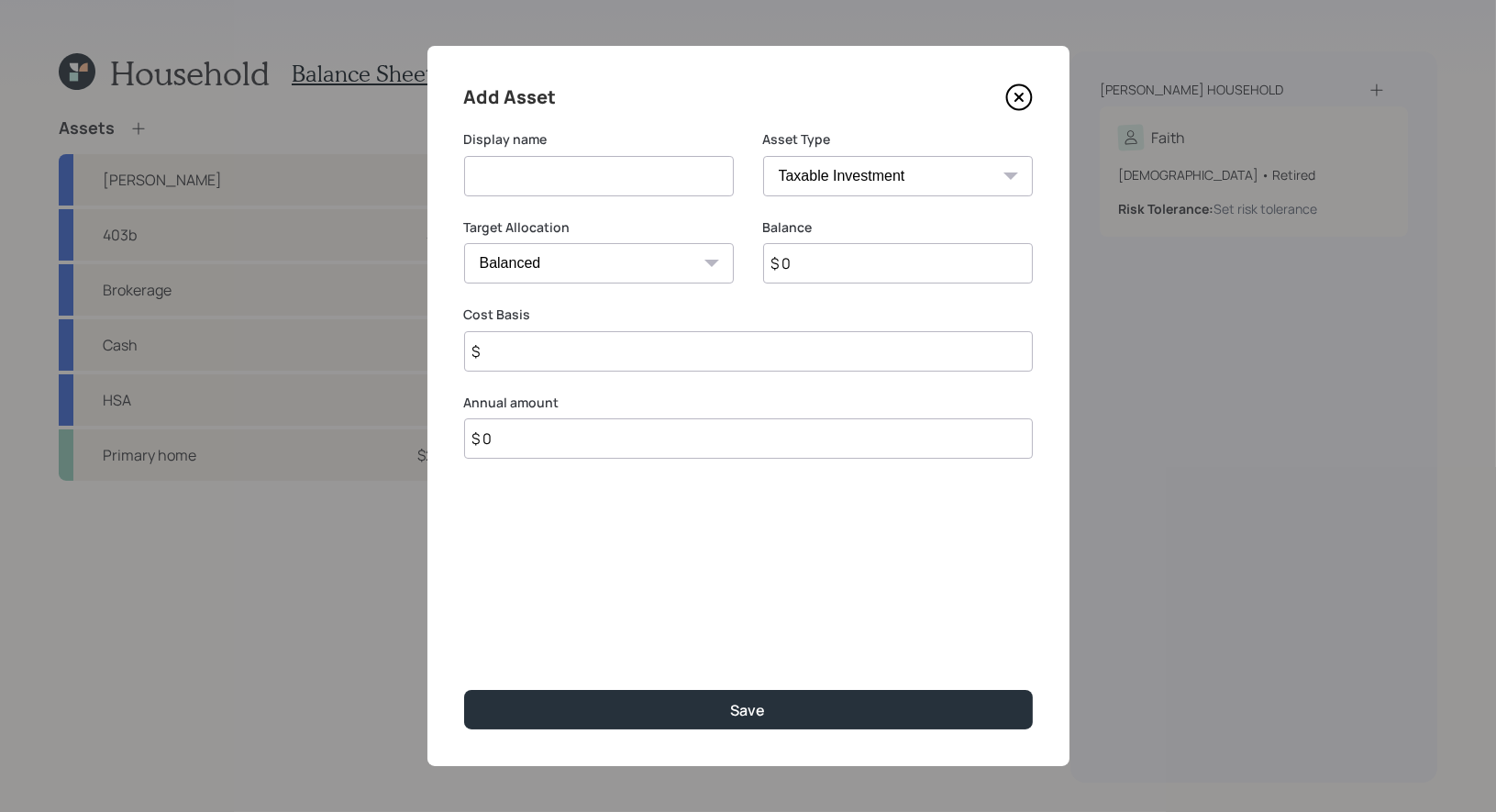
click at [594, 171] on input at bounding box center [599, 175] width 270 height 40
type input "Brokerage"
click at [922, 273] on input "$ 0" at bounding box center [898, 262] width 270 height 40
type input "$ 100,000"
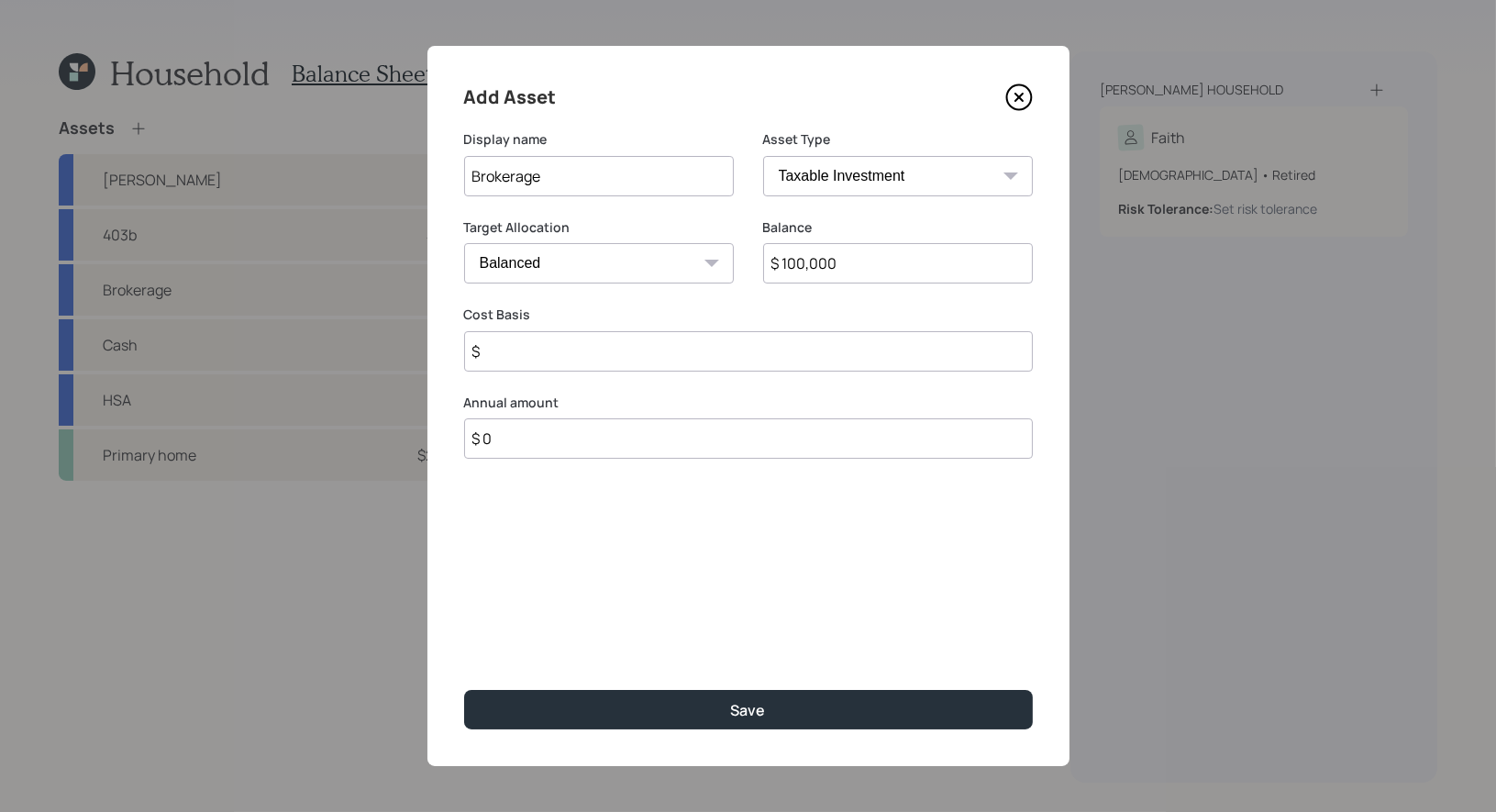
click at [805, 338] on input "$" at bounding box center [748, 350] width 568 height 40
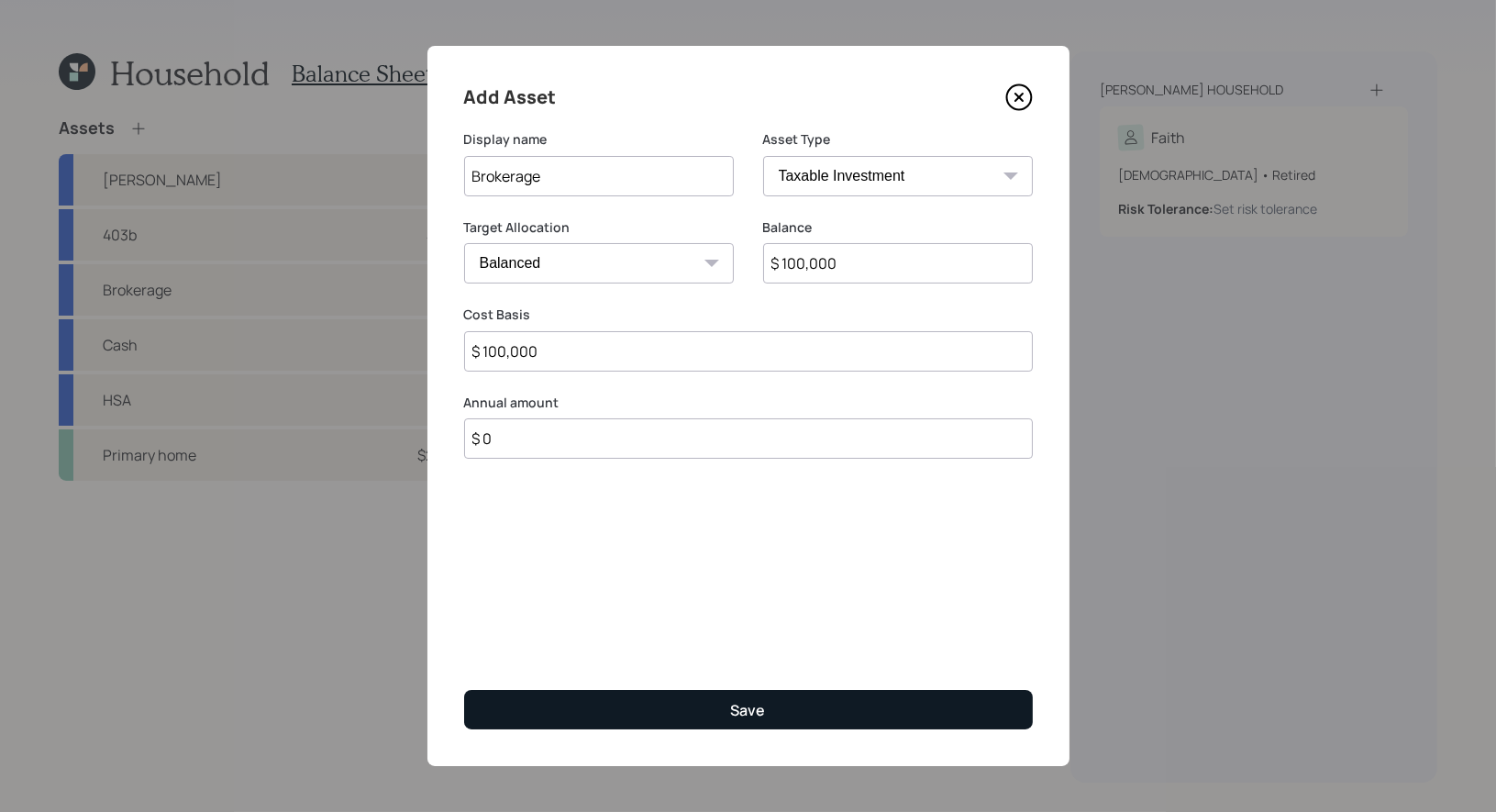
type input "$ 100,000"
click at [742, 712] on div "Save" at bounding box center [748, 709] width 35 height 21
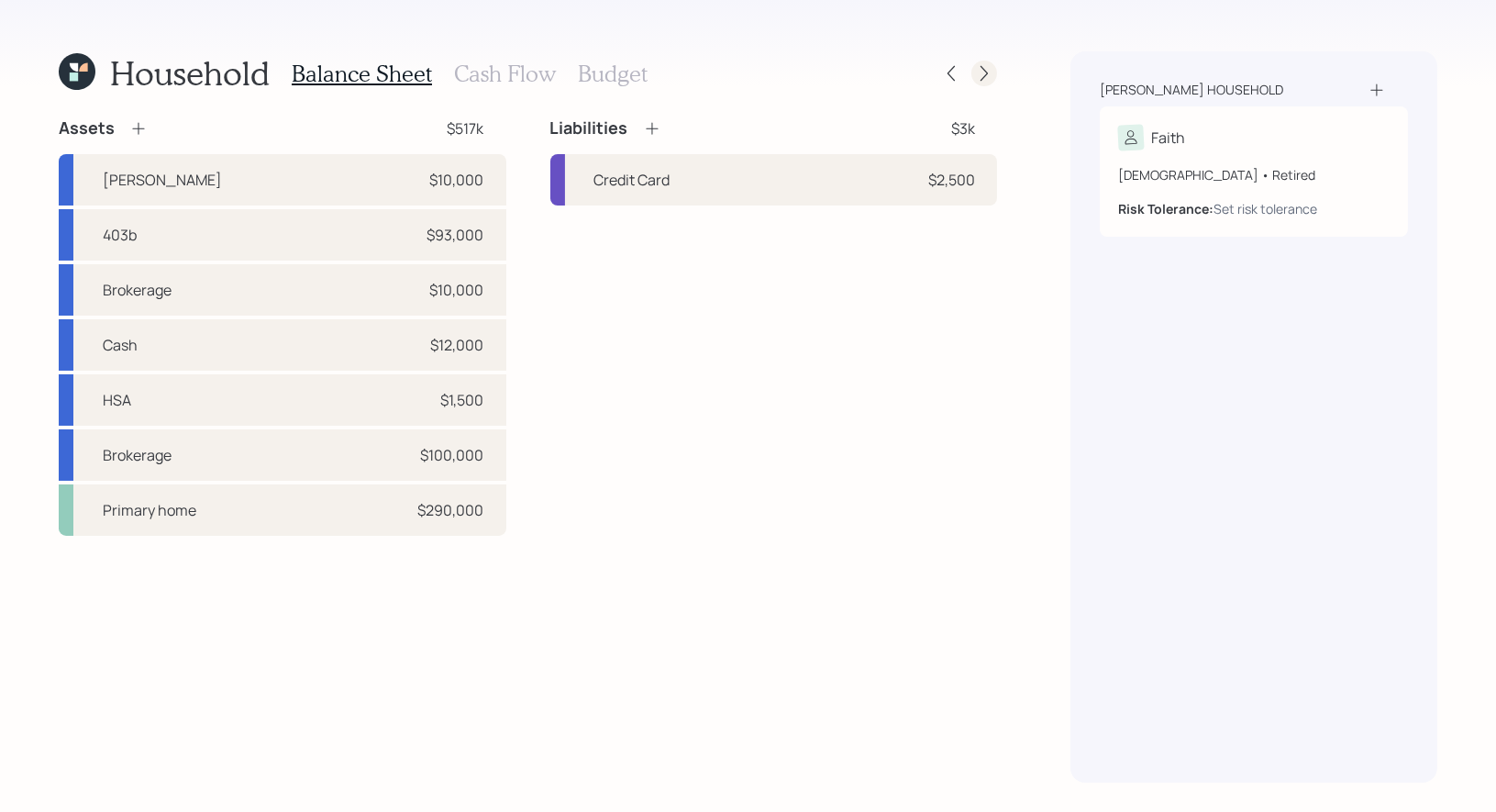
click at [986, 74] on icon at bounding box center [983, 73] width 7 height 16
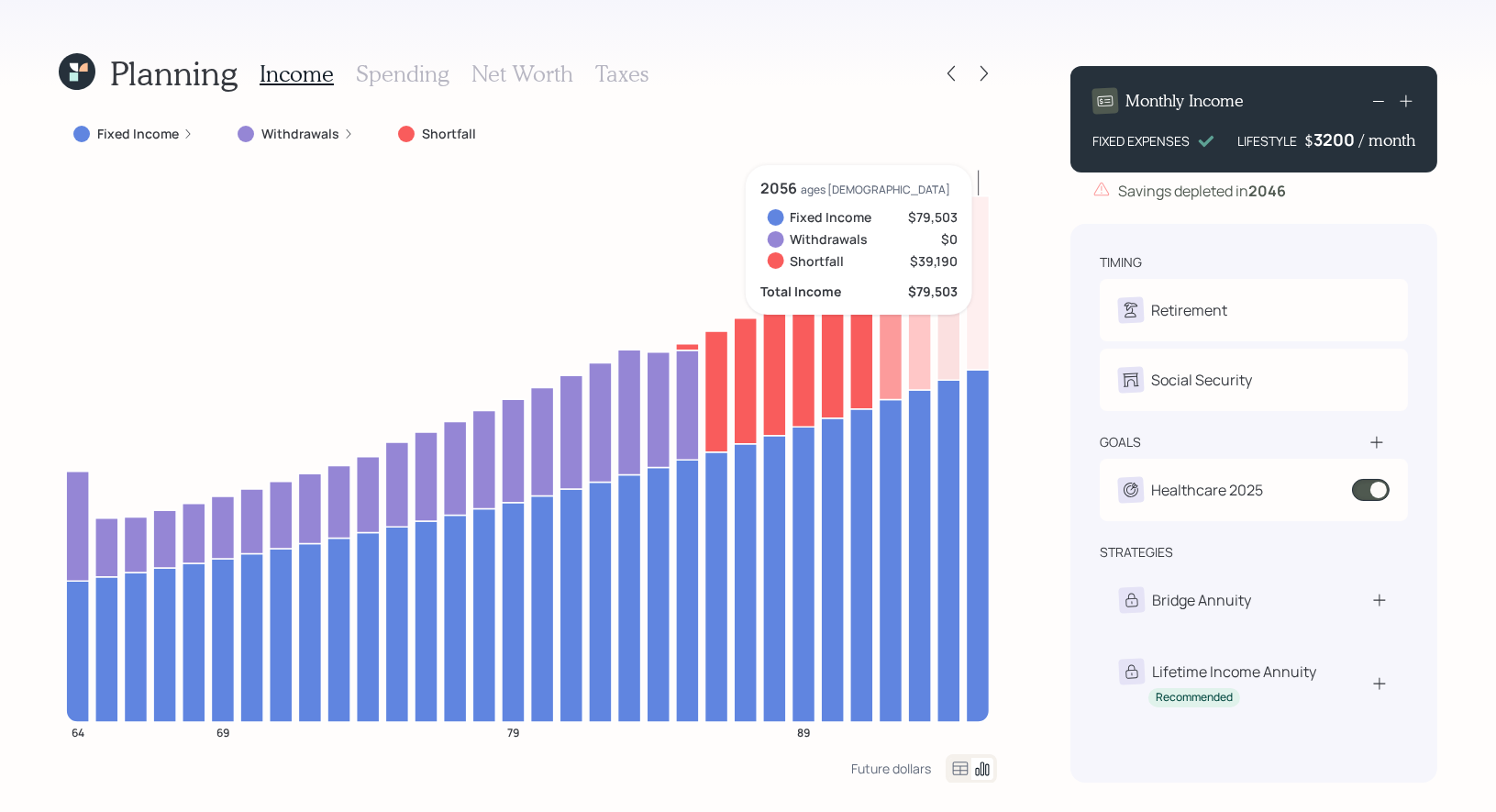
drag, startPoint x: 1418, startPoint y: 144, endPoint x: 1310, endPoint y: 147, distance: 108.0
click at [1310, 147] on div "Monthly Income FIXED EXPENSES LIFESTYLE $ 3200 / month" at bounding box center [1253, 118] width 367 height 107
click at [1467, 164] on div "Planning Income Spending Net Worth Taxes Fixed Income Withdrawals Shortfall 64 …" at bounding box center [748, 406] width 1496 height 812
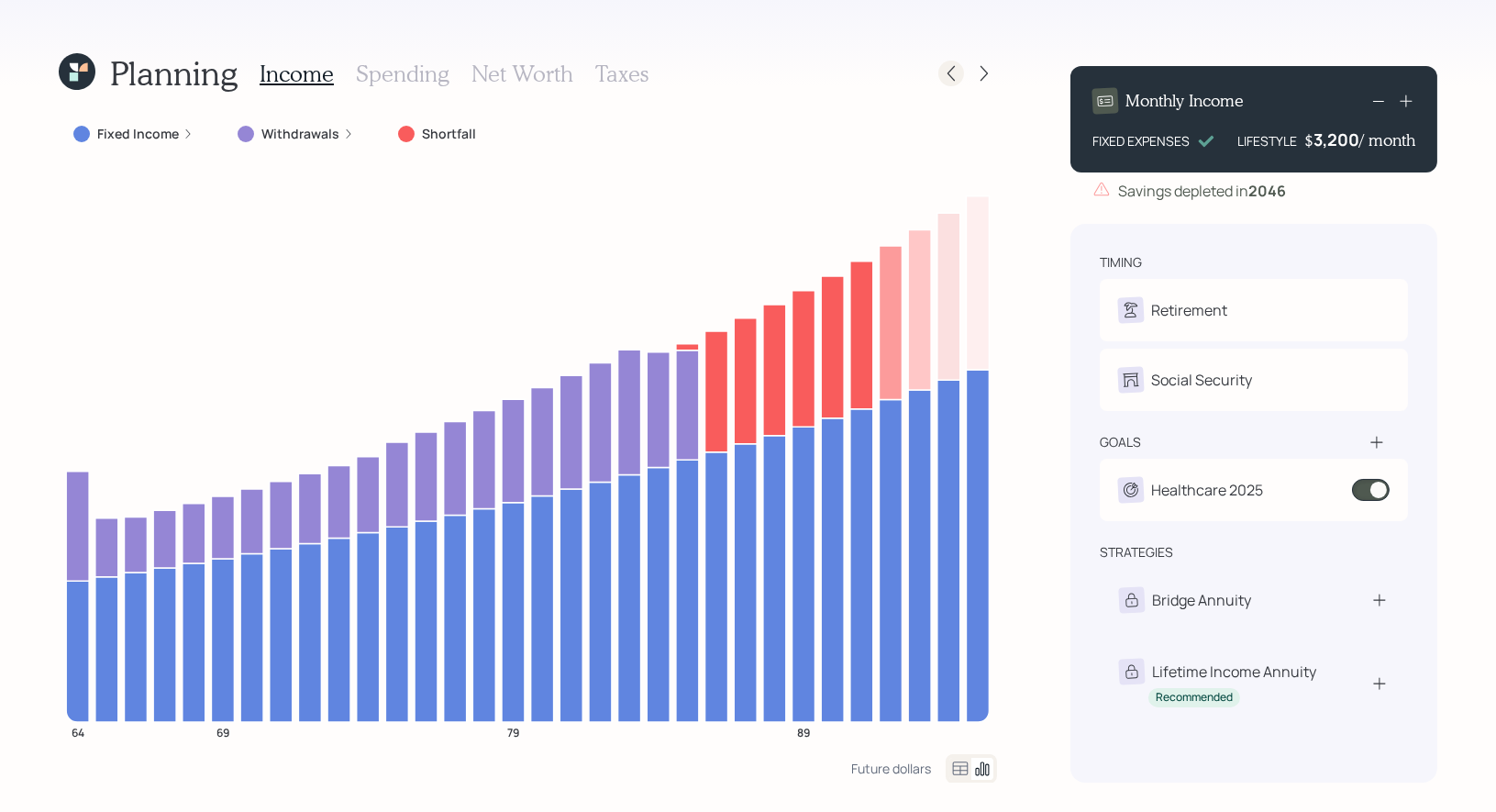
click at [958, 69] on icon at bounding box center [951, 73] width 19 height 19
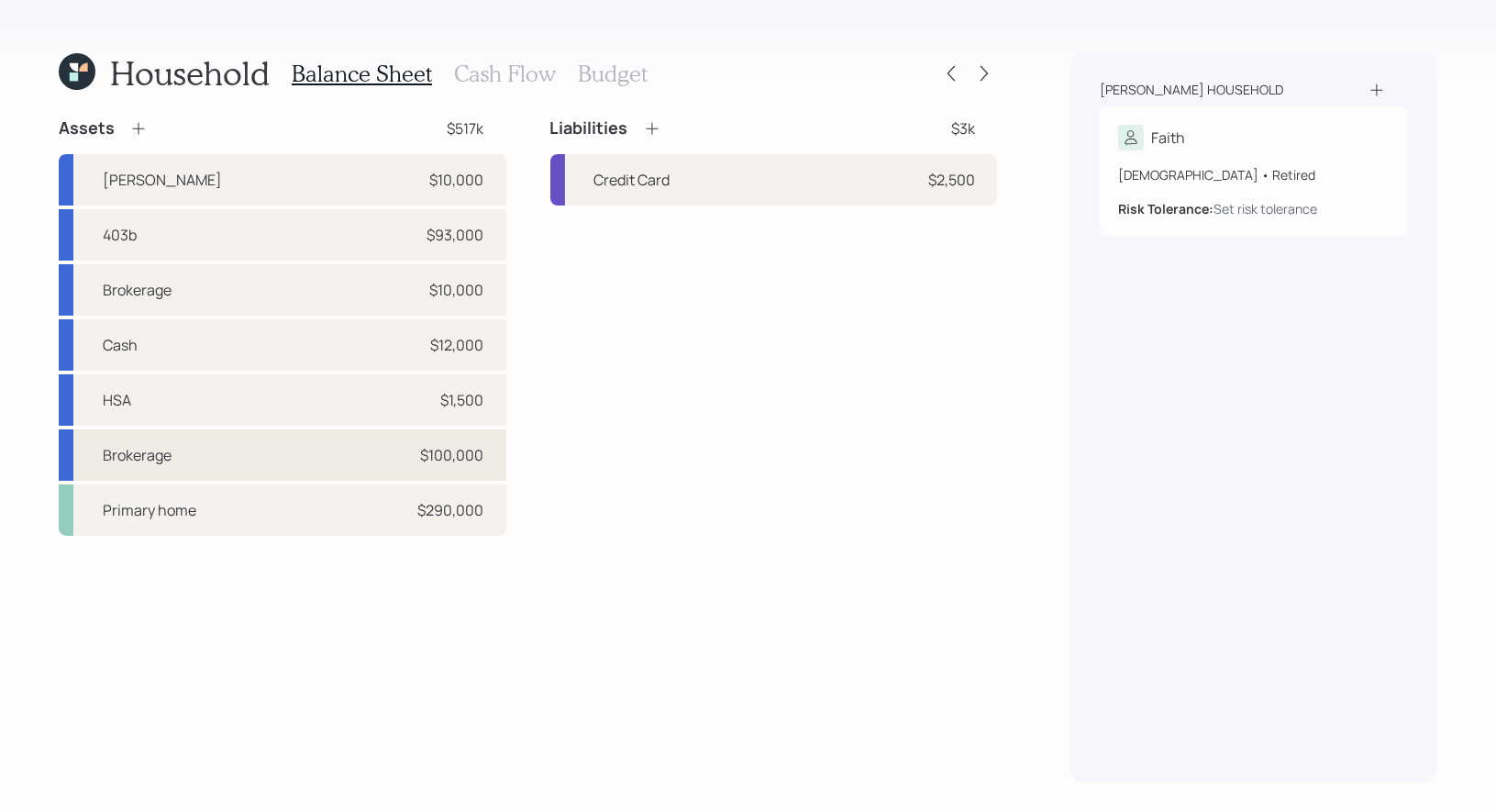
click at [293, 458] on div "Brokerage $100,000" at bounding box center [282, 455] width 447 height 51
select select "taxable"
select select "balanced"
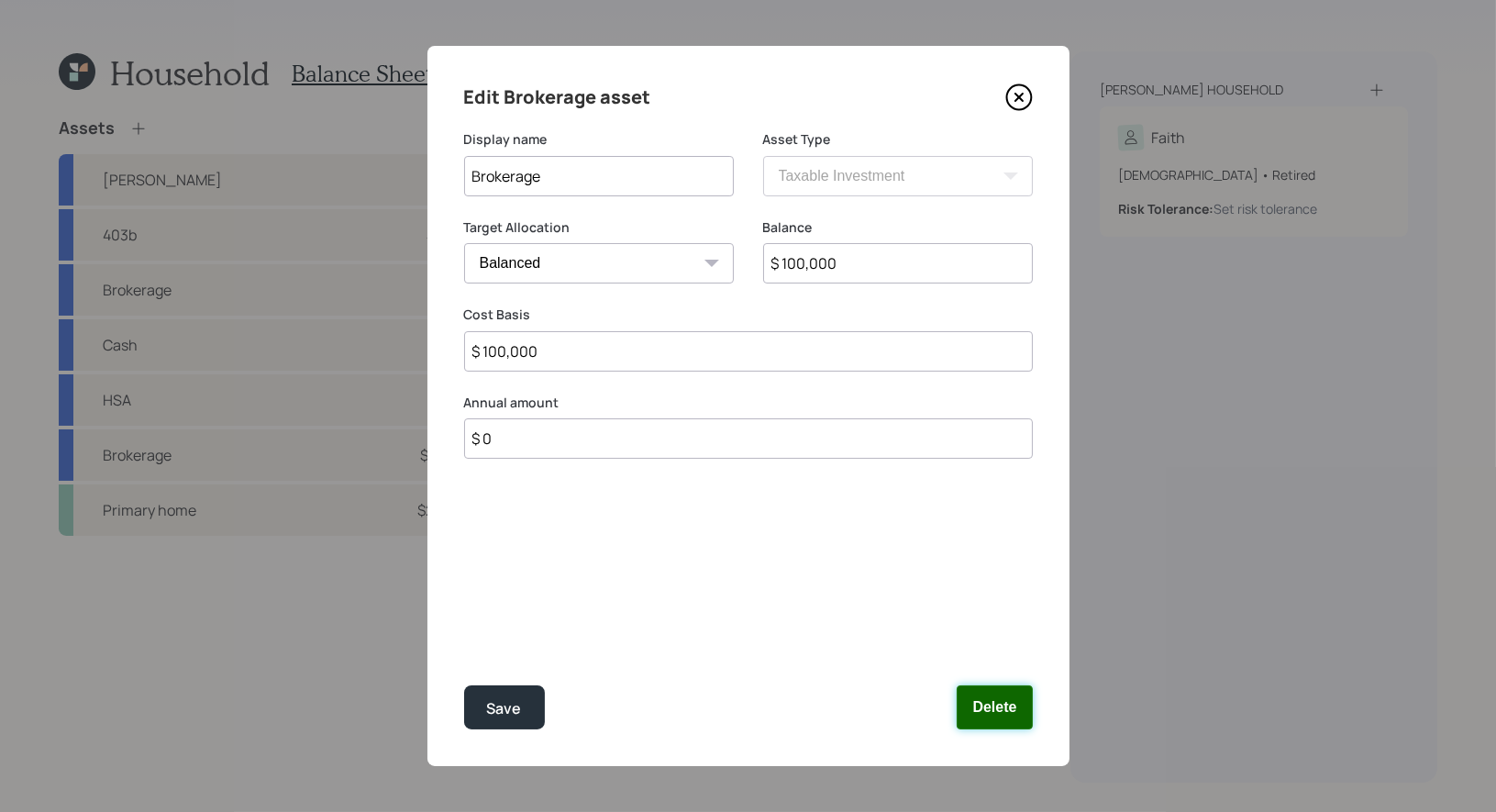
click at [1007, 708] on button "Delete" at bounding box center [994, 706] width 75 height 44
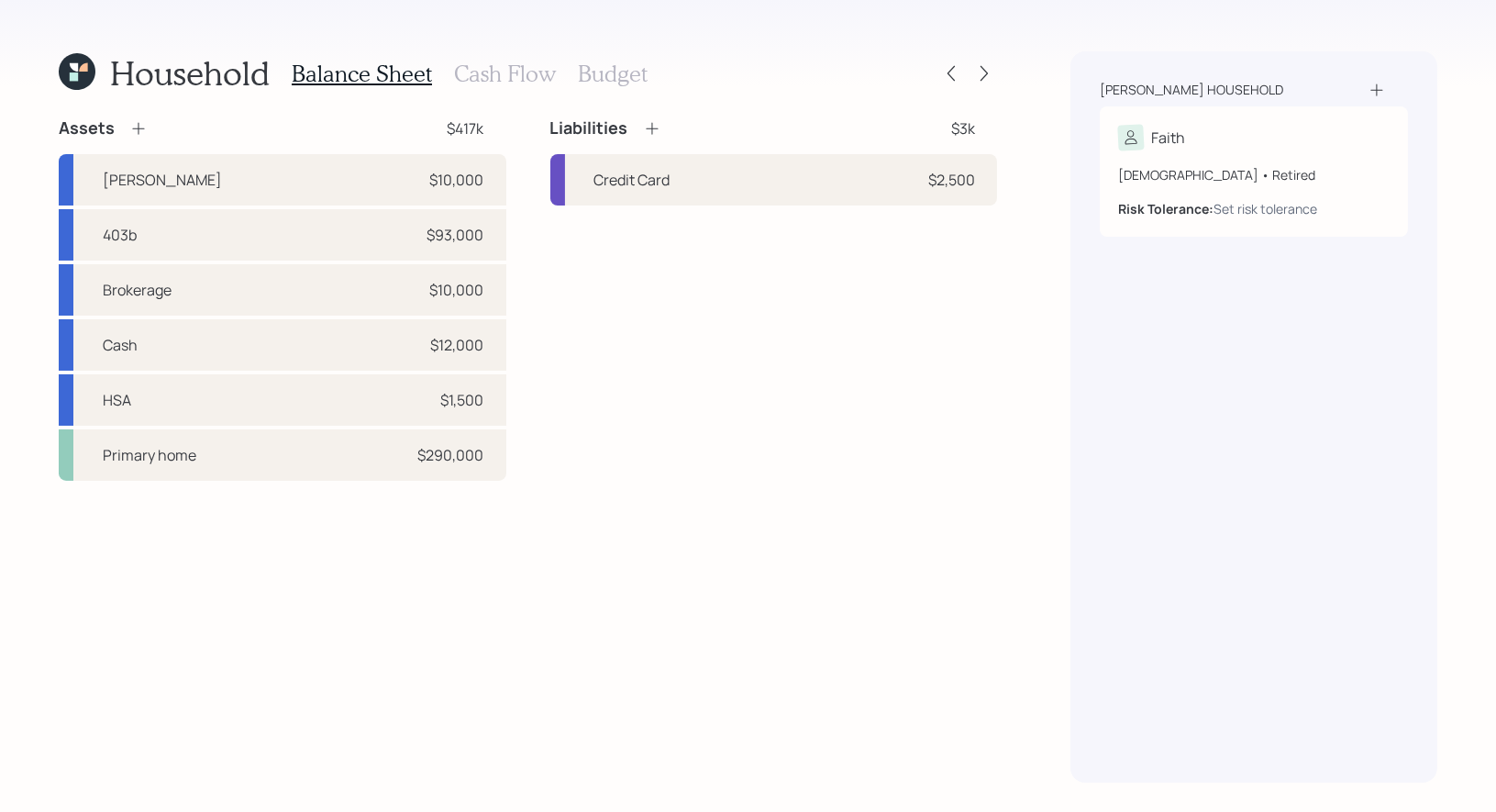
click at [139, 123] on icon at bounding box center [138, 128] width 19 height 19
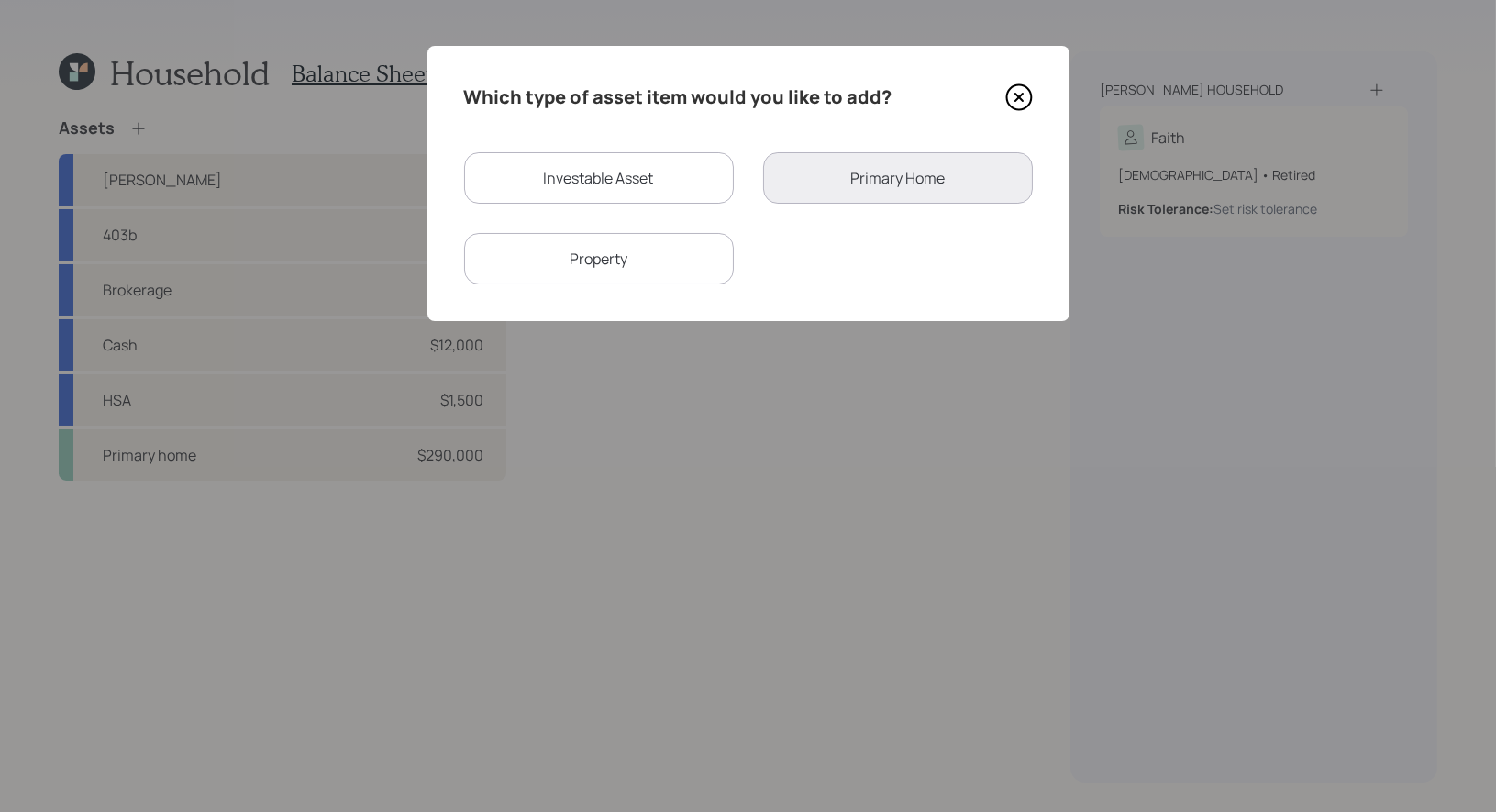
click at [604, 179] on div "Investable Asset" at bounding box center [599, 178] width 270 height 51
select select "taxable"
select select "balanced"
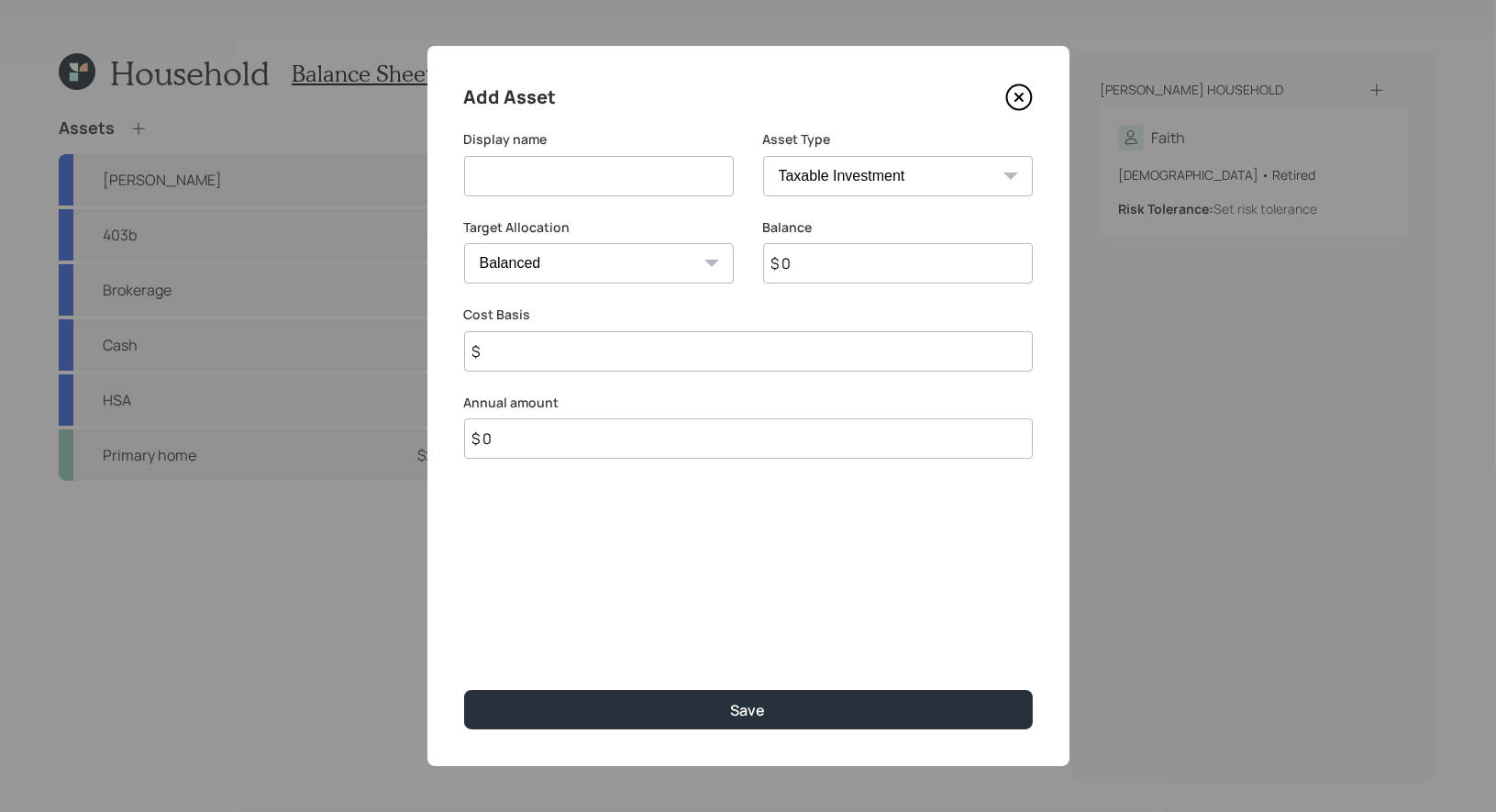
click at [587, 177] on input at bounding box center [599, 175] width 270 height 40
click at [947, 175] on select "SEP [PERSON_NAME] IRA 401(k) [PERSON_NAME] 401(k) 403(b) [PERSON_NAME] 403(b) 4…" at bounding box center [898, 175] width 270 height 40
select select "emergency_fund"
click at [763, 156] on select "SEP [PERSON_NAME] IRA 401(k) [PERSON_NAME] 401(k) 403(b) [PERSON_NAME] 403(b) 4…" at bounding box center [898, 175] width 270 height 40
click at [638, 177] on input at bounding box center [599, 175] width 270 height 40
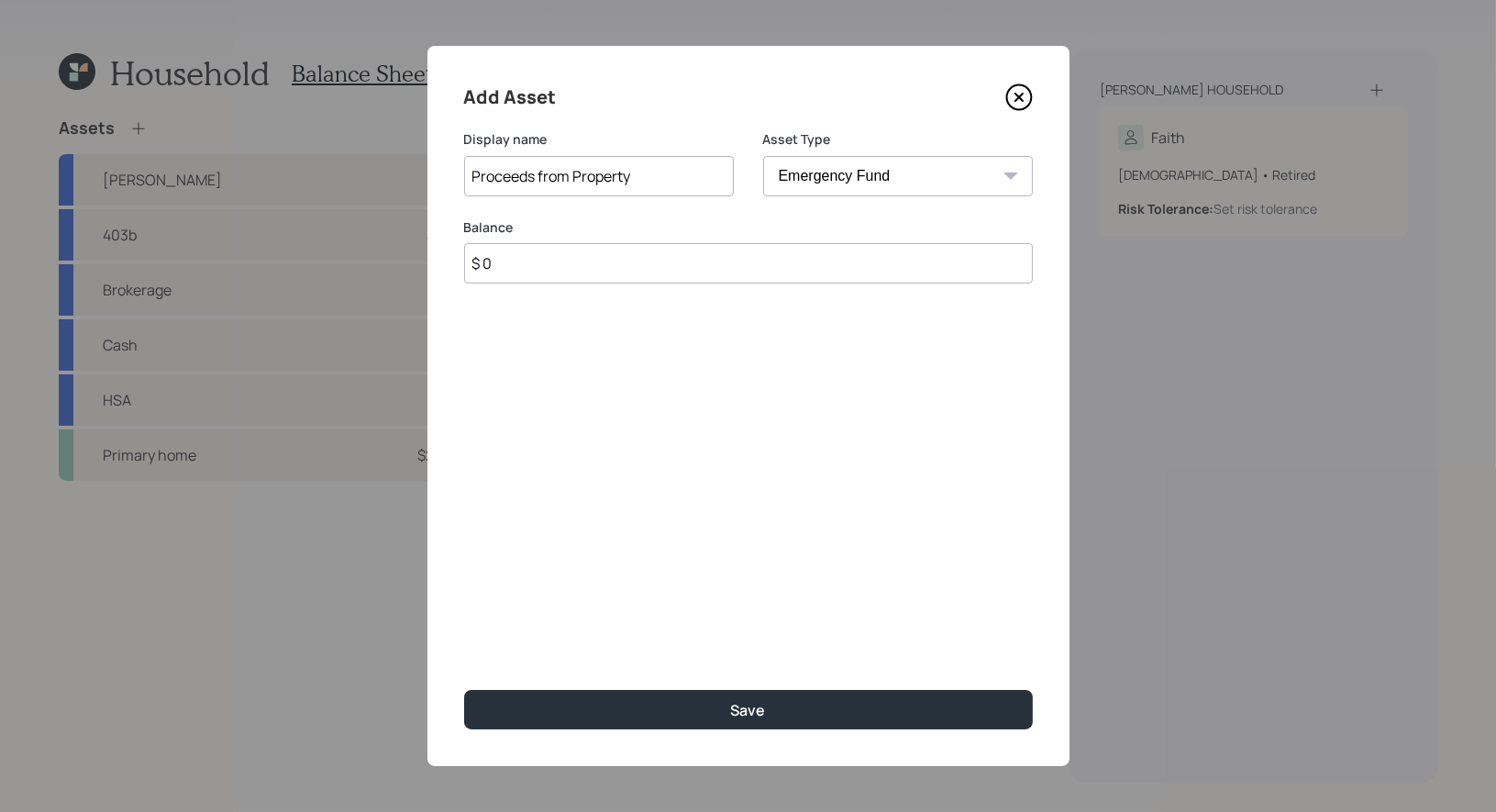
type input "Proceeds from Property"
click at [544, 265] on input "$ 0" at bounding box center [748, 262] width 568 height 40
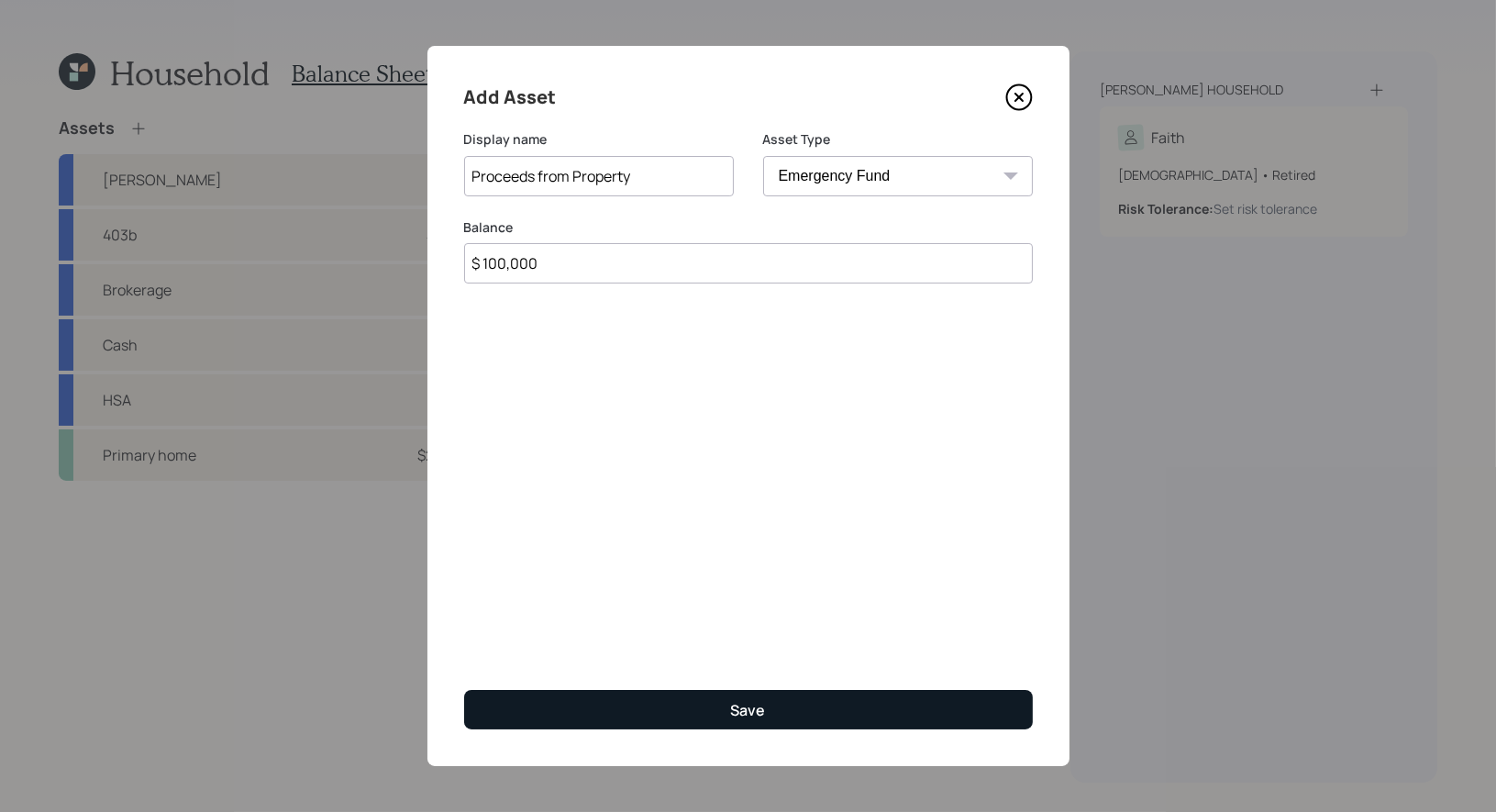
type input "$ 100,000"
click at [621, 707] on button "Save" at bounding box center [748, 709] width 568 height 39
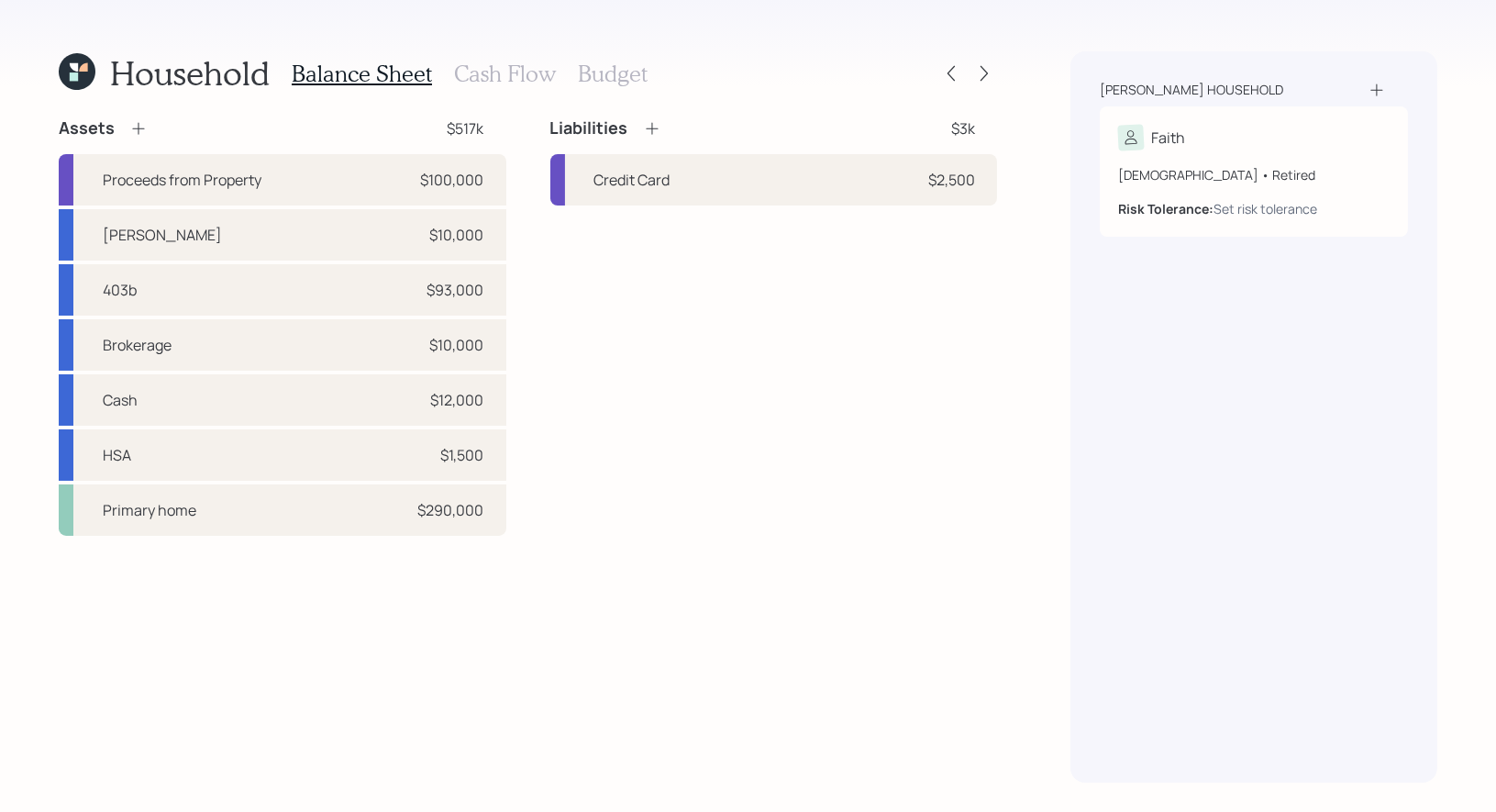
click at [513, 70] on h3 "Cash Flow" at bounding box center [505, 73] width 102 height 26
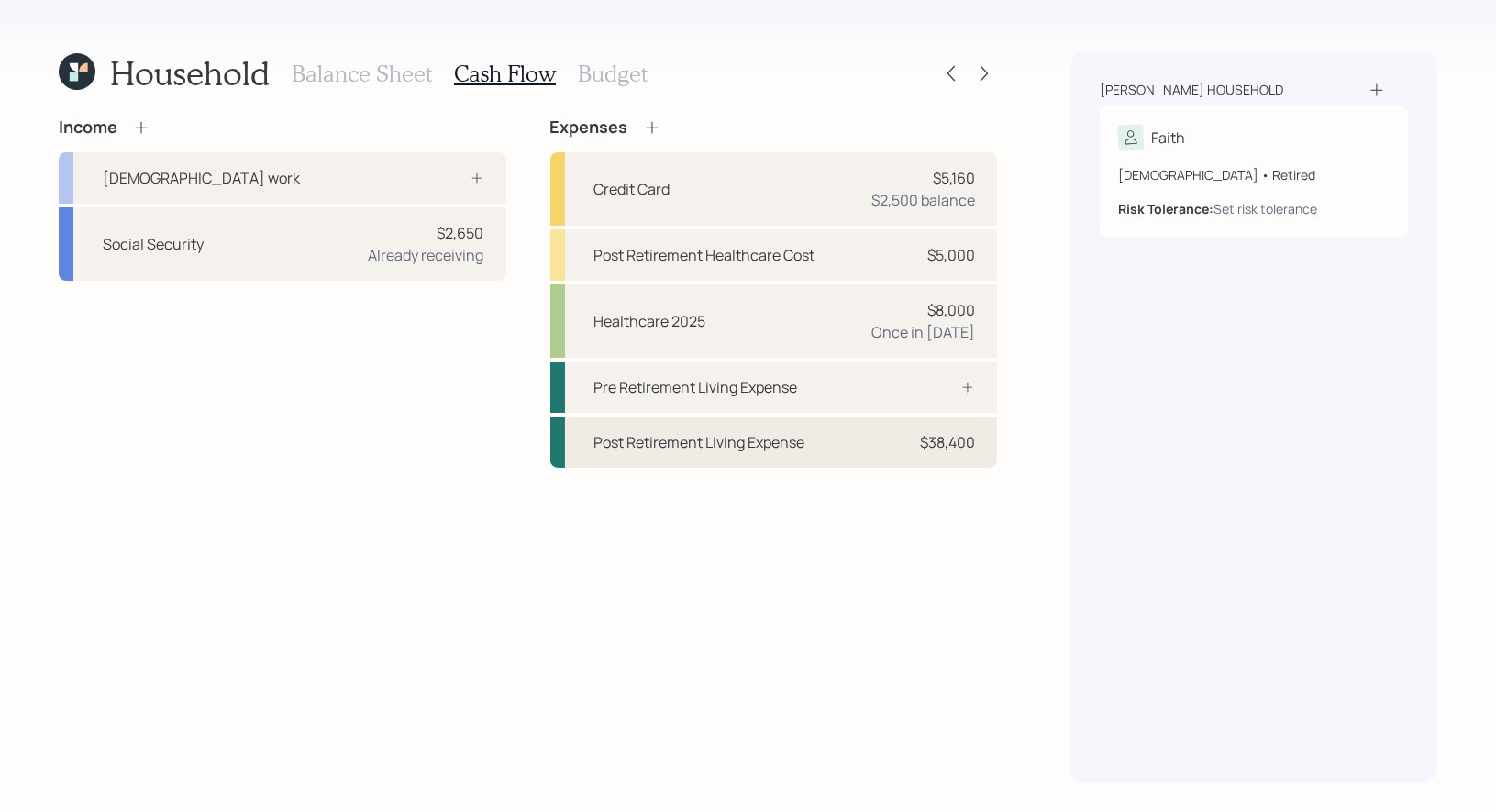
click at [730, 438] on div "Post Retirement Living Expense" at bounding box center [700, 442] width 211 height 22
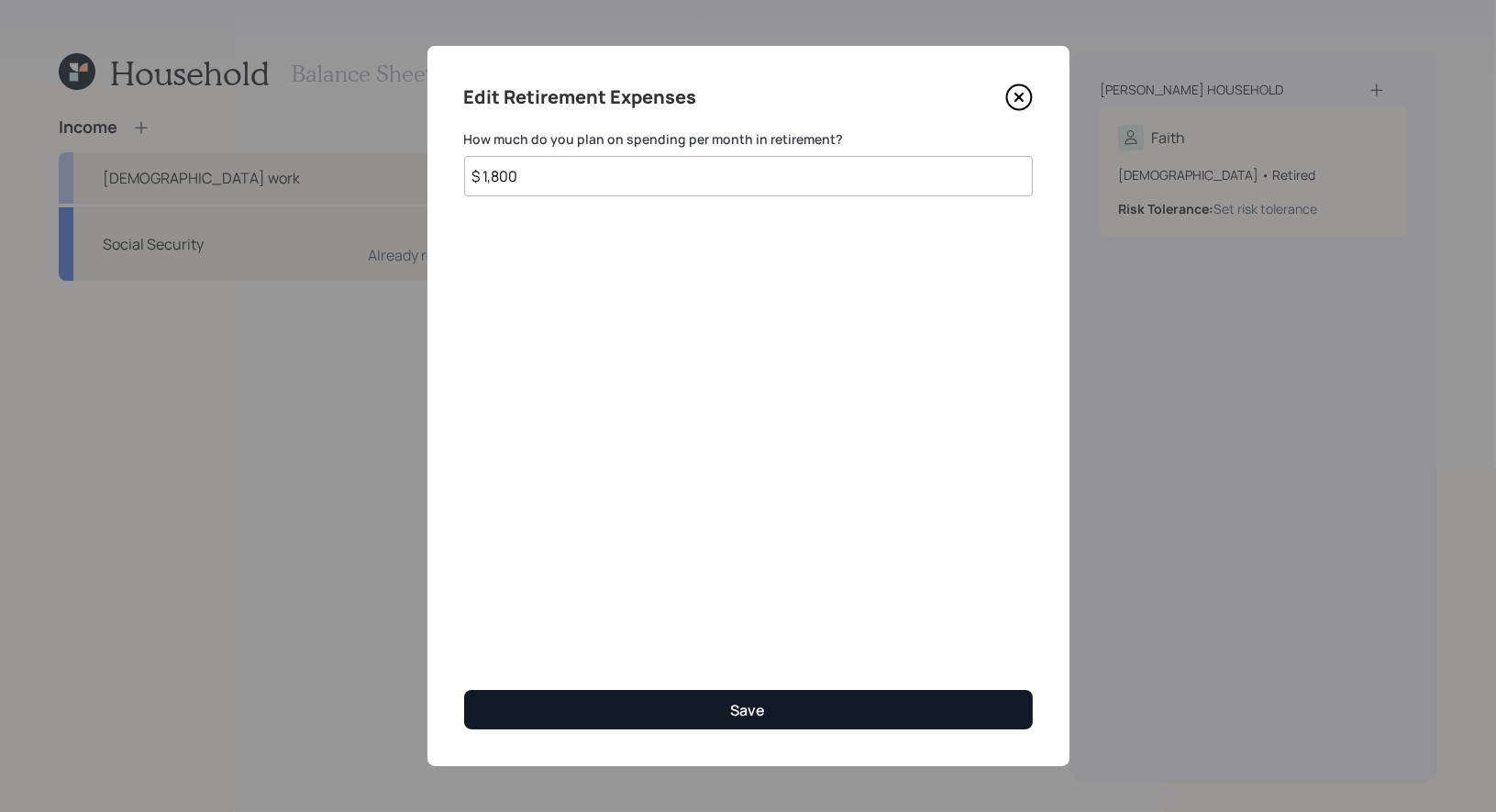
type input "$ 1,800"
click at [624, 697] on button "Save" at bounding box center [748, 709] width 568 height 39
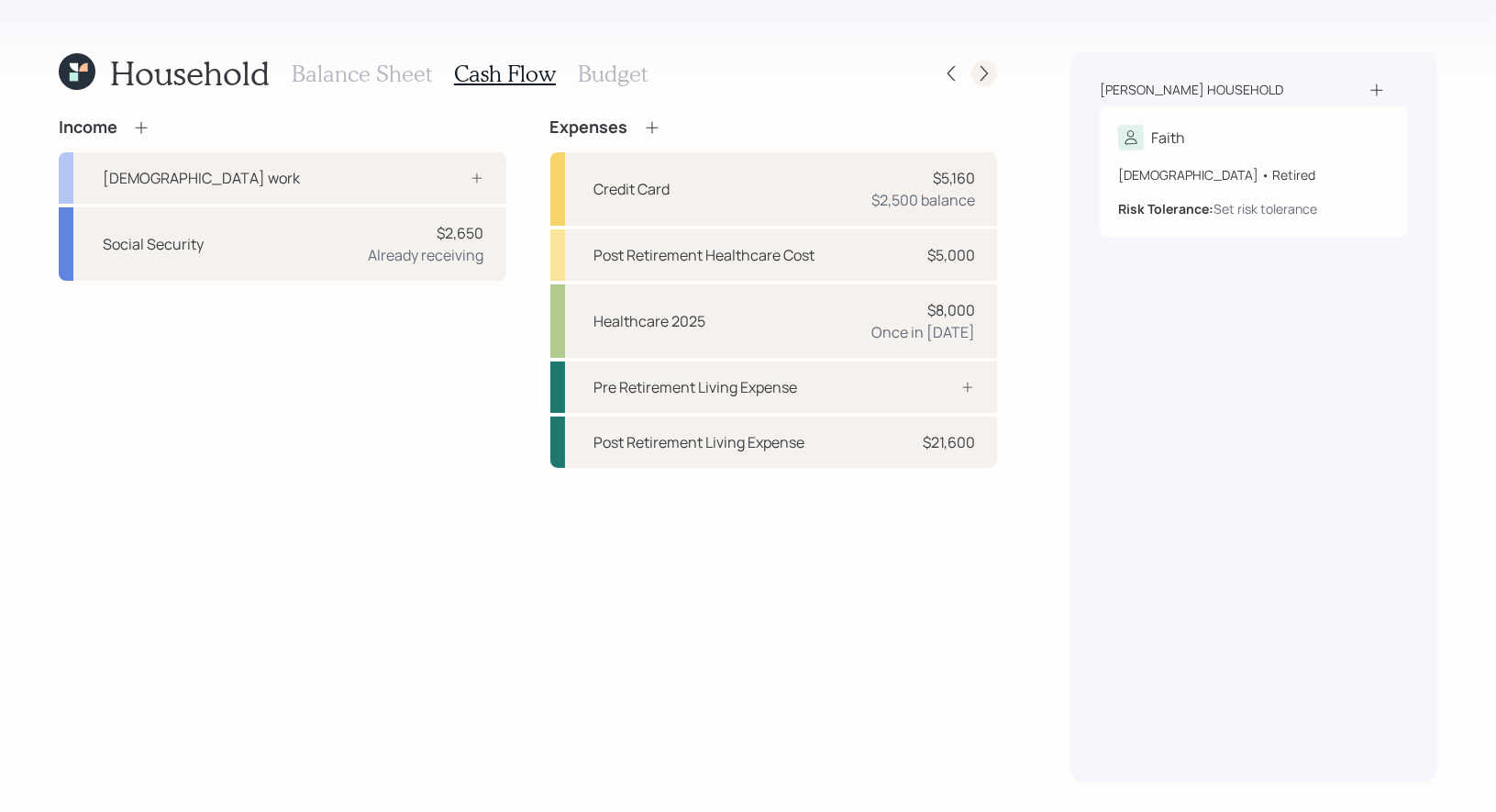
click at [982, 65] on icon at bounding box center [983, 73] width 19 height 19
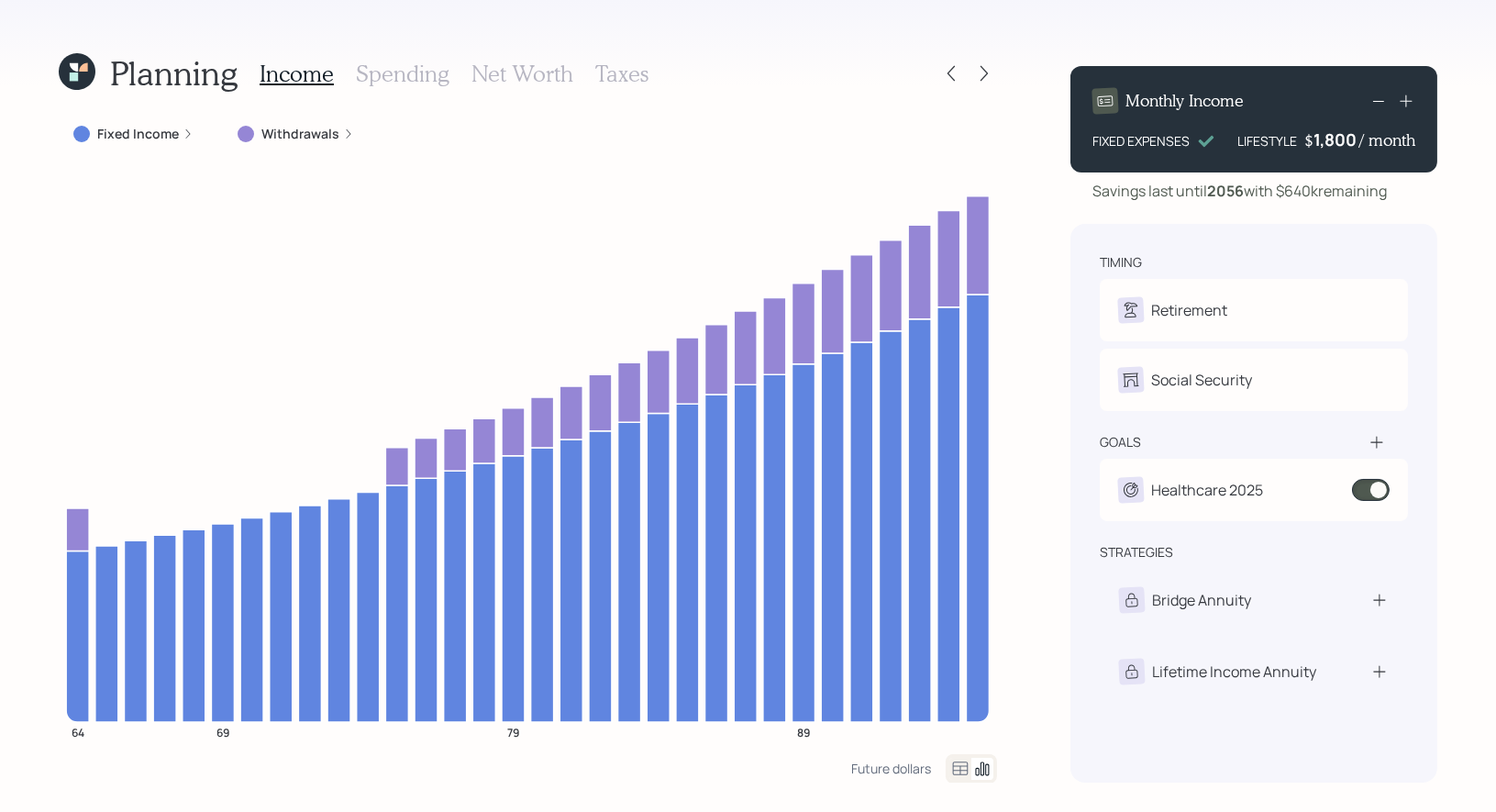
click at [518, 69] on h3 "Net Worth" at bounding box center [522, 73] width 102 height 26
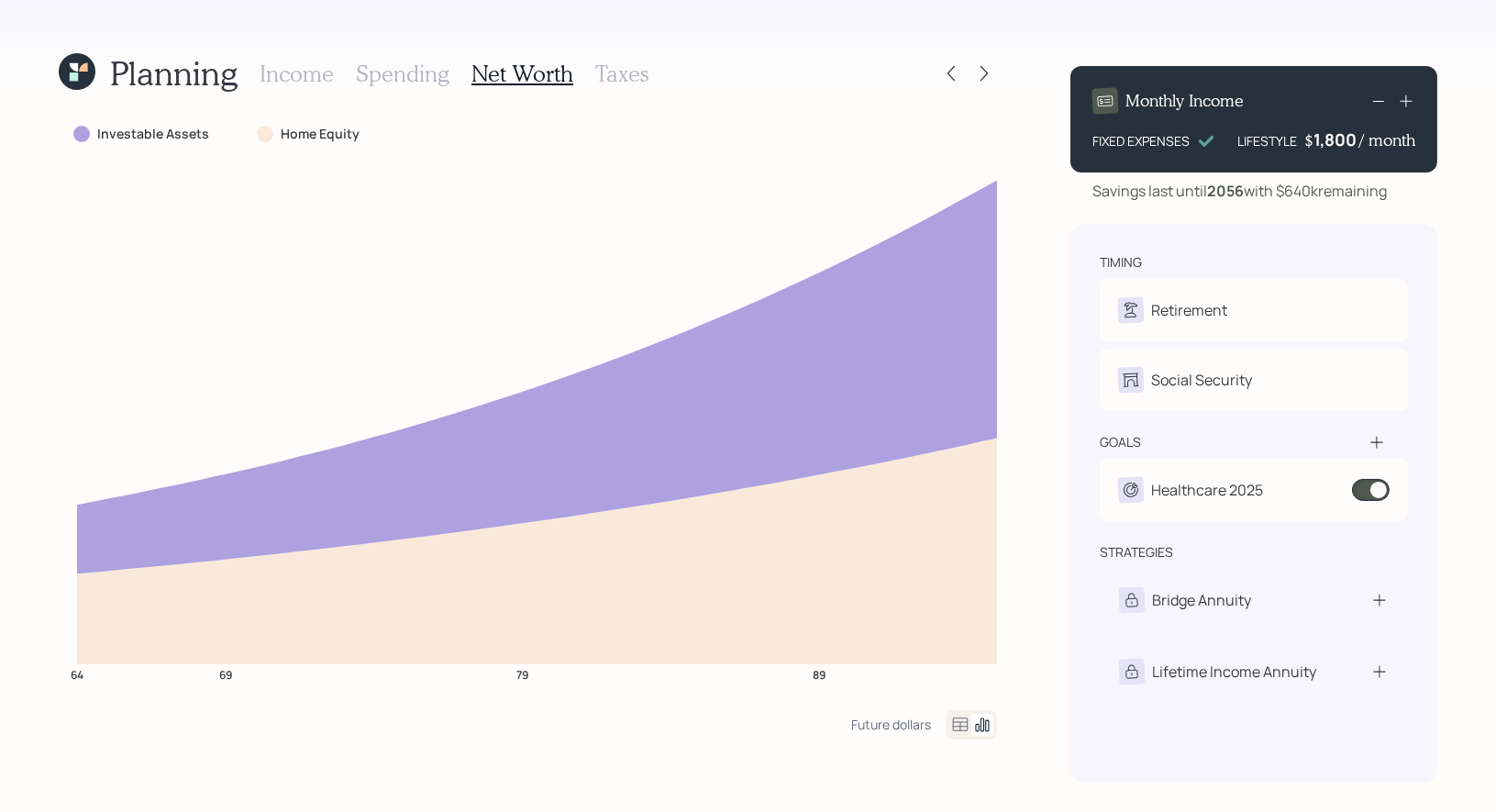
click at [627, 71] on h3 "Taxes" at bounding box center [621, 73] width 53 height 26
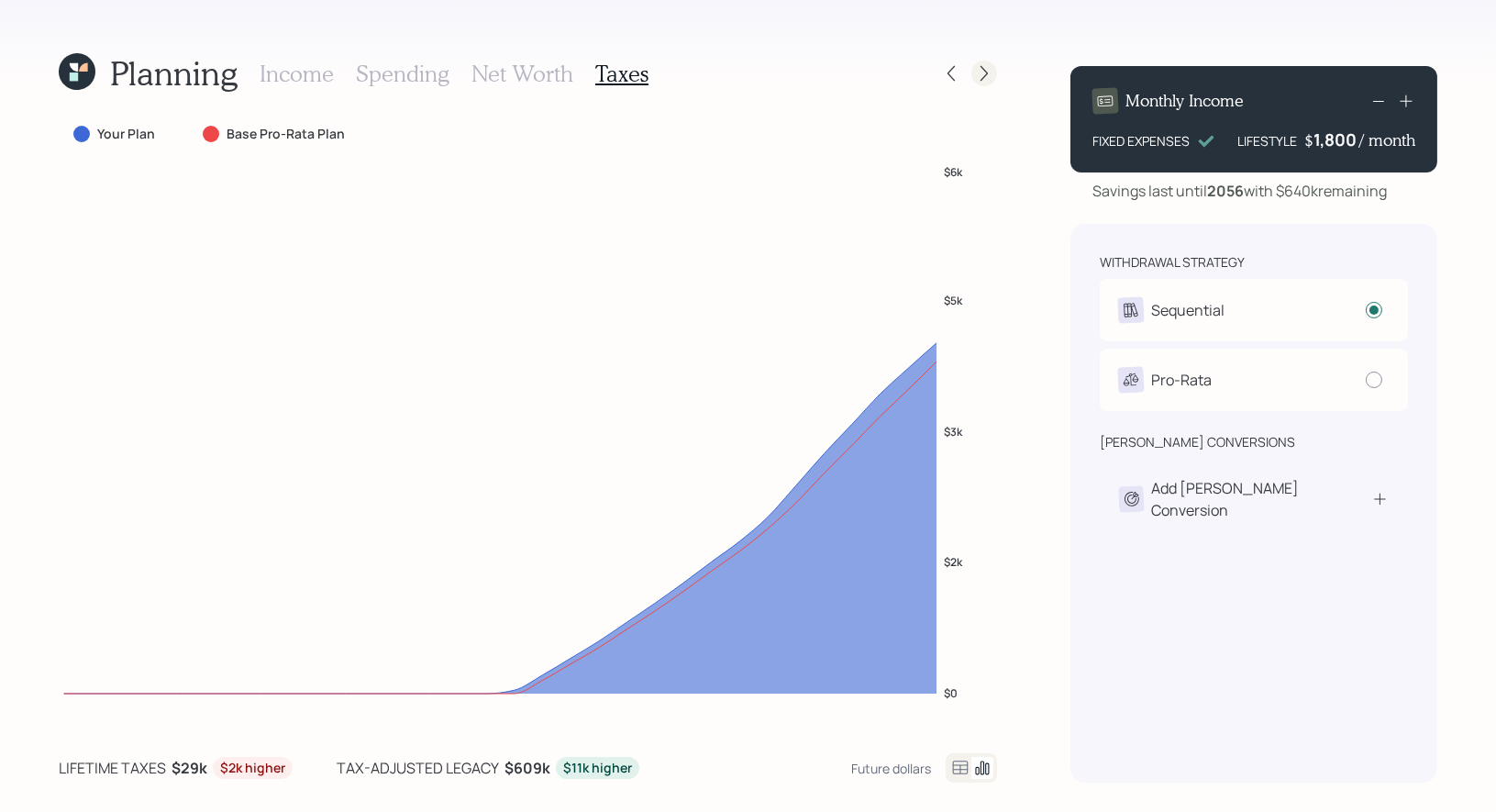
click at [985, 73] on icon at bounding box center [983, 73] width 19 height 19
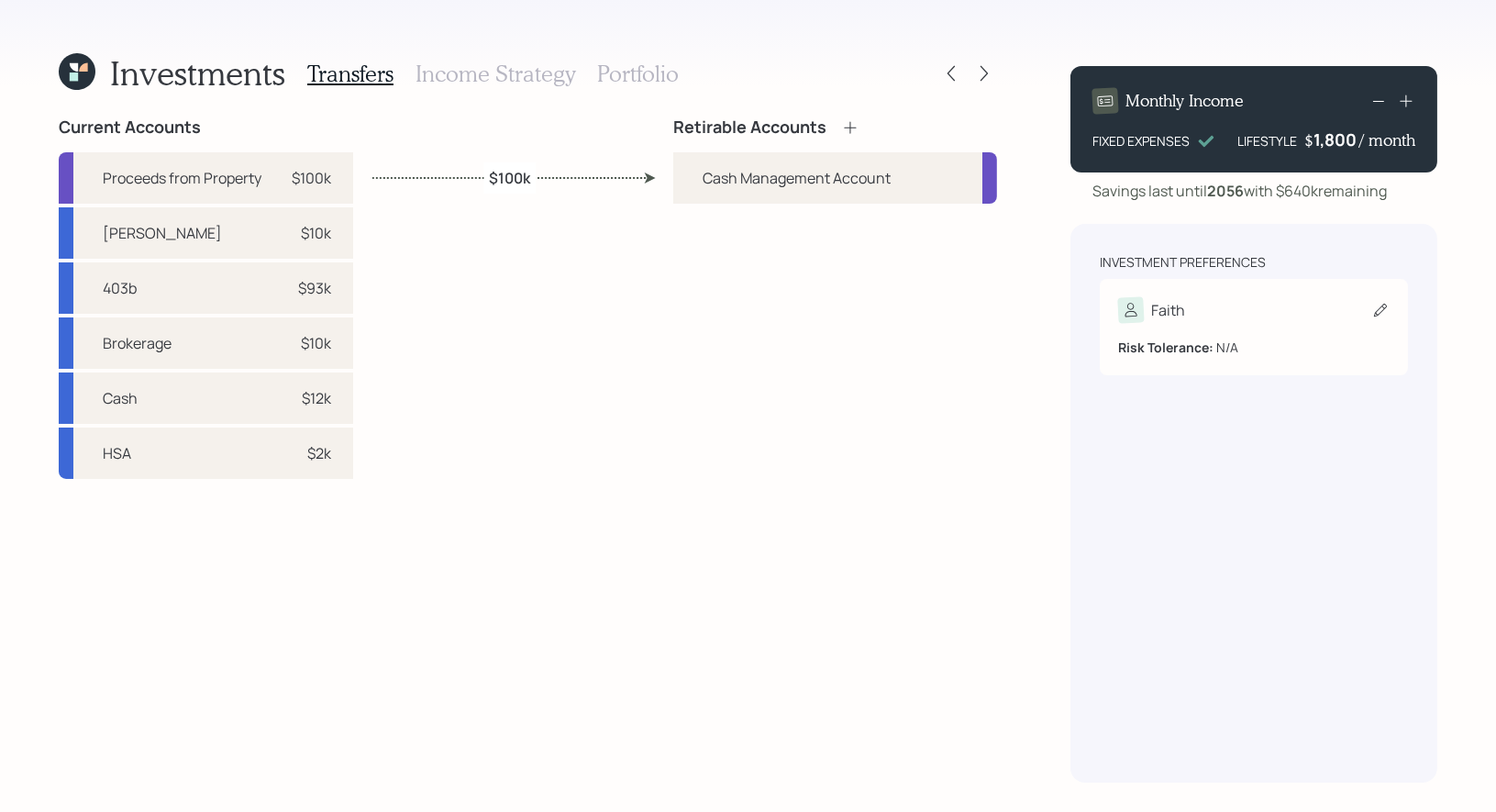
click at [1380, 318] on icon at bounding box center [1380, 309] width 19 height 19
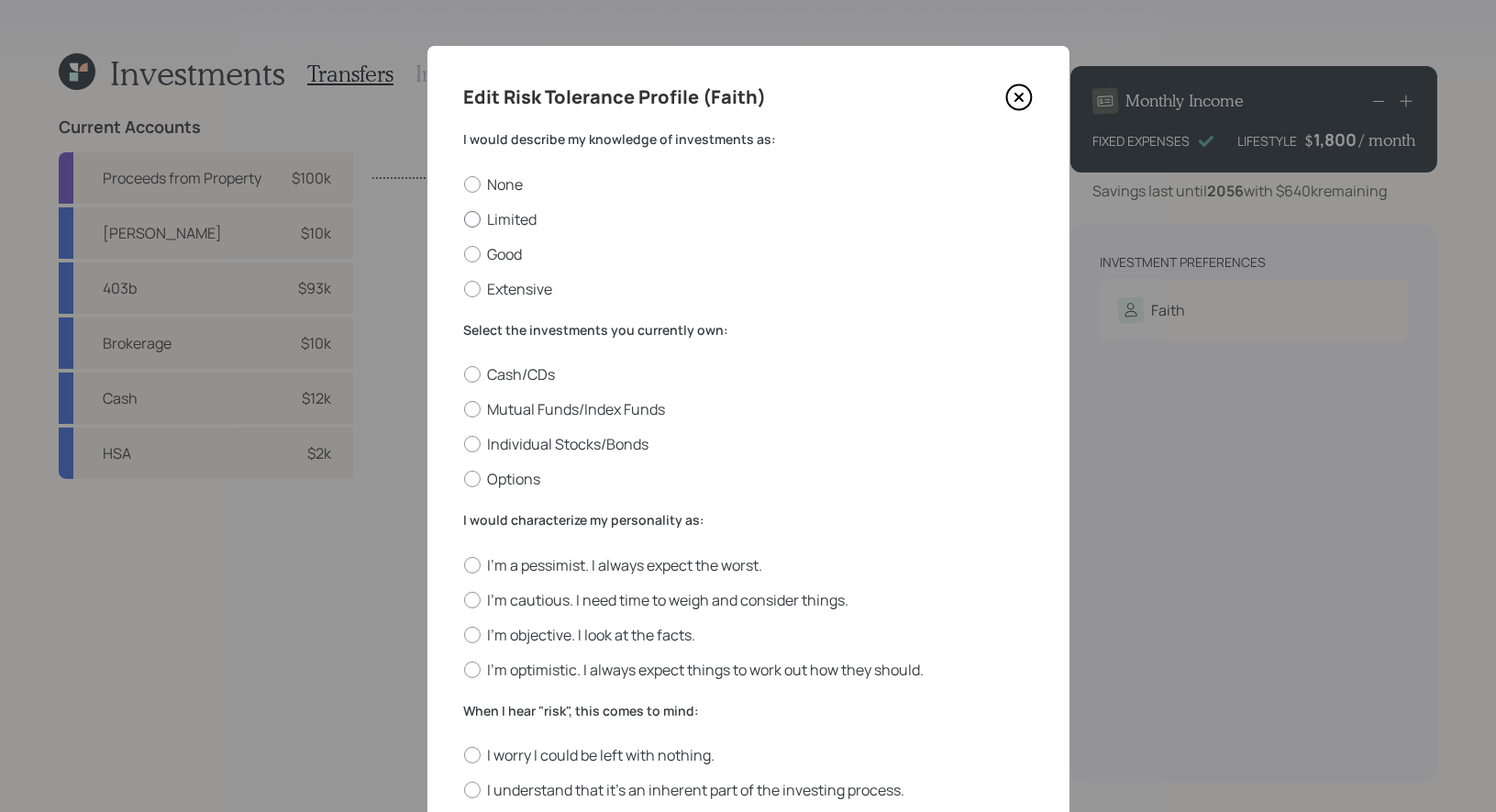
click at [531, 219] on label "Limited" at bounding box center [748, 219] width 568 height 21
click at [464, 219] on input "Limited" at bounding box center [463, 218] width 1 height 1
radio input "true"
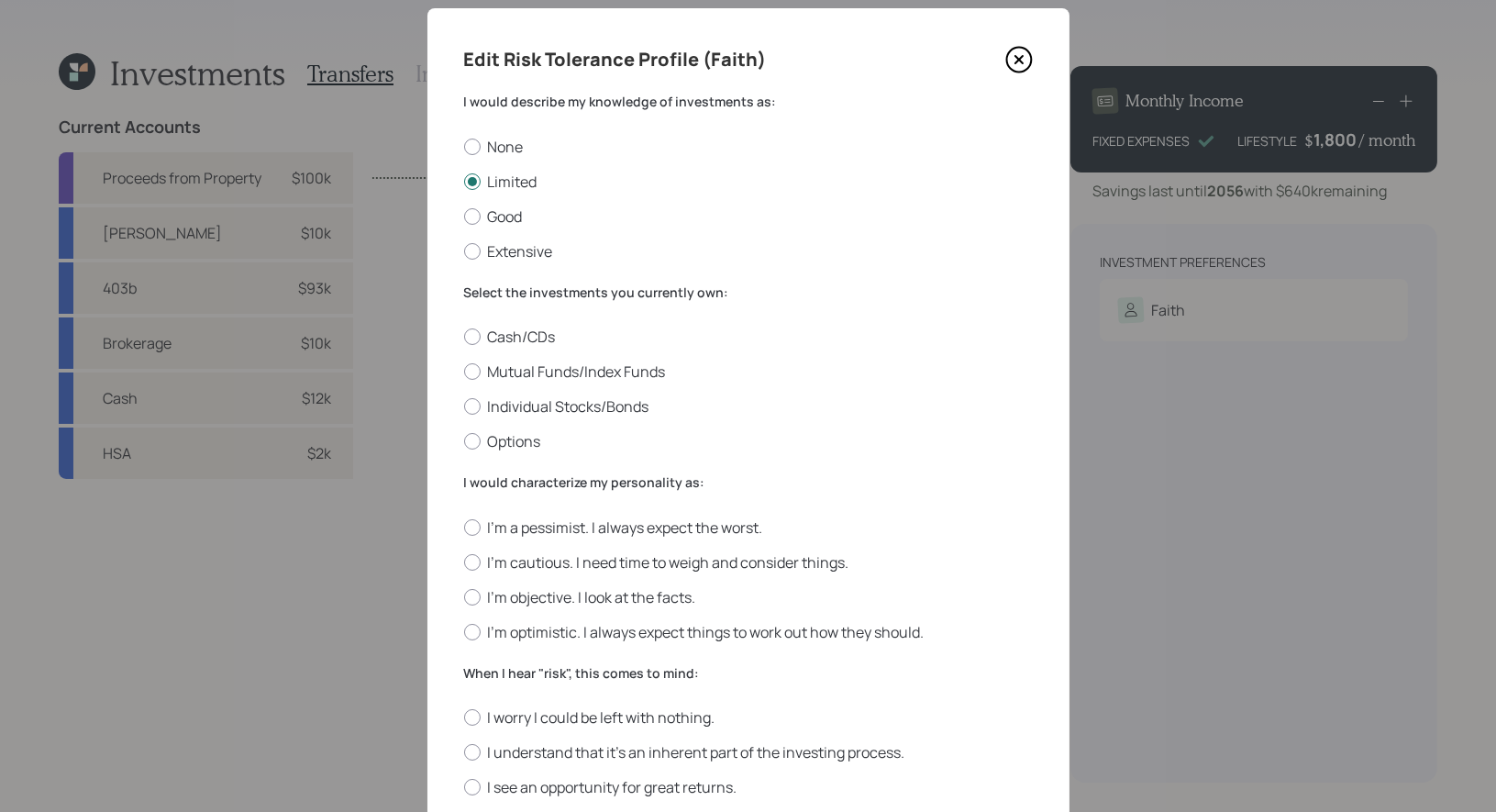
scroll to position [39, 0]
click at [586, 366] on label "Mutual Funds/Index Funds" at bounding box center [748, 369] width 568 height 21
click at [464, 370] on input "Mutual Funds/Index Funds" at bounding box center [463, 370] width 1 height 1
radio input "true"
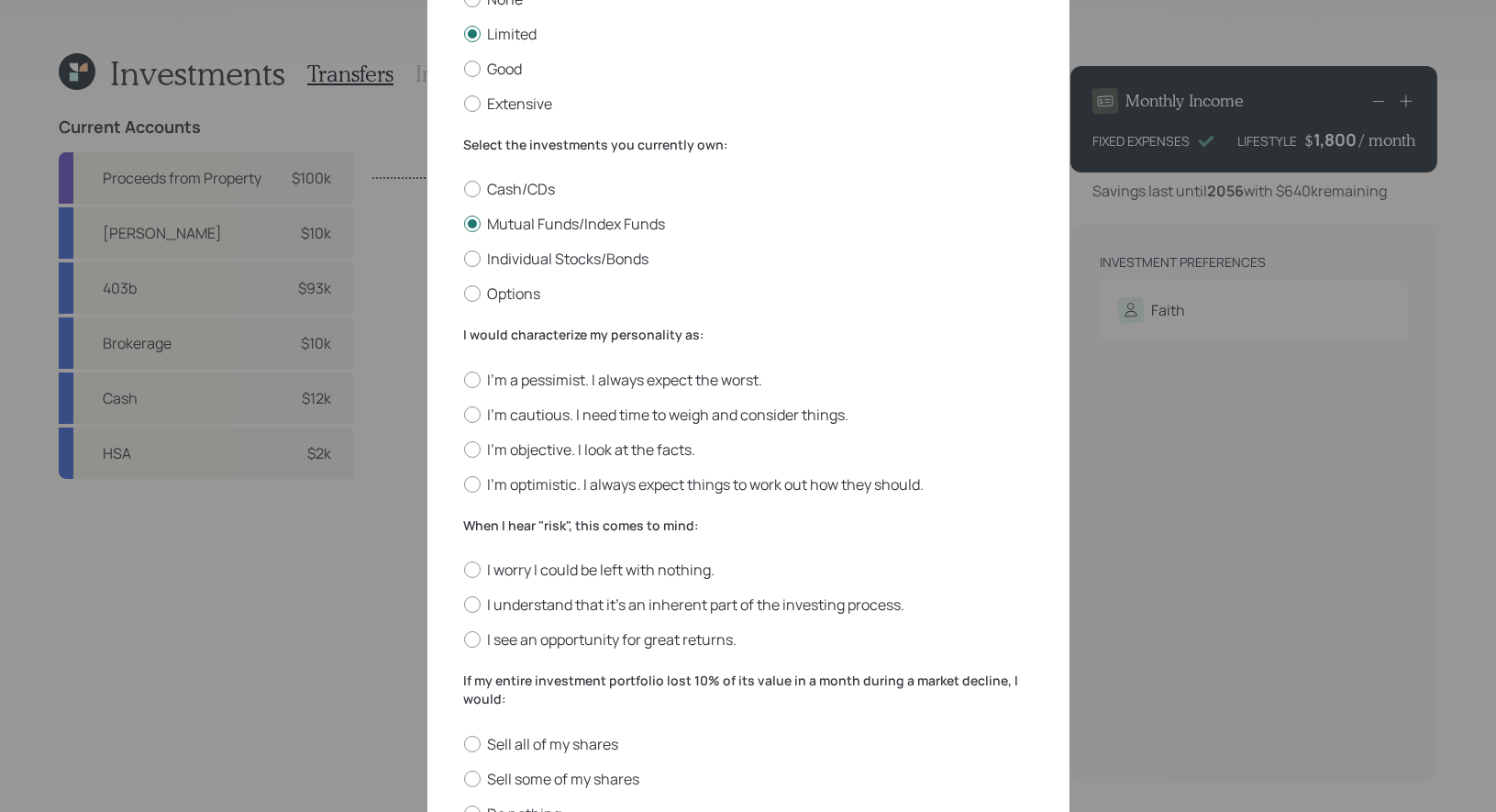
scroll to position [189, 0]
click at [657, 444] on label "I'm objective. I look at the facts." at bounding box center [748, 445] width 568 height 21
click at [464, 445] on input "I'm objective. I look at the facts." at bounding box center [463, 445] width 1 height 1
radio input "true"
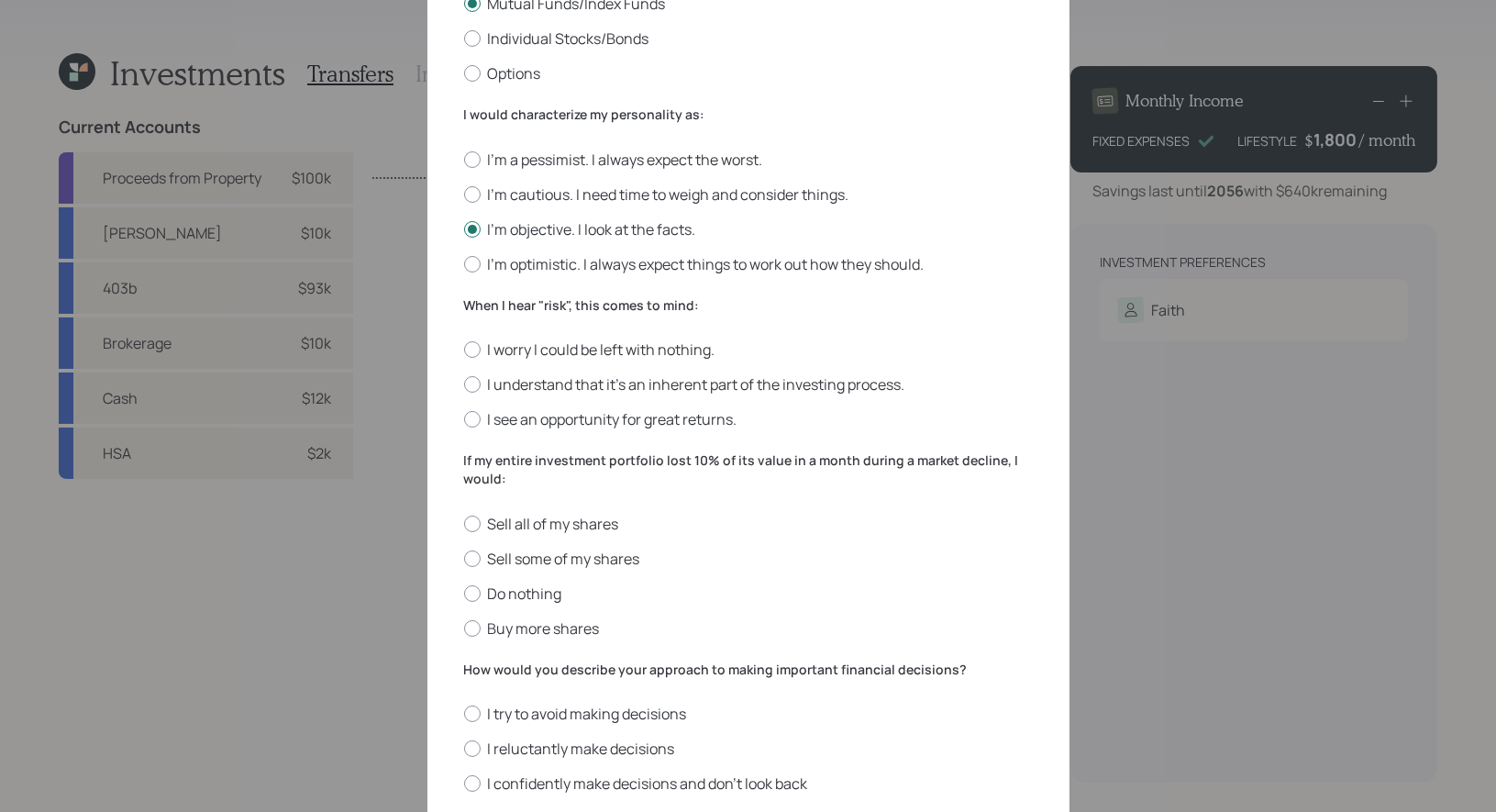
scroll to position [414, 0]
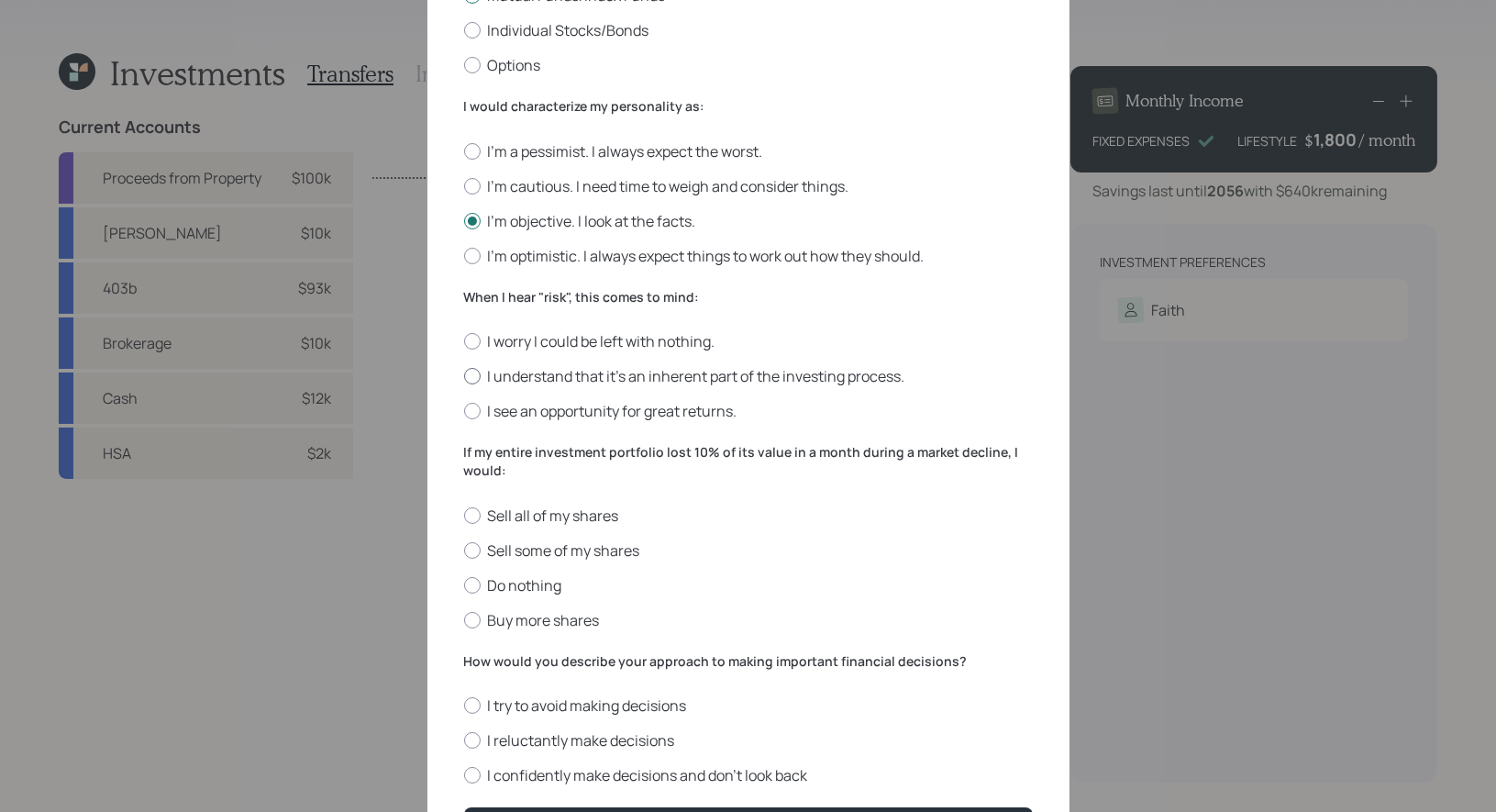
click at [714, 375] on label "I understand that it’s an inherent part of the investing process." at bounding box center [748, 376] width 568 height 21
click at [464, 376] on input "I understand that it’s an inherent part of the investing process." at bounding box center [463, 376] width 1 height 1
radio input "true"
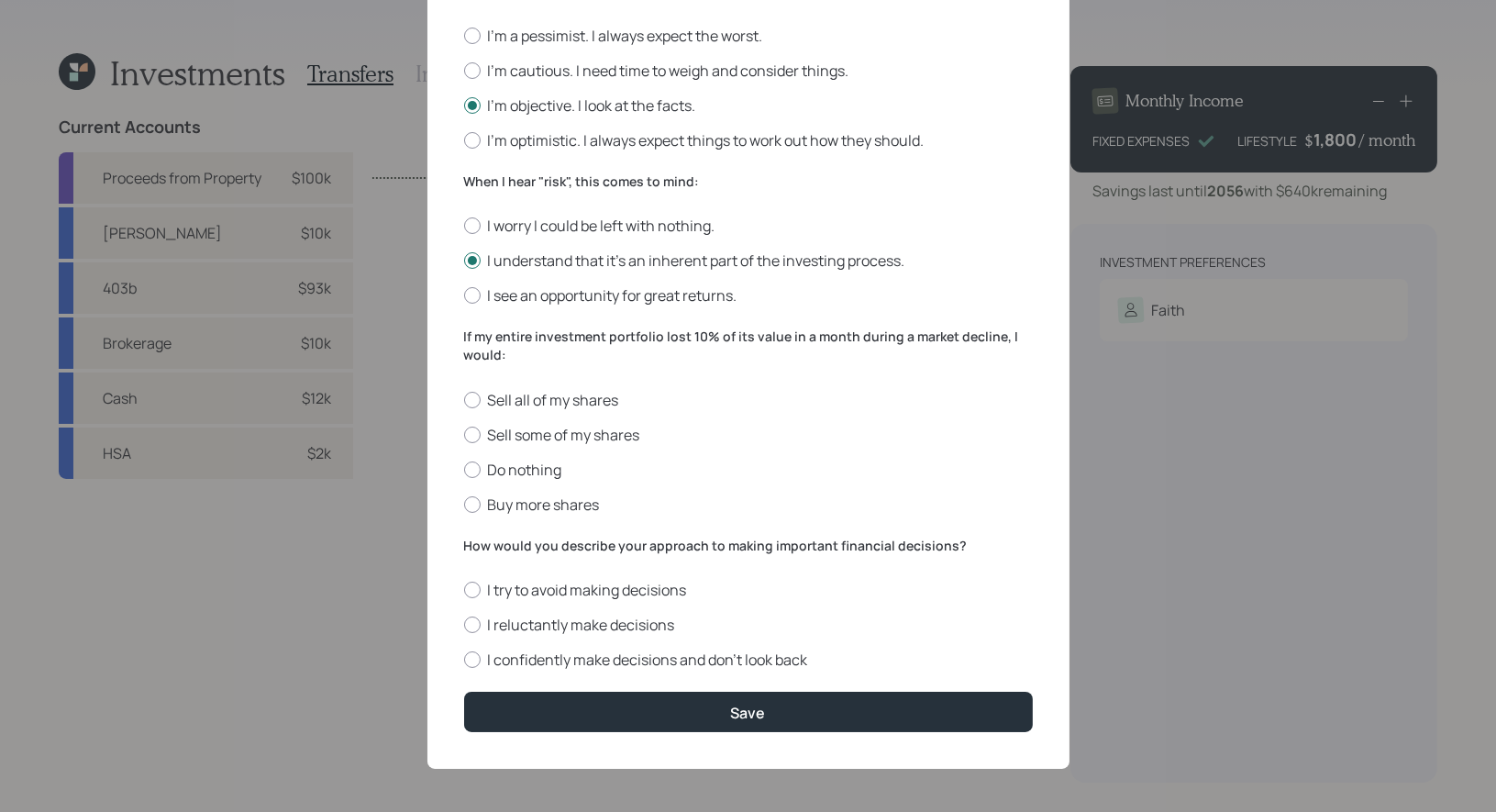
scroll to position [530, 0]
click at [522, 474] on label "Do nothing" at bounding box center [748, 469] width 568 height 21
click at [464, 469] on input "Do nothing" at bounding box center [463, 468] width 1 height 1
radio input "true"
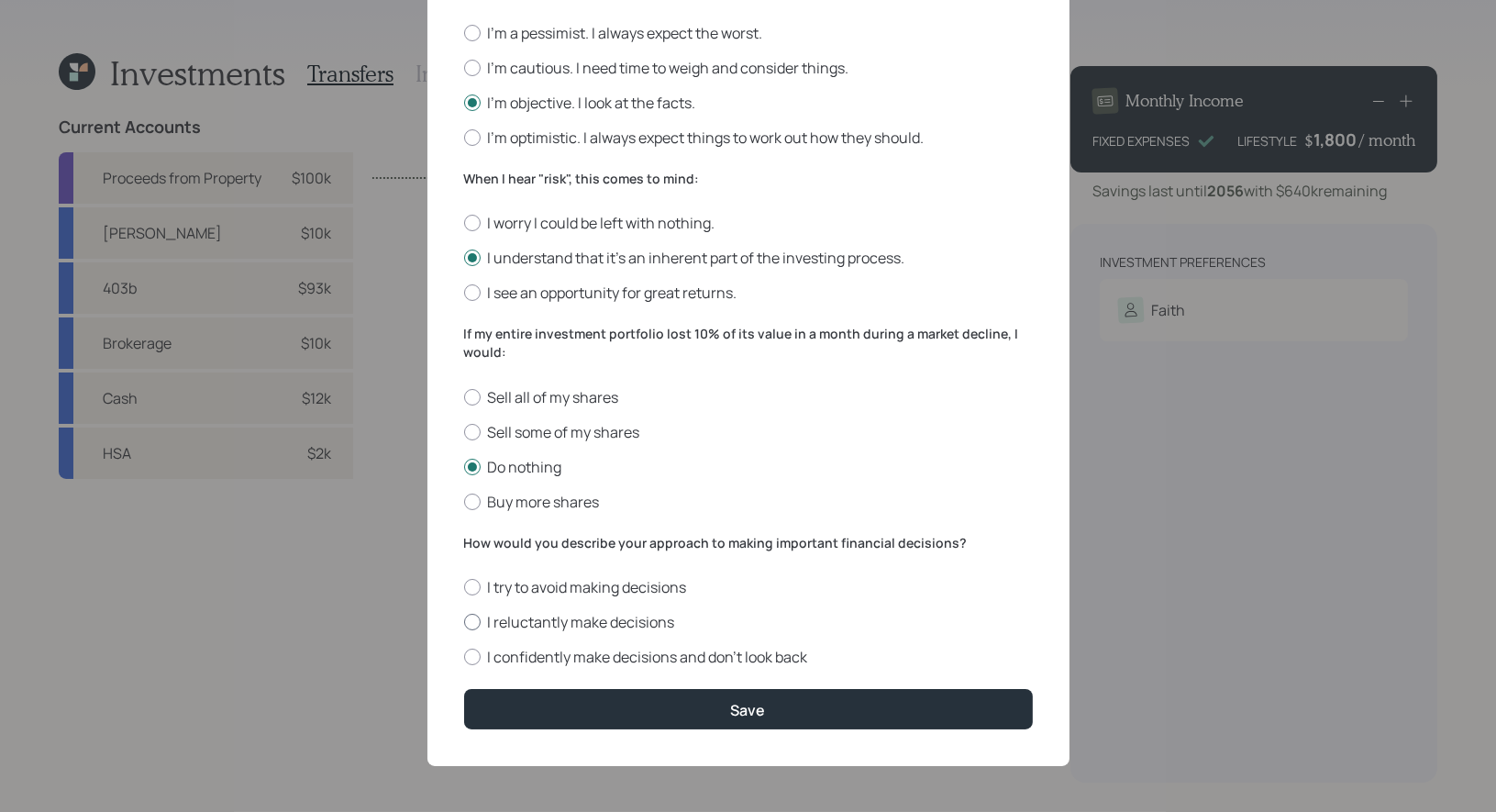
click at [621, 616] on label "I reluctantly make decisions" at bounding box center [748, 621] width 568 height 21
click at [464, 622] on input "I reluctantly make decisions" at bounding box center [463, 622] width 1 height 1
radio input "true"
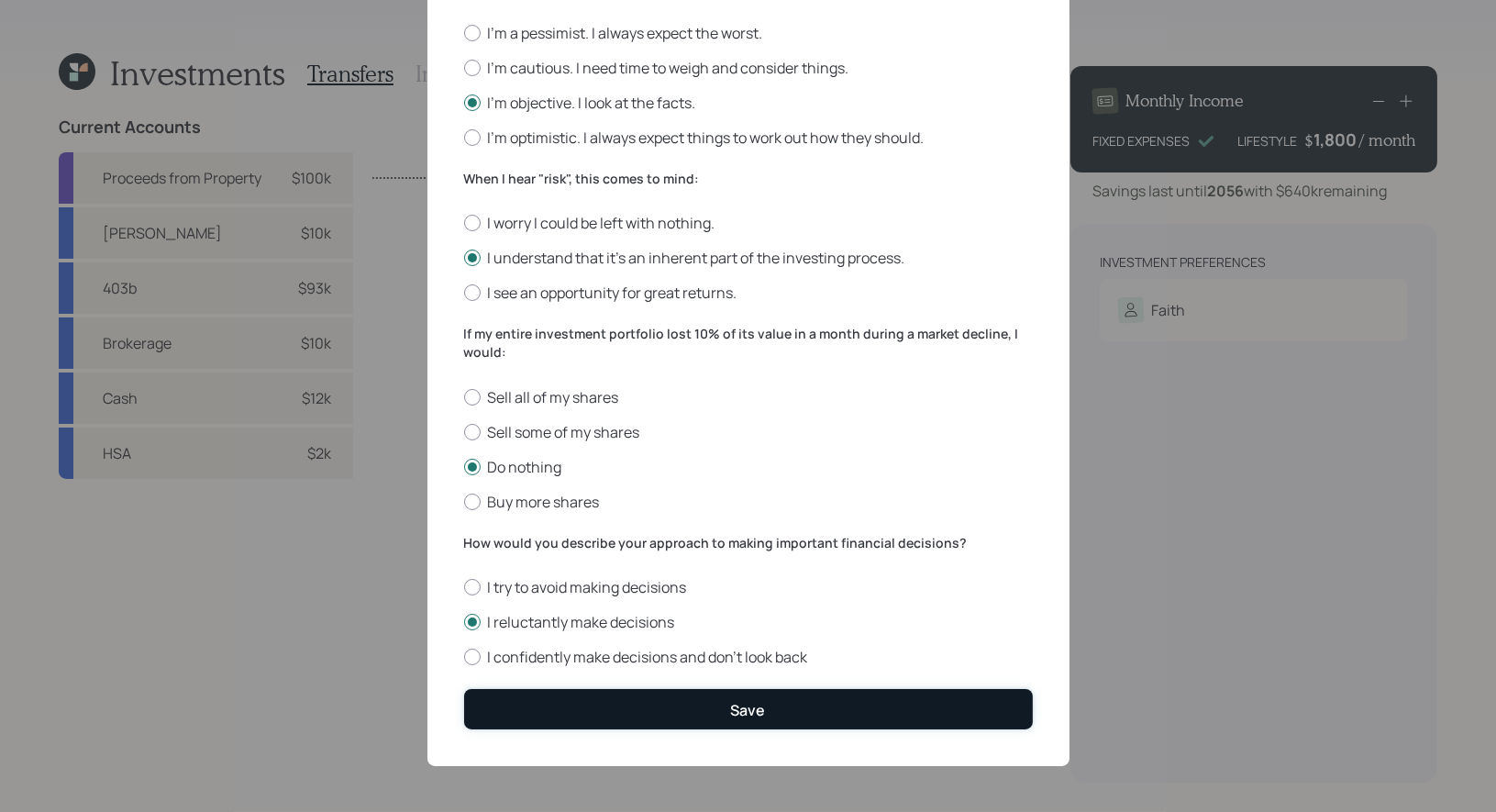
click at [636, 713] on button "Save" at bounding box center [748, 708] width 568 height 39
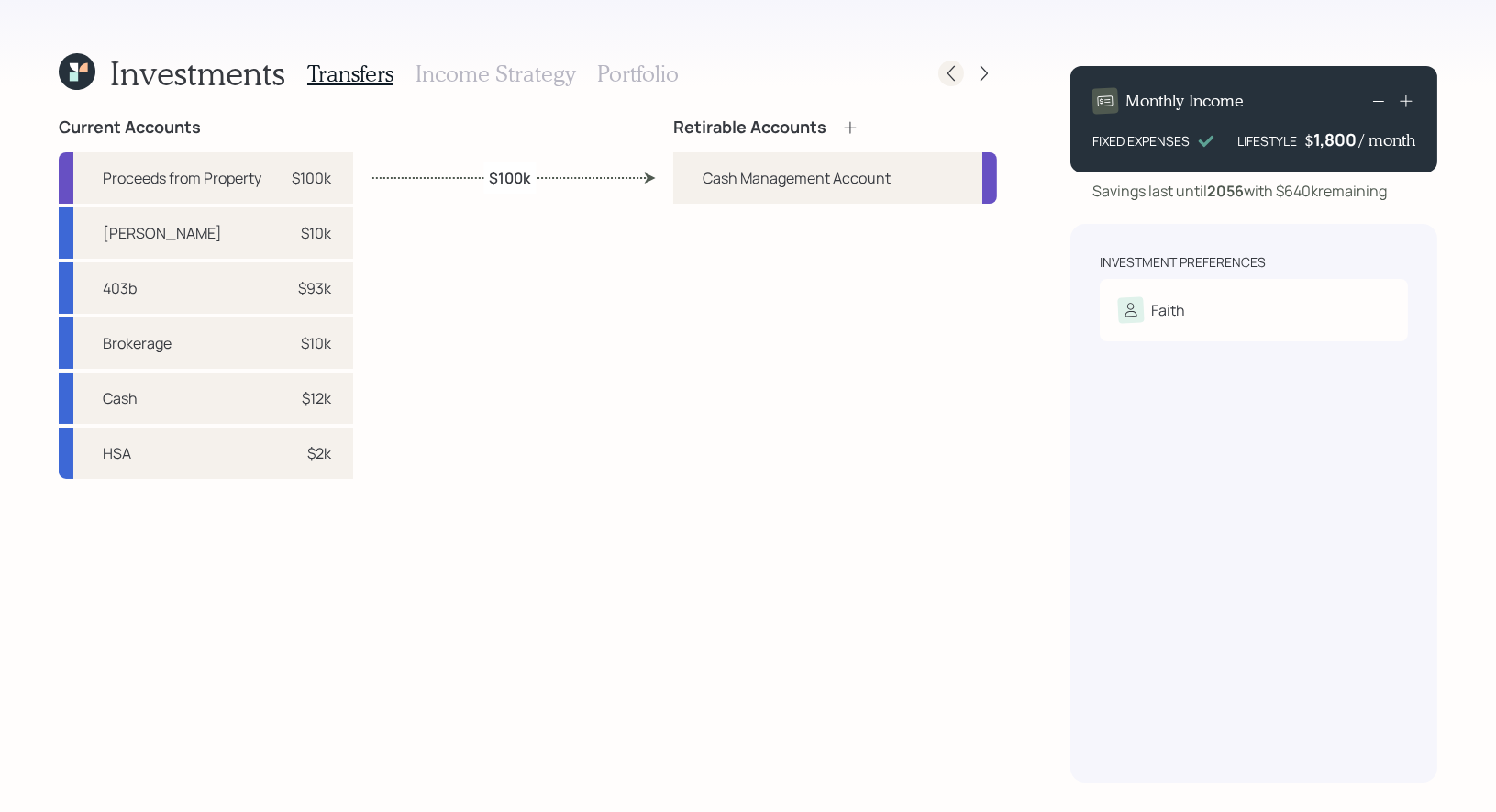
click at [953, 73] on icon at bounding box center [951, 73] width 19 height 19
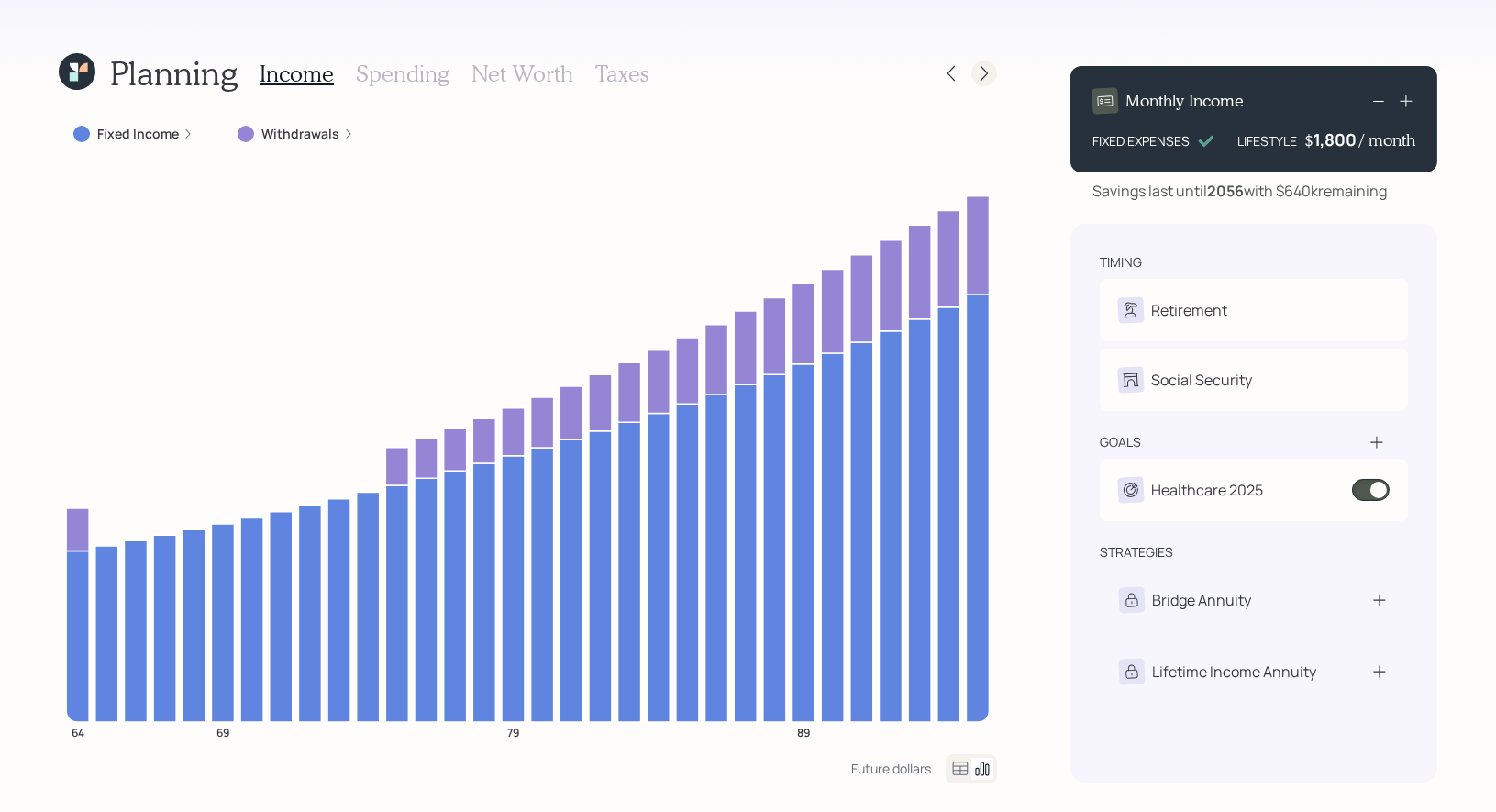
click at [987, 66] on icon at bounding box center [983, 73] width 19 height 19
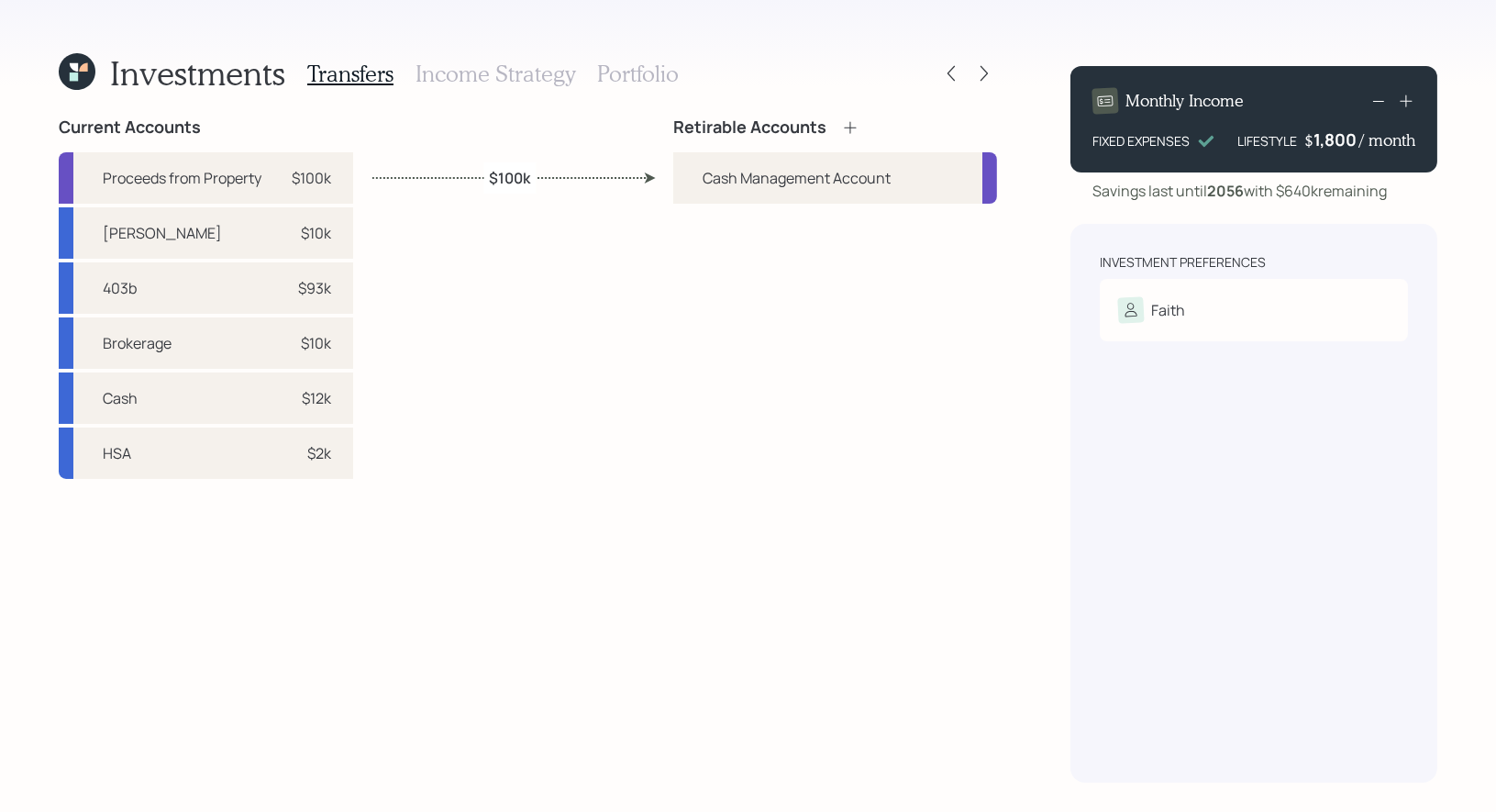
click at [851, 124] on icon at bounding box center [850, 127] width 19 height 19
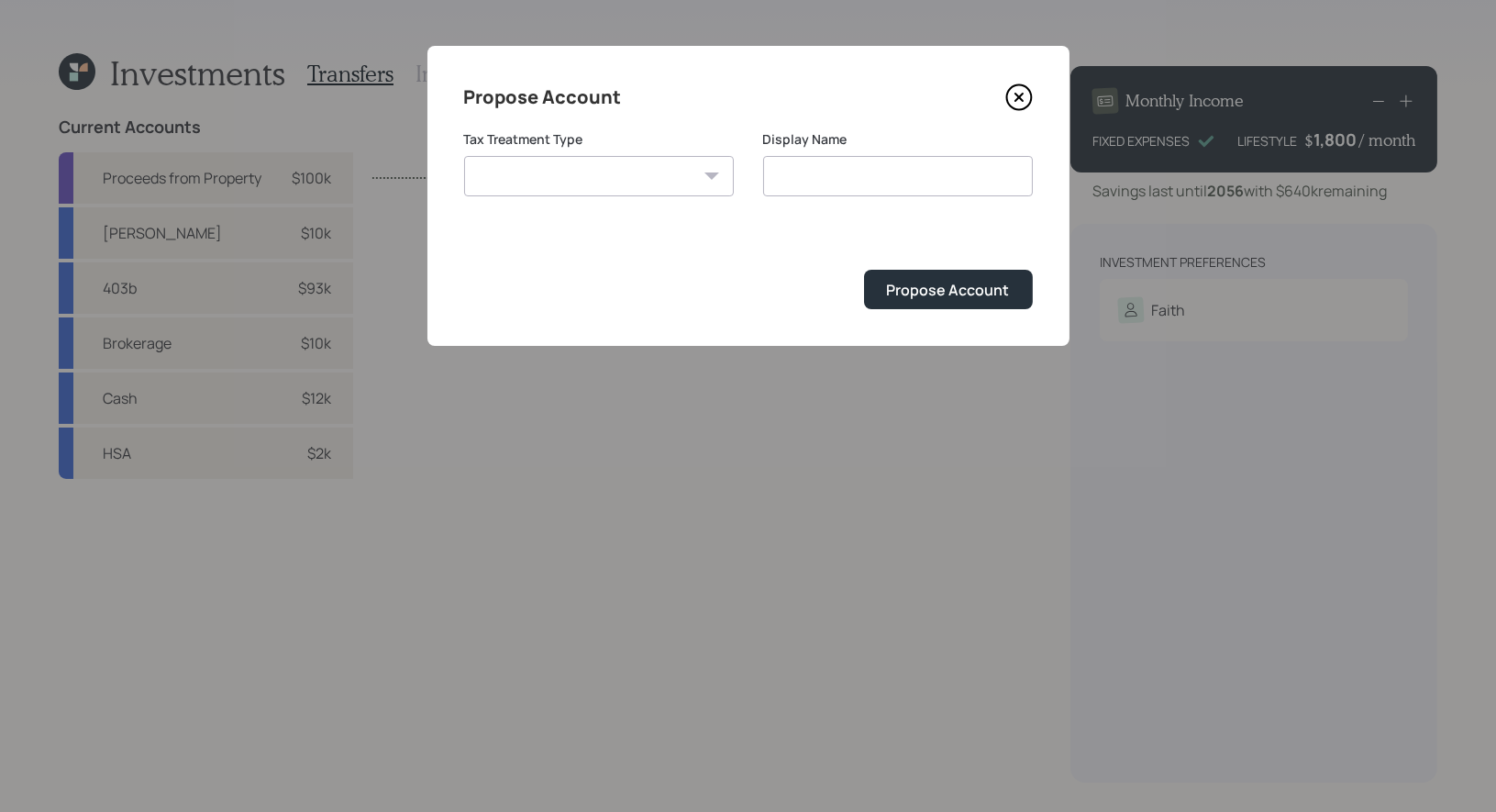
click at [662, 180] on select "Roth Taxable Traditional" at bounding box center [599, 175] width 270 height 40
select select "roth"
click at [464, 156] on select "Roth Taxable Traditional" at bounding box center [599, 175] width 270 height 40
click at [858, 181] on input "Roth" at bounding box center [898, 175] width 270 height 40
type input "Roth IRA"
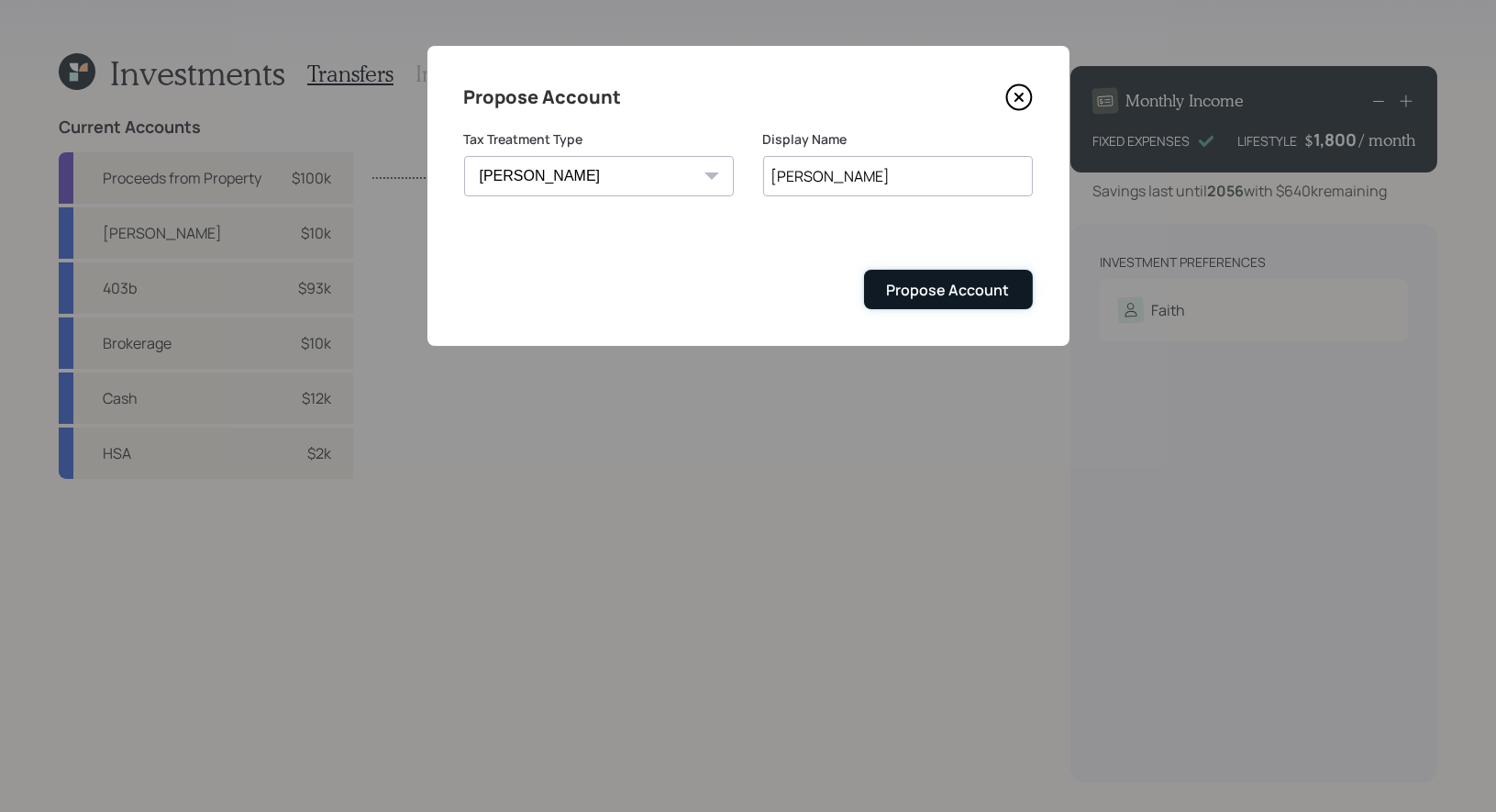
click at [918, 292] on div "Propose Account" at bounding box center [948, 290] width 123 height 21
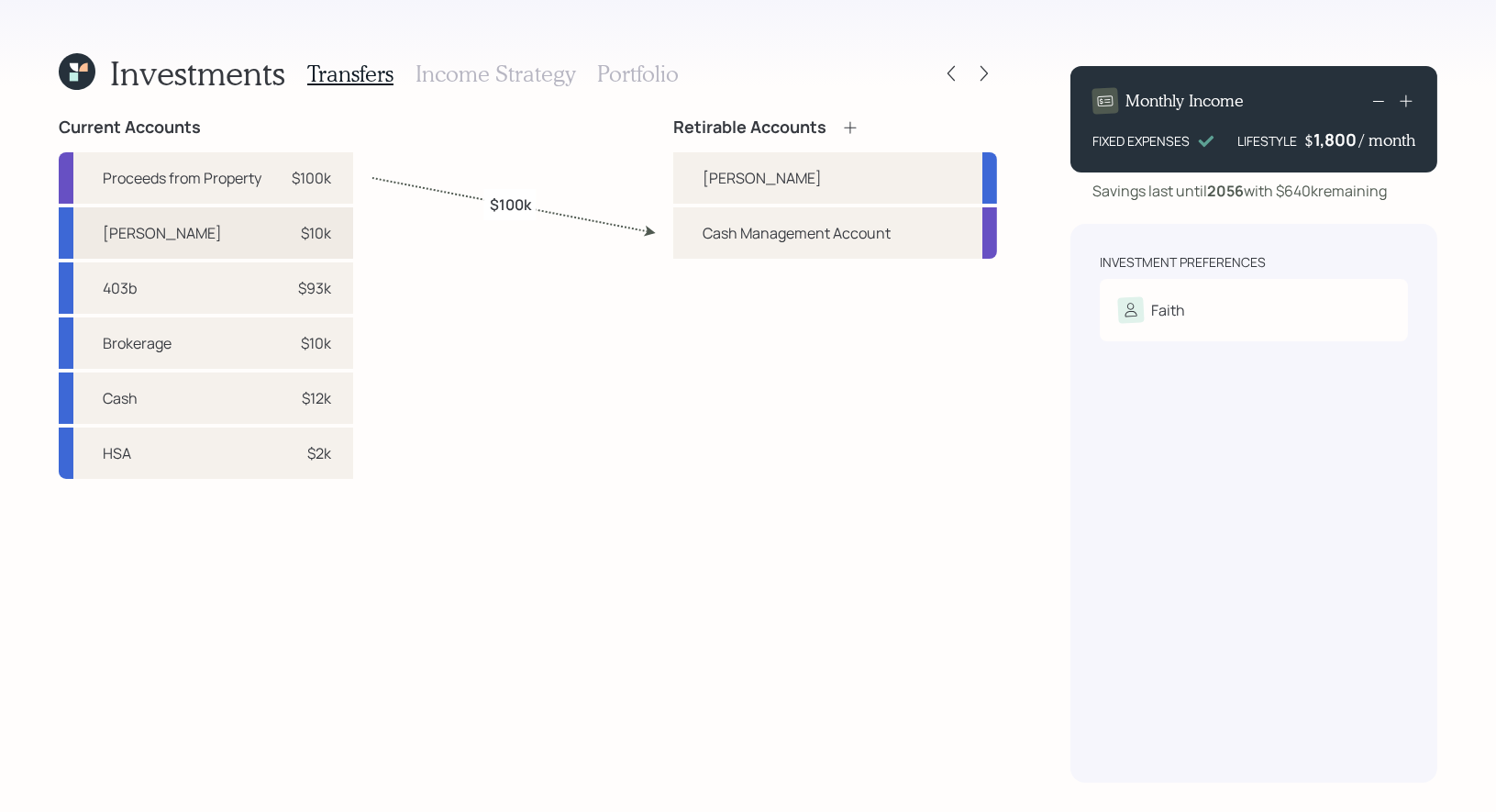
click at [324, 224] on div "$10k" at bounding box center [315, 233] width 30 height 22
click at [714, 183] on div "Roth IRA" at bounding box center [762, 178] width 119 height 22
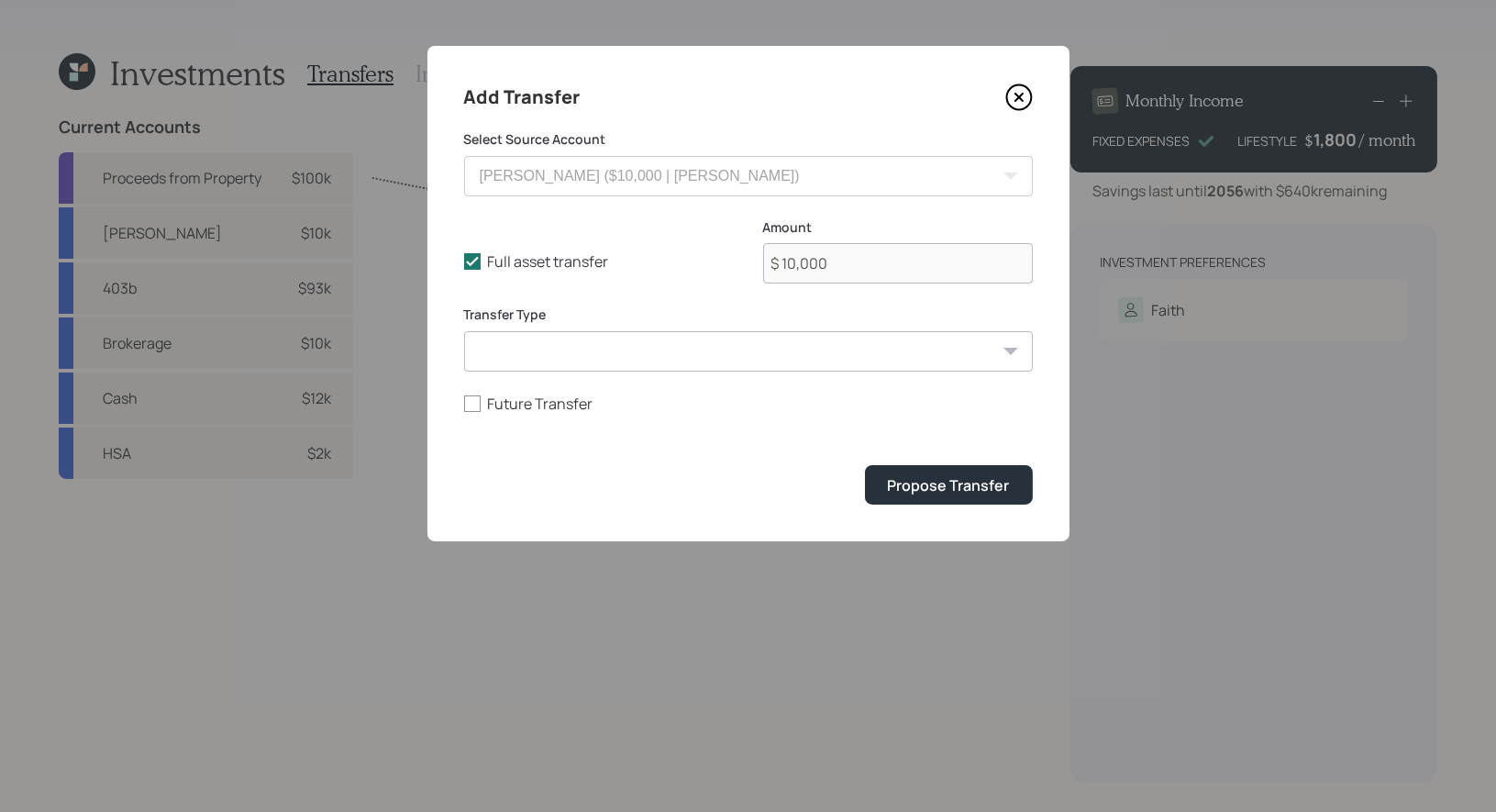
click at [519, 358] on select "ACAT Transfer Non ACAT Transfer Capitalize Rollover Rollover Deposit" at bounding box center [748, 350] width 568 height 40
select select "acat_transfer"
click at [464, 331] on select "ACAT Transfer Non ACAT Transfer Capitalize Rollover Rollover Deposit" at bounding box center [748, 350] width 568 height 40
click at [941, 490] on div "Propose Transfer" at bounding box center [948, 485] width 122 height 21
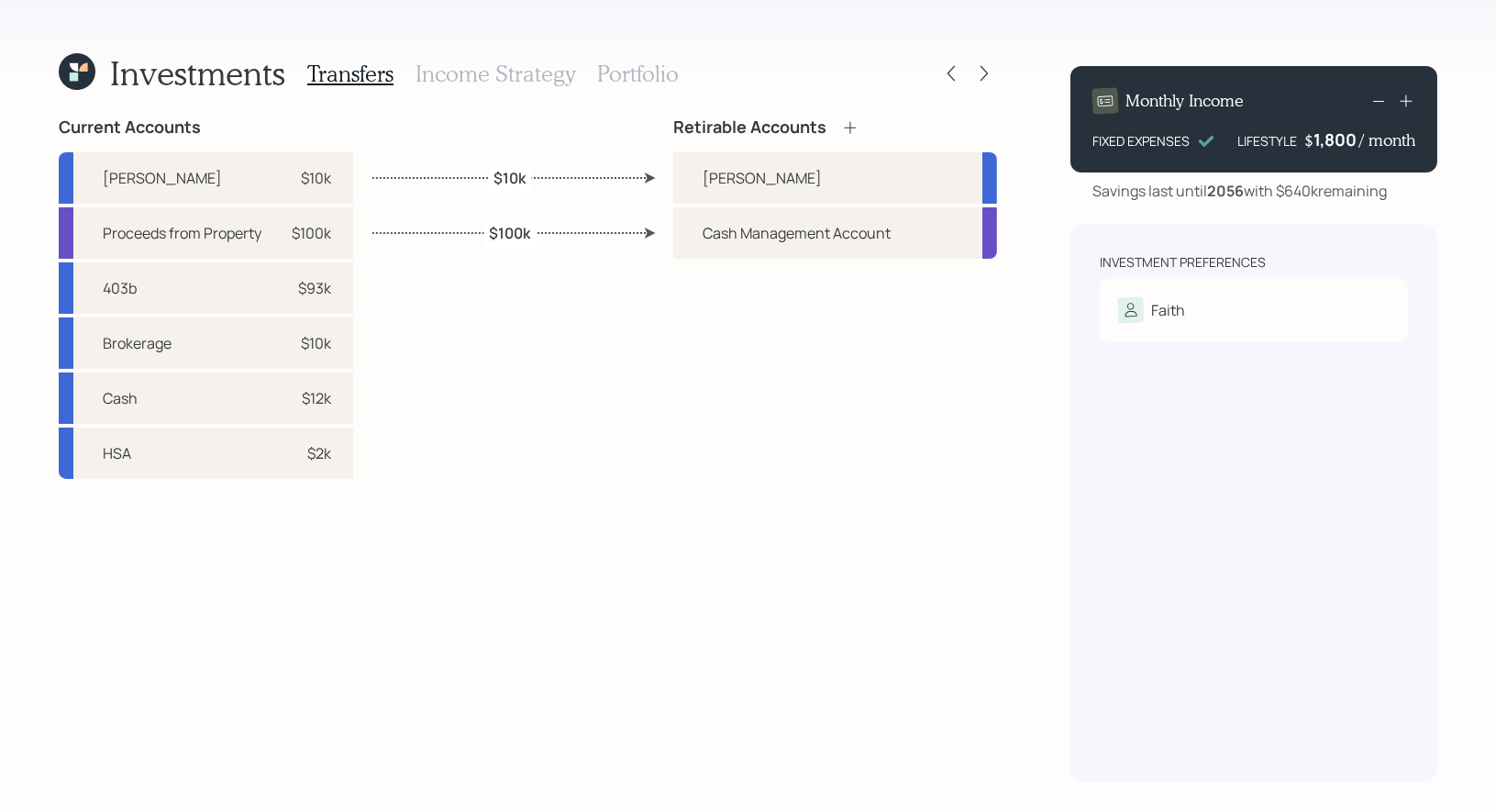
click at [846, 124] on icon at bounding box center [850, 127] width 19 height 19
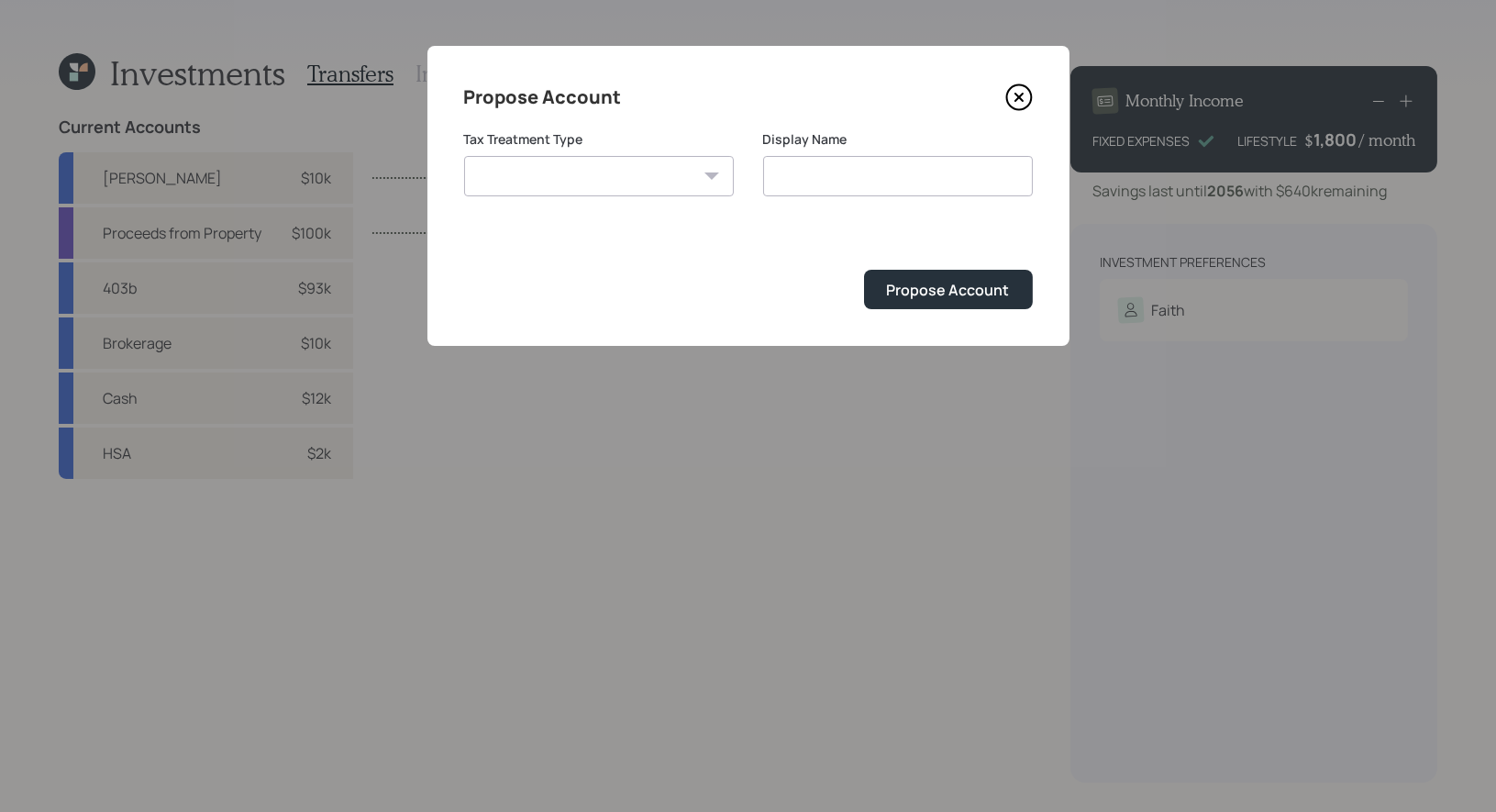
click at [629, 183] on select "Roth Taxable Traditional" at bounding box center [599, 175] width 270 height 40
select select "traditional"
click at [464, 156] on select "Roth Taxable Traditional" at bounding box center [599, 175] width 270 height 40
click at [885, 183] on input "Traditional" at bounding box center [898, 175] width 270 height 40
type input "Traditional IRA"
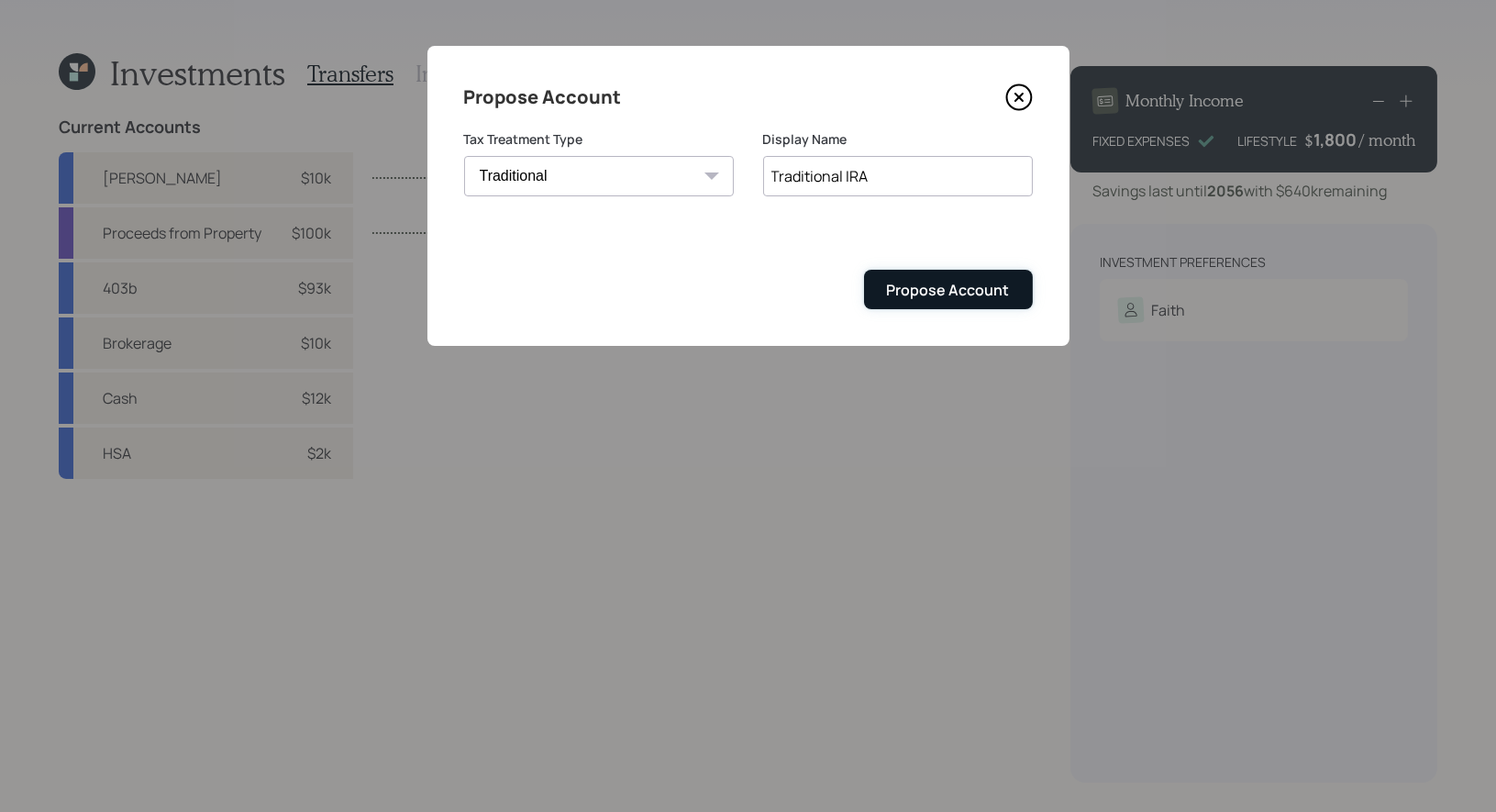
click at [958, 293] on div "Propose Account" at bounding box center [948, 290] width 123 height 21
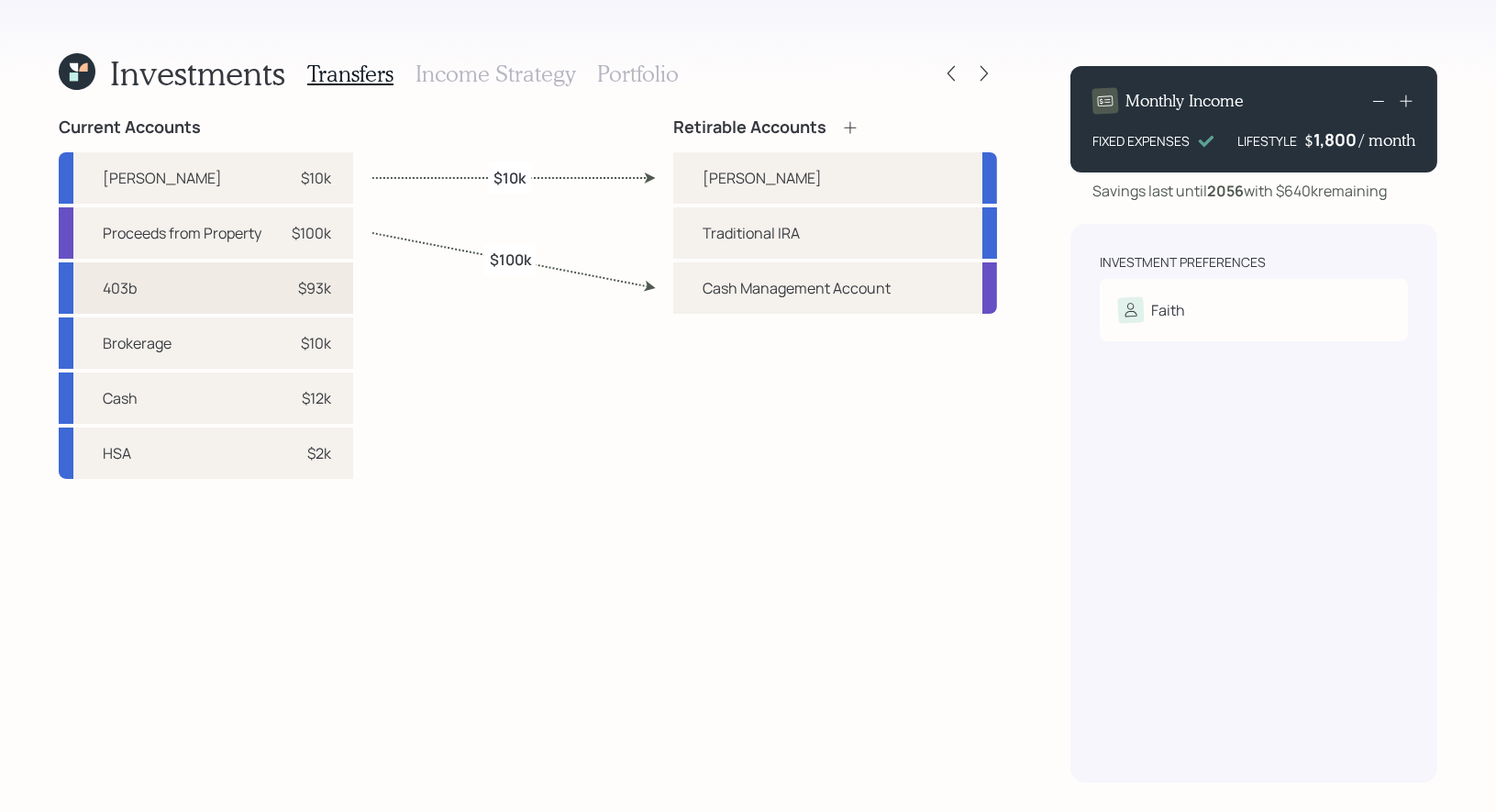
click at [294, 291] on div "$93k" at bounding box center [303, 288] width 55 height 22
click at [733, 238] on div "Traditional IRA" at bounding box center [750, 233] width 97 height 22
select select "8b6b9a4c-5e58-4025-b3b2-a0c6a6f2e071"
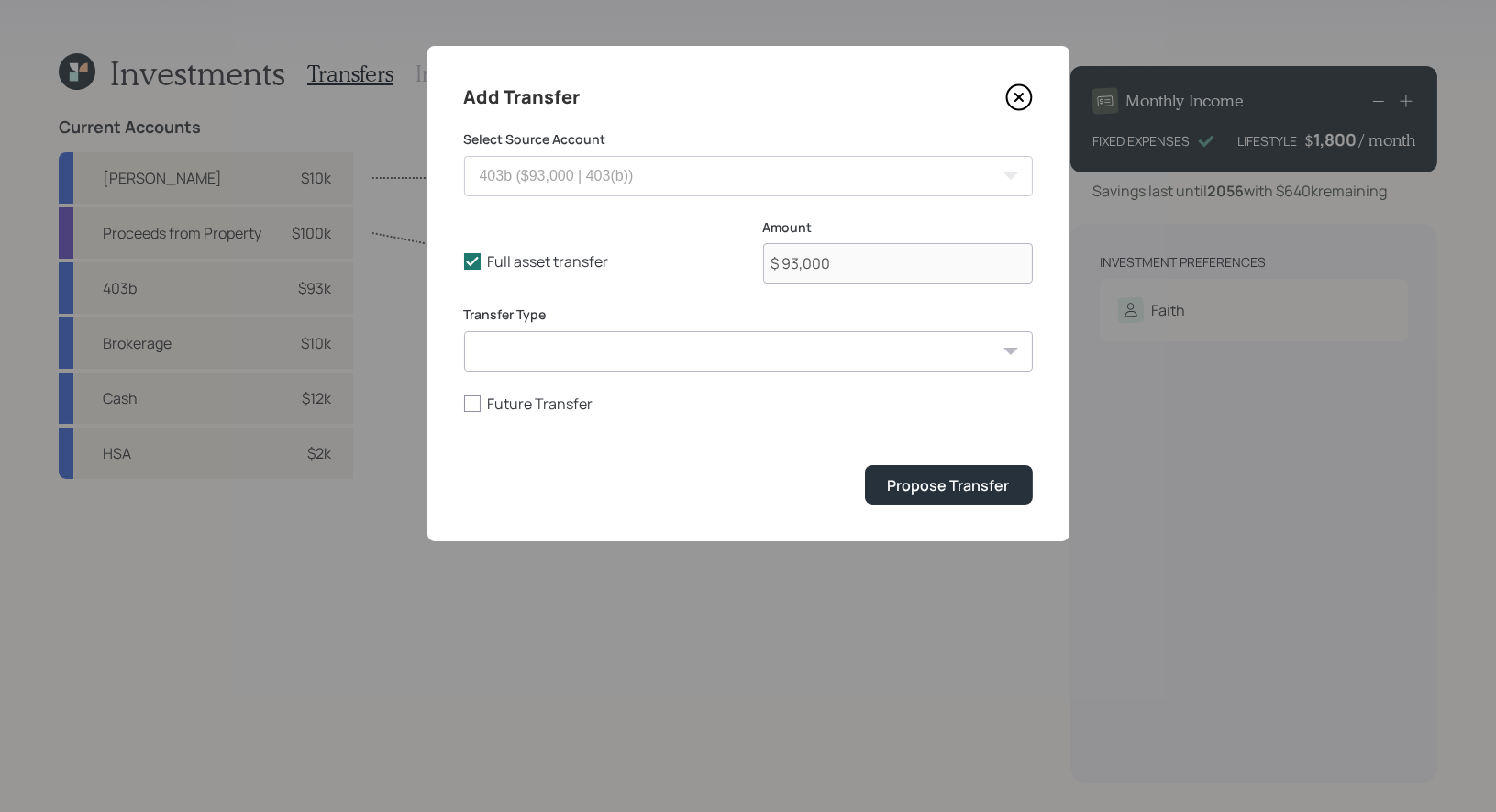
click at [589, 343] on select "ACAT Transfer Non ACAT Transfer Capitalize Rollover Rollover Deposit" at bounding box center [748, 350] width 568 height 40
select select "acat_transfer"
click at [464, 331] on select "ACAT Transfer Non ACAT Transfer Capitalize Rollover Rollover Deposit" at bounding box center [748, 350] width 568 height 40
click at [950, 491] on div "Propose Transfer" at bounding box center [948, 485] width 122 height 21
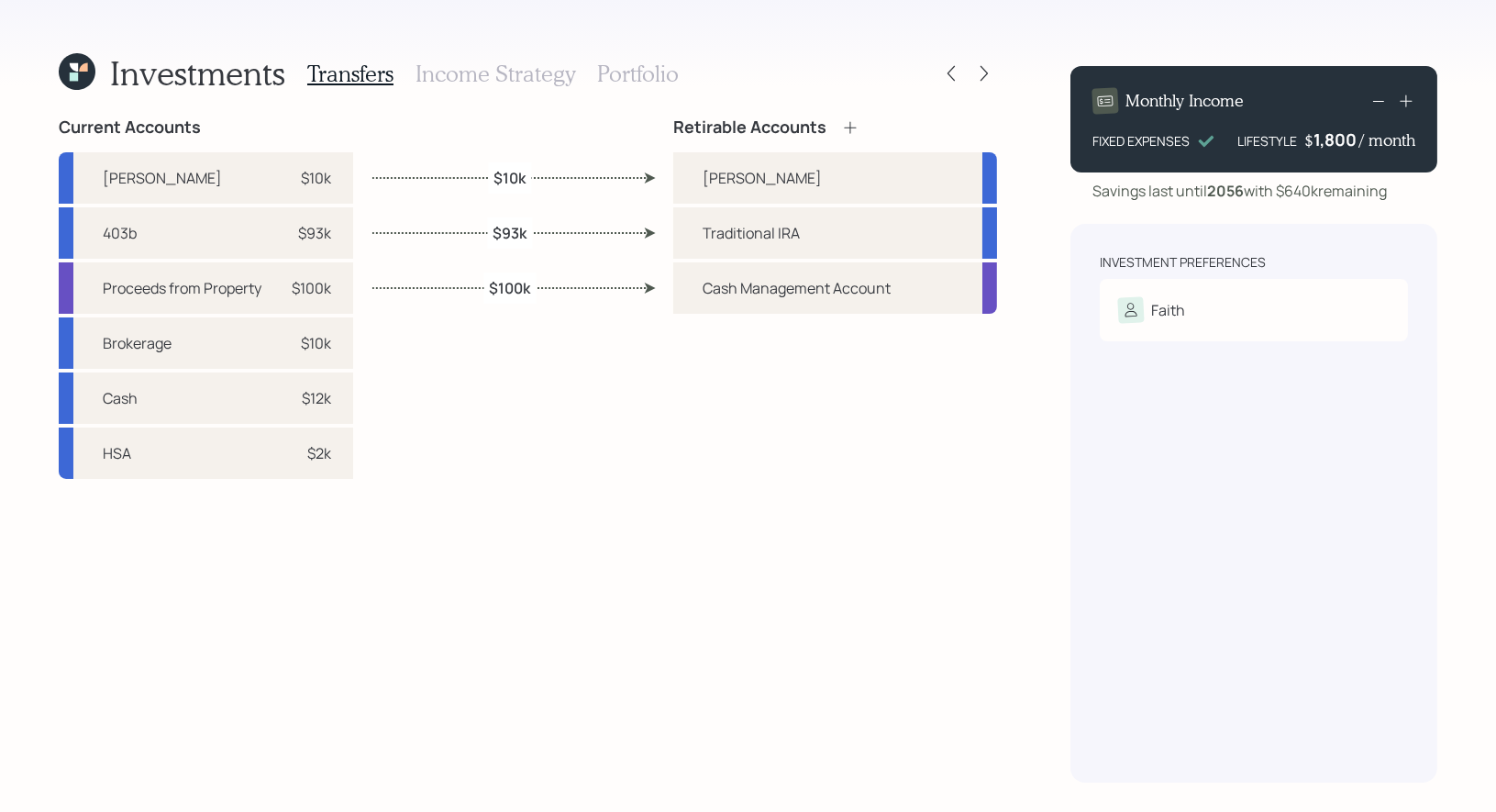
click at [501, 72] on h3 "Income Strategy" at bounding box center [495, 73] width 159 height 26
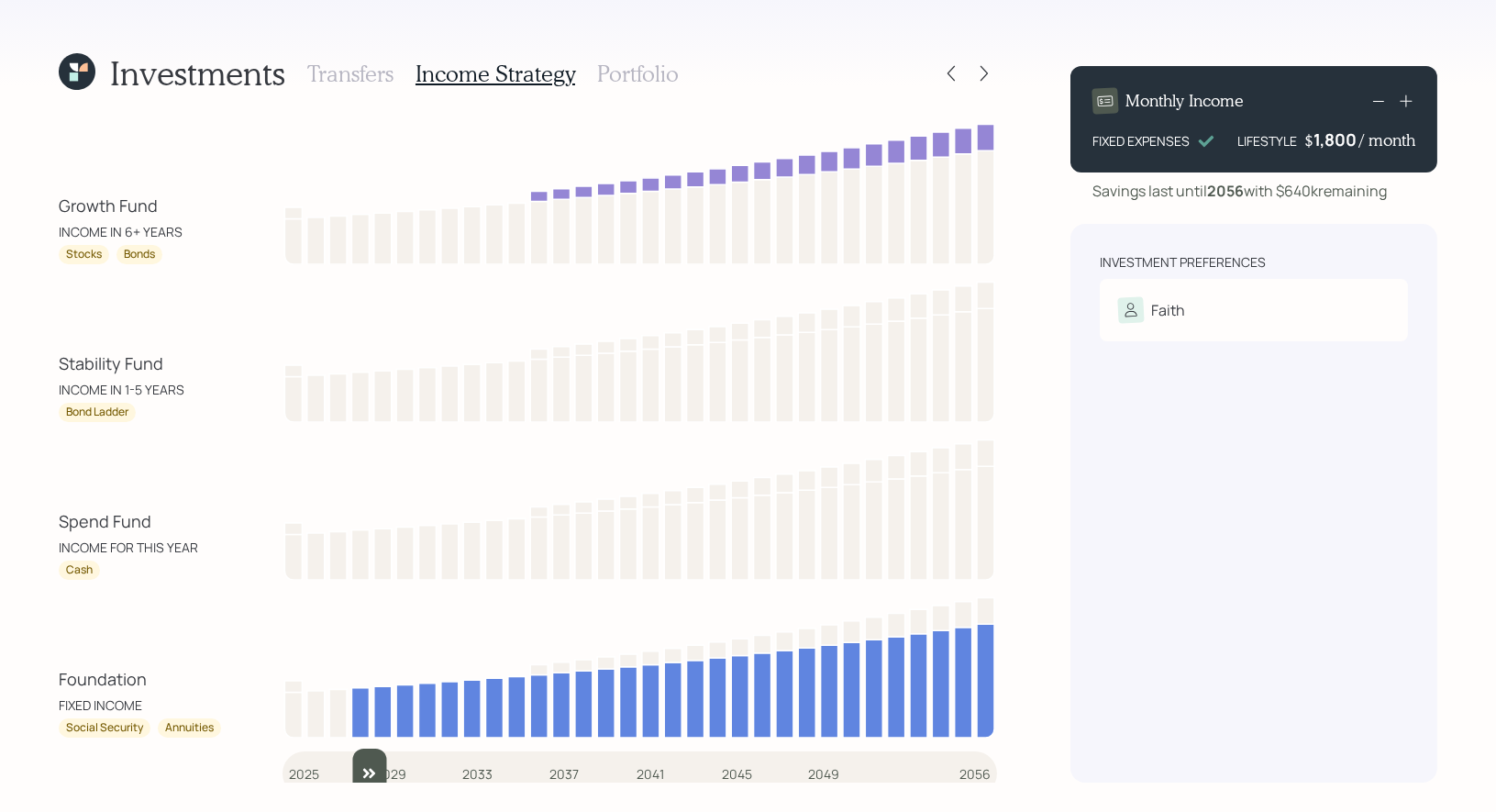
drag, startPoint x: 301, startPoint y: 770, endPoint x: 368, endPoint y: 765, distance: 67.2
type input "2028"
click at [368, 765] on input "slider" at bounding box center [640, 773] width 714 height 50
click at [613, 69] on h3 "Portfolio" at bounding box center [637, 73] width 81 height 26
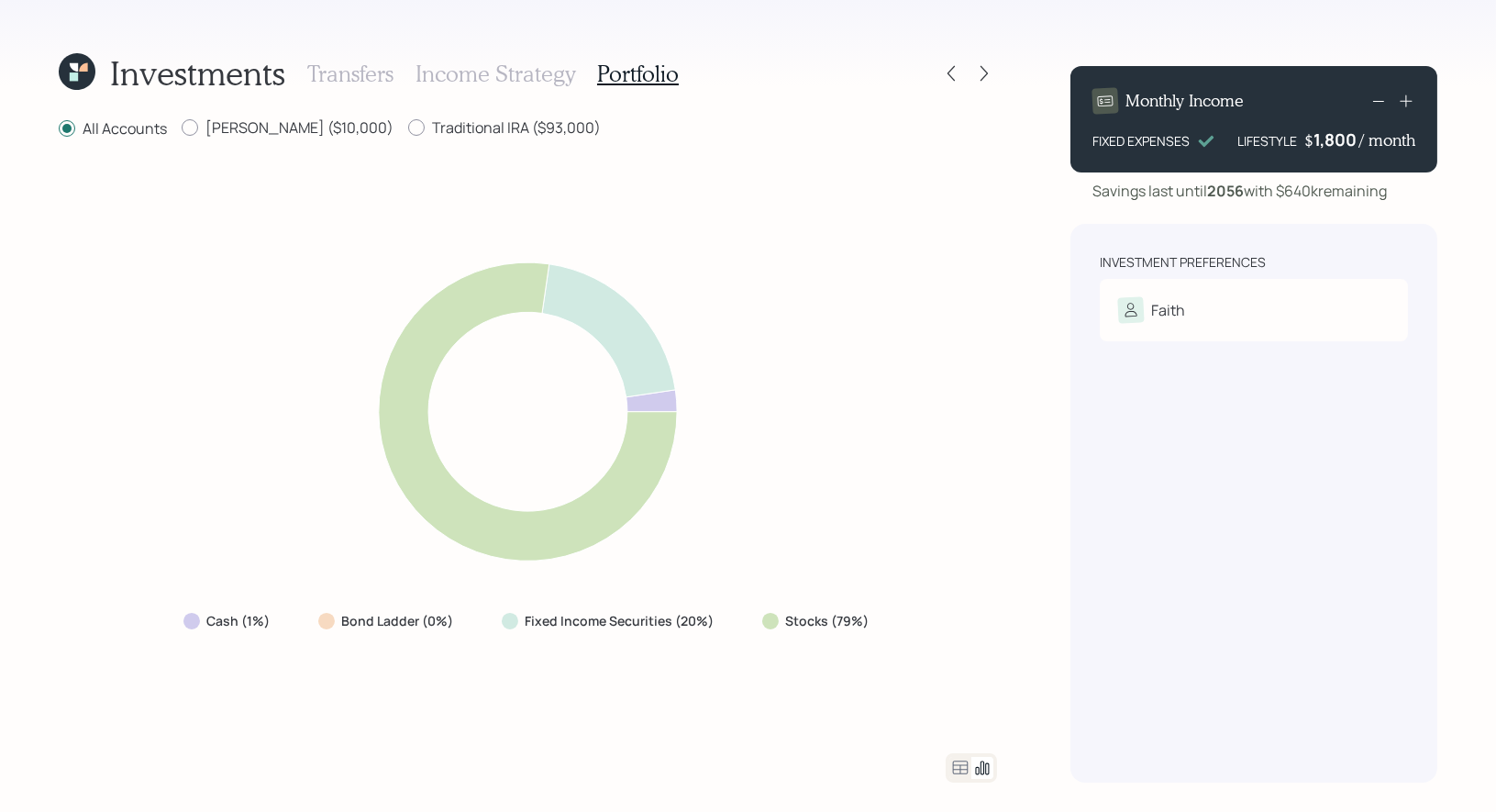
click at [465, 70] on h3 "Income Strategy" at bounding box center [495, 73] width 159 height 26
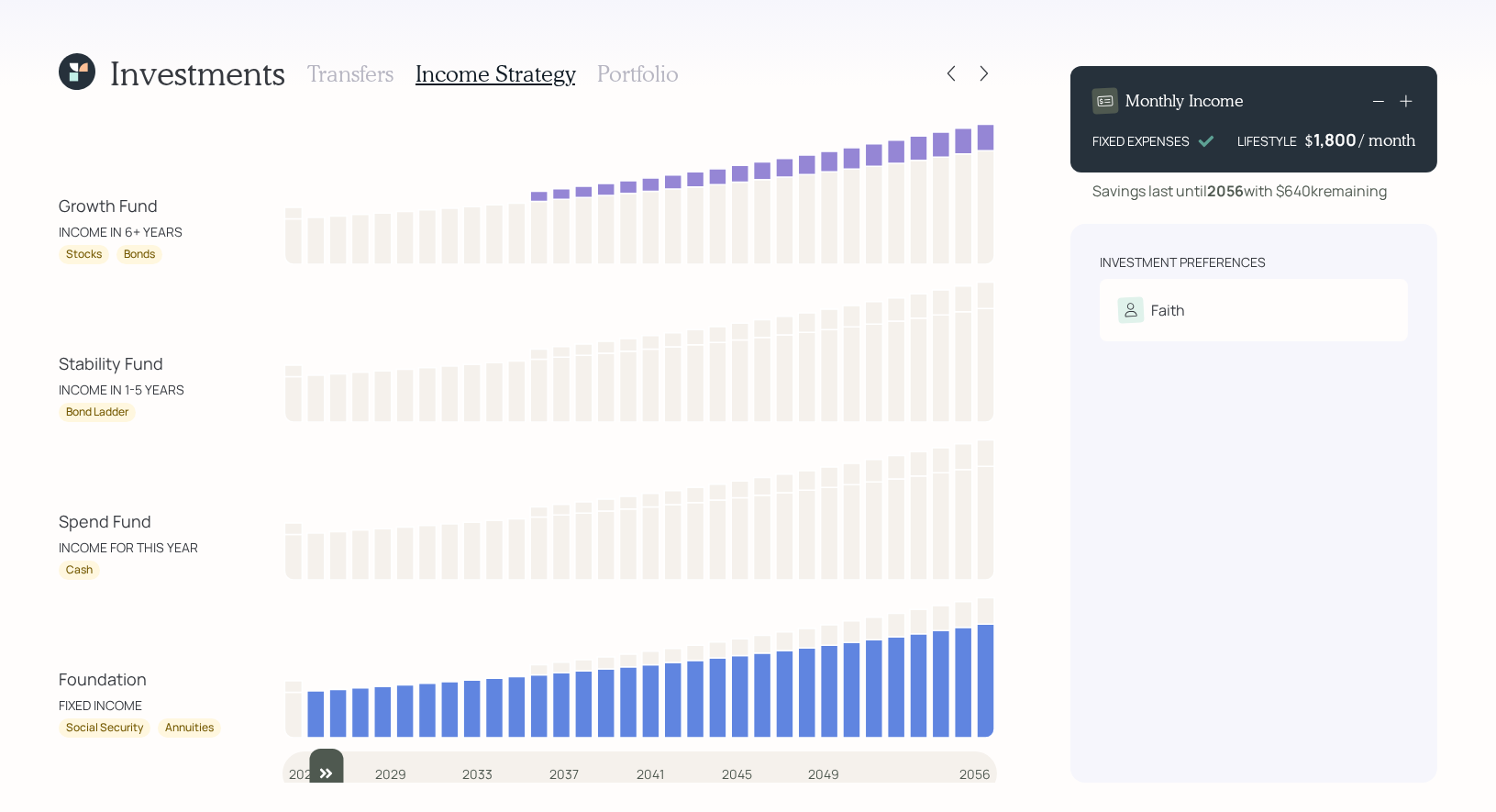
drag, startPoint x: 299, startPoint y: 762, endPoint x: 320, endPoint y: 744, distance: 27.7
type input "2026"
click at [320, 748] on input "slider" at bounding box center [640, 773] width 714 height 50
click at [613, 68] on h3 "Portfolio" at bounding box center [637, 73] width 81 height 26
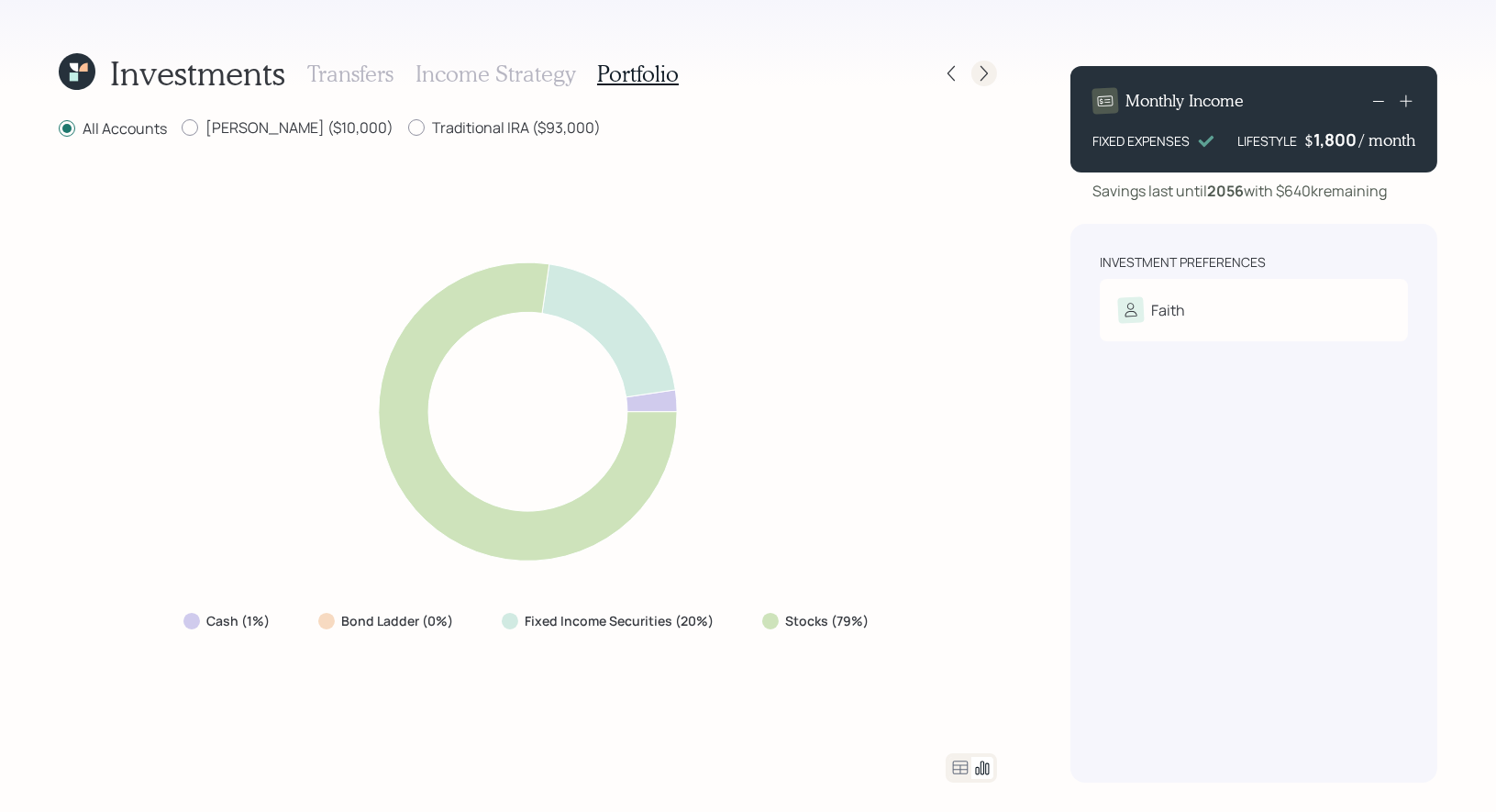
click at [976, 72] on icon at bounding box center [983, 73] width 19 height 19
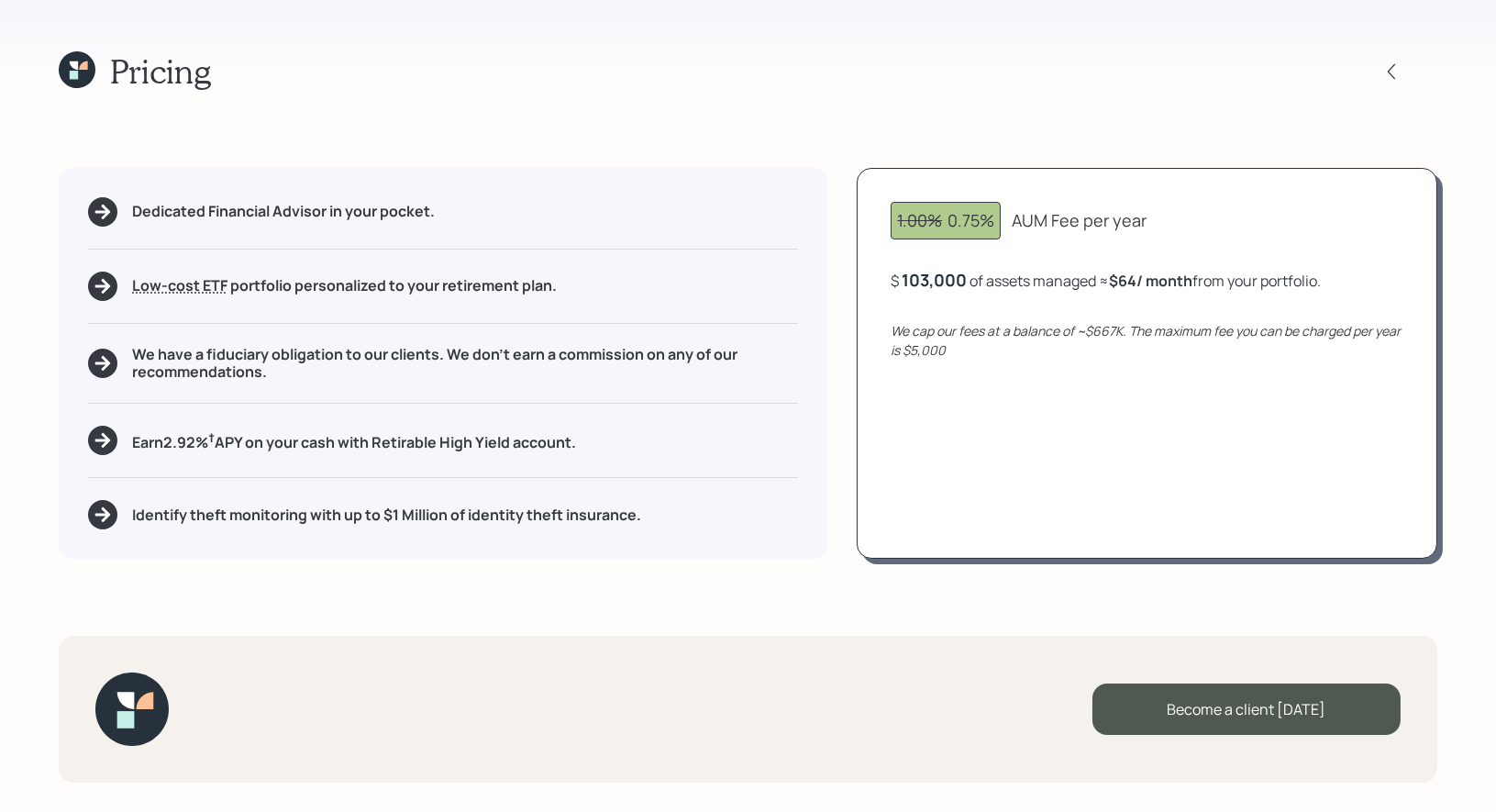
click at [72, 70] on icon at bounding box center [73, 74] width 8 height 8
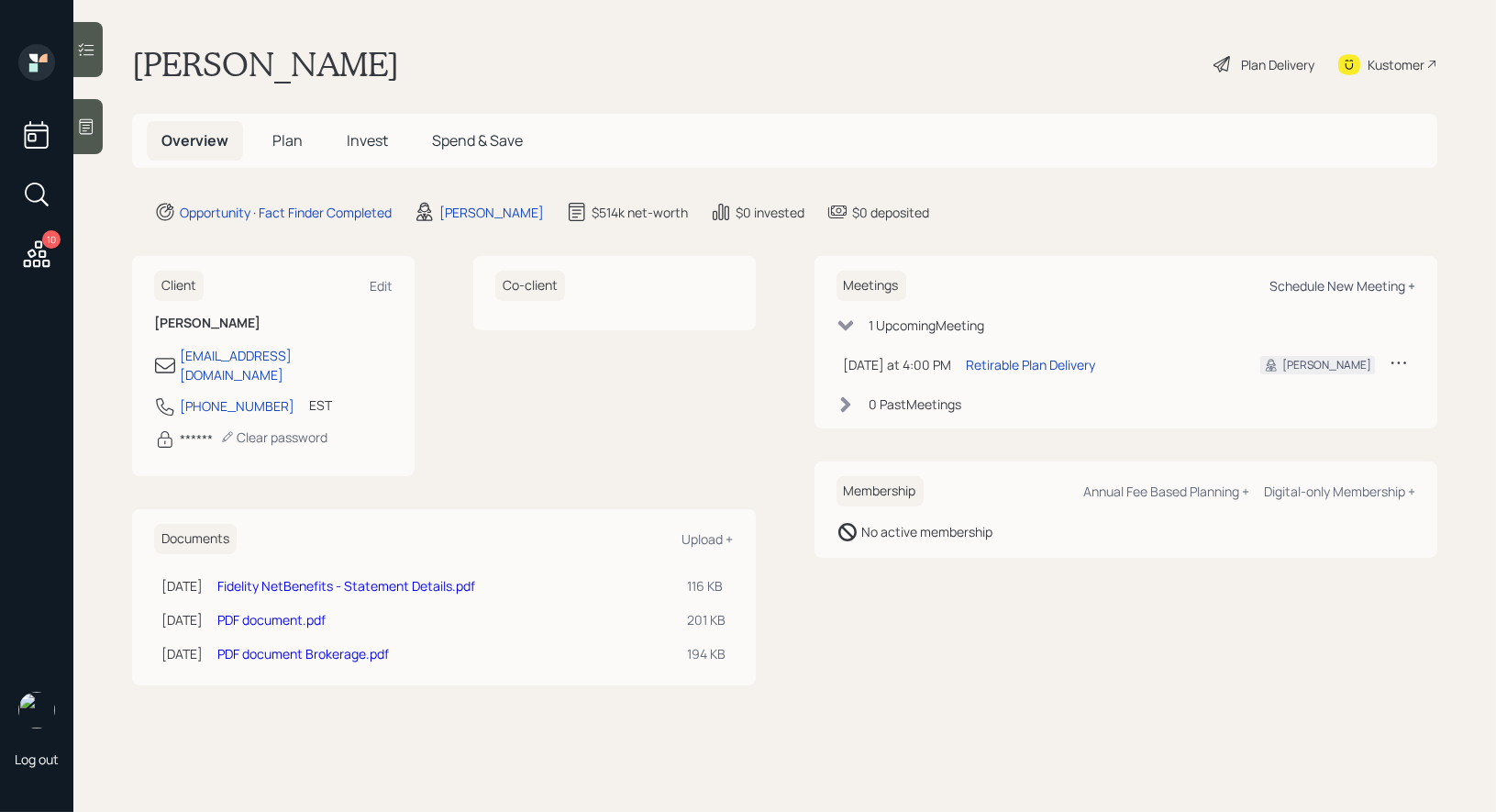
click at [1302, 285] on div "Schedule New Meeting +" at bounding box center [1341, 286] width 146 height 18
select select "8b79112e-3cfb-44f9-89e7-15267fe946c1"
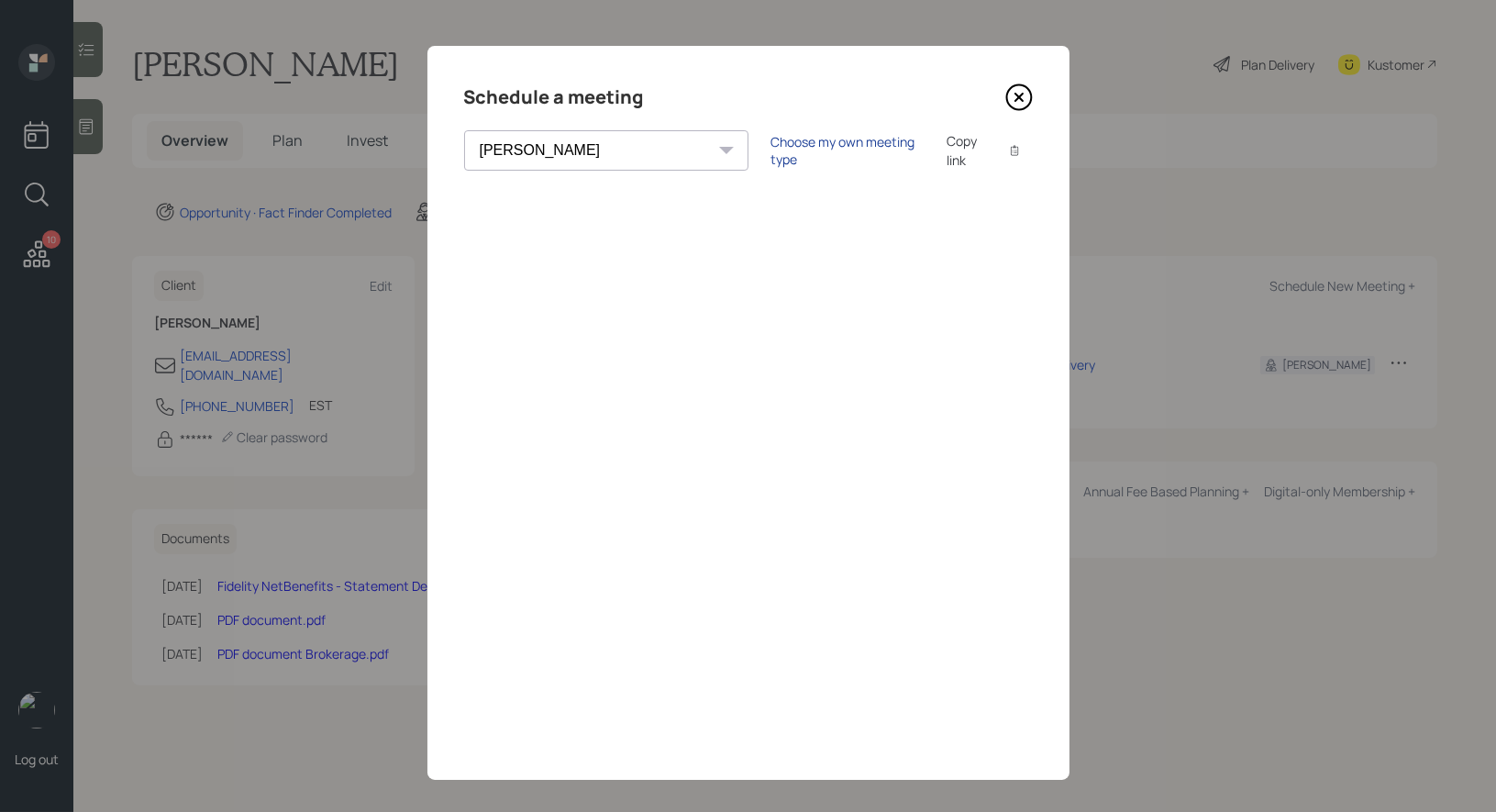
click at [770, 149] on div "Choose my own meeting type" at bounding box center [846, 151] width 154 height 35
click at [1019, 97] on icon at bounding box center [1018, 97] width 7 height 7
